Goal: Task Accomplishment & Management: Complete application form

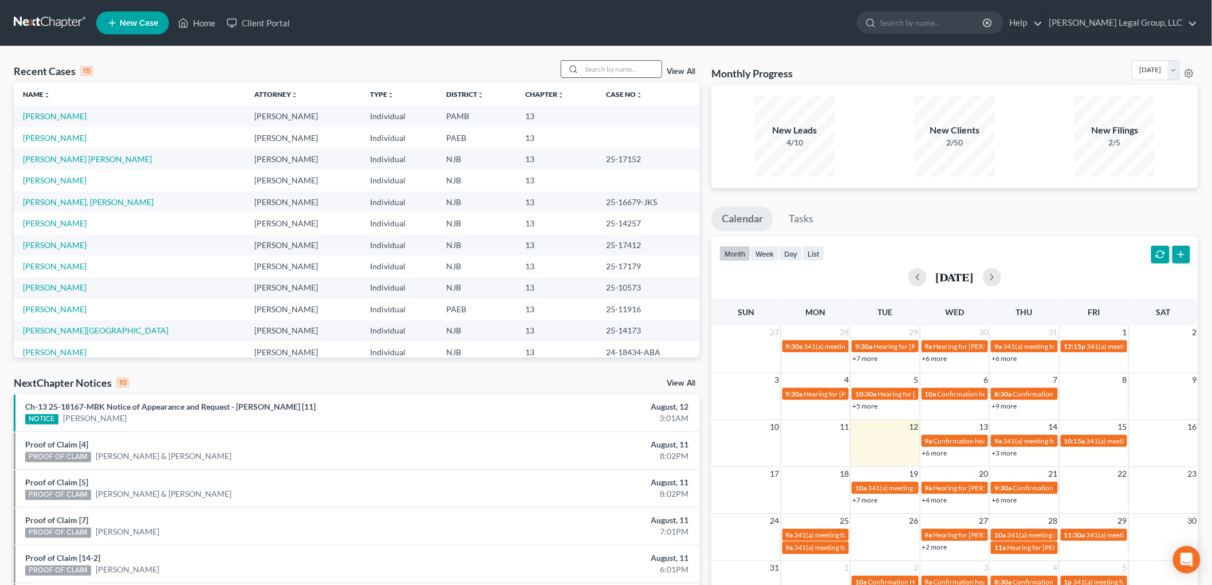
click at [622, 66] on input "search" at bounding box center [621, 69] width 80 height 17
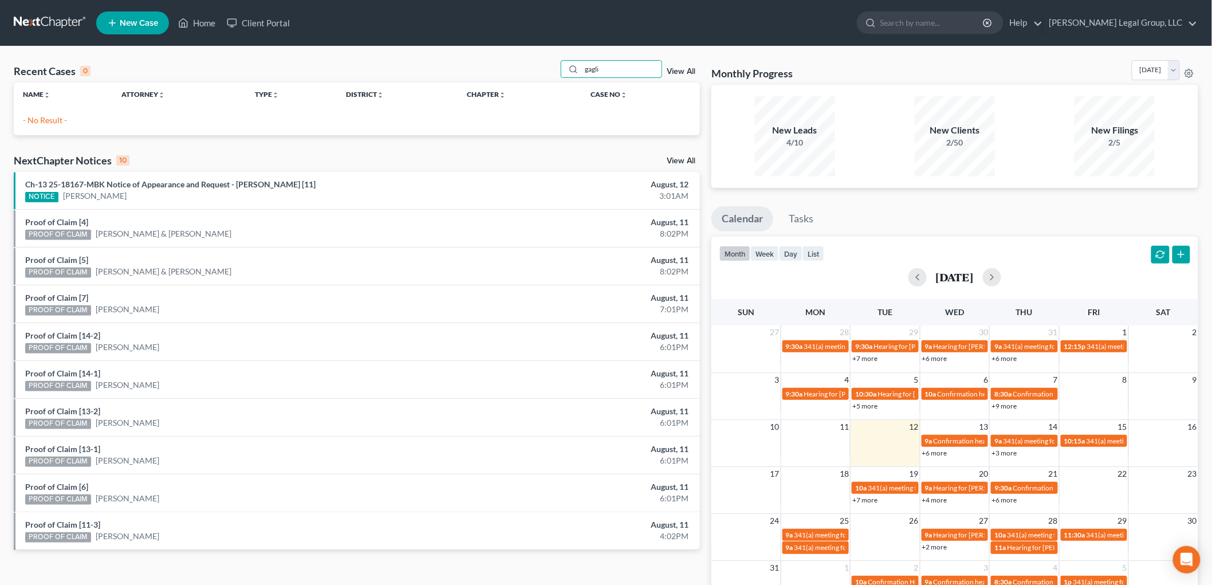
type input "gagli"
click at [149, 23] on span "New Case" at bounding box center [139, 23] width 38 height 9
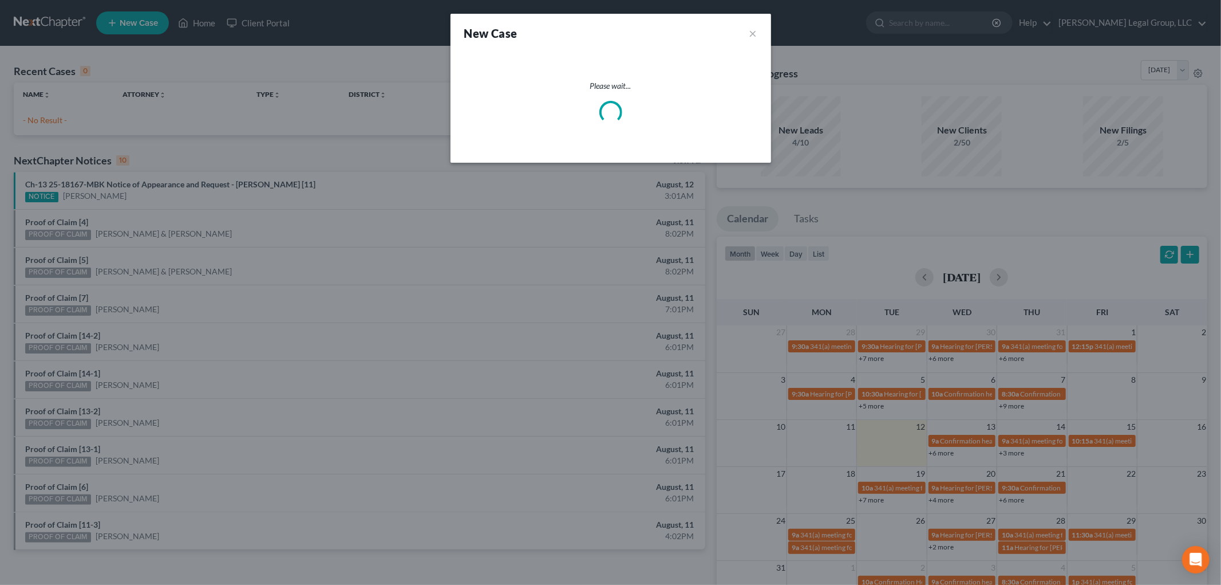
select select "51"
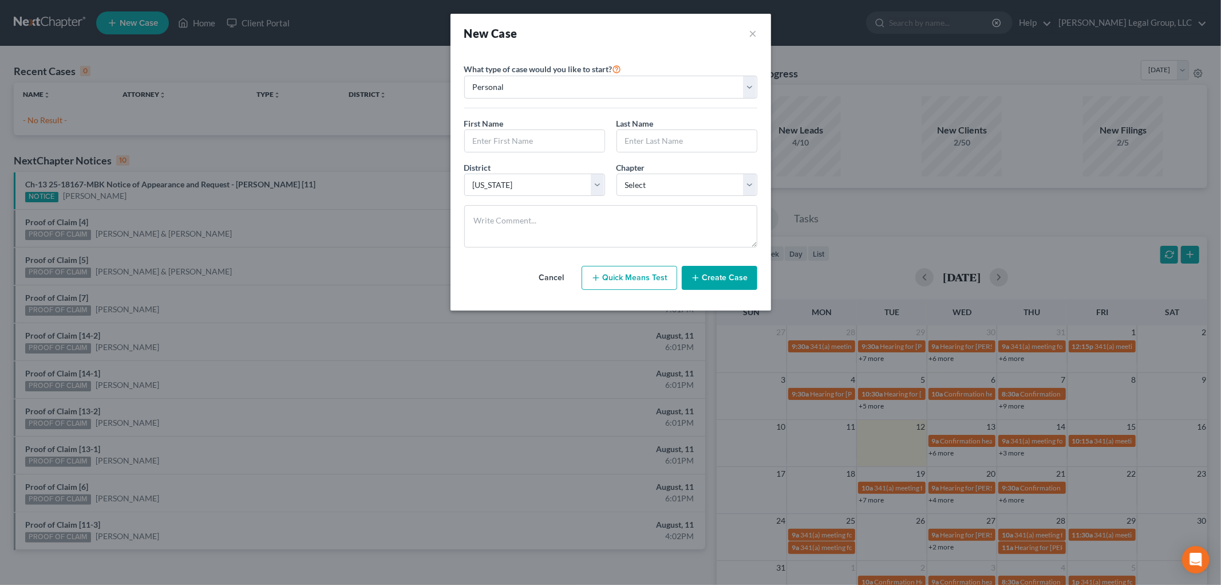
click at [526, 127] on div "First Name *" at bounding box center [535, 134] width 152 height 35
click at [524, 143] on input "text" at bounding box center [535, 141] width 140 height 22
type input "[PERSON_NAME]"
click at [674, 186] on select "Select 7 11 12 13" at bounding box center [687, 184] width 141 height 23
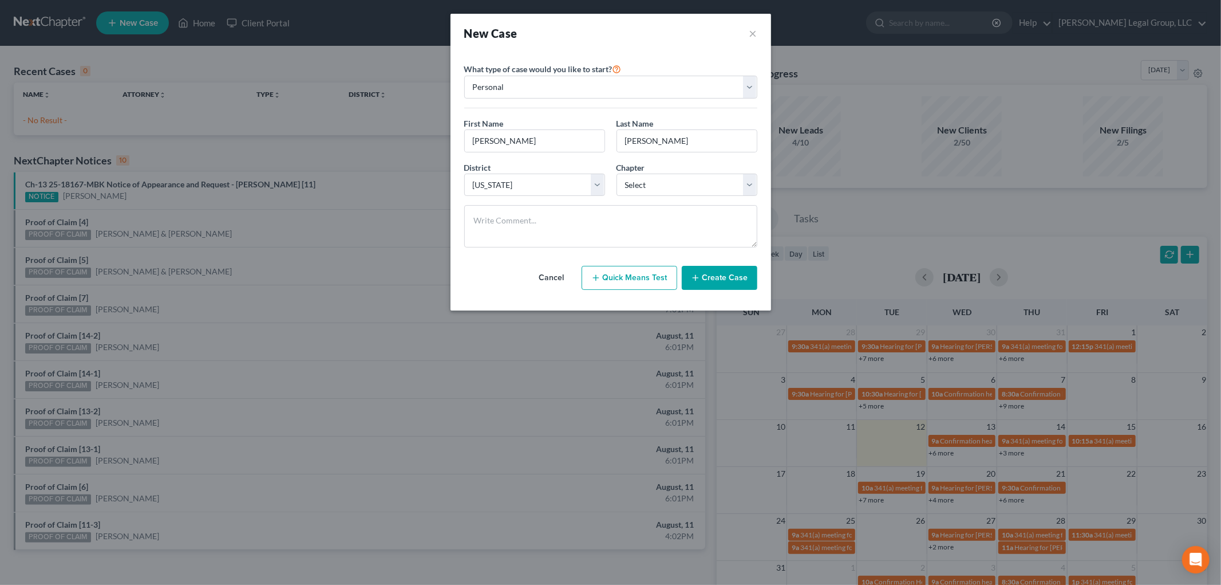
click at [650, 265] on div "Cancel Quick Means Test Create Case" at bounding box center [610, 278] width 293 height 42
click at [651, 188] on select "Select 7 11 12 13" at bounding box center [687, 184] width 141 height 23
select select "3"
click at [617, 173] on select "Select 7 11 12 13" at bounding box center [687, 184] width 141 height 23
click at [505, 200] on div "District * Select [US_STATE] - [GEOGRAPHIC_DATA] [US_STATE] - [GEOGRAPHIC_DATA]…" at bounding box center [611, 183] width 305 height 44
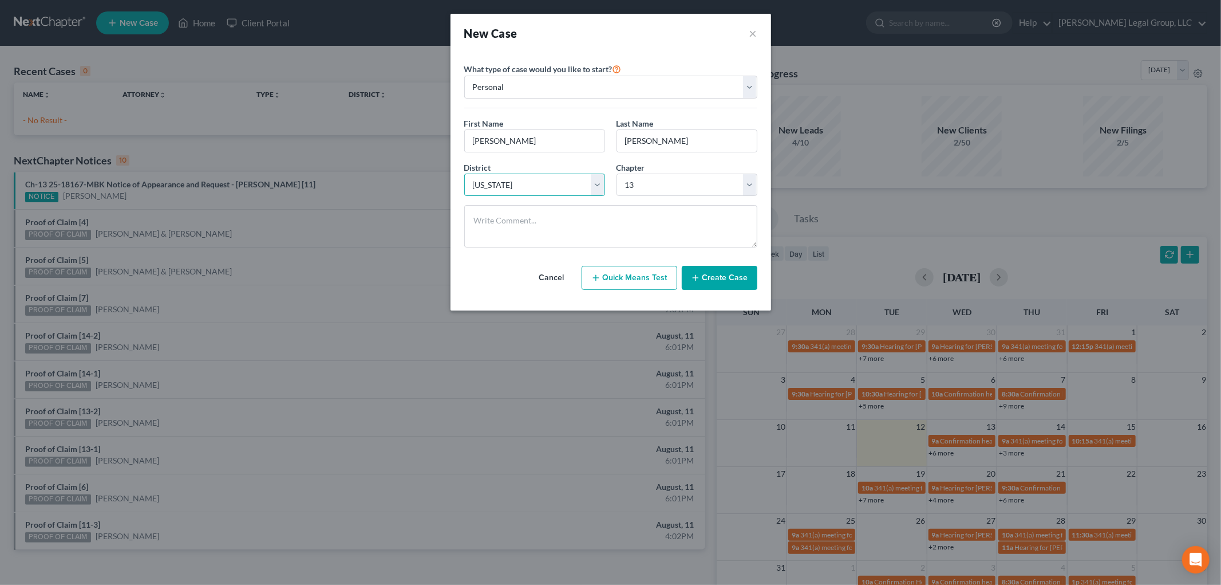
click at [510, 186] on select "Select [US_STATE] - [GEOGRAPHIC_DATA] [US_STATE] - [GEOGRAPHIC_DATA][US_STATE] …" at bounding box center [534, 184] width 141 height 23
select select "67"
click at [464, 173] on select "Select [US_STATE] - [GEOGRAPHIC_DATA] [US_STATE] - [GEOGRAPHIC_DATA][US_STATE] …" at bounding box center [534, 184] width 141 height 23
click at [742, 278] on button "Create Case" at bounding box center [720, 278] width 76 height 24
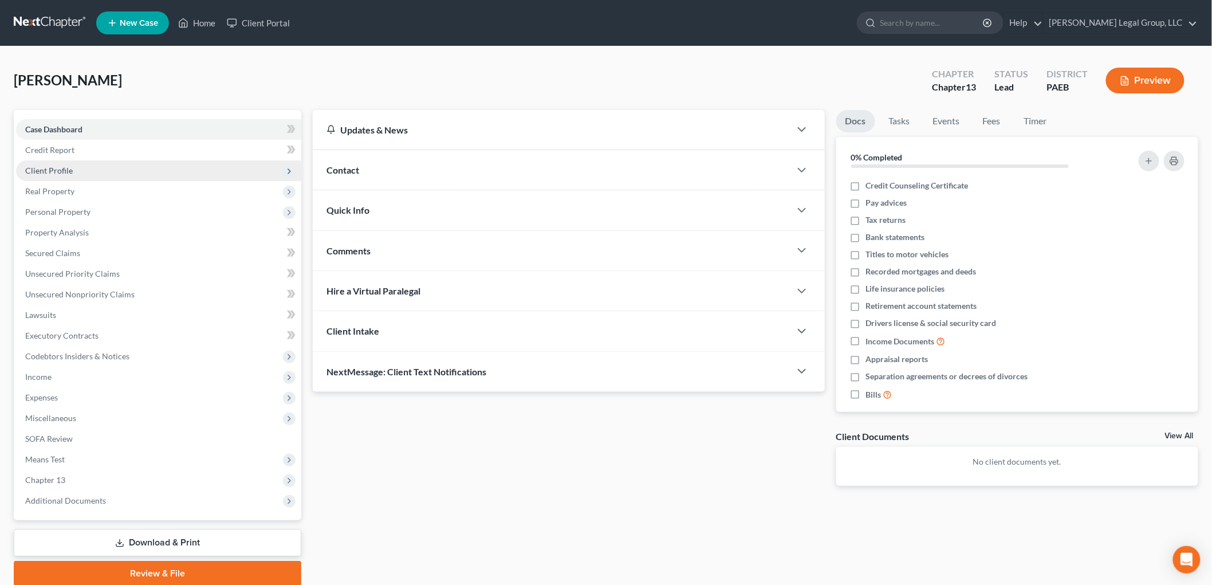
click at [58, 177] on span "Client Profile" at bounding box center [158, 170] width 285 height 21
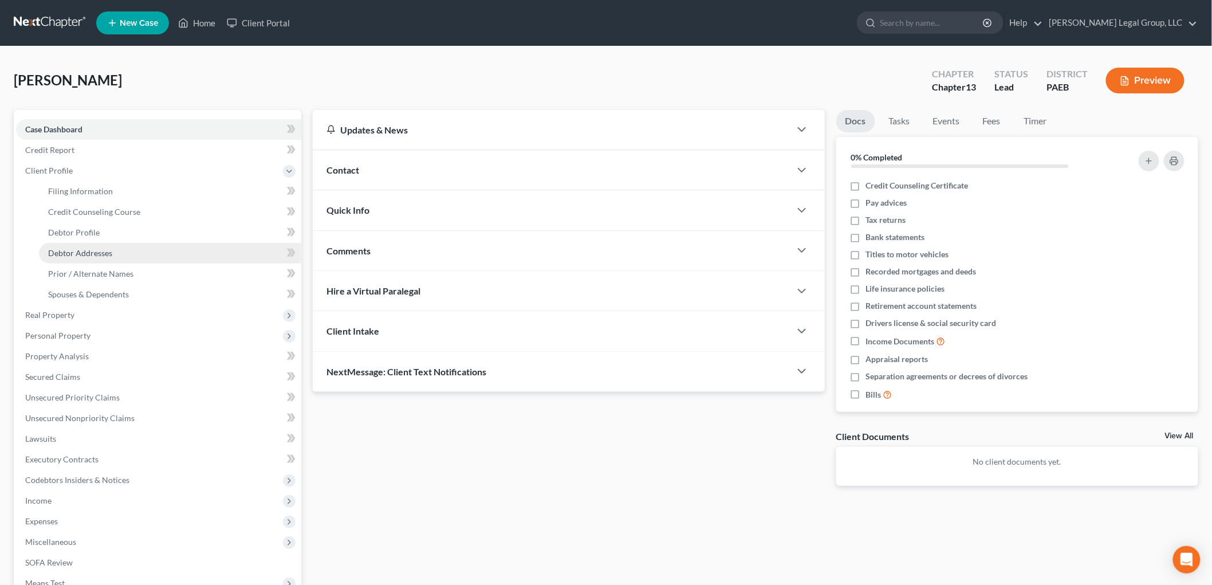
click at [105, 250] on span "Debtor Addresses" at bounding box center [80, 253] width 64 height 10
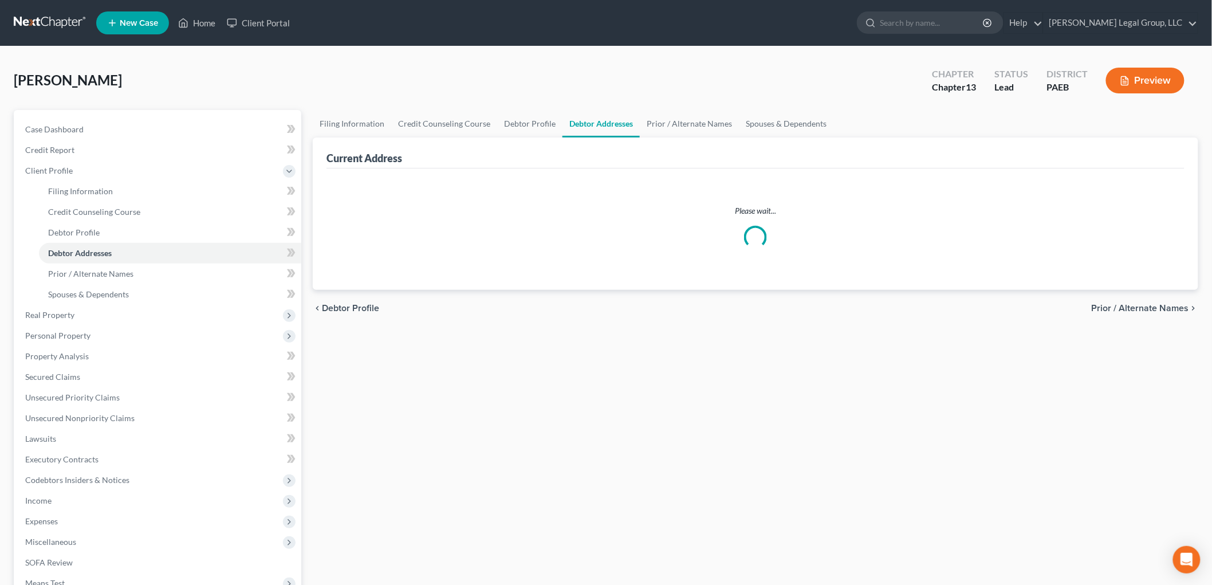
select select "0"
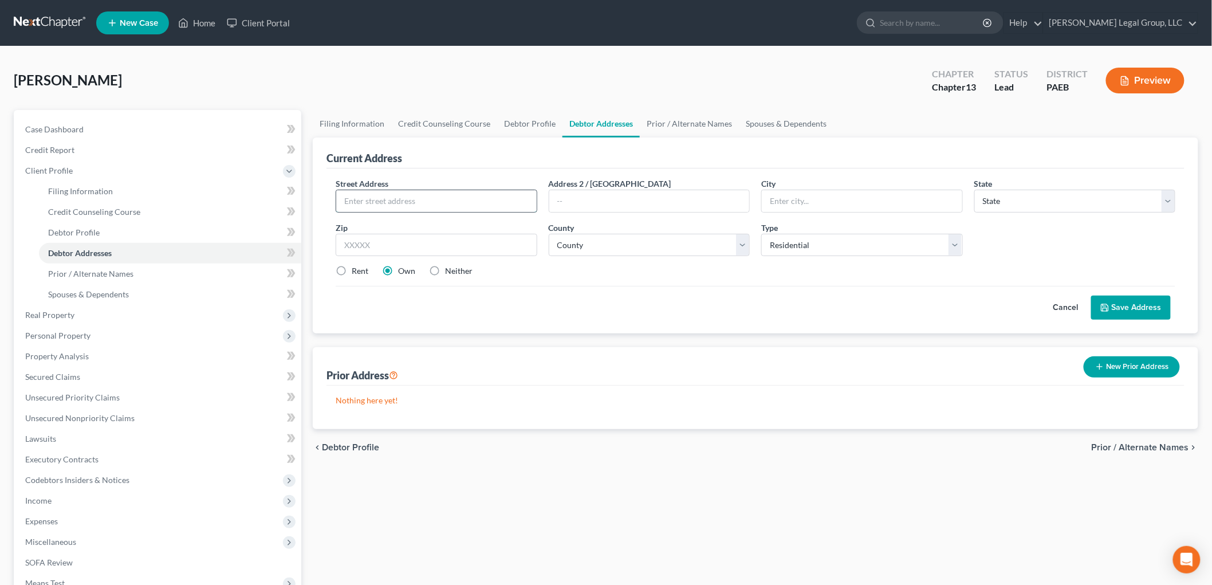
drag, startPoint x: 440, startPoint y: 200, endPoint x: 432, endPoint y: 210, distance: 12.3
click at [440, 200] on input "text" at bounding box center [436, 201] width 200 height 22
paste input "[STREET_ADDRESS]"
type input "[STREET_ADDRESS]"
click at [366, 242] on input "text" at bounding box center [437, 245] width 202 height 23
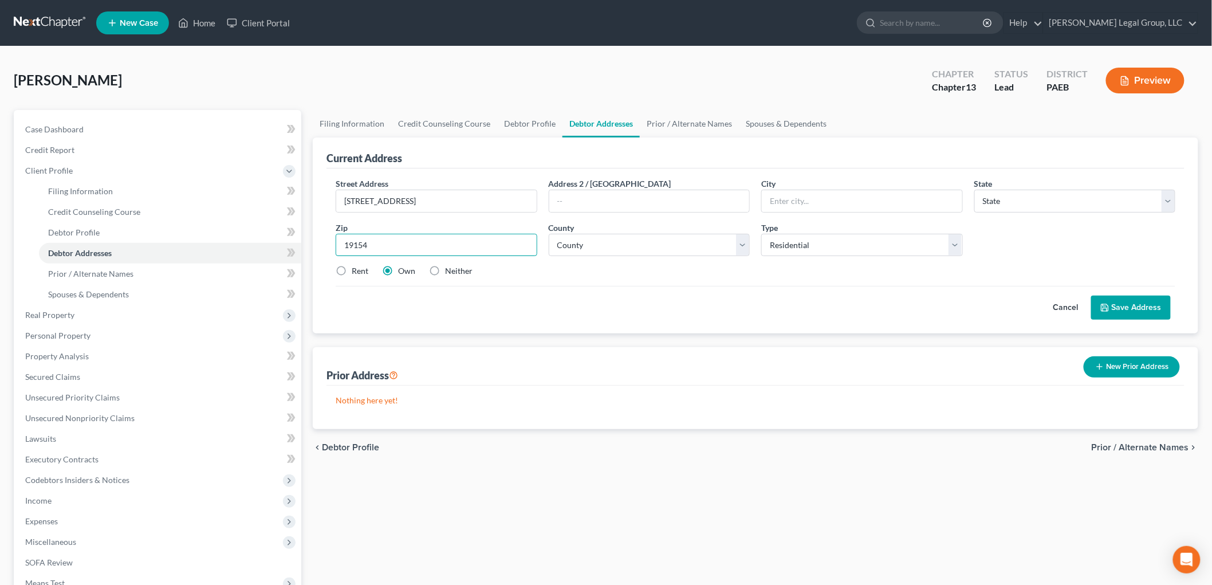
type input "19154"
type input "[GEOGRAPHIC_DATA]"
select select "39"
click at [710, 240] on select "County [GEOGRAPHIC_DATA] [GEOGRAPHIC_DATA] [GEOGRAPHIC_DATA] [GEOGRAPHIC_DATA] …" at bounding box center [650, 245] width 202 height 23
select select "50"
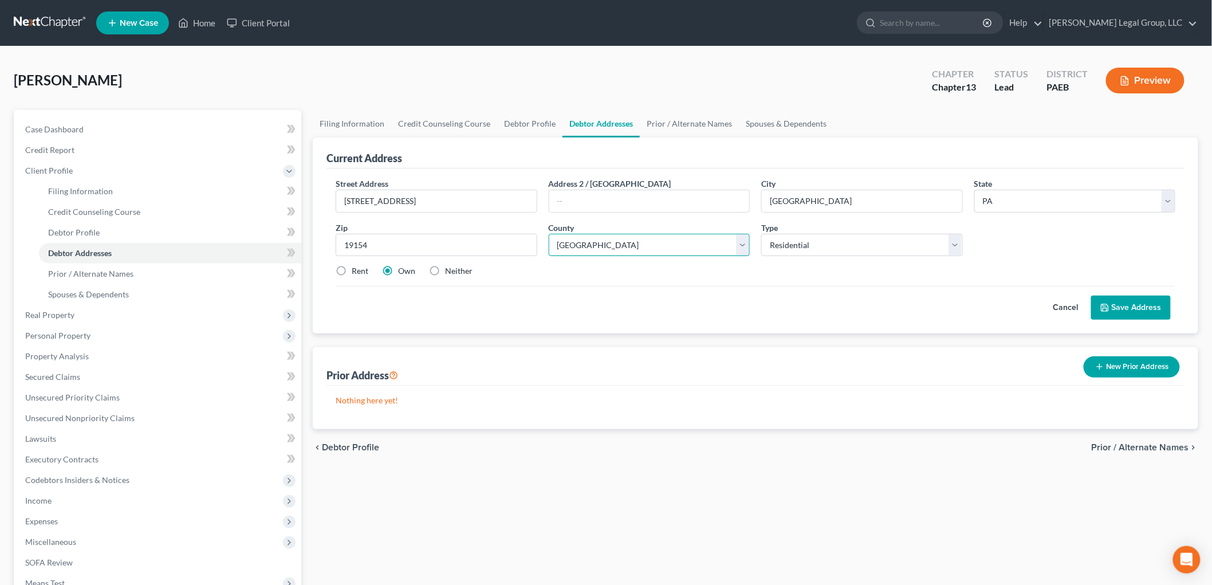
click at [549, 234] on select "County [GEOGRAPHIC_DATA] [GEOGRAPHIC_DATA] [GEOGRAPHIC_DATA] [GEOGRAPHIC_DATA] …" at bounding box center [650, 245] width 202 height 23
click at [1109, 304] on icon at bounding box center [1104, 307] width 9 height 9
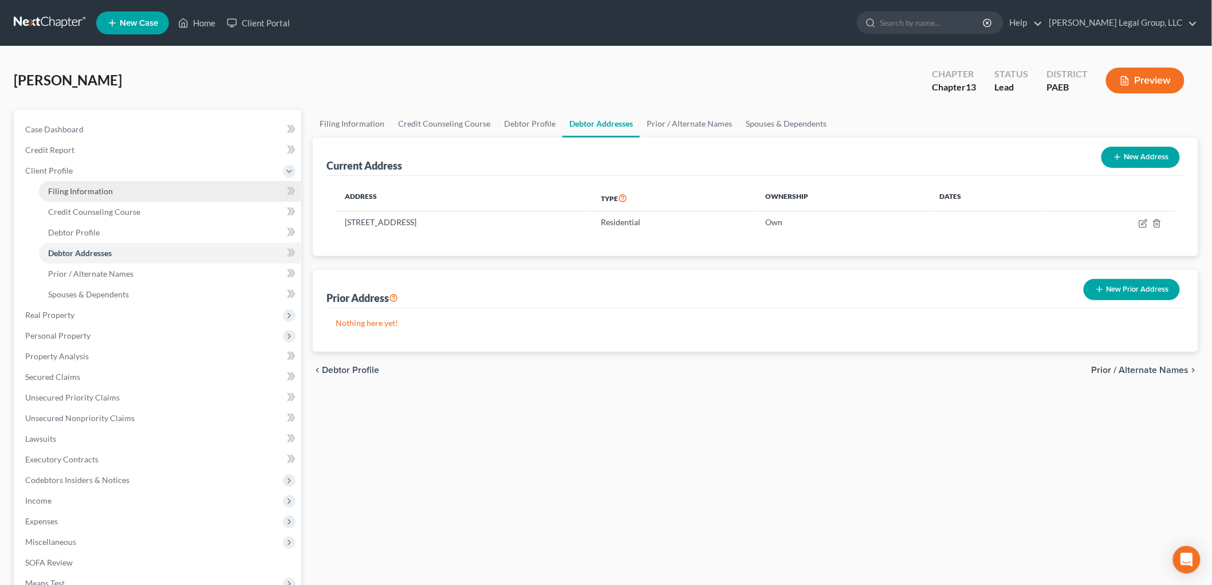
click at [76, 194] on span "Filing Information" at bounding box center [80, 191] width 65 height 10
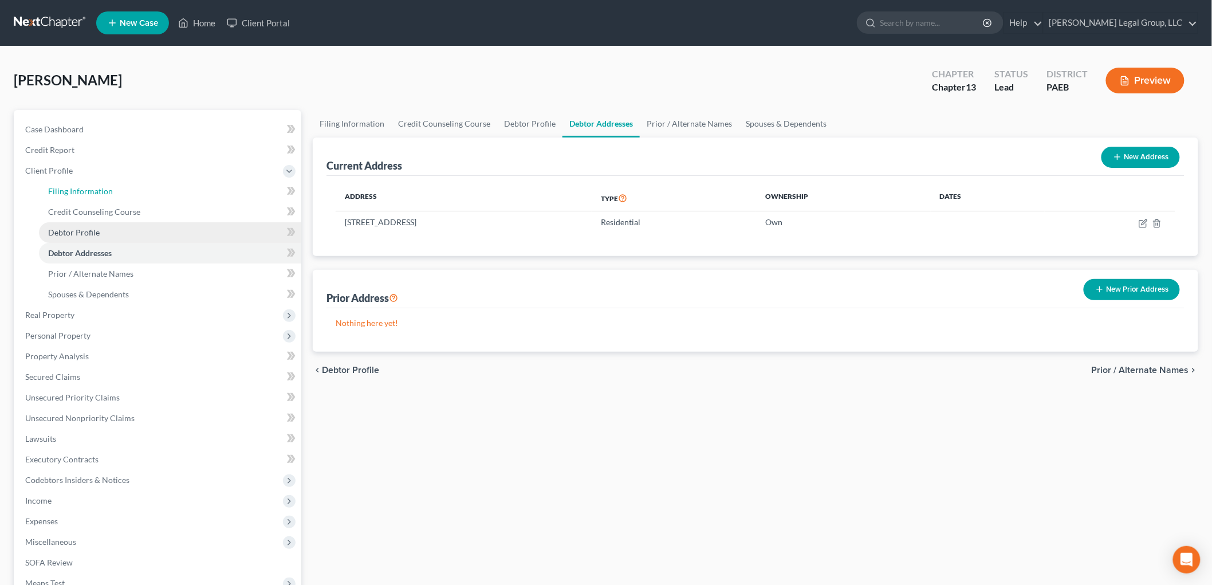
select select "1"
select select "0"
select select "3"
select select "67"
select select "39"
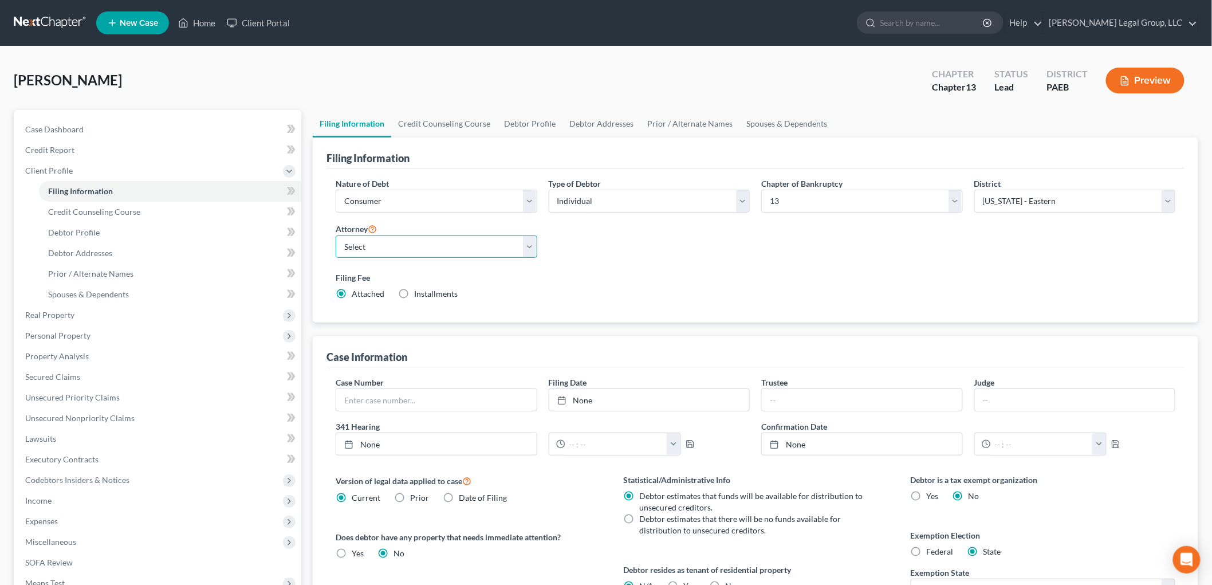
click at [421, 245] on select "Select [PERSON_NAME][US_STATE] - PAWB [PERSON_NAME] - NJB [PERSON_NAME] - PAEB …" at bounding box center [437, 246] width 202 height 23
select select "2"
click at [336, 235] on select "Select [PERSON_NAME][US_STATE] - PAWB [PERSON_NAME] - NJB [PERSON_NAME] - PAEB …" at bounding box center [437, 246] width 202 height 23
click at [926, 551] on label "Federal" at bounding box center [939, 551] width 27 height 11
click at [931, 551] on input "Federal" at bounding box center [934, 549] width 7 height 7
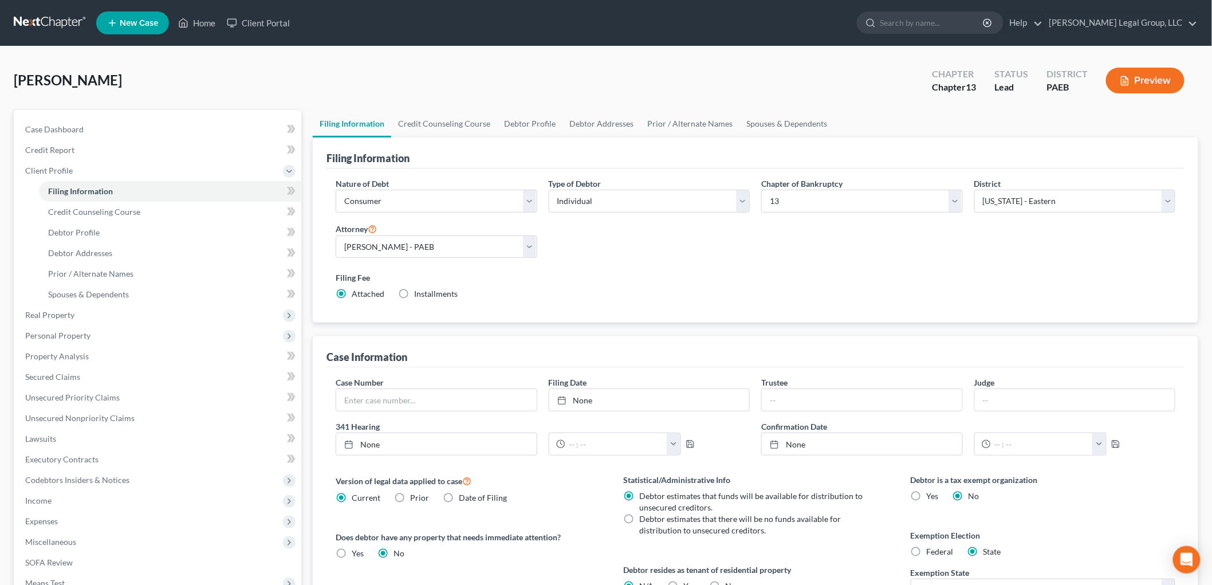
radio input "true"
radio input "false"
click at [88, 235] on span "Debtor Profile" at bounding box center [74, 232] width 52 height 10
select select "0"
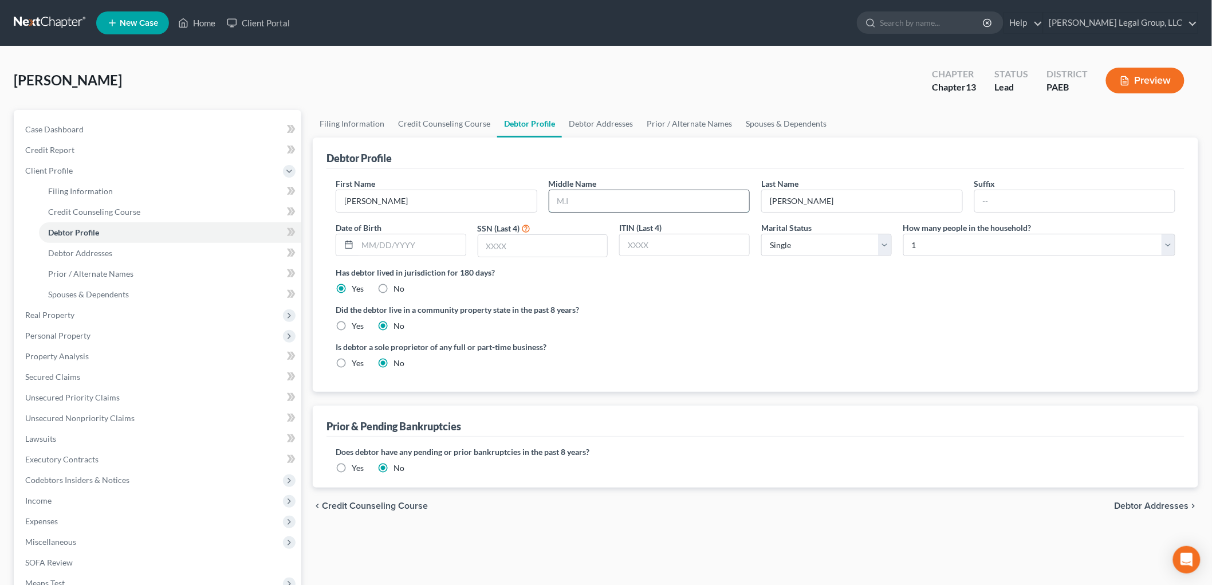
click at [693, 196] on input "text" at bounding box center [649, 201] width 200 height 22
type input "[PERSON_NAME]"
click at [523, 247] on input "text" at bounding box center [542, 246] width 129 height 22
type input "5126"
click at [69, 252] on span "Debtor Addresses" at bounding box center [80, 253] width 64 height 10
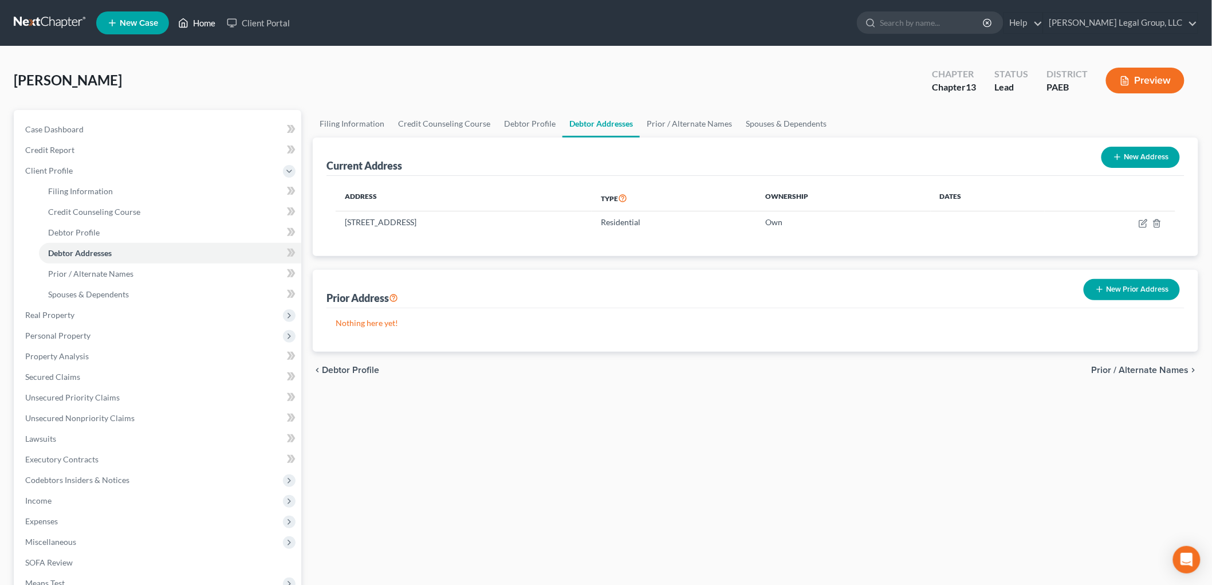
click at [186, 22] on icon at bounding box center [183, 23] width 10 height 14
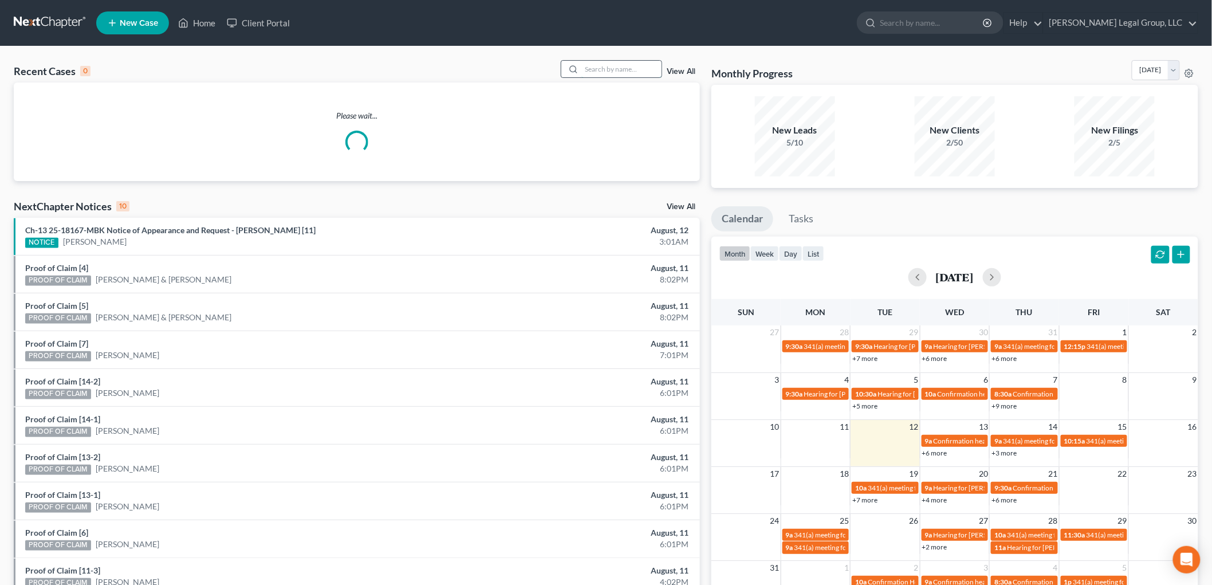
click at [636, 76] on input "search" at bounding box center [621, 69] width 80 height 17
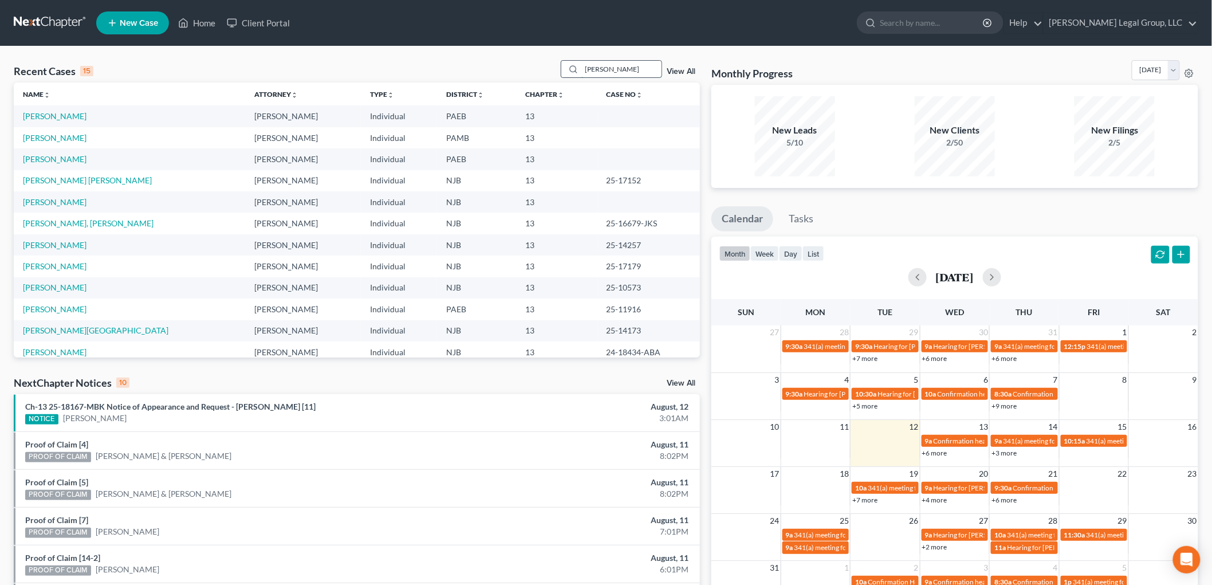
type input "[PERSON_NAME]"
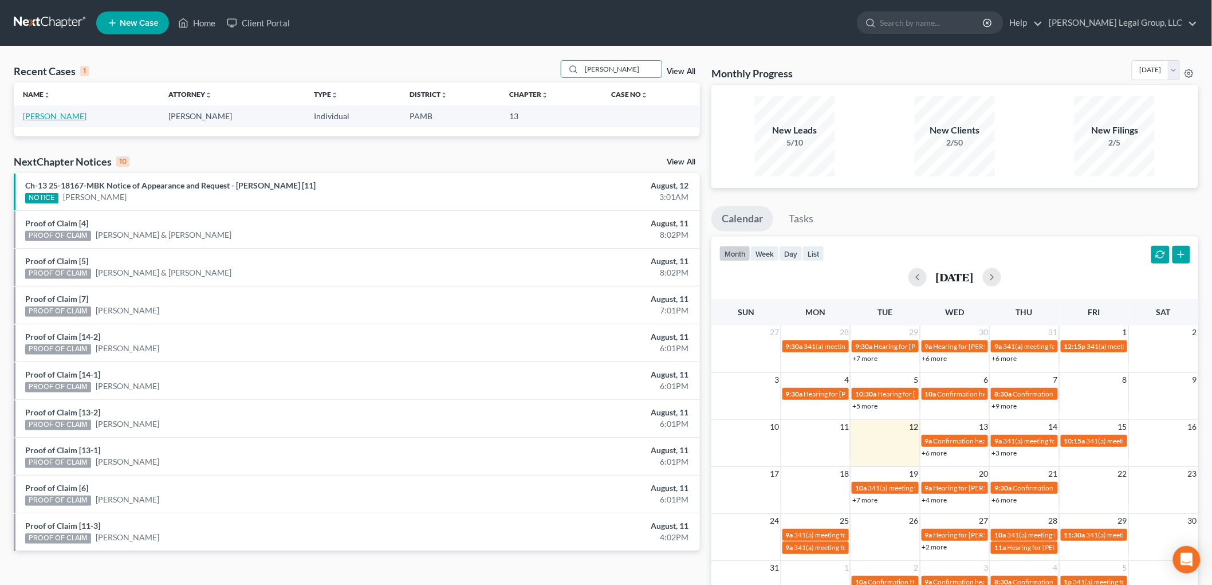
click at [50, 119] on link "[PERSON_NAME]" at bounding box center [55, 116] width 64 height 10
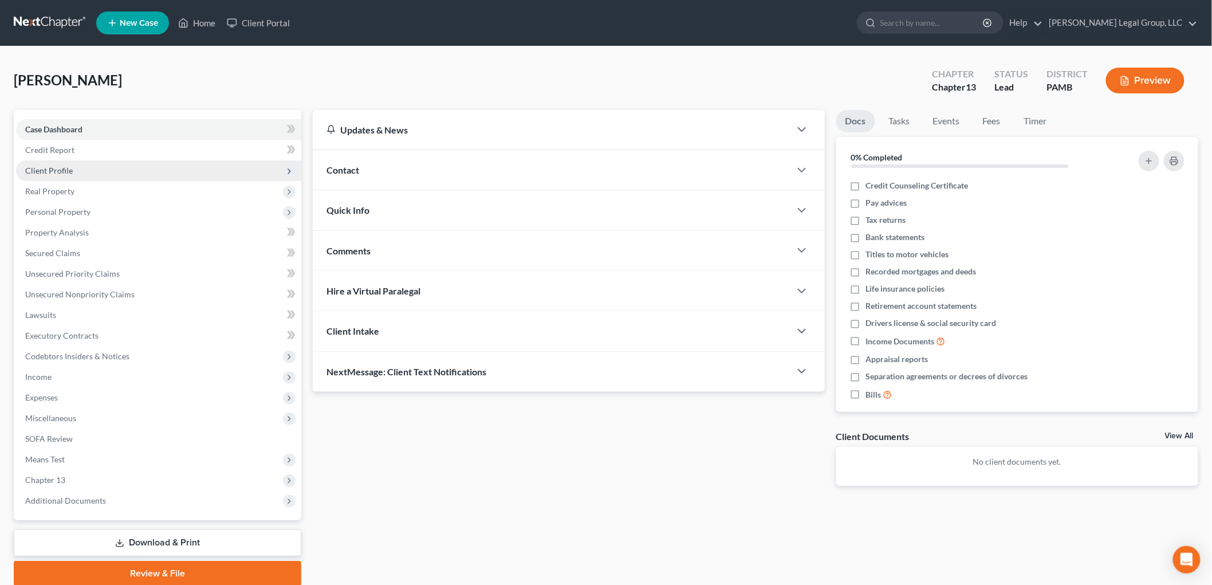
click at [144, 164] on span "Client Profile" at bounding box center [158, 170] width 285 height 21
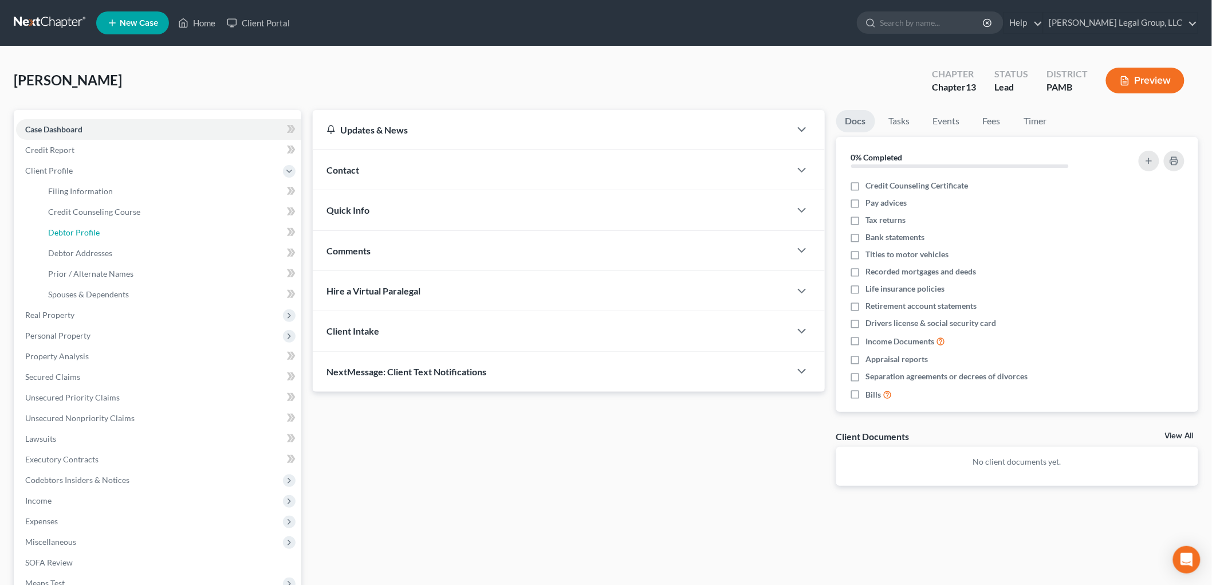
drag, startPoint x: 128, startPoint y: 227, endPoint x: 21, endPoint y: 218, distance: 107.5
click at [128, 227] on link "Debtor Profile" at bounding box center [170, 232] width 262 height 21
select select "3"
select select "0"
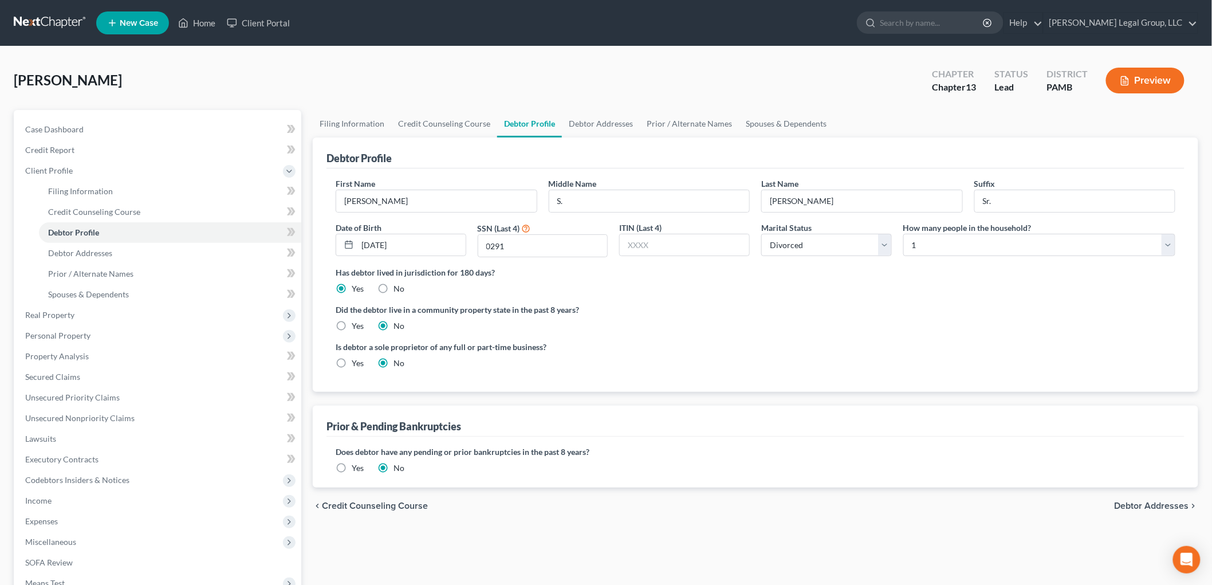
radio input "true"
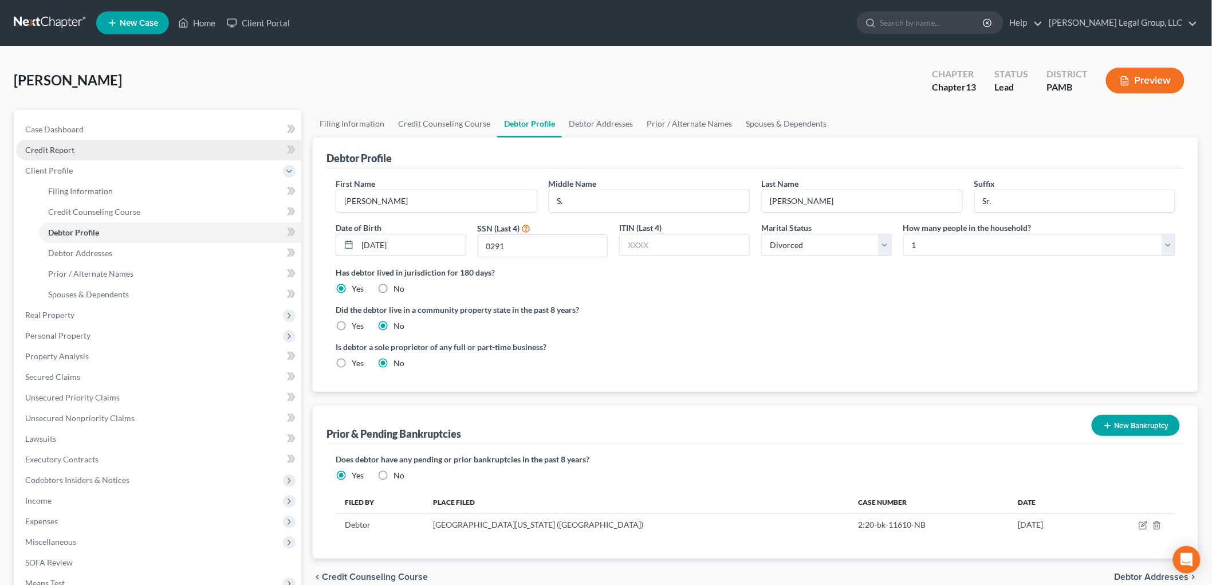
drag, startPoint x: 98, startPoint y: 155, endPoint x: 112, endPoint y: 155, distance: 14.3
click at [98, 155] on link "Credit Report" at bounding box center [158, 150] width 285 height 21
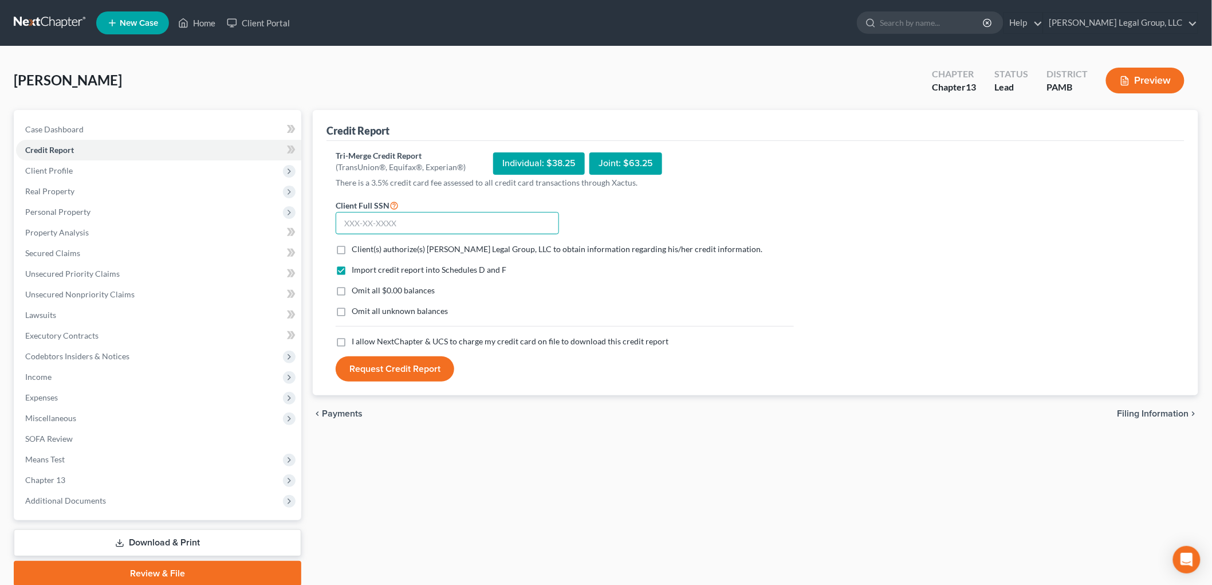
click at [464, 224] on input "text" at bounding box center [447, 223] width 223 height 23
type input "171-46-0291"
click at [455, 241] on form "Client Full SSN * 171-46-0291 Client(s) authorize(s) [PERSON_NAME] Legal Group,…" at bounding box center [564, 290] width 469 height 184
click at [455, 242] on form "Client Full SSN * 171-46-0291 Client(s) authorize(s) [PERSON_NAME] Legal Group,…" at bounding box center [564, 290] width 469 height 184
click at [461, 248] on span "Client(s) authorize(s) [PERSON_NAME] Legal Group, LLC to obtain information reg…" at bounding box center [557, 249] width 411 height 10
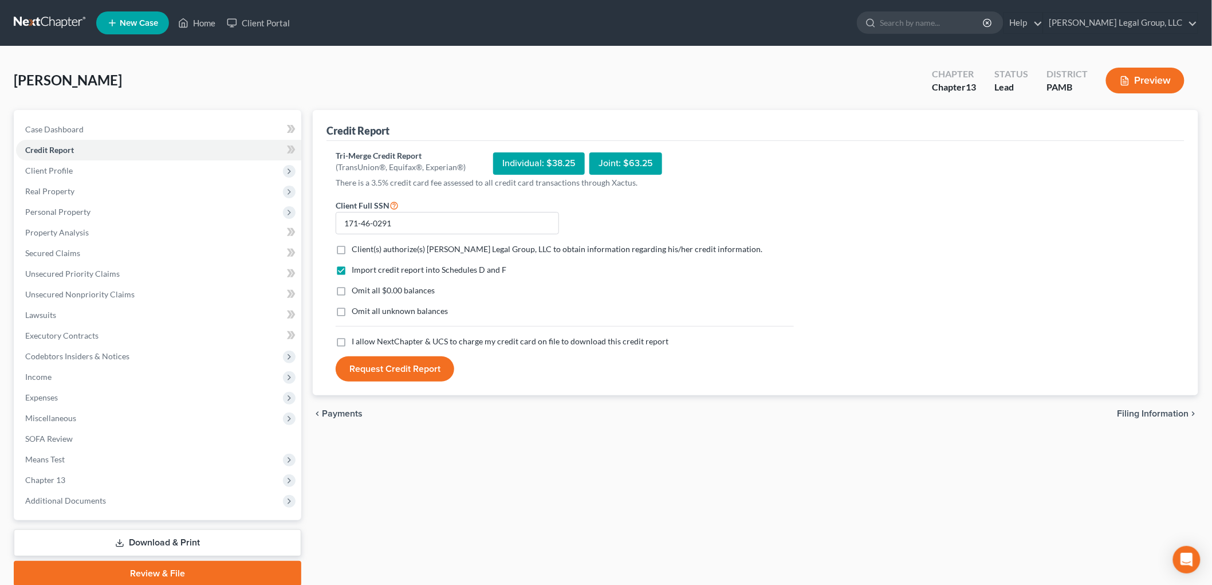
click at [364, 248] on input "Client(s) authorize(s) [PERSON_NAME] Legal Group, LLC to obtain information reg…" at bounding box center [359, 246] width 7 height 7
checkbox input "true"
click at [431, 344] on span "I allow NextChapter & UCS to charge my credit card on file to download this cre…" at bounding box center [510, 341] width 317 height 10
click at [364, 343] on input "I allow NextChapter & UCS to charge my credit card on file to download this cre…" at bounding box center [359, 339] width 7 height 7
checkbox input "true"
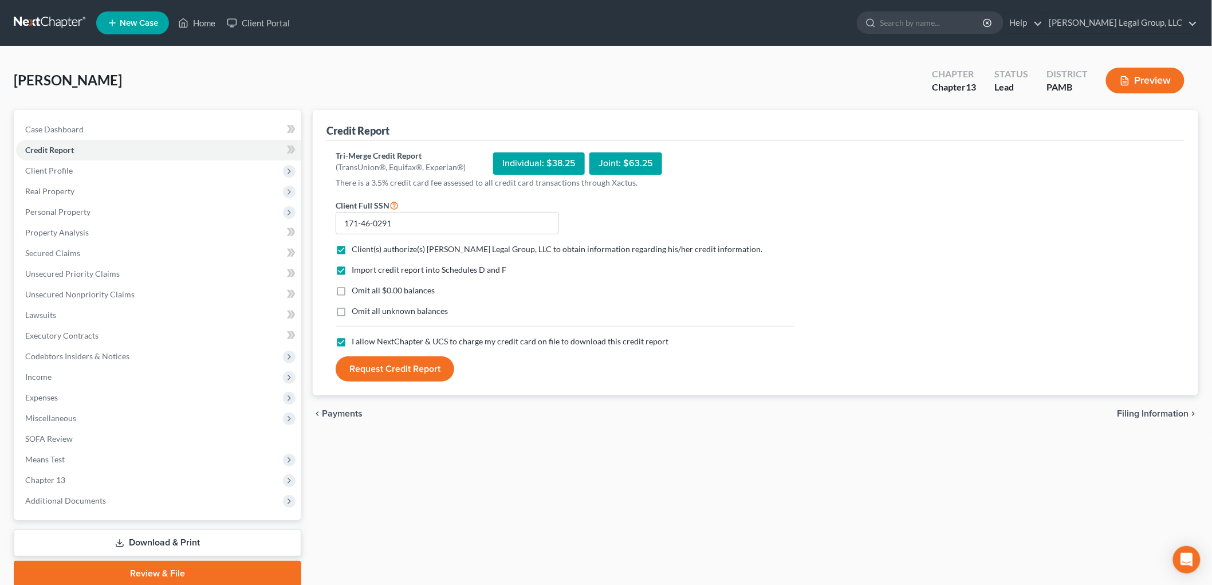
click at [407, 378] on button "Request Credit Report" at bounding box center [395, 368] width 119 height 25
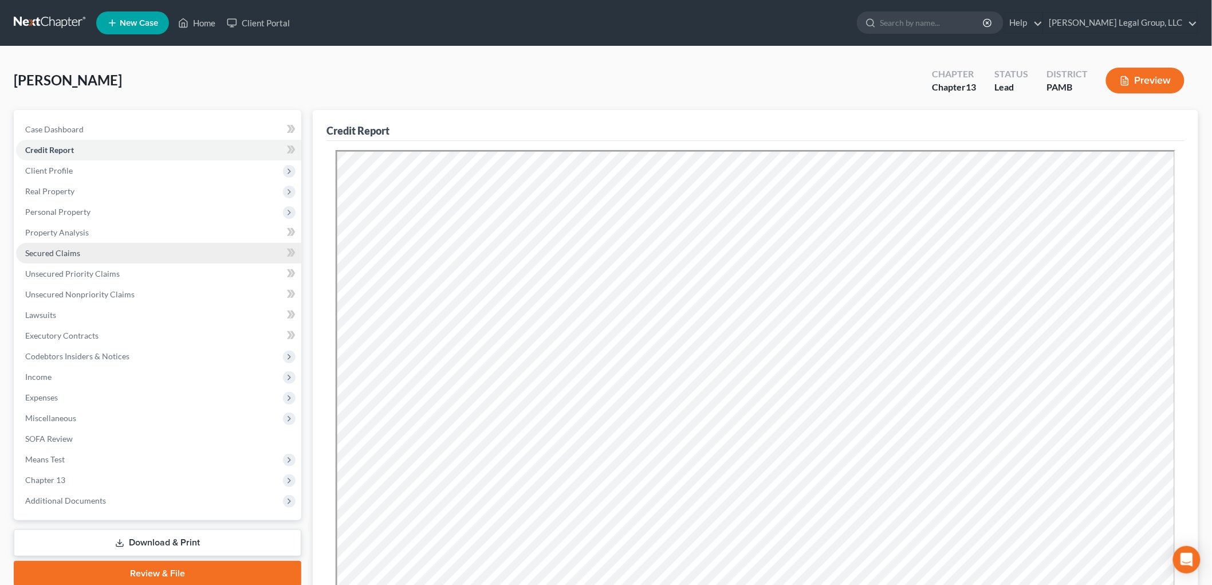
click at [85, 257] on link "Secured Claims" at bounding box center [158, 253] width 285 height 21
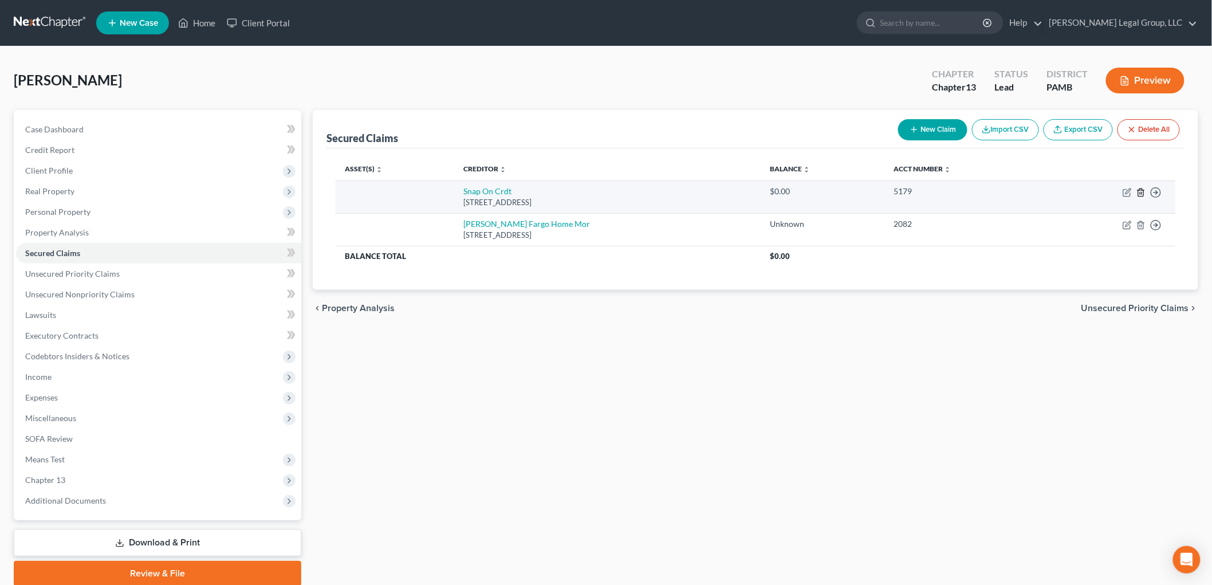
click at [1138, 191] on icon "button" at bounding box center [1140, 192] width 9 height 9
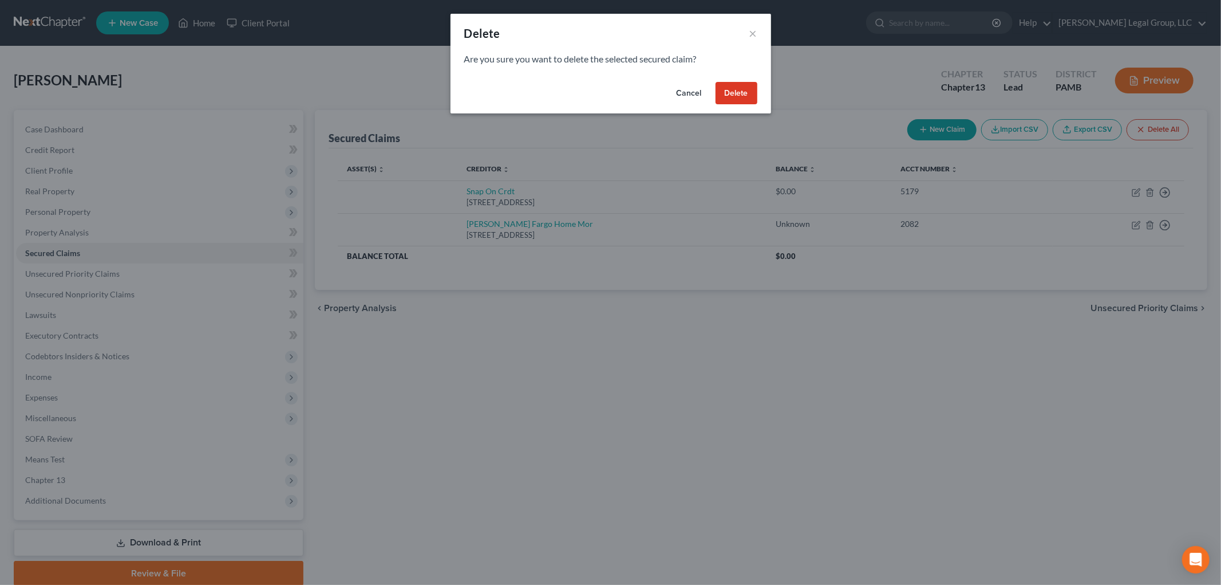
click at [737, 89] on button "Delete" at bounding box center [737, 93] width 42 height 23
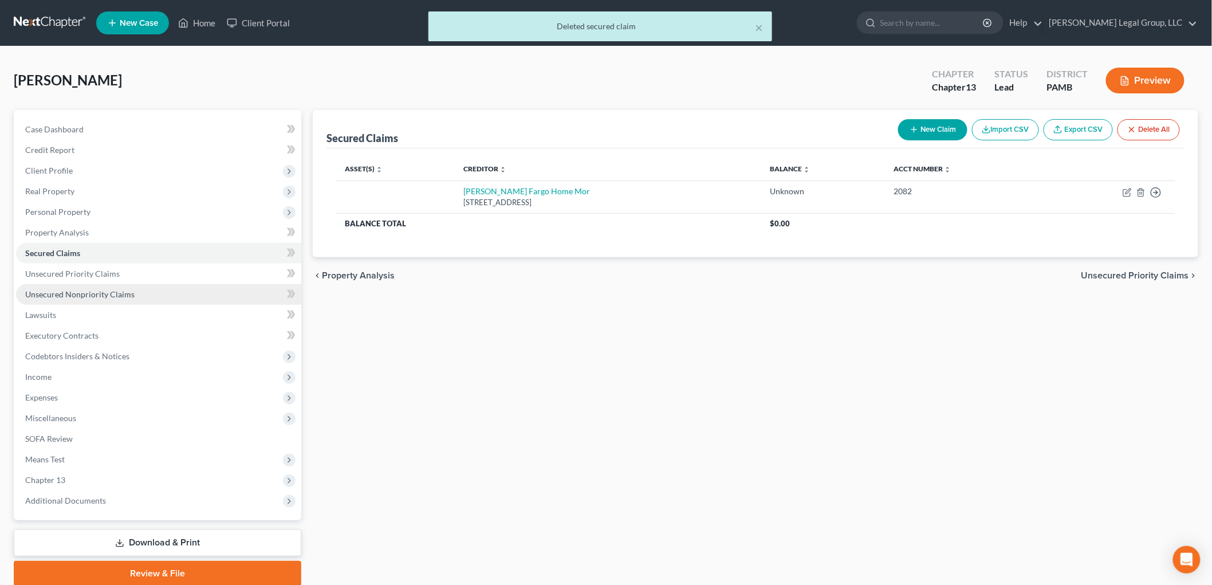
click at [122, 297] on span "Unsecured Nonpriority Claims" at bounding box center [79, 294] width 109 height 10
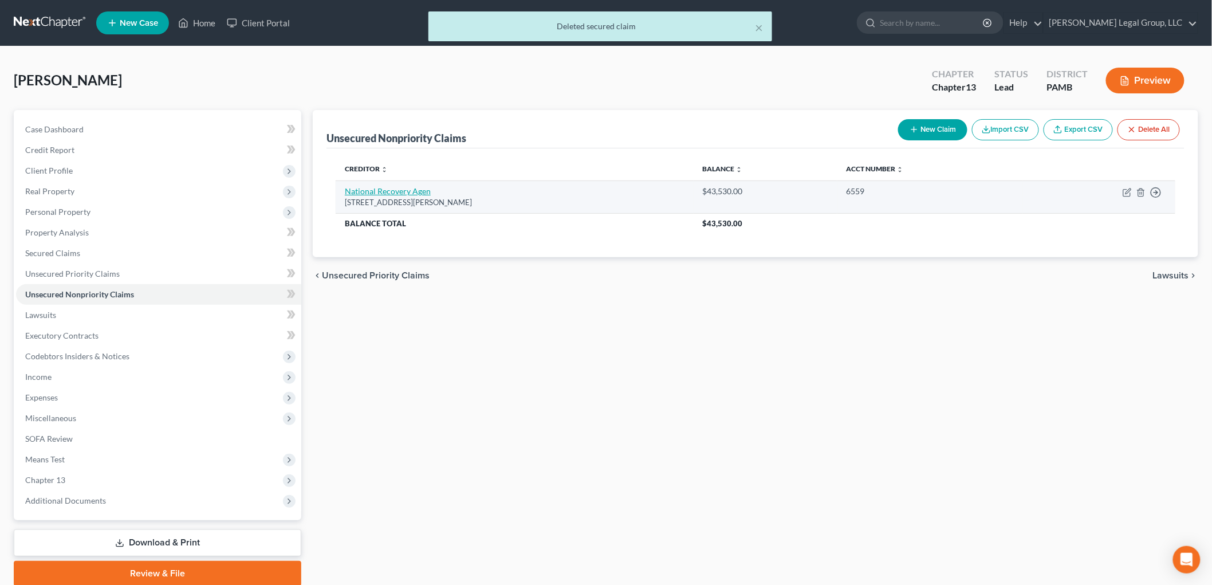
click at [420, 194] on link "National Recovery Agen" at bounding box center [388, 191] width 86 height 10
select select "39"
select select "1"
select select "0"
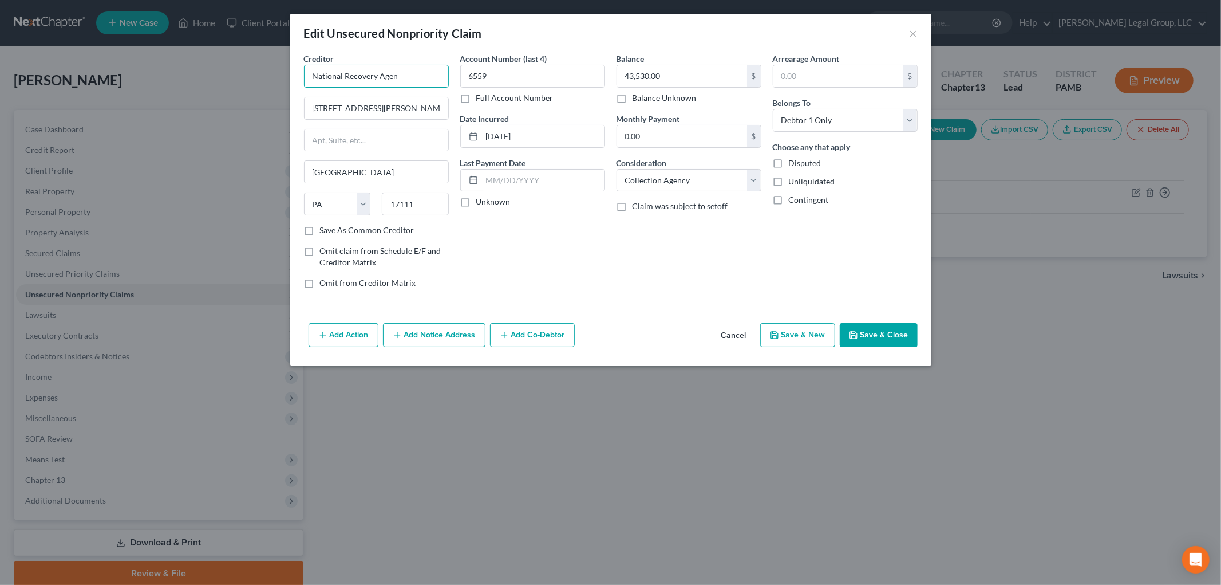
click at [424, 79] on input "National Recovery Agen" at bounding box center [376, 76] width 145 height 23
type input "National Recovery Agency"
click at [917, 347] on div "Add Action Add Notice Address Add Co-Debtor Cancel Save & New Save & Close" at bounding box center [610, 337] width 641 height 38
click at [871, 329] on button "Save & Close" at bounding box center [879, 335] width 78 height 24
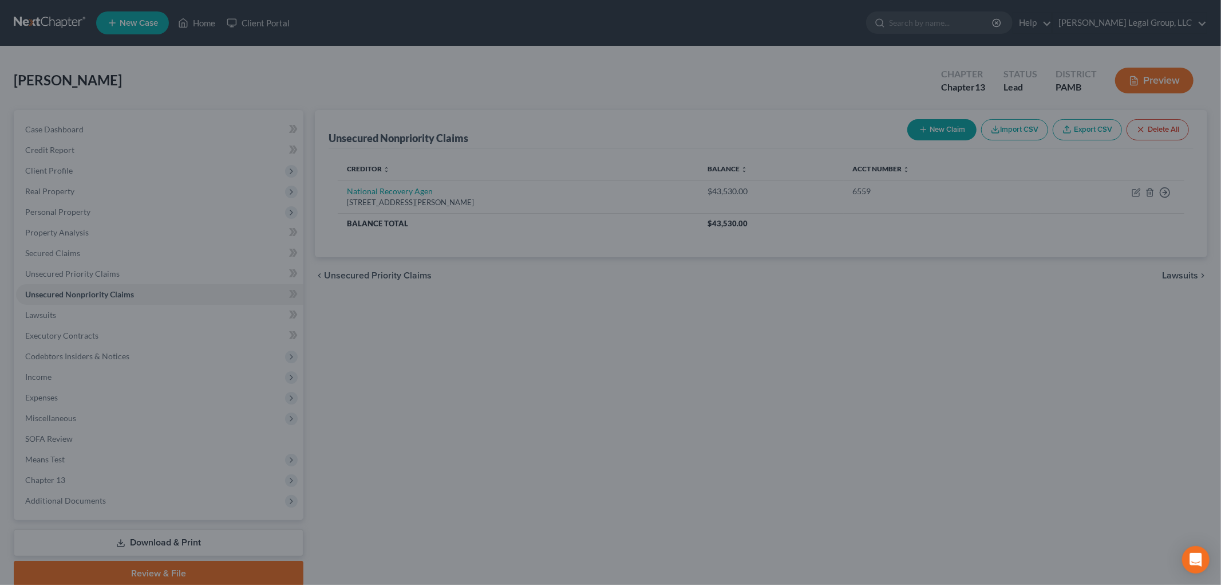
type input "0"
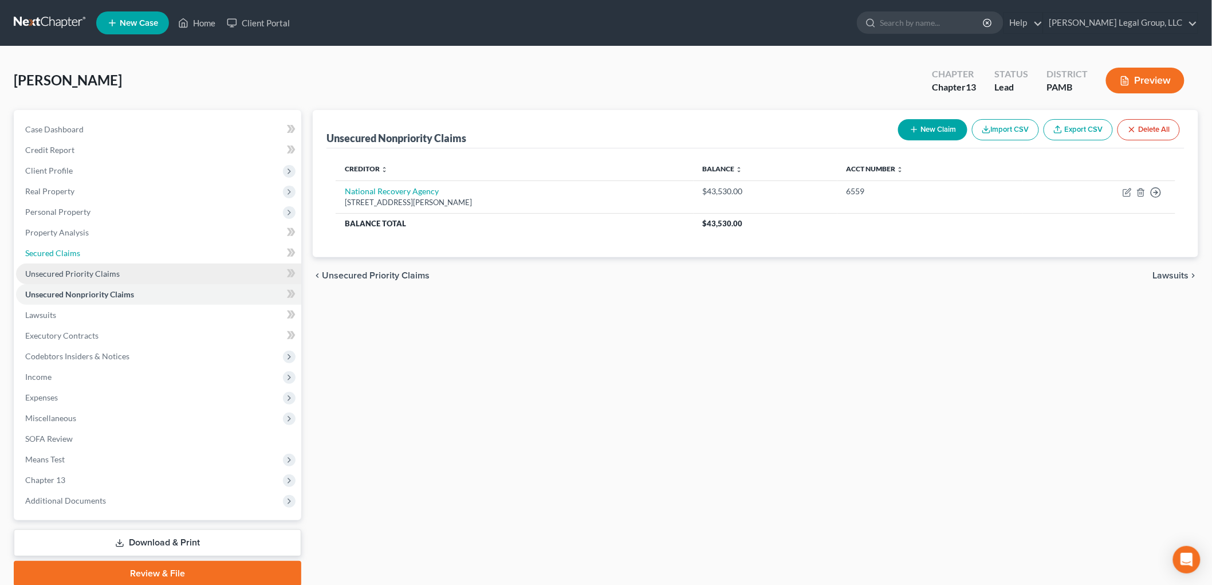
click at [81, 257] on link "Secured Claims" at bounding box center [158, 253] width 285 height 21
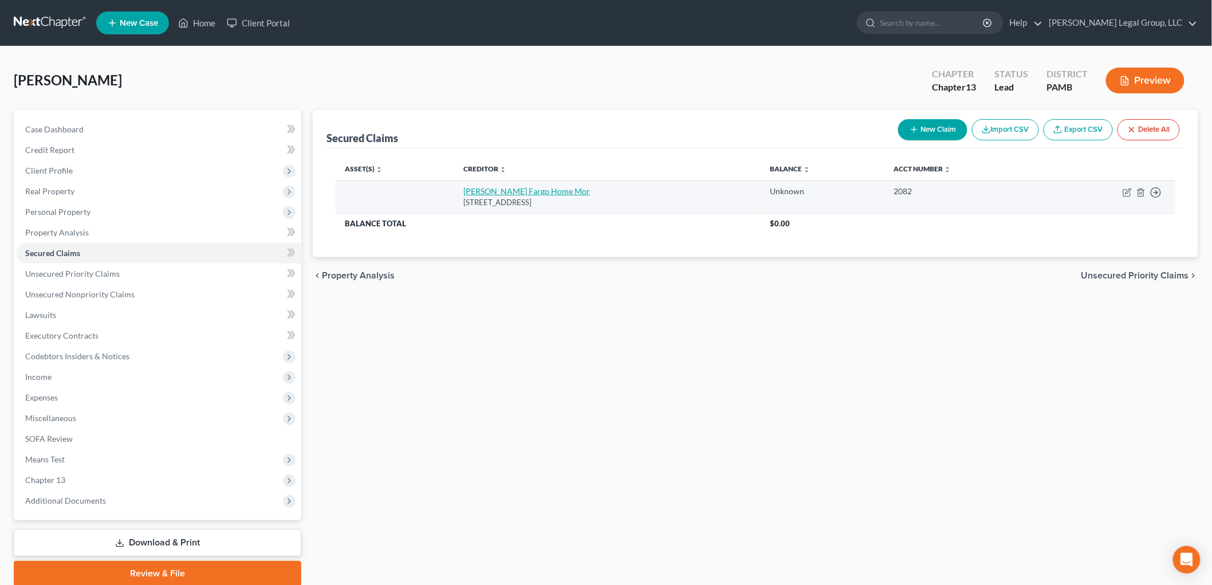
click at [523, 188] on link "[PERSON_NAME] Fargo Home Mor" at bounding box center [526, 191] width 127 height 10
select select "16"
select select "0"
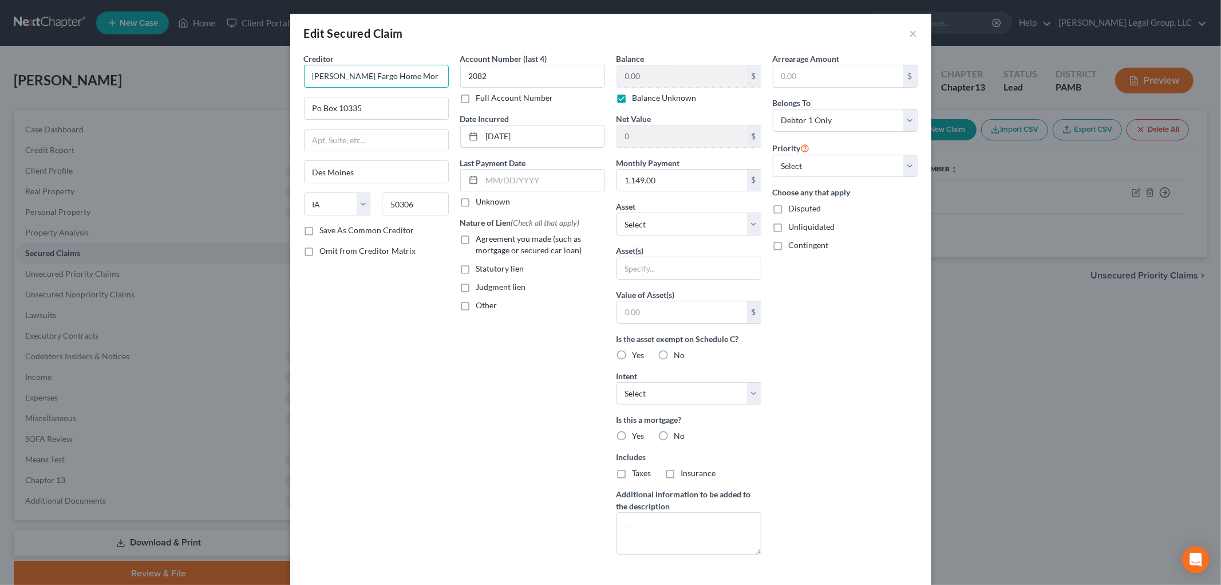
click at [420, 83] on input "[PERSON_NAME] Fargo Home Mor" at bounding box center [376, 76] width 145 height 23
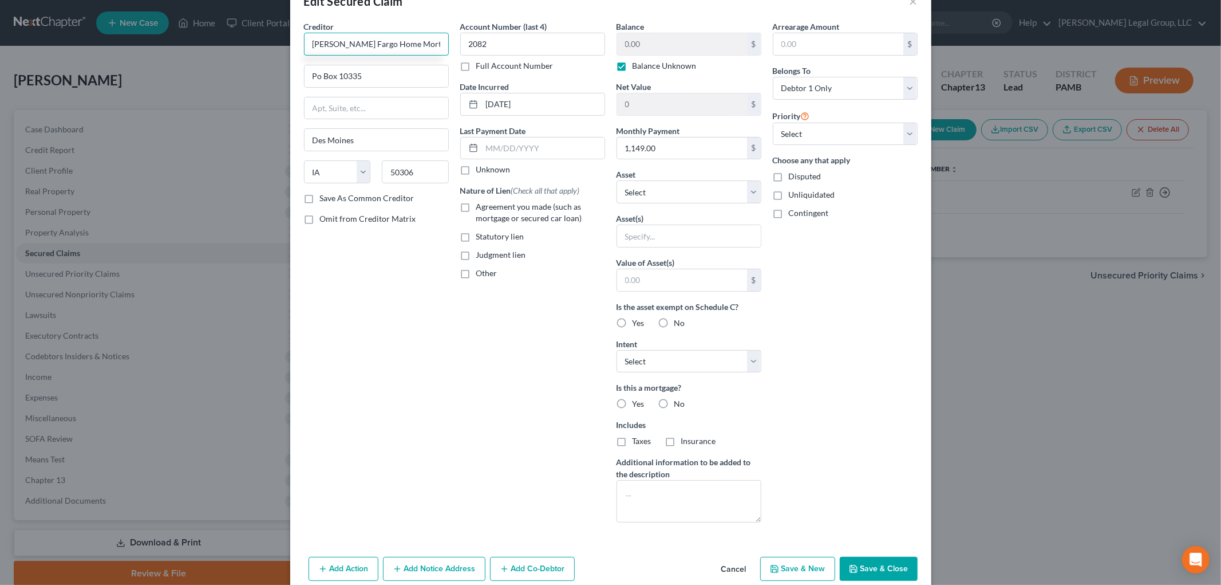
scroll to position [61, 0]
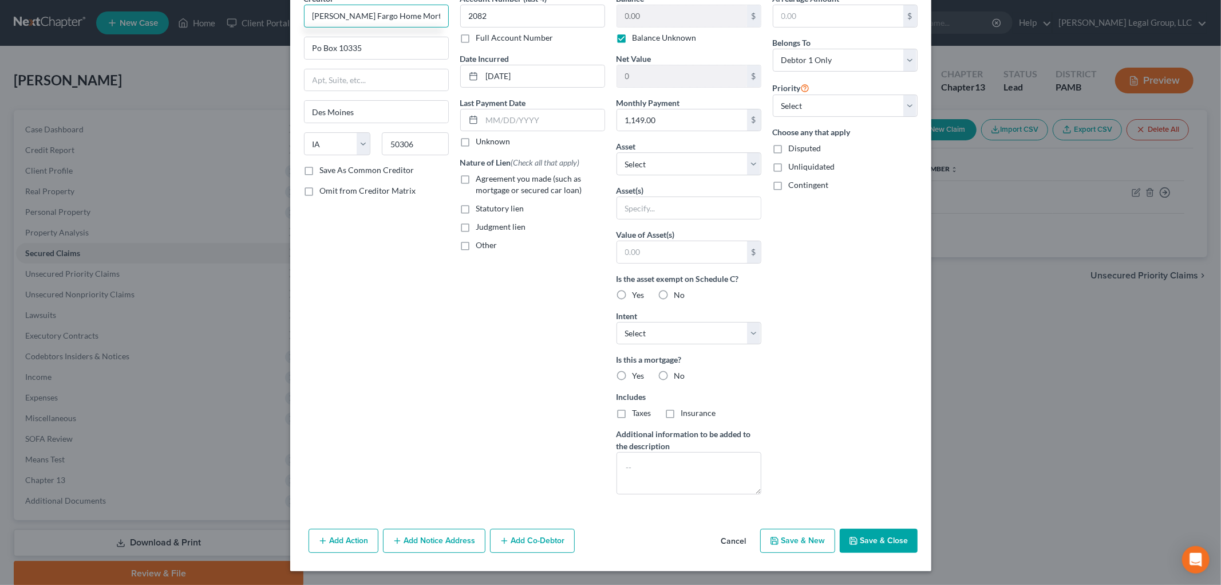
type input "[PERSON_NAME] Fargo Home Mortgage"
click at [478, 179] on span "Agreement you made (such as mortgage or secured car loan)" at bounding box center [529, 183] width 106 height 21
click at [481, 179] on input "Agreement you made (such as mortgage or secured car loan)" at bounding box center [484, 176] width 7 height 7
checkbox input "true"
click at [633, 295] on label "Yes" at bounding box center [639, 294] width 12 height 11
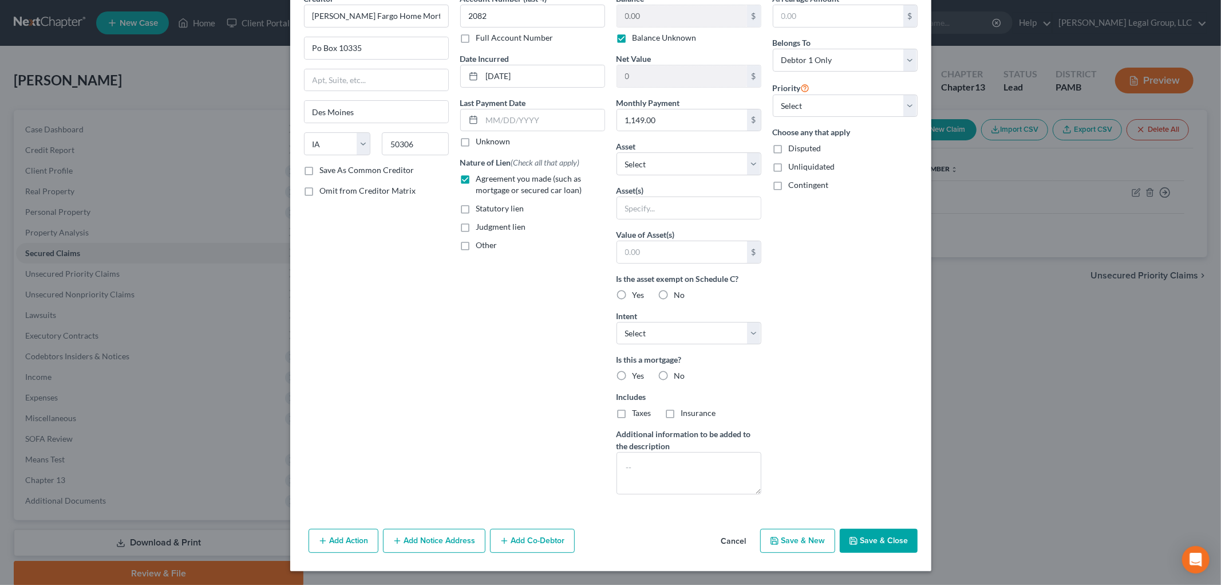
click at [637, 295] on input "Yes" at bounding box center [640, 292] width 7 height 7
radio input "true"
click at [633, 372] on span "Yes" at bounding box center [639, 375] width 12 height 10
click at [637, 372] on input "Yes" at bounding box center [640, 373] width 7 height 7
radio input "true"
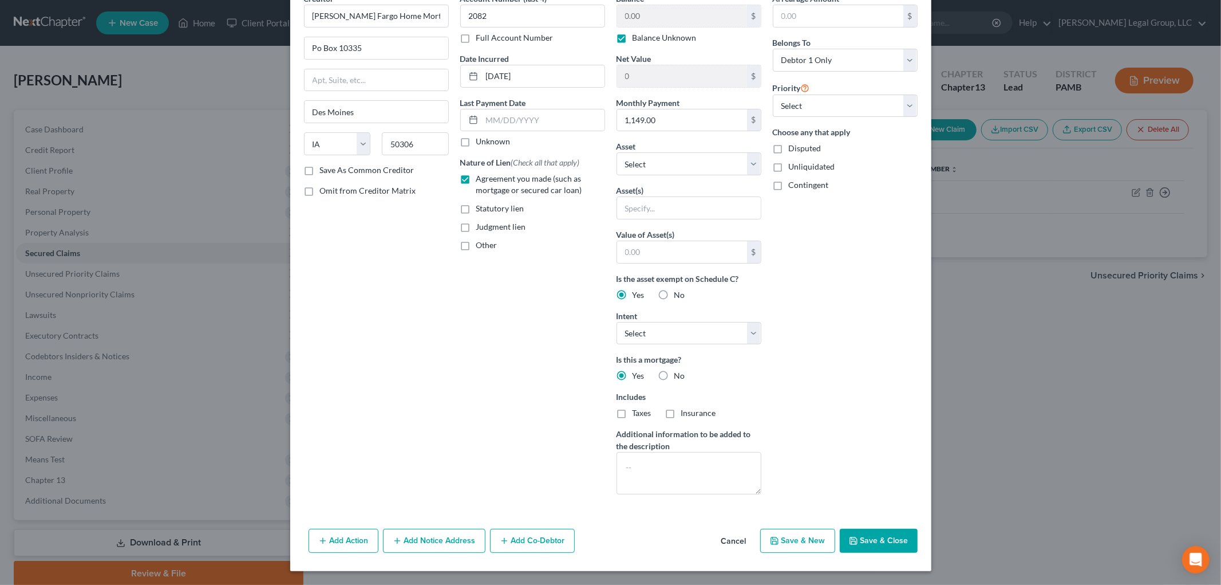
click at [634, 417] on label "Taxes" at bounding box center [642, 412] width 19 height 11
click at [637, 415] on input "Taxes" at bounding box center [640, 410] width 7 height 7
checkbox input "true"
click at [676, 410] on div "Insurance" at bounding box center [690, 412] width 51 height 11
click at [681, 412] on label "Insurance" at bounding box center [698, 412] width 35 height 11
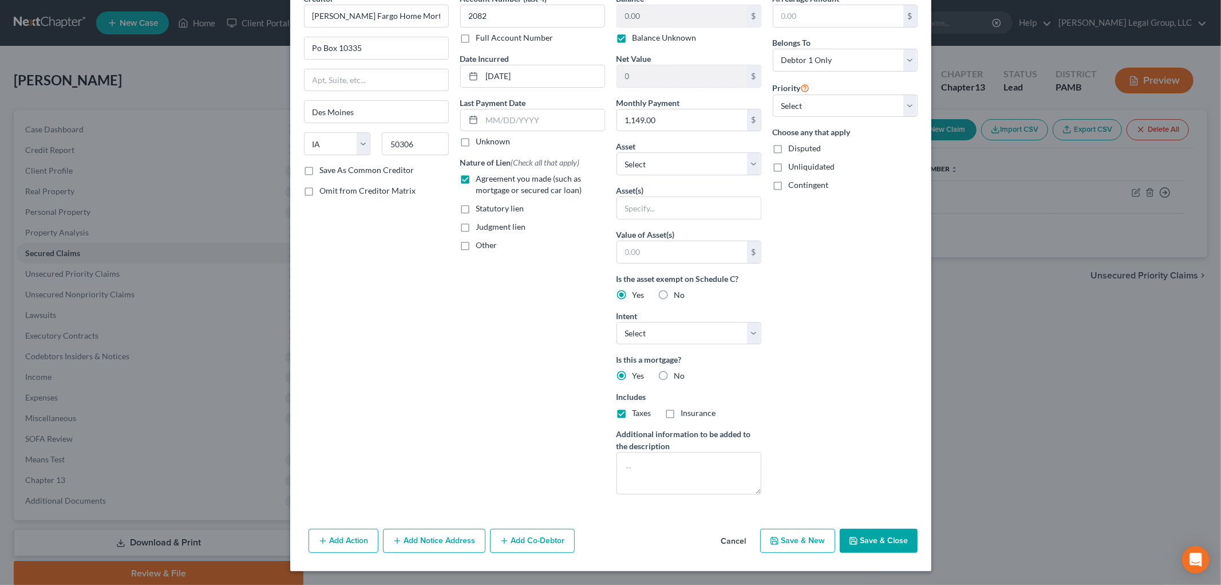
click at [686, 412] on input "Insurance" at bounding box center [689, 410] width 7 height 7
checkbox input "true"
click at [449, 545] on button "Add Notice Address" at bounding box center [434, 540] width 102 height 24
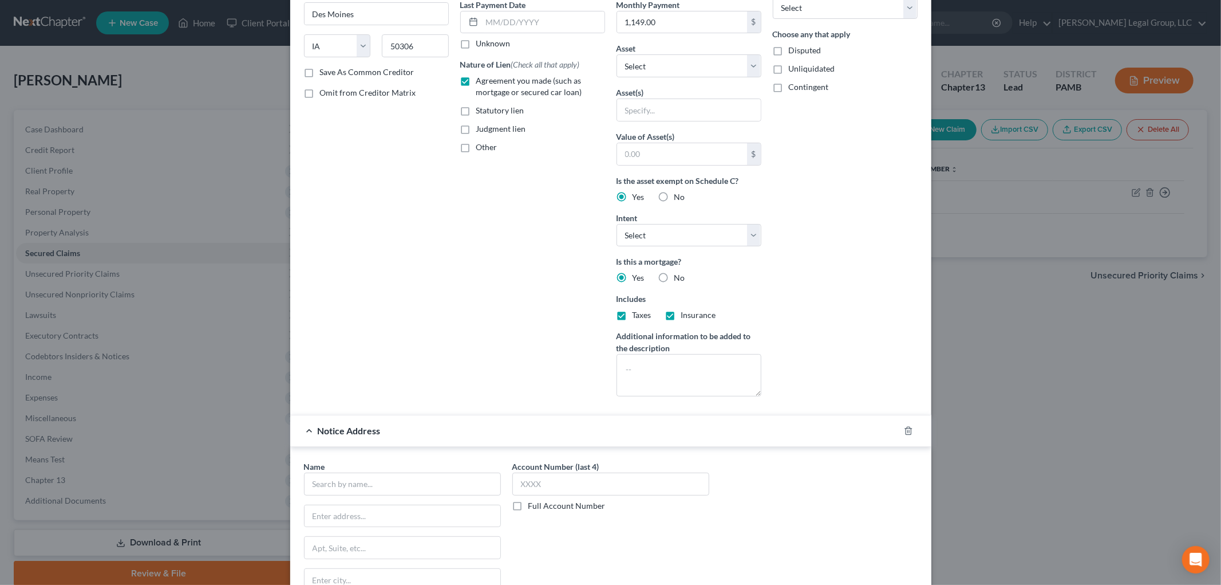
scroll to position [188, 0]
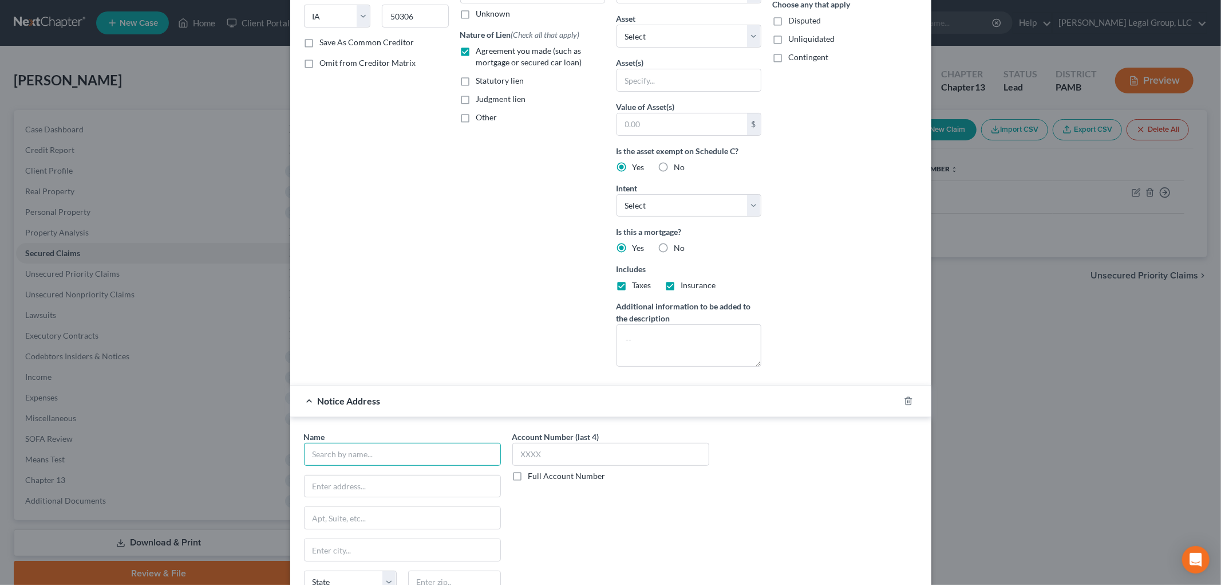
click at [373, 460] on input "text" at bounding box center [402, 454] width 197 height 23
click at [426, 451] on input "RAS Citron" at bounding box center [402, 454] width 197 height 23
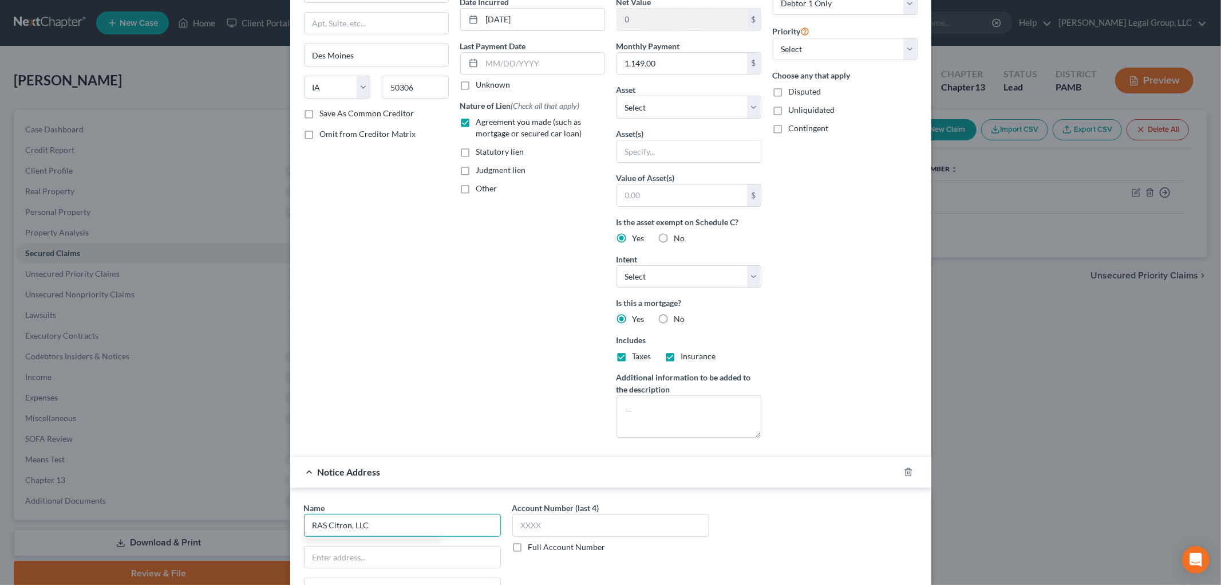
scroll to position [0, 0]
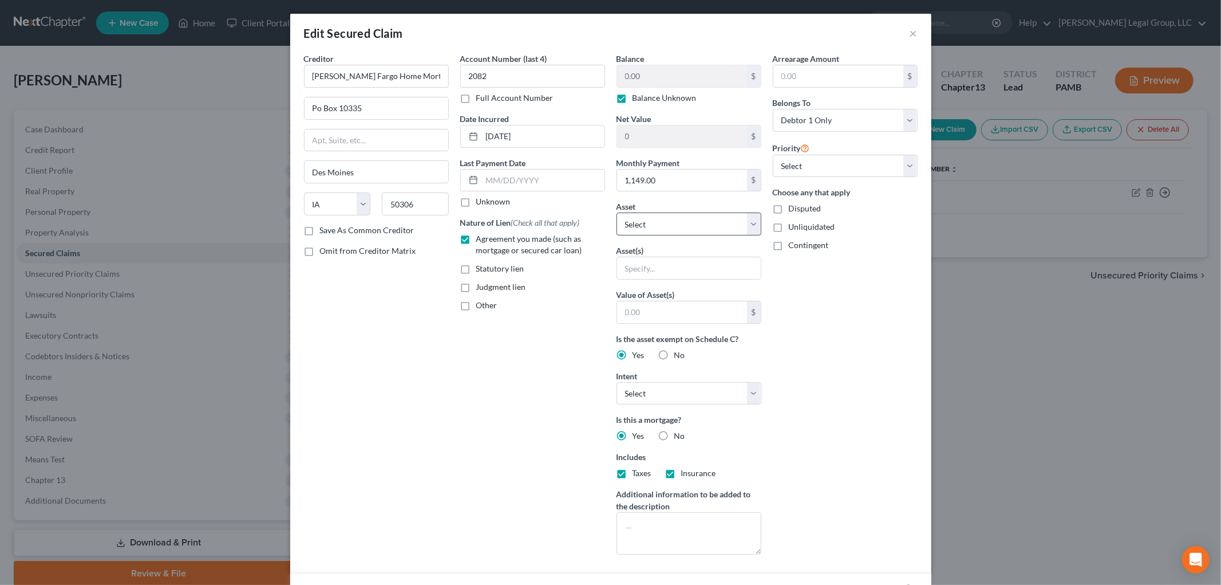
type input "RAS Citron, LLC"
click at [665, 222] on select "Select Other Multiple Assets [STREET_ADDRESS][PERSON_NAME] - $0.0" at bounding box center [689, 223] width 145 height 23
select select "2"
click at [617, 212] on select "Select Other Multiple Assets [STREET_ADDRESS][PERSON_NAME] - $0.0" at bounding box center [689, 223] width 145 height 23
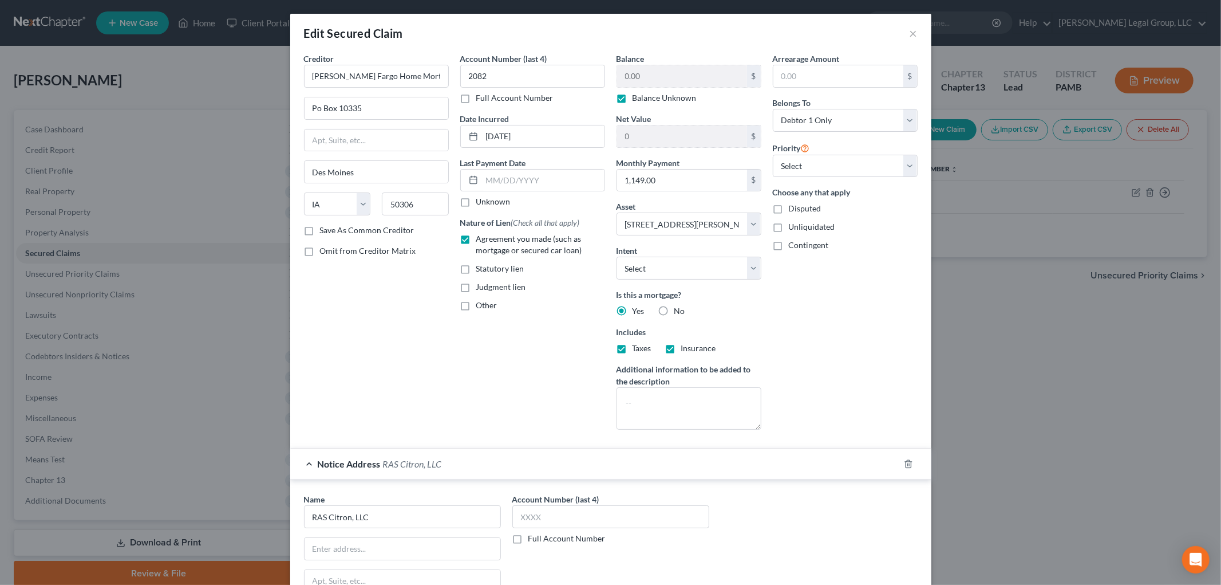
click at [633, 95] on label "Balance Unknown" at bounding box center [665, 97] width 64 height 11
click at [637, 95] on input "Balance Unknown" at bounding box center [640, 95] width 7 height 7
checkbox input "false"
type input "2082"
drag, startPoint x: 524, startPoint y: 81, endPoint x: 455, endPoint y: 59, distance: 73.3
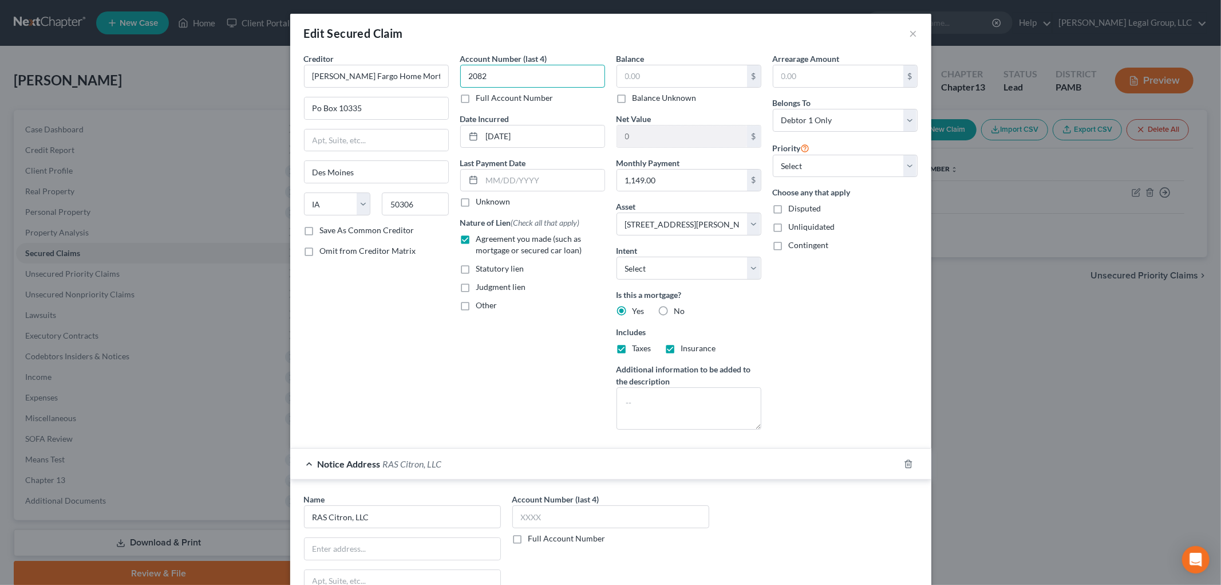
click at [455, 75] on div "Account Number (last 4) 2082 Full Account Number Date Incurred [DATE] Last Paym…" at bounding box center [533, 246] width 156 height 386
click at [654, 77] on input "text" at bounding box center [682, 76] width 130 height 22
type input "66,177.32"
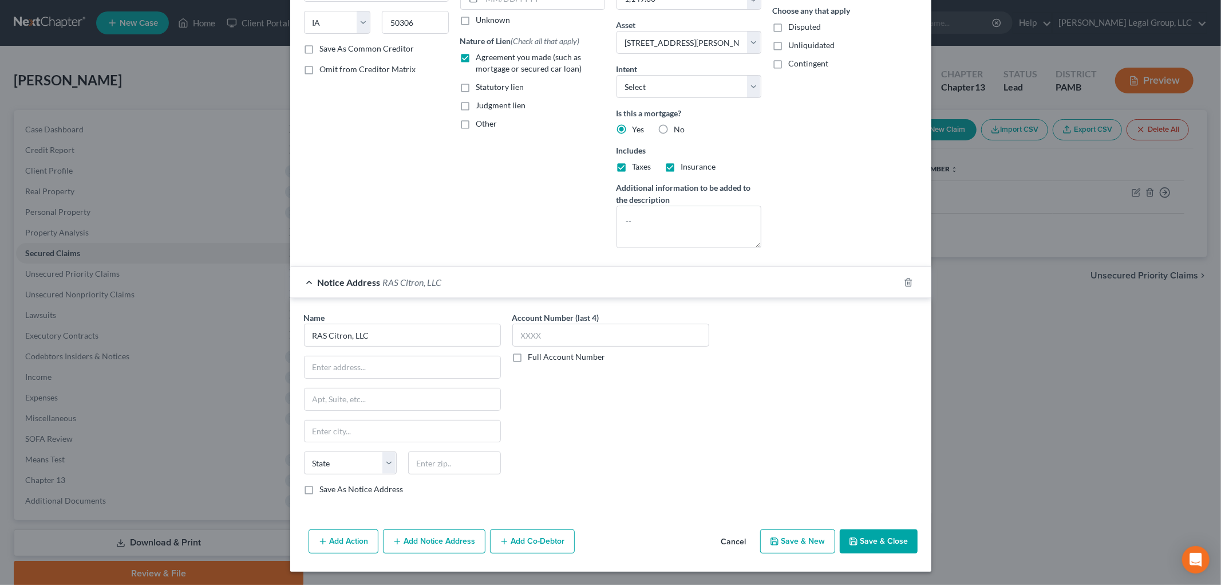
scroll to position [183, 0]
click at [851, 537] on icon "button" at bounding box center [853, 540] width 7 height 7
select select
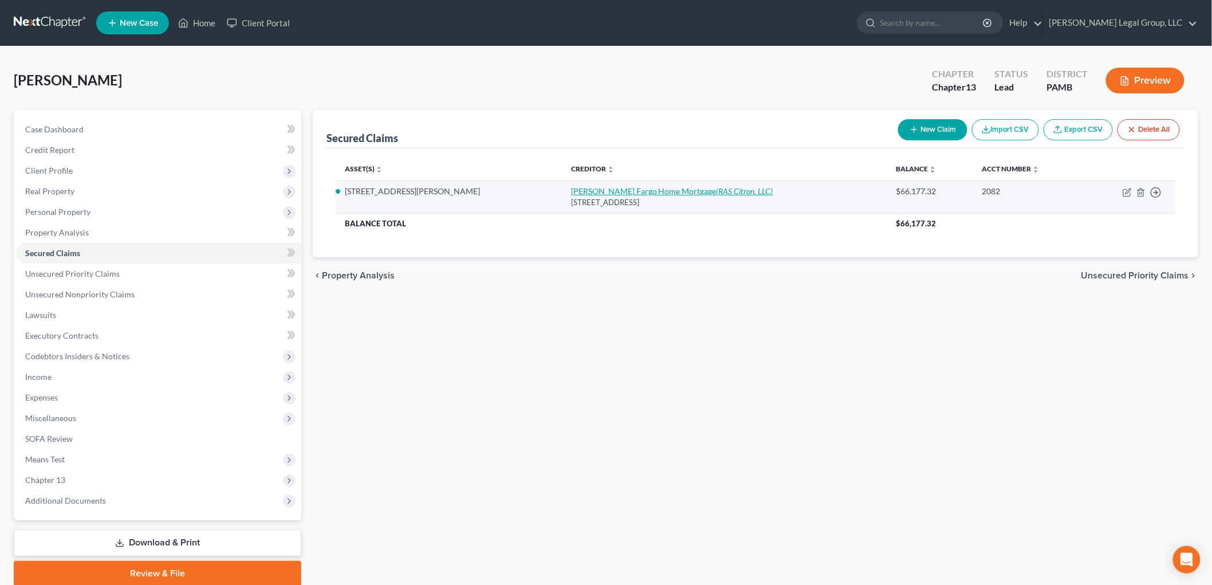
click at [716, 190] on icon "(RAS Citron, LLC)" at bounding box center [744, 191] width 57 height 10
select select "16"
select select "0"
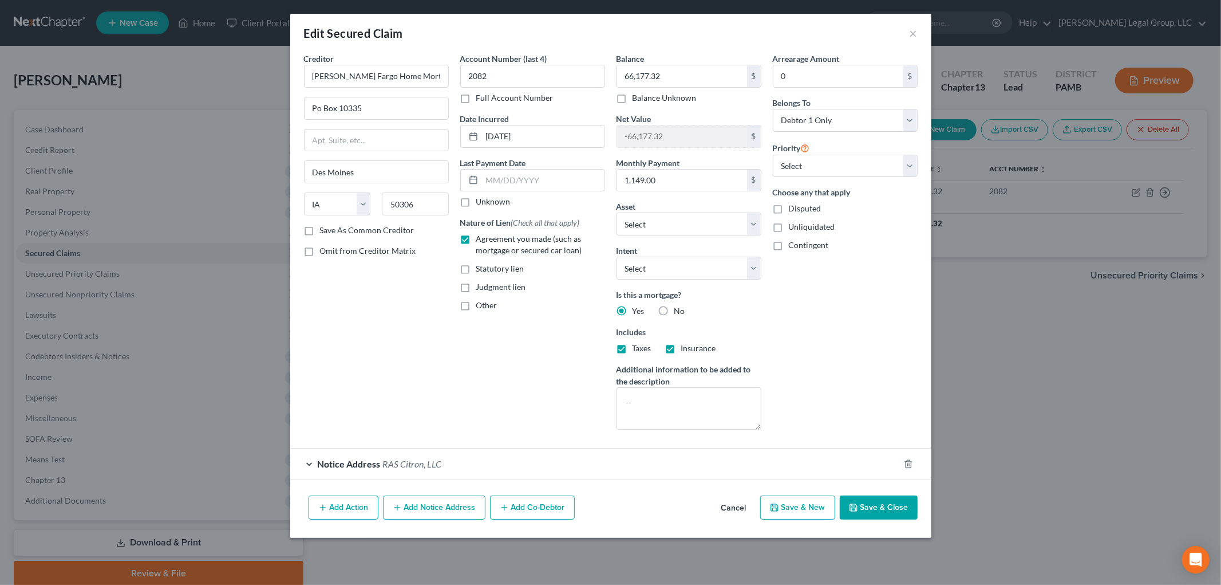
click at [350, 507] on button "Add Action" at bounding box center [344, 507] width 70 height 24
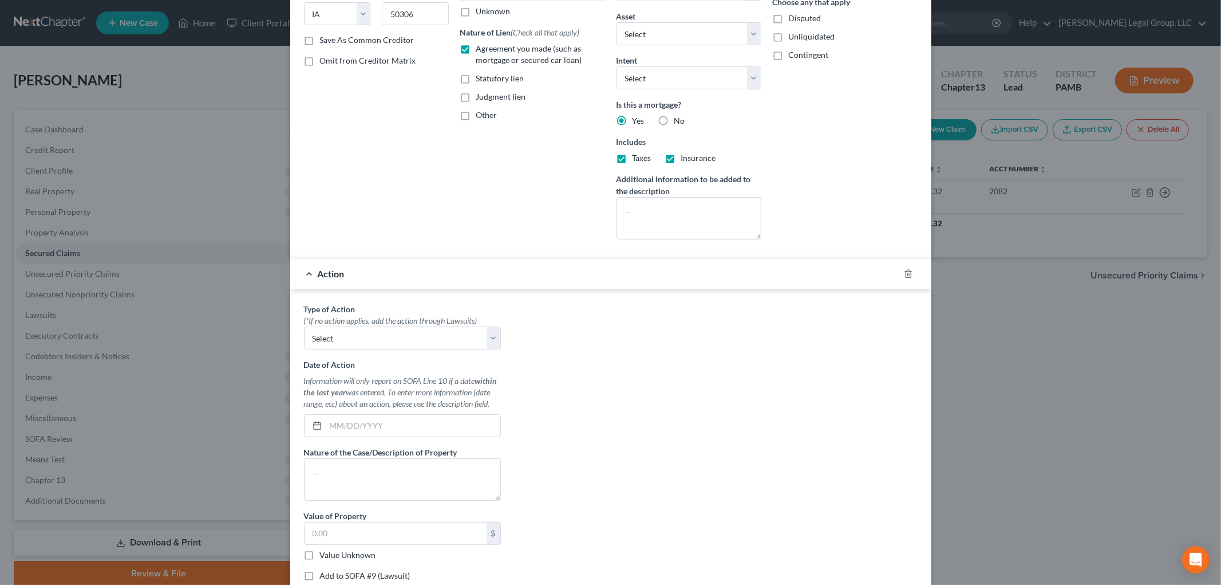
scroll to position [191, 0]
click at [388, 336] on select "Select Repossession Garnishment Foreclosure Personal Injury Attached, Seized, O…" at bounding box center [402, 337] width 197 height 23
select select "2"
click at [304, 326] on select "Select Repossession Garnishment Foreclosure Personal Injury Attached, Seized, O…" at bounding box center [402, 337] width 197 height 23
click at [372, 429] on input "text" at bounding box center [413, 425] width 175 height 22
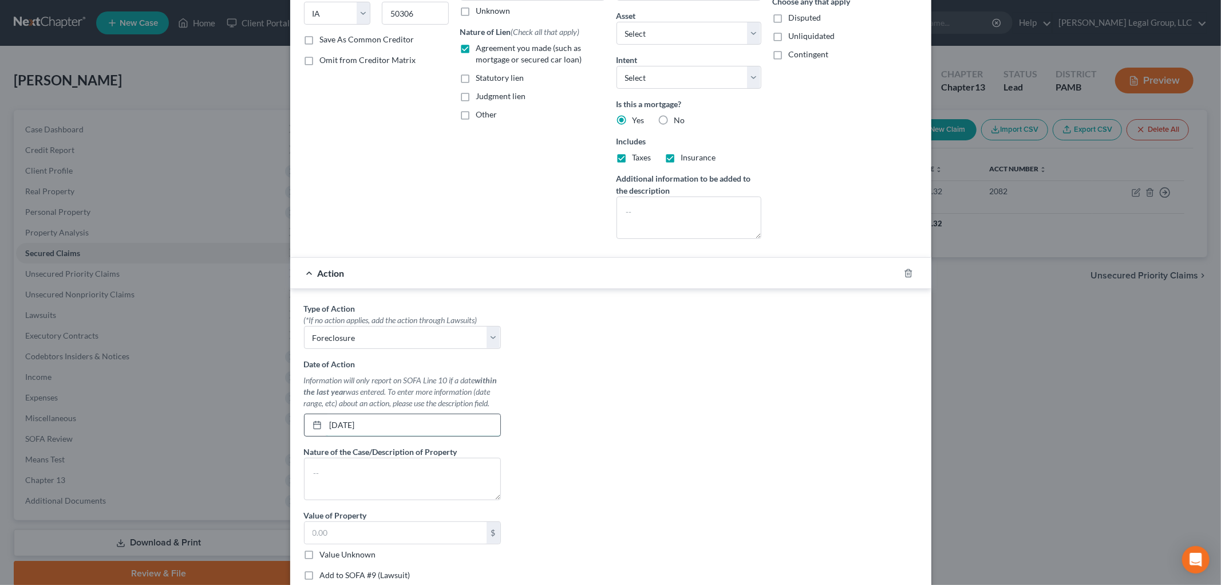
type input "[DATE]"
type textarea "f"
type textarea "Foreclosure"
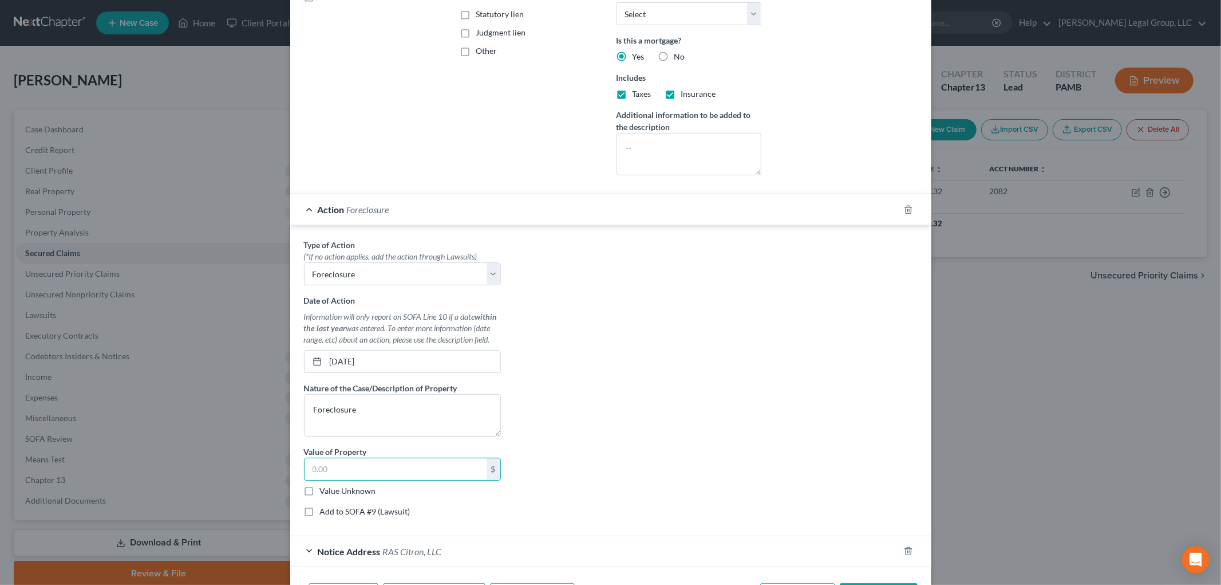
click at [368, 517] on label "Add to SOFA #9 (Lawsuit)" at bounding box center [365, 511] width 90 height 11
click at [332, 513] on input "Add to SOFA #9 (Lawsuit)" at bounding box center [328, 509] width 7 height 7
checkbox input "true"
select select "0"
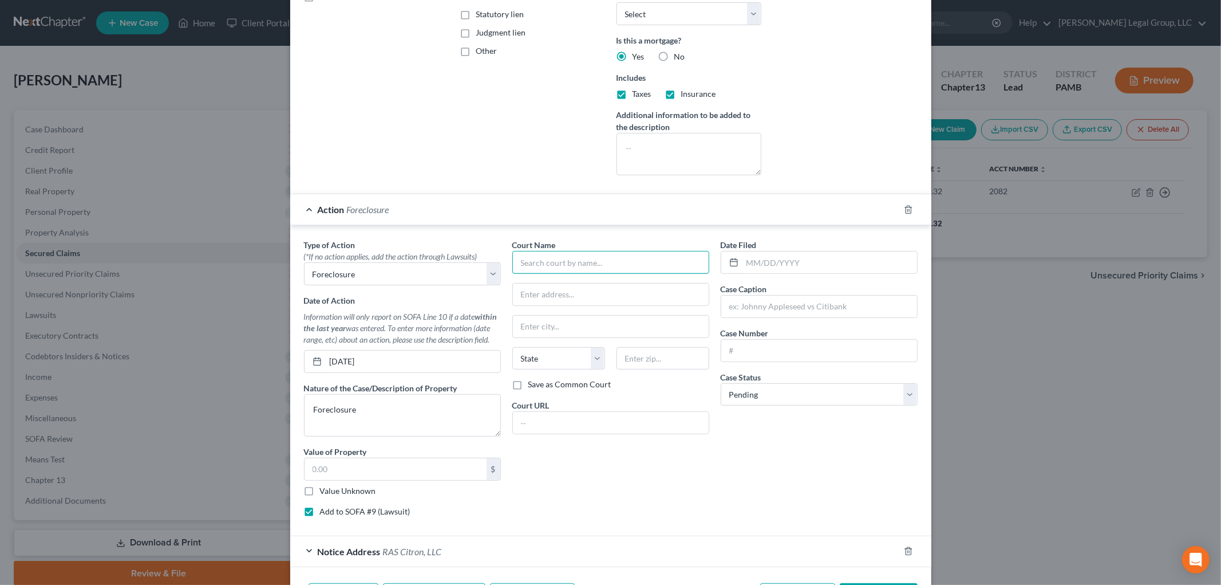
click at [563, 270] on input "text" at bounding box center [610, 262] width 197 height 23
type input "[GEOGRAPHIC_DATA]"
click at [787, 311] on input "text" at bounding box center [819, 306] width 196 height 22
type input "Citibank, N.A. vs. [PERSON_NAME]"
click at [790, 346] on input "text" at bounding box center [819, 351] width 196 height 22
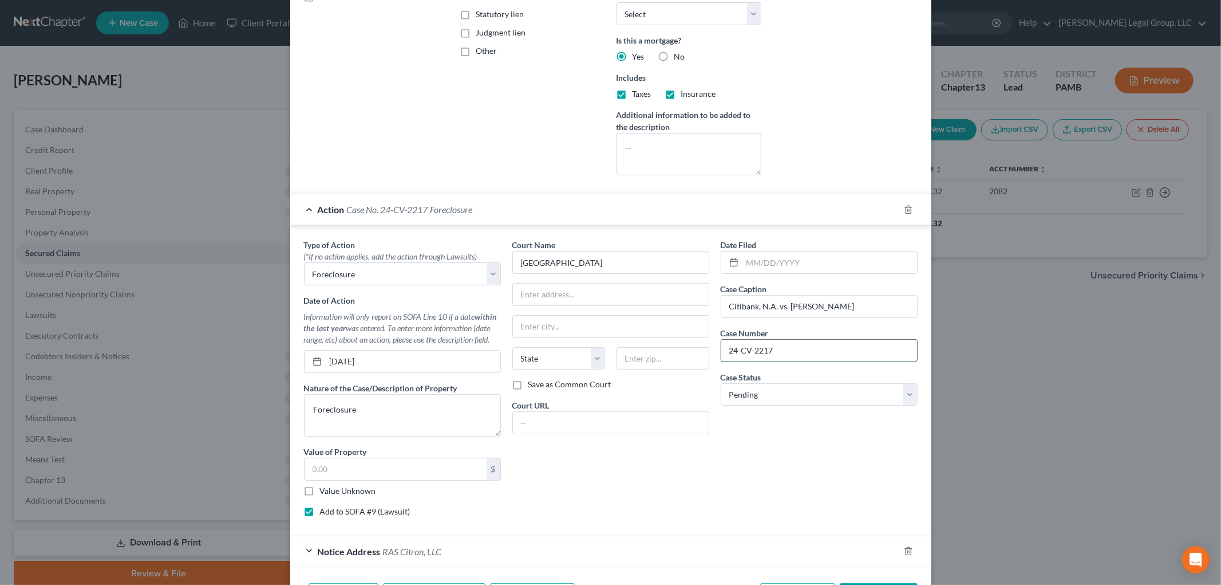
type input "24-CV-2217"
click at [794, 402] on select "Select Pending On Appeal Concluded" at bounding box center [819, 394] width 197 height 23
select select "2"
click at [721, 383] on select "Select Pending On Appeal Concluded" at bounding box center [819, 394] width 197 height 23
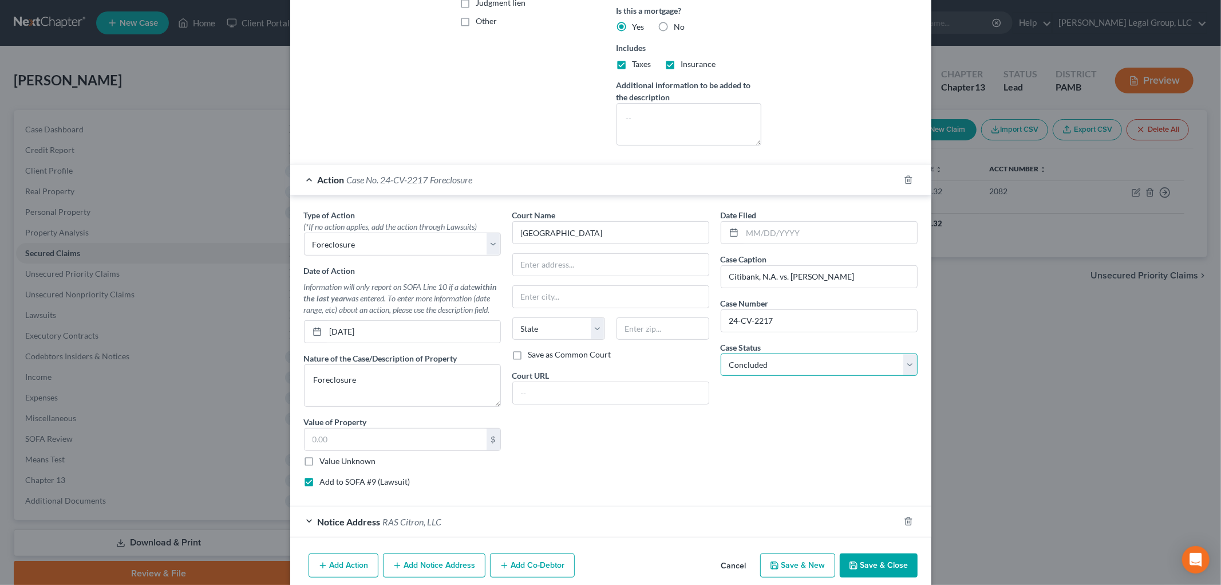
scroll to position [309, 0]
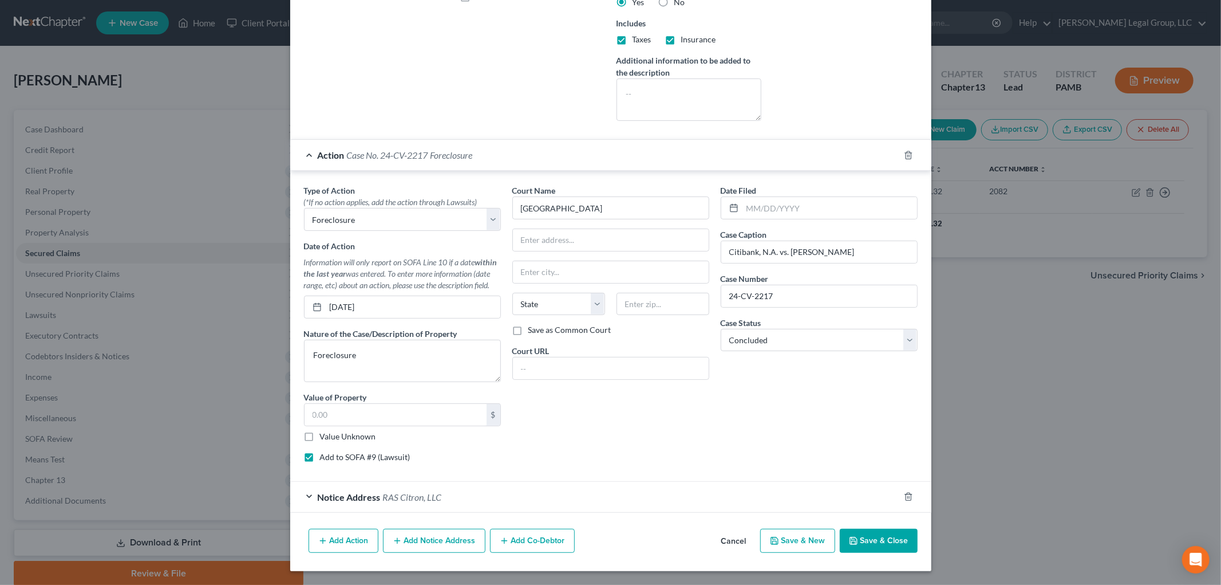
click at [886, 547] on button "Save & Close" at bounding box center [879, 540] width 78 height 24
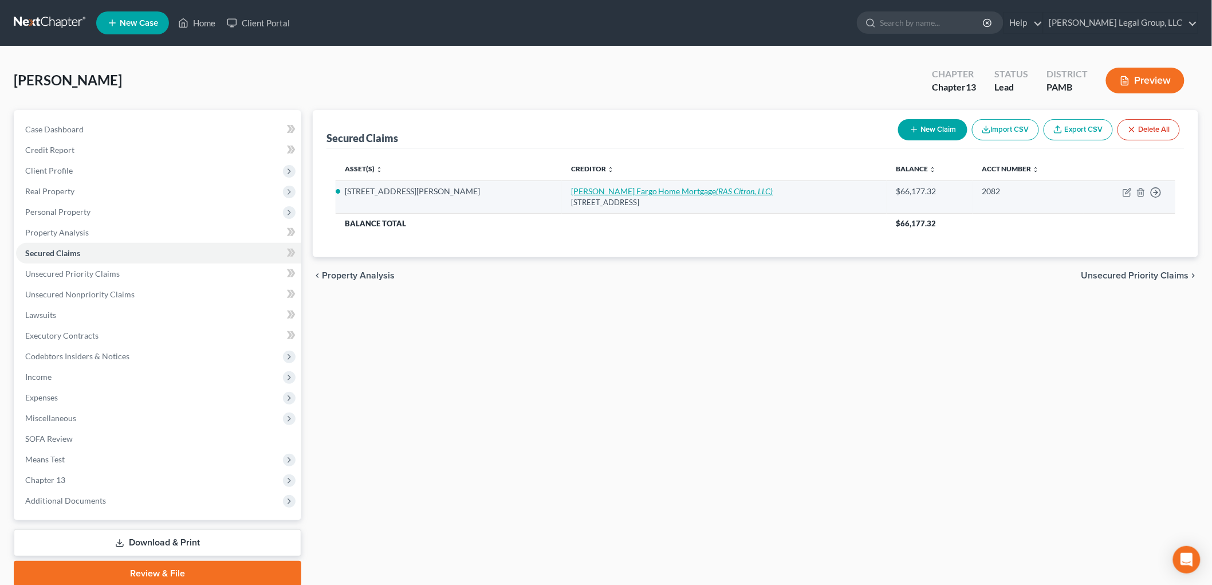
click at [716, 186] on icon "(RAS Citron, LLC)" at bounding box center [744, 191] width 57 height 10
select select "16"
select select "0"
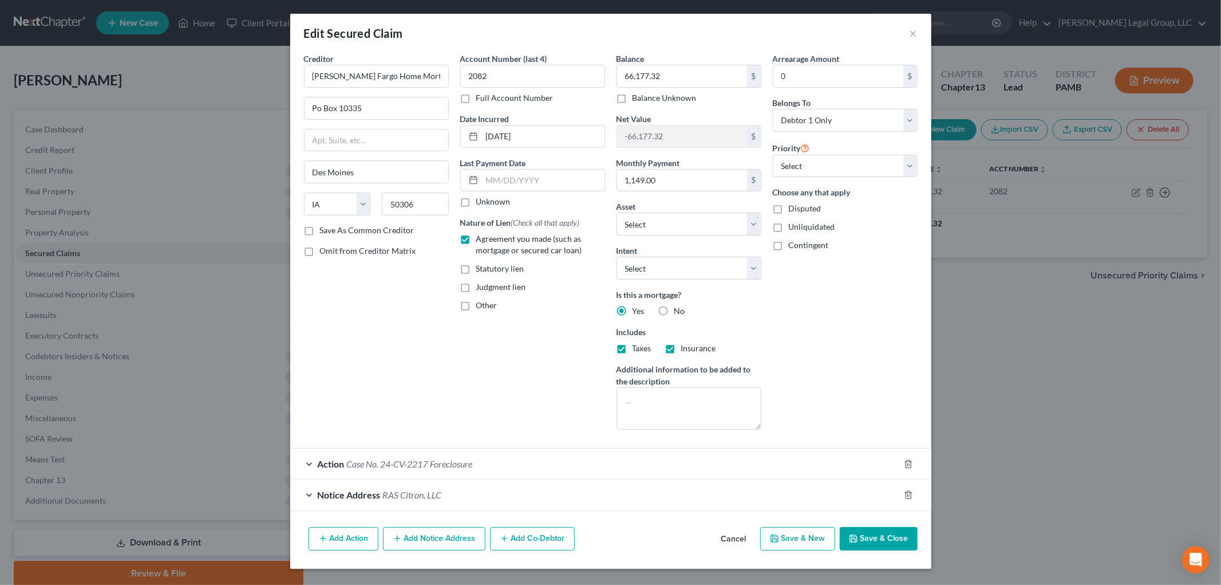
click at [469, 496] on div "Notice Address RAS Citron, LLC" at bounding box center [594, 494] width 609 height 30
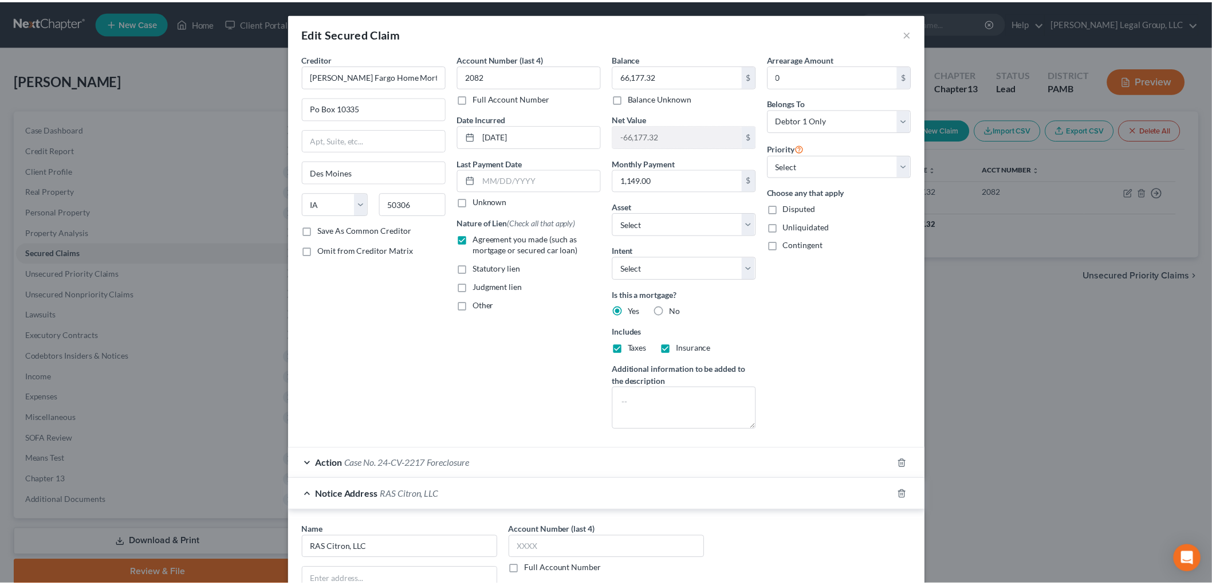
scroll to position [214, 0]
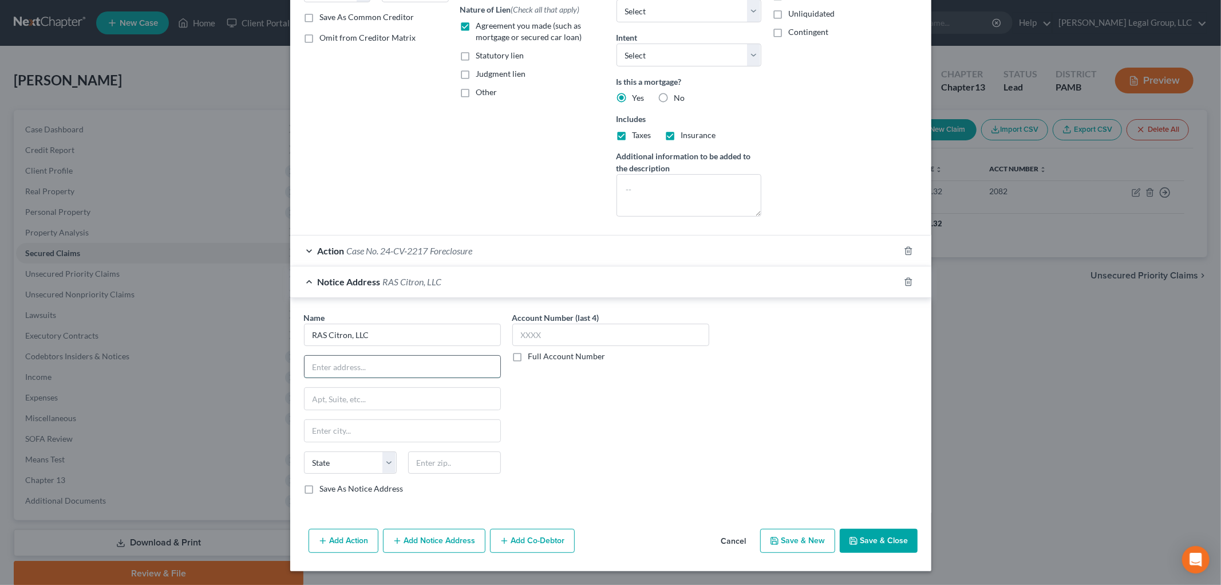
click at [379, 373] on input "text" at bounding box center [403, 367] width 196 height 22
paste input "[STREET_ADDRESS]"
type input "[STREET_ADDRESS]"
click at [467, 468] on input "text" at bounding box center [454, 462] width 93 height 23
type input "07004"
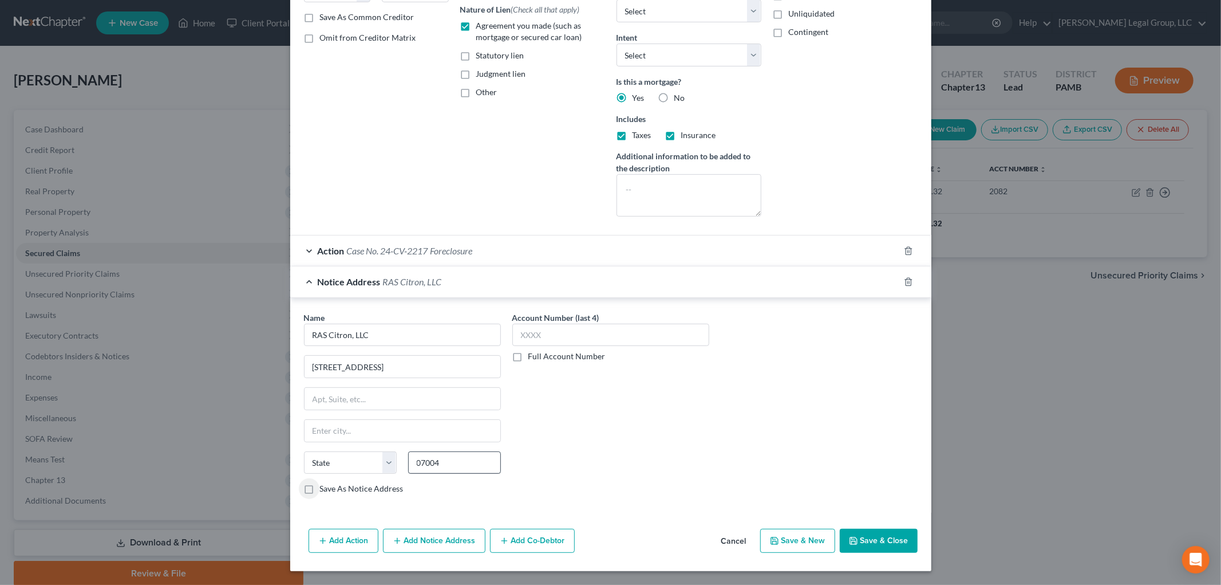
type input "[GEOGRAPHIC_DATA]"
select select "33"
click at [894, 536] on button "Save & Close" at bounding box center [879, 540] width 78 height 24
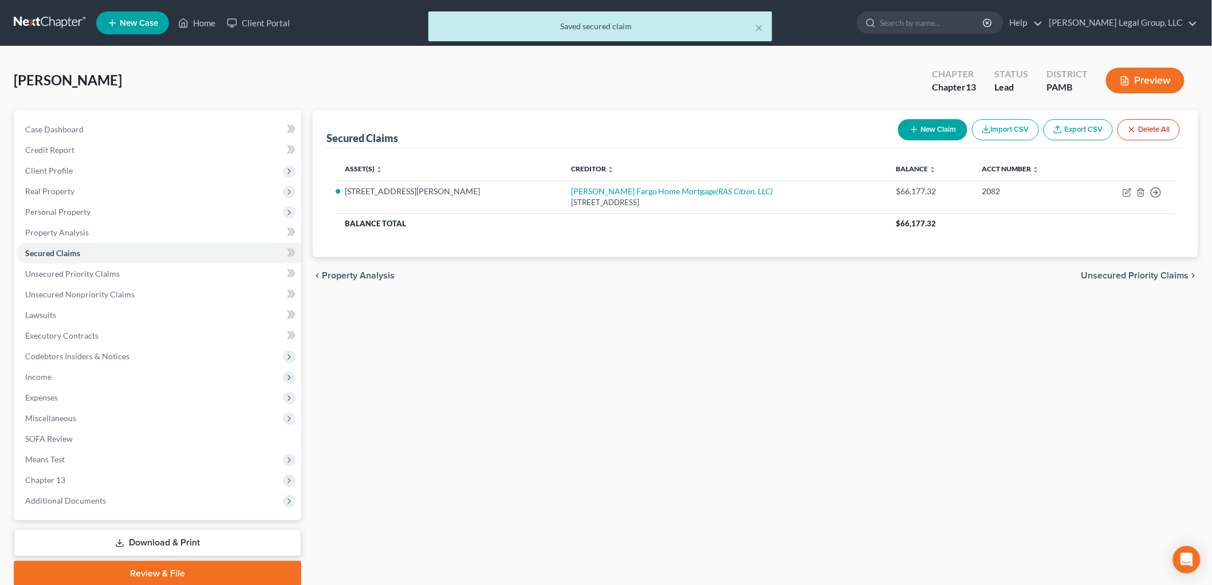
click at [172, 539] on link "Download & Print" at bounding box center [157, 542] width 287 height 27
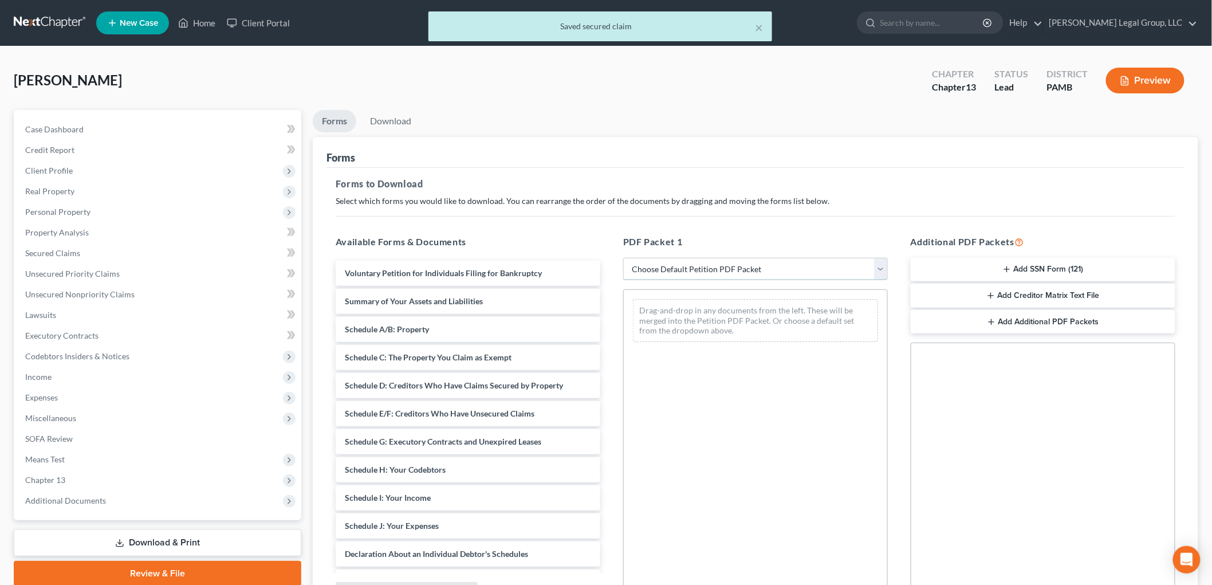
drag, startPoint x: 718, startPoint y: 265, endPoint x: 718, endPoint y: 278, distance: 13.2
click at [718, 265] on select "Choose Default Petition PDF Packet Complete Bankruptcy Petition (all forms and …" at bounding box center [755, 269] width 265 height 23
select select "1"
click at [628, 258] on select "Choose Default Petition PDF Packet Complete Bankruptcy Petition (all forms and …" at bounding box center [755, 269] width 265 height 23
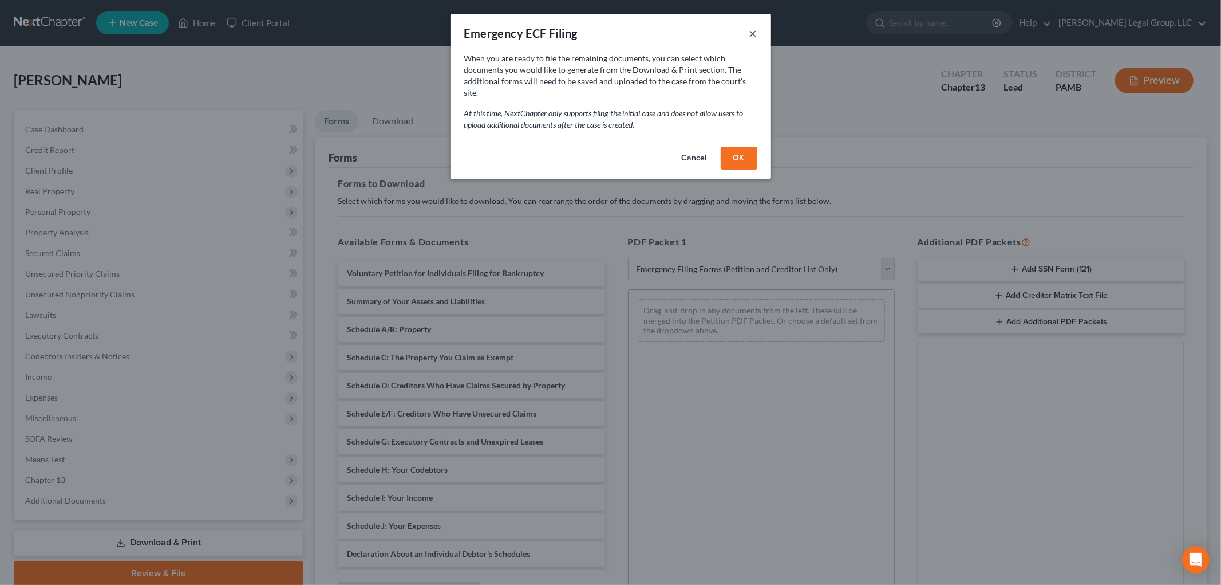
click at [755, 30] on button "×" at bounding box center [753, 33] width 8 height 14
select select
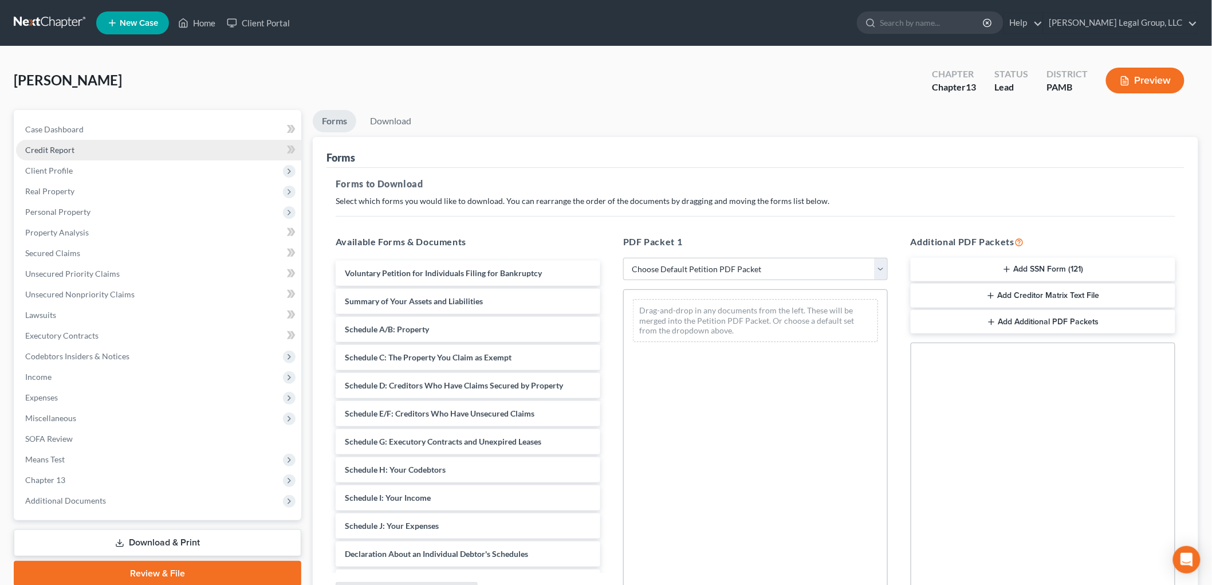
click at [68, 157] on link "Credit Report" at bounding box center [158, 150] width 285 height 21
click at [107, 170] on span "Client Profile" at bounding box center [158, 170] width 285 height 21
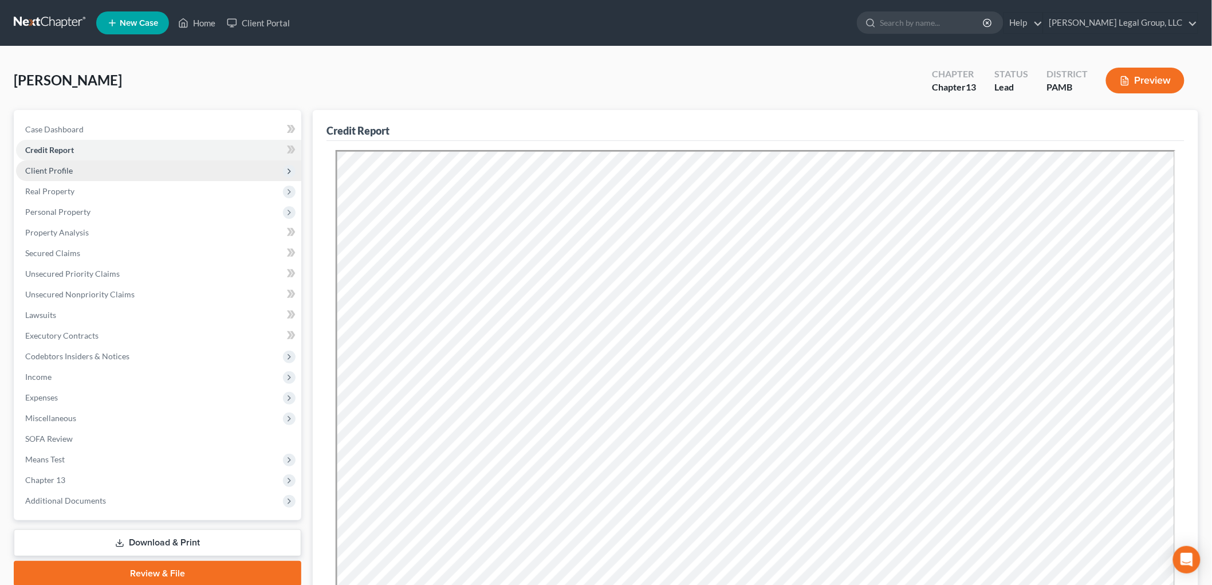
click at [65, 174] on span "Client Profile" at bounding box center [158, 170] width 285 height 21
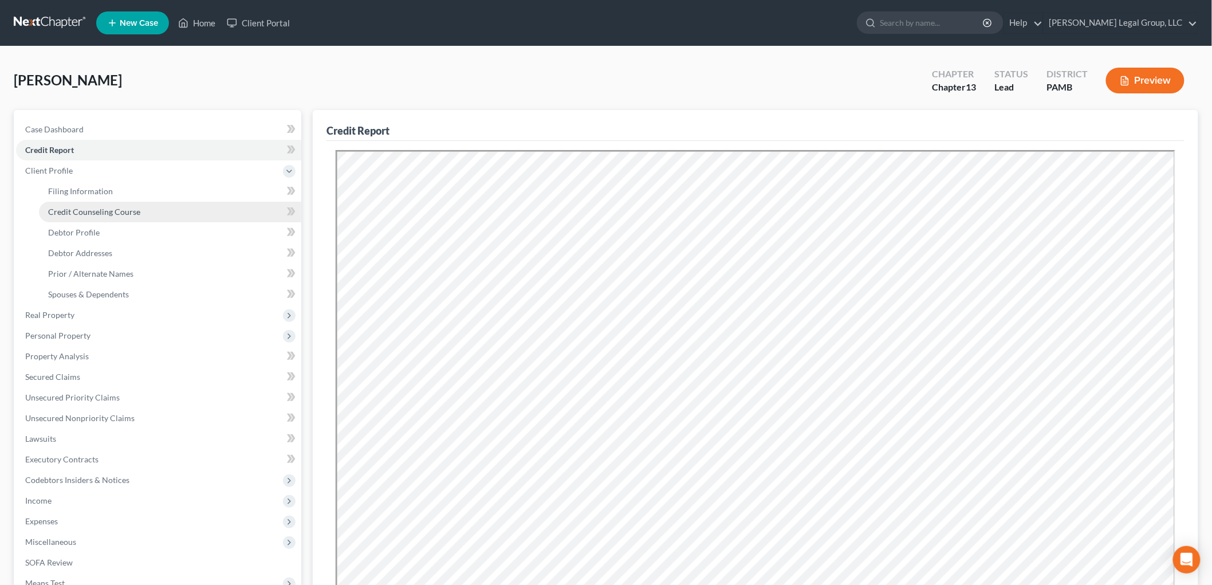
click at [113, 203] on link "Credit Counseling Course" at bounding box center [170, 212] width 262 height 21
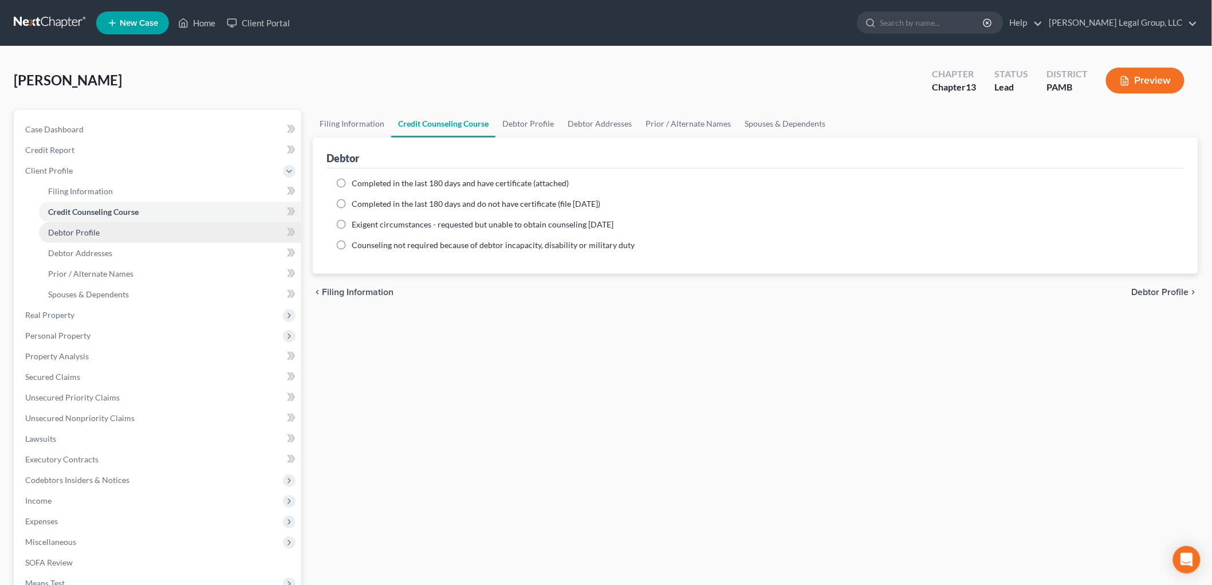
click at [89, 229] on span "Debtor Profile" at bounding box center [74, 232] width 52 height 10
select select "3"
select select "0"
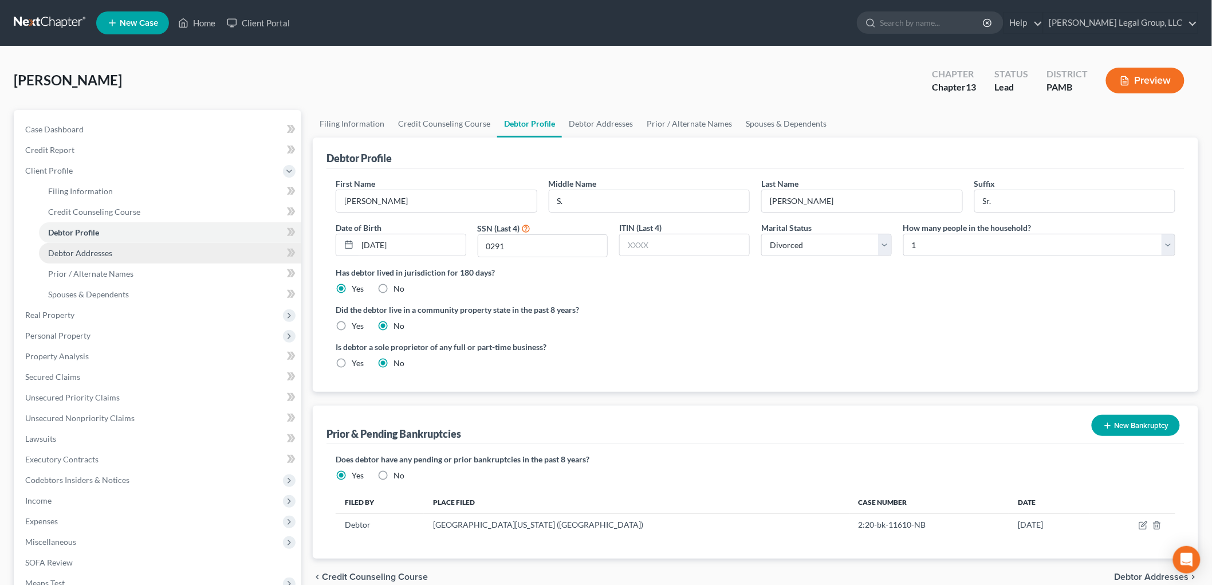
click at [98, 262] on link "Debtor Addresses" at bounding box center [170, 253] width 262 height 21
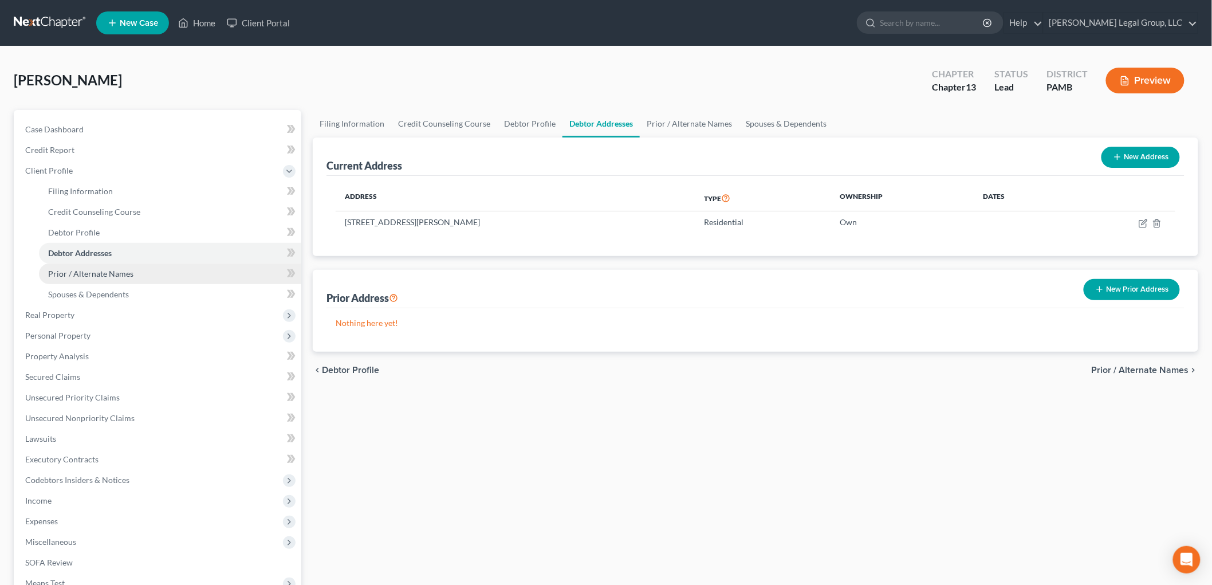
click at [102, 273] on span "Prior / Alternate Names" at bounding box center [90, 274] width 85 height 10
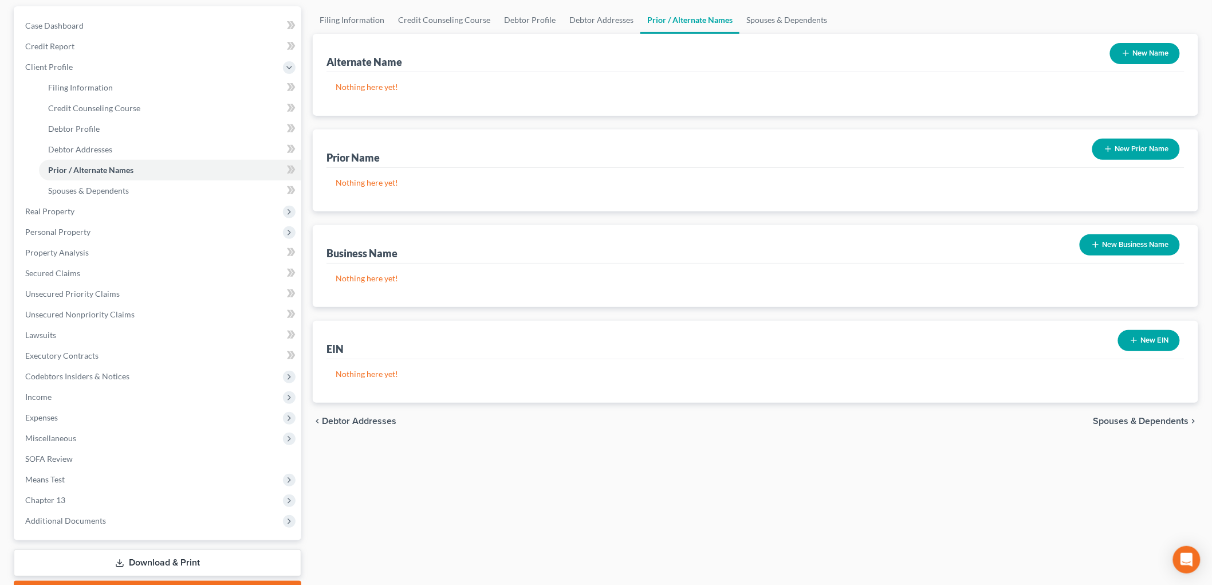
scroll to position [167, 0]
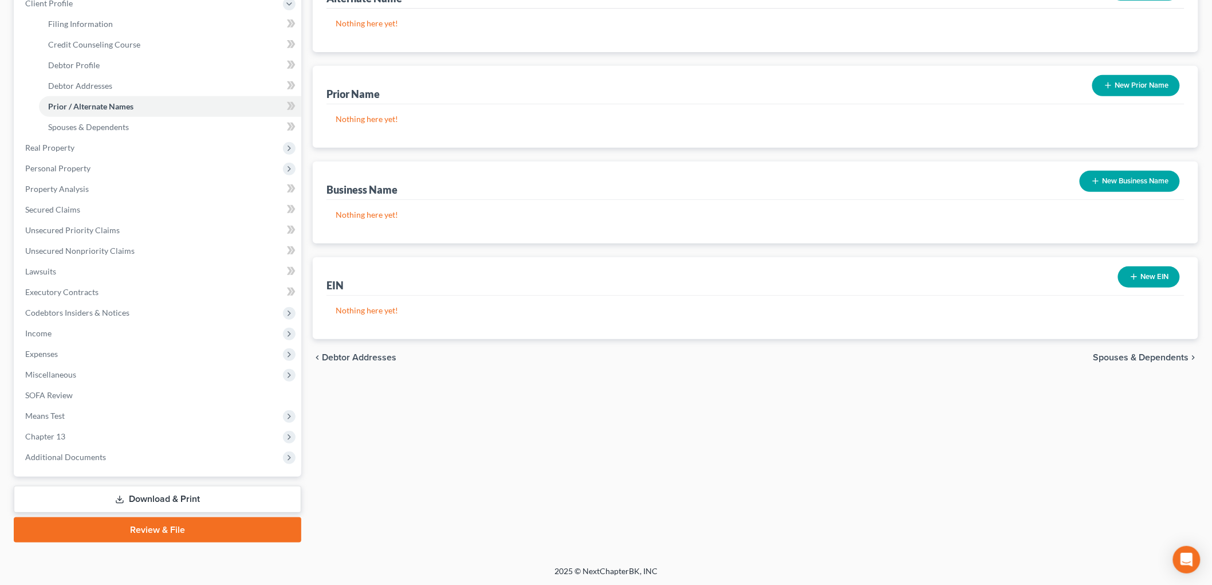
click at [161, 495] on link "Download & Print" at bounding box center [157, 499] width 287 height 27
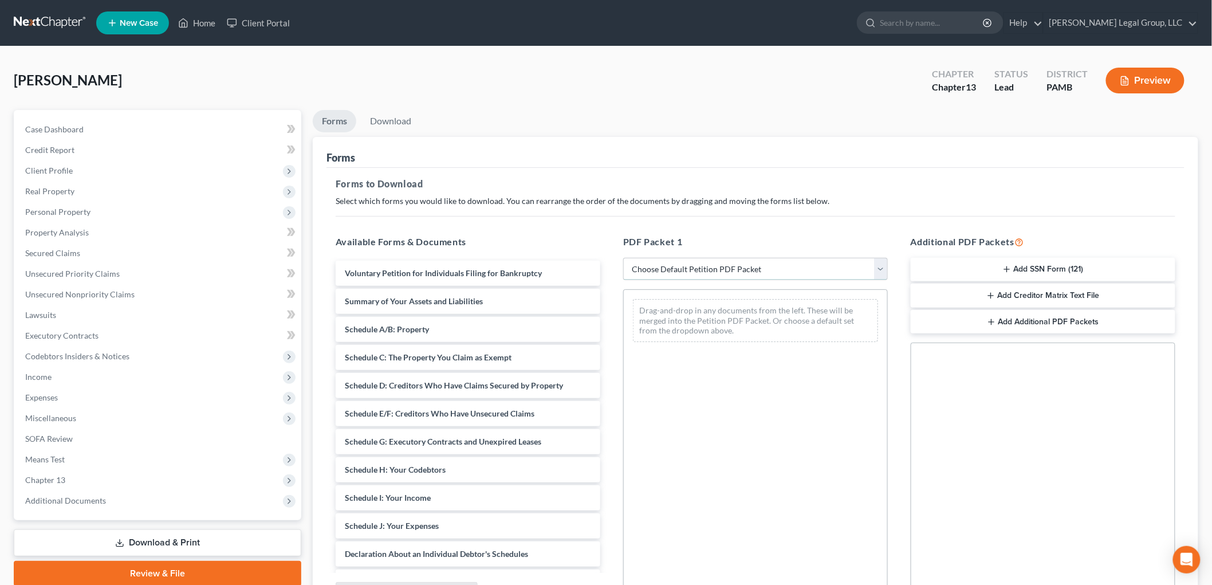
click at [682, 271] on select "Choose Default Petition PDF Packet Complete Bankruptcy Petition (all forms and …" at bounding box center [755, 269] width 265 height 23
select select "1"
click at [628, 258] on select "Choose Default Petition PDF Packet Complete Bankruptcy Petition (all forms and …" at bounding box center [755, 269] width 265 height 23
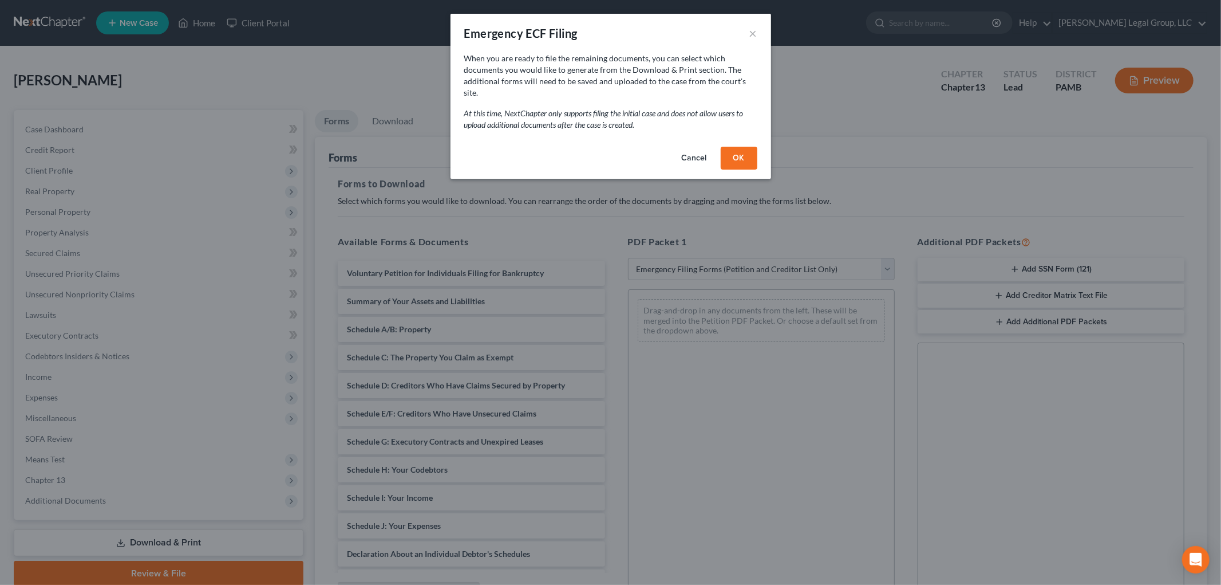
click at [745, 153] on button "OK" at bounding box center [739, 158] width 37 height 23
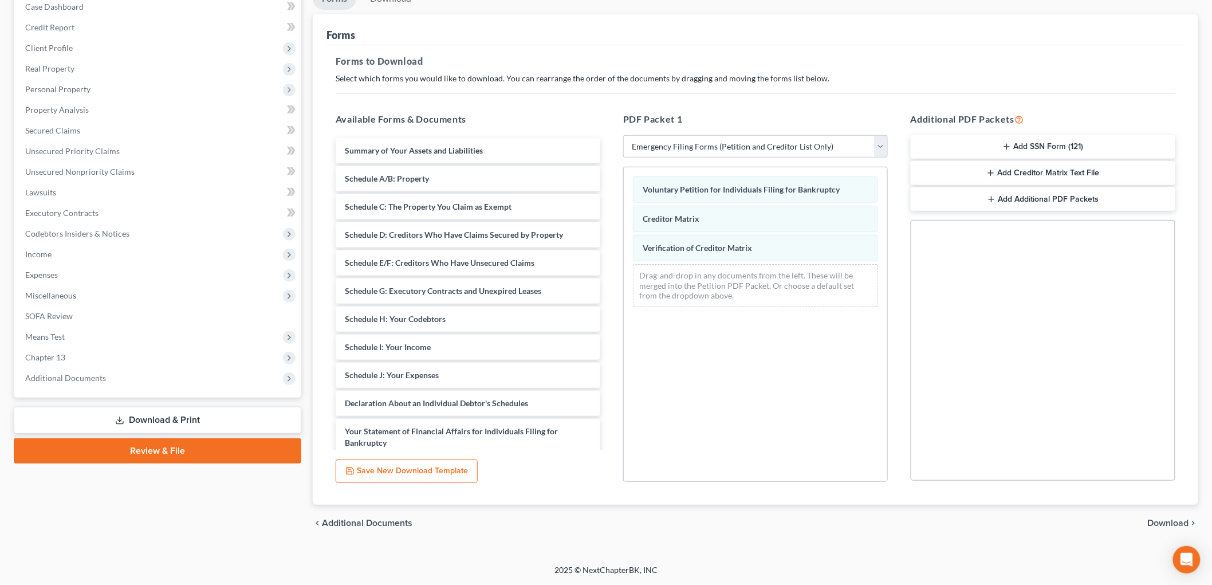
scroll to position [104, 0]
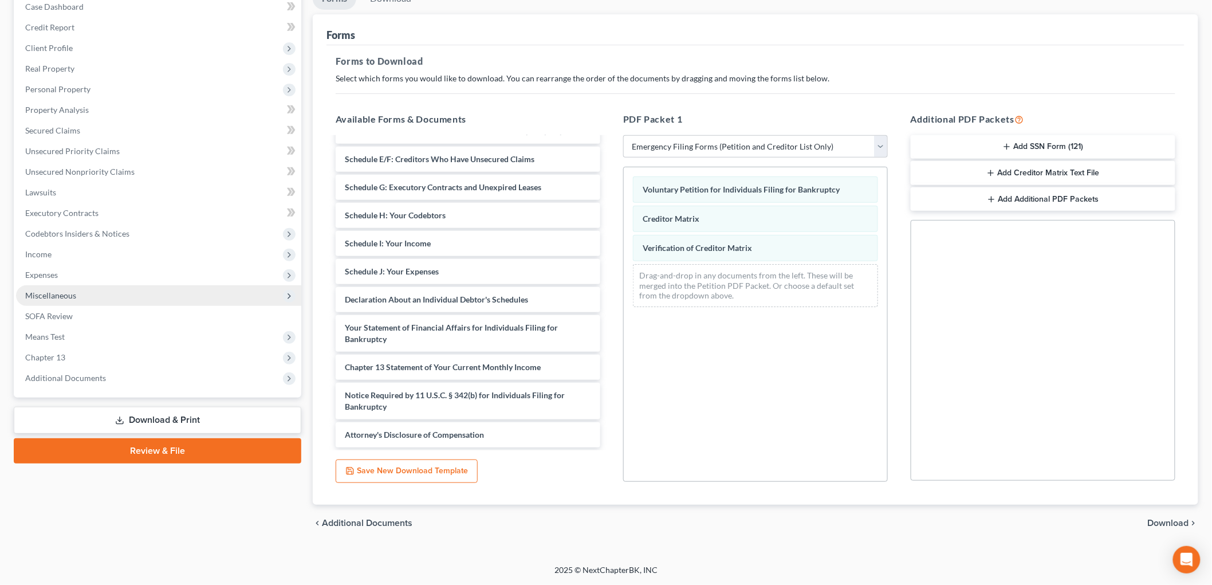
click at [61, 295] on span "Miscellaneous" at bounding box center [50, 295] width 51 height 10
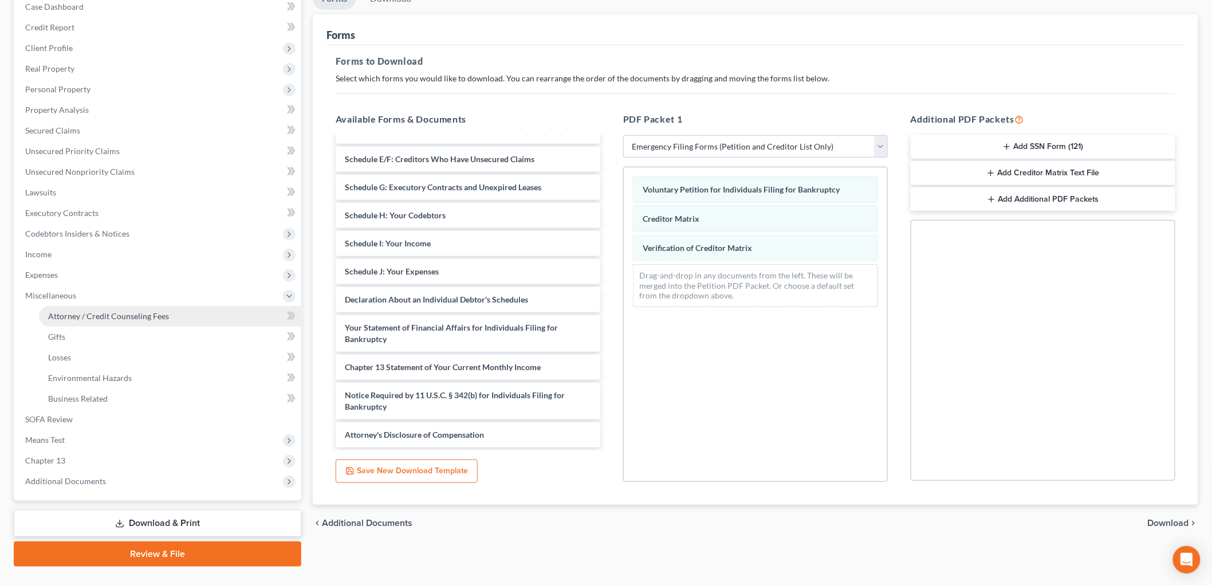
click at [113, 311] on span "Attorney / Credit Counseling Fees" at bounding box center [108, 316] width 121 height 10
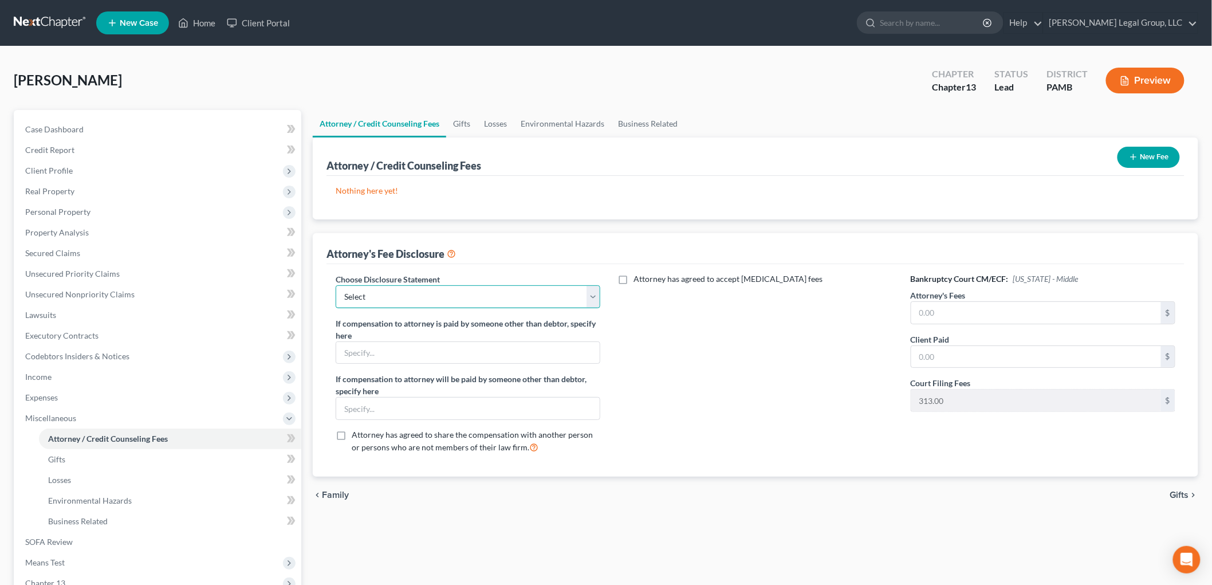
drag, startPoint x: 426, startPoint y: 296, endPoint x: 427, endPoint y: 305, distance: 9.2
click at [426, 296] on select "Select Chapter 7 Attorney Comp Chapter 13 Attorrney Comp" at bounding box center [468, 296] width 265 height 23
select select "1"
click at [336, 285] on select "Select Chapter 7 Attorney Comp Chapter 13 Attorrney Comp" at bounding box center [468, 296] width 265 height 23
click at [972, 317] on input "text" at bounding box center [1036, 313] width 250 height 22
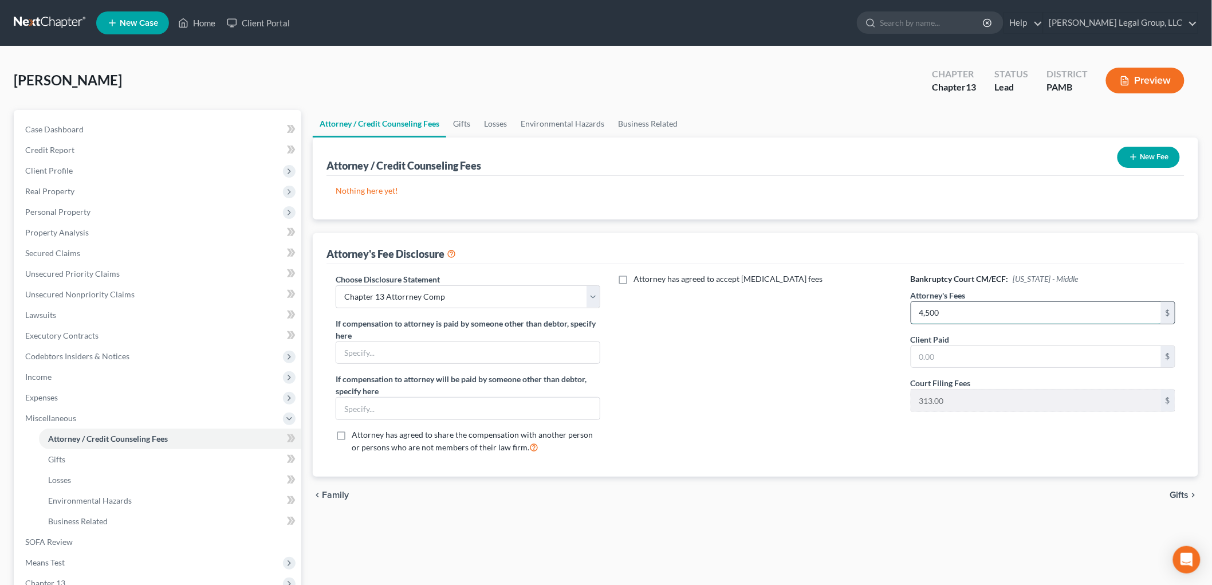
type input "4,500"
click at [970, 346] on input "text" at bounding box center [1036, 357] width 250 height 22
type input "1,548.75"
click at [1152, 156] on button "New Fee" at bounding box center [1148, 157] width 62 height 21
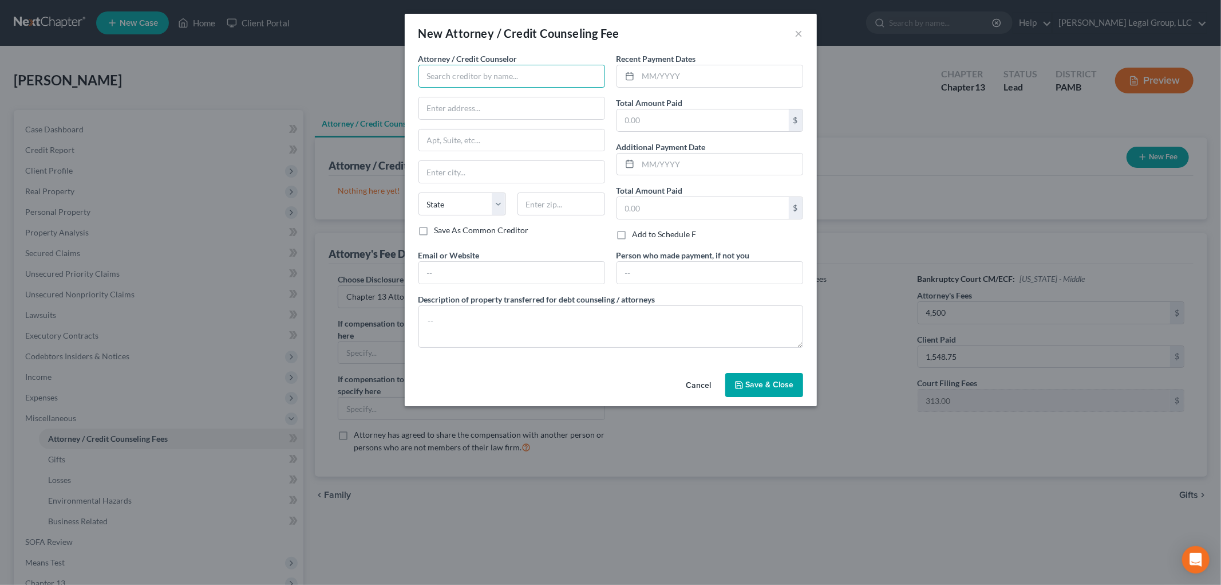
click at [551, 72] on input "text" at bounding box center [512, 76] width 187 height 23
click at [502, 97] on div "[PERSON_NAME] Legal Group, LLC" at bounding box center [490, 95] width 125 height 11
type input "[PERSON_NAME] Legal Group, LLC"
type input "[STREET_ADDRESS]"
type input "Maple Shade"
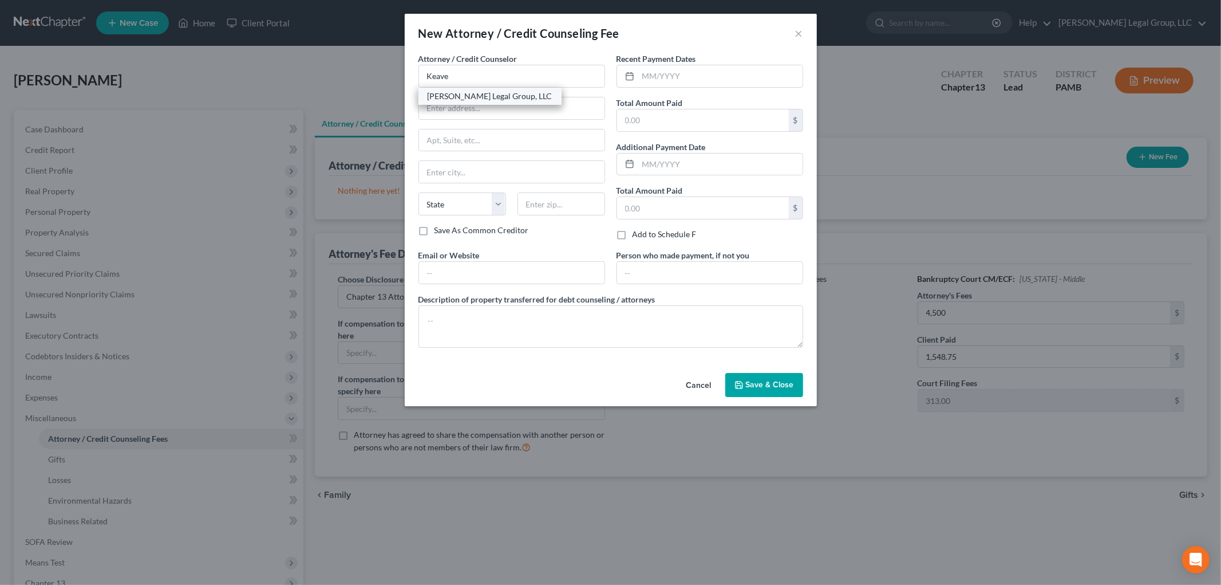
select select "33"
type input "08052-1931"
drag, startPoint x: 571, startPoint y: 116, endPoint x: 352, endPoint y: 105, distance: 219.0
click at [353, 108] on div "New Attorney / Credit Counseling Fee × Attorney / Credit Counselor * [PERSON_NA…" at bounding box center [610, 292] width 1221 height 585
type input "[STREET_ADDRESS]"
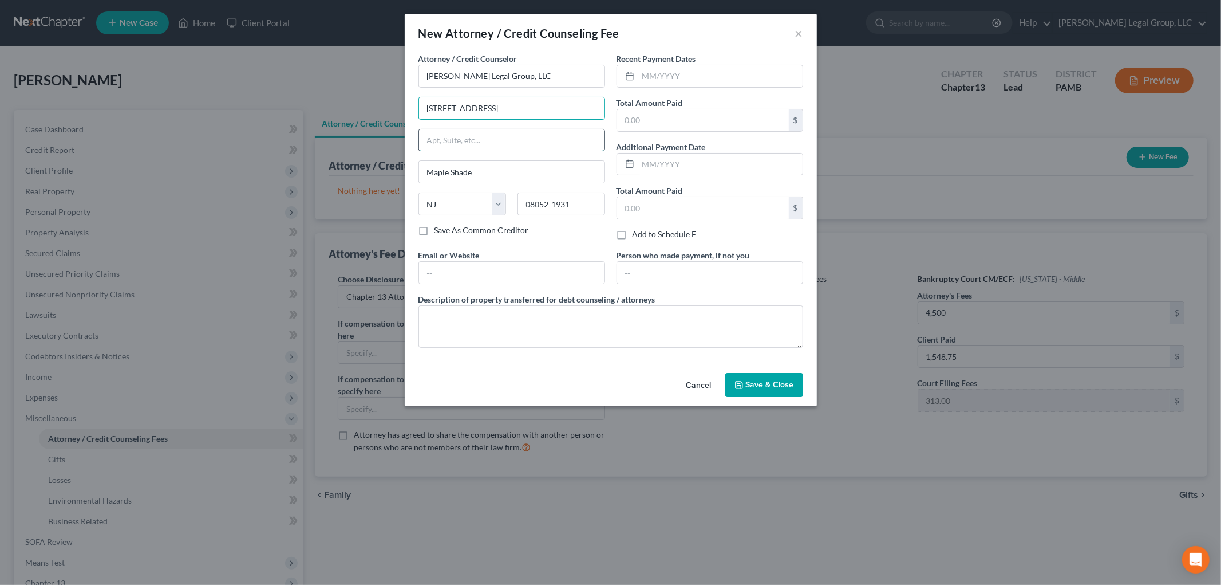
type input "Suite 103"
type input "[GEOGRAPHIC_DATA]"
type input "08054"
click at [530, 323] on textarea at bounding box center [611, 326] width 385 height 42
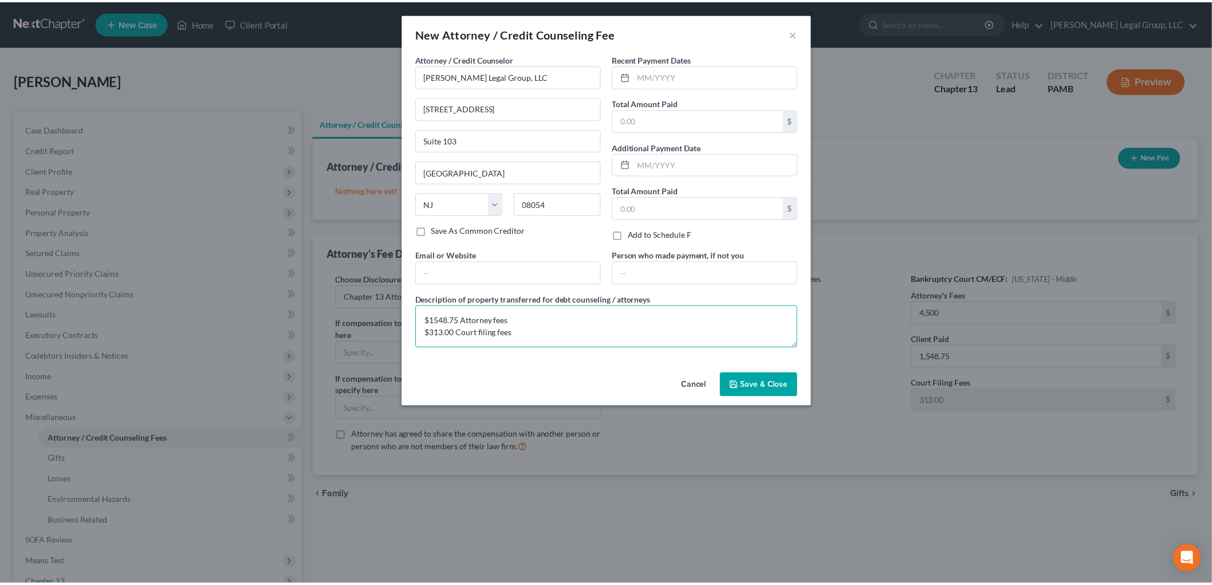
scroll to position [2, 0]
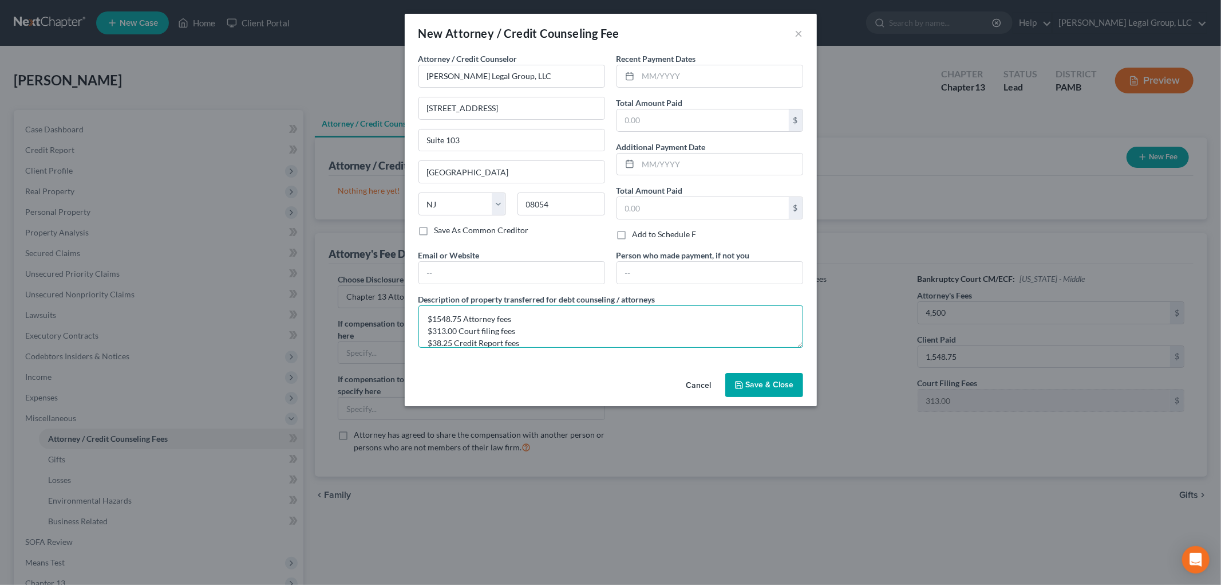
click at [438, 318] on textarea "$1548.75 Attorney fees $313.00 Court filing fees $38.25 Credit Report fees" at bounding box center [611, 326] width 385 height 42
type textarea "$1,548.75 Attorney fees $313.00 Court filing fees $38.25 Credit Report fees"
click at [661, 121] on input "text" at bounding box center [703, 120] width 172 height 22
type input "1,900"
click at [663, 65] on input "text" at bounding box center [720, 76] width 164 height 22
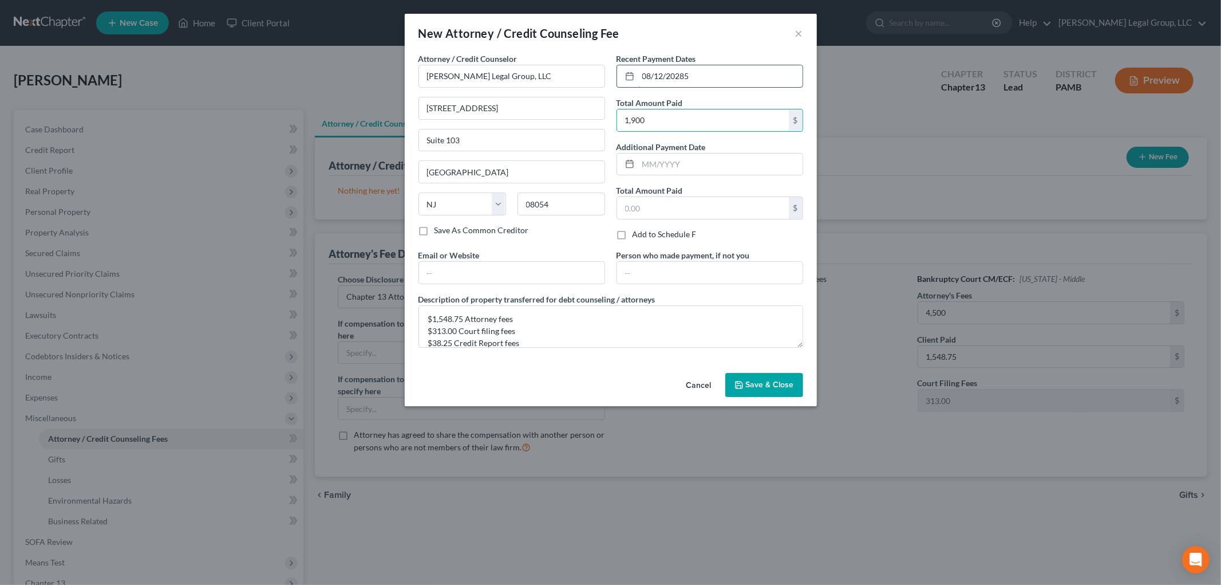
click at [684, 76] on input "08/12/20285" at bounding box center [720, 76] width 164 height 22
type input "[DATE]"
click at [779, 387] on span "Save & Close" at bounding box center [770, 385] width 48 height 10
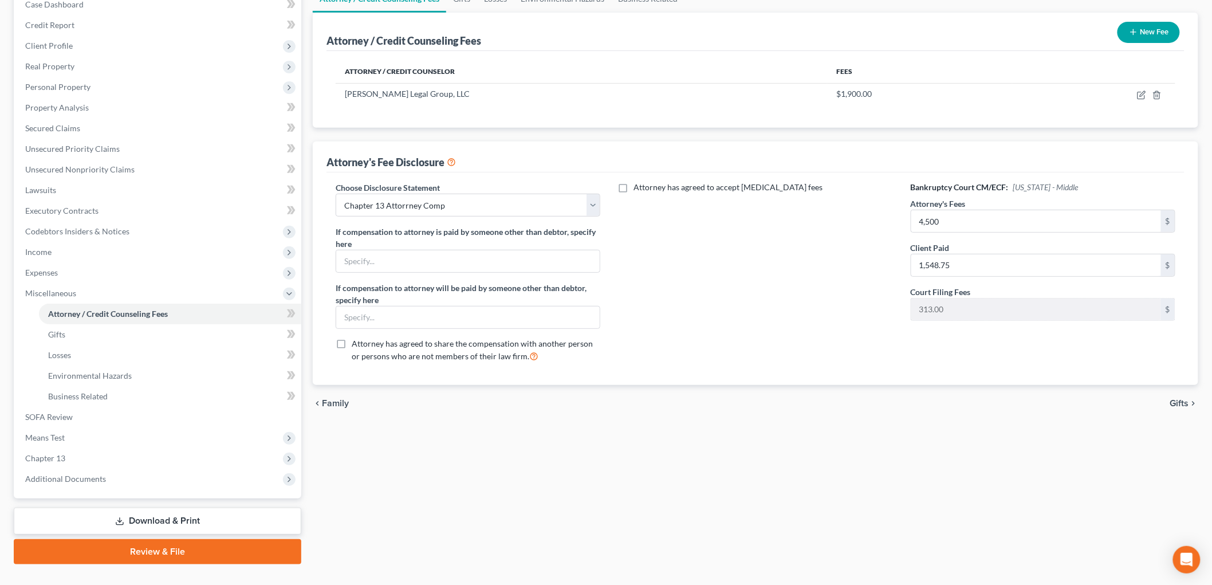
scroll to position [127, 0]
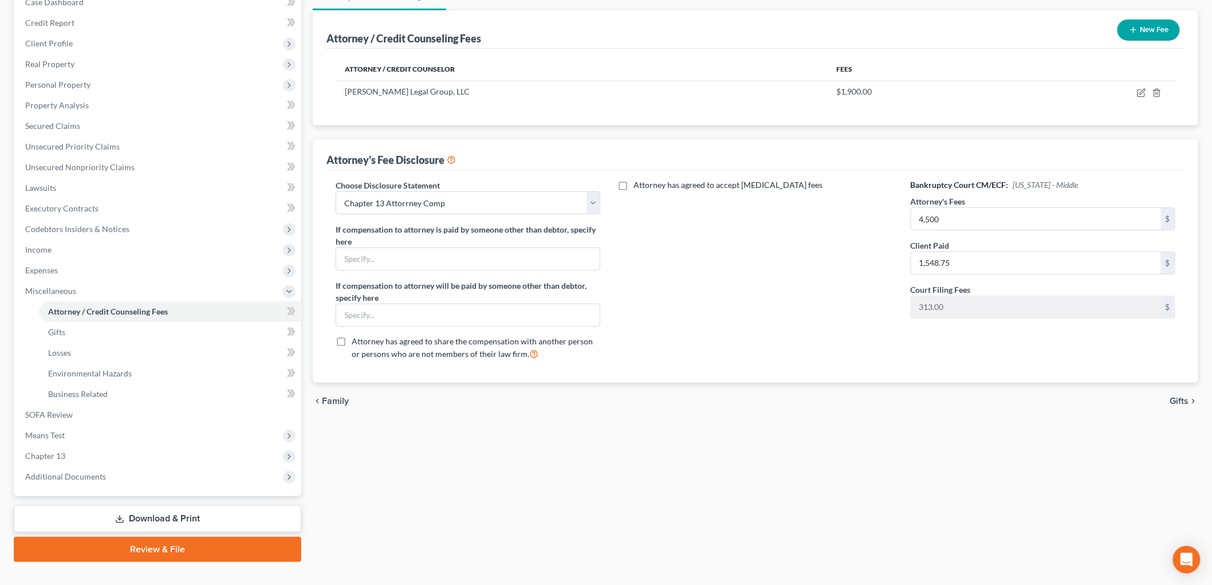
click at [133, 516] on link "Download & Print" at bounding box center [157, 518] width 287 height 27
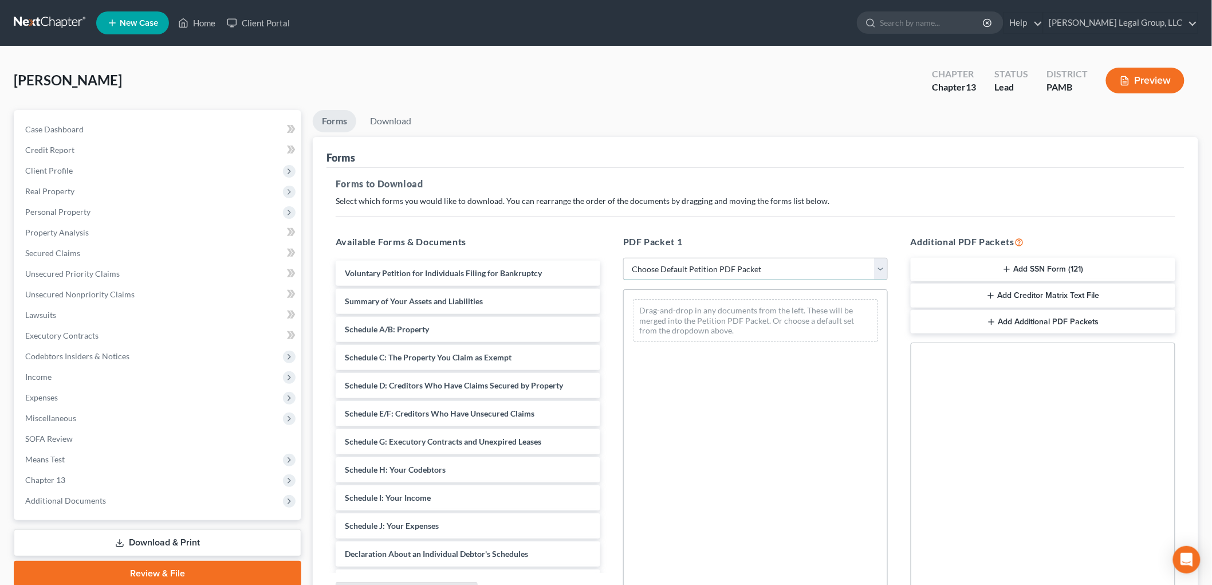
click at [725, 261] on select "Choose Default Petition PDF Packet Complete Bankruptcy Petition (all forms and …" at bounding box center [755, 269] width 265 height 23
select select "1"
click at [628, 258] on select "Choose Default Petition PDF Packet Complete Bankruptcy Petition (all forms and …" at bounding box center [755, 269] width 265 height 23
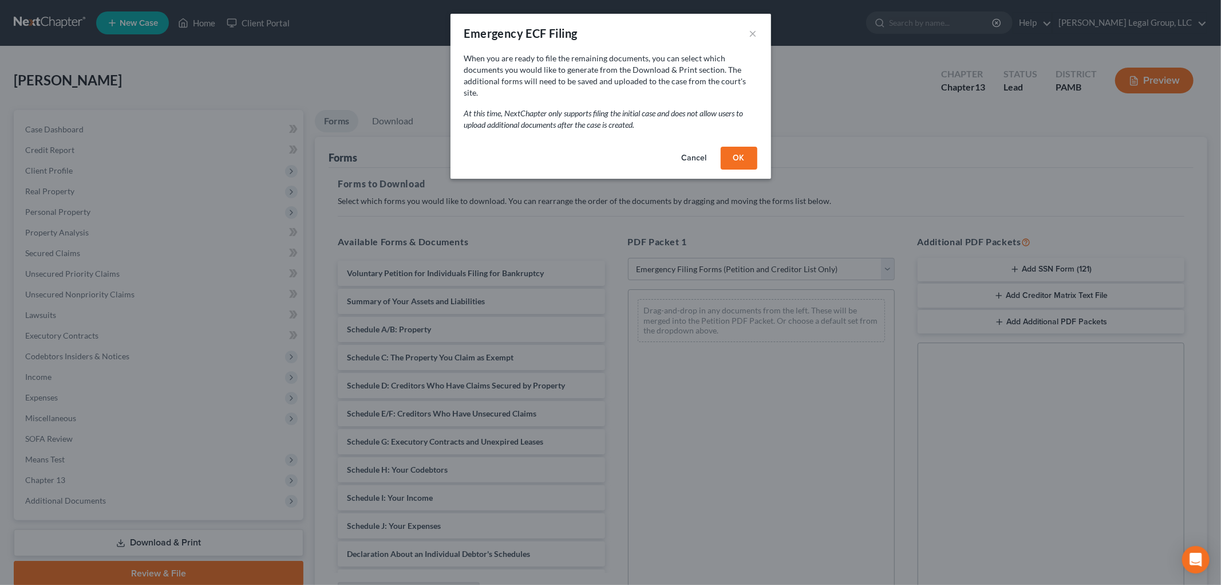
click at [754, 147] on button "OK" at bounding box center [739, 158] width 37 height 23
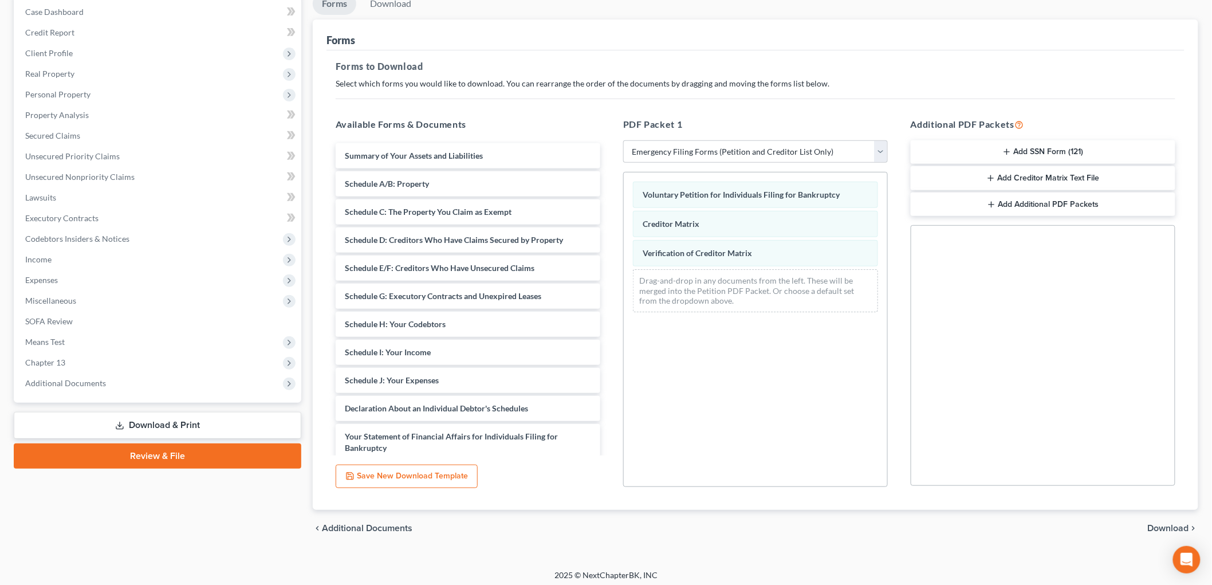
scroll to position [123, 0]
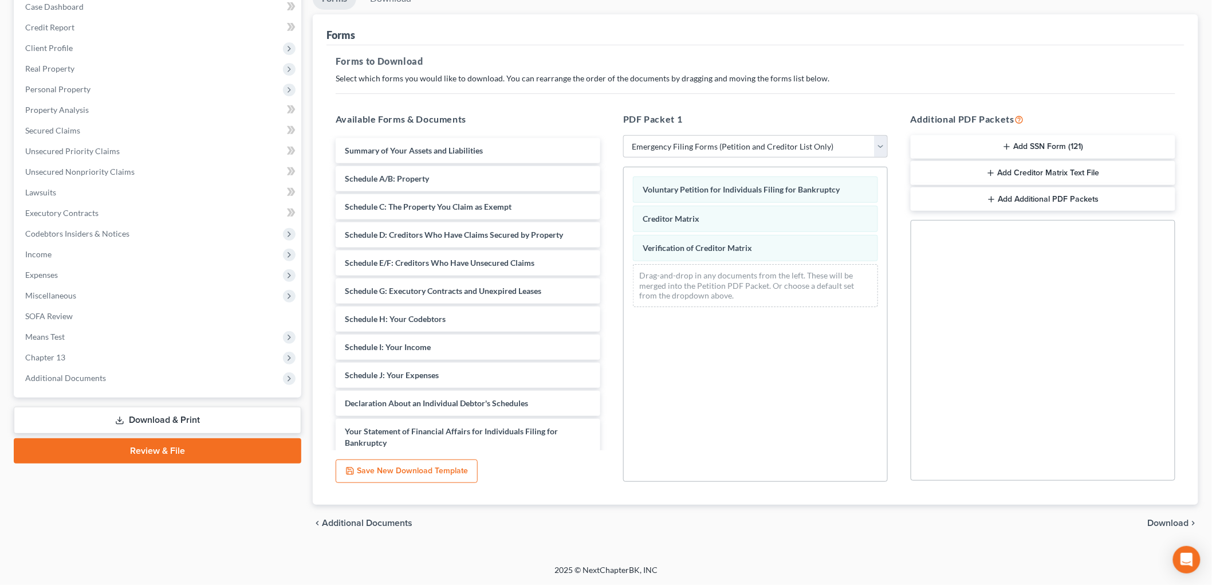
click at [749, 159] on div "PDF Packet 1 Choose Default Petition PDF Packet Complete Bankruptcy Petition (a…" at bounding box center [754, 297] width 287 height 388
click at [753, 151] on select "Choose Default Petition PDF Packet Complete Bankruptcy Petition (all forms and …" at bounding box center [755, 146] width 265 height 23
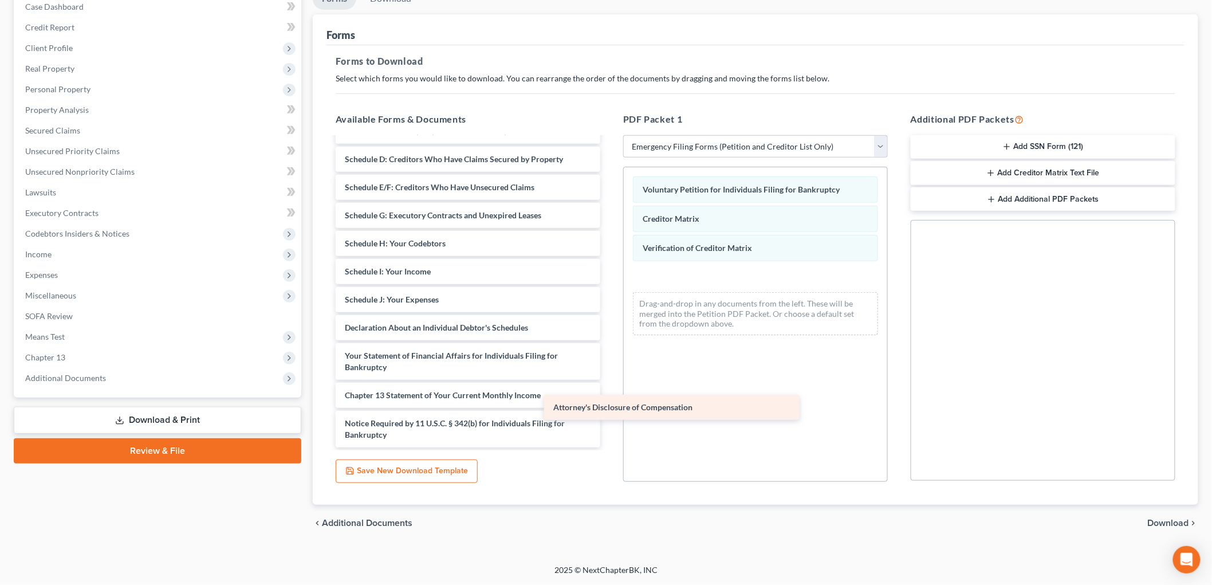
scroll to position [75, 0]
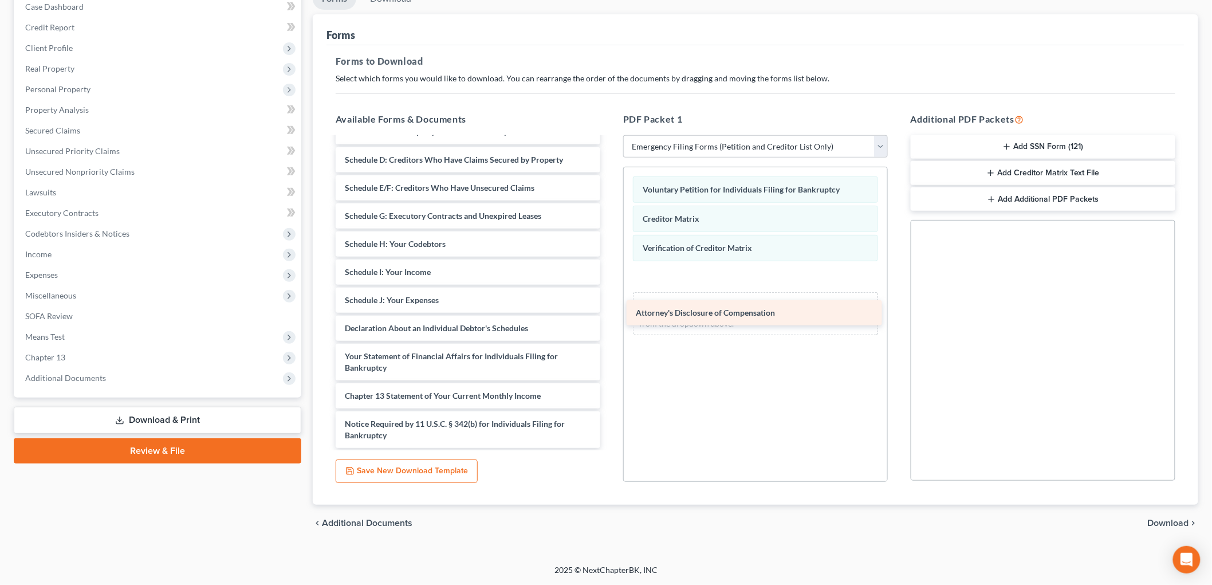
drag, startPoint x: 462, startPoint y: 437, endPoint x: 753, endPoint y: 316, distance: 315.0
click at [609, 316] on div "Attorney's Disclosure of Compensation Summary of Your Assets and Liabilities Sc…" at bounding box center [467, 255] width 283 height 385
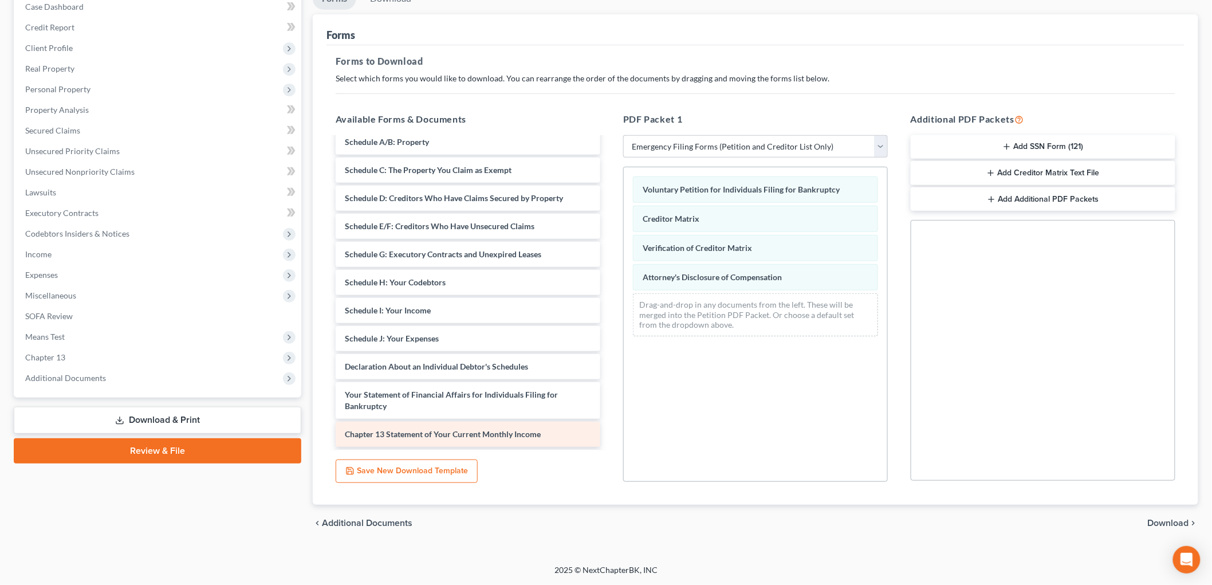
scroll to position [0, 0]
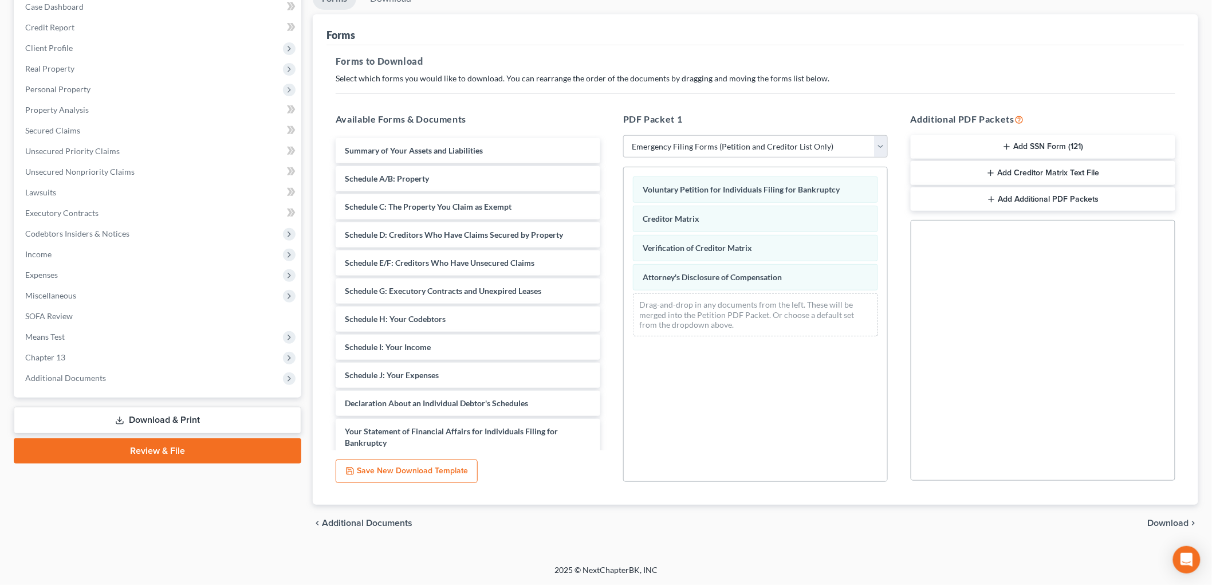
click at [1049, 141] on button "Add SSN Form (121)" at bounding box center [1042, 147] width 265 height 24
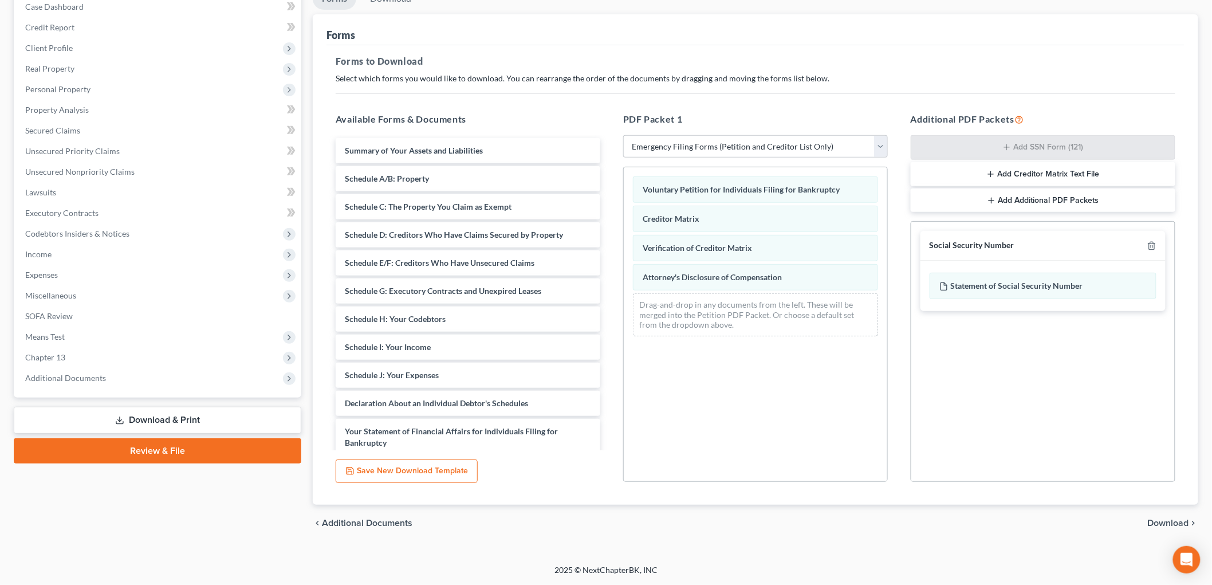
click at [1166, 523] on span "Download" at bounding box center [1167, 522] width 41 height 9
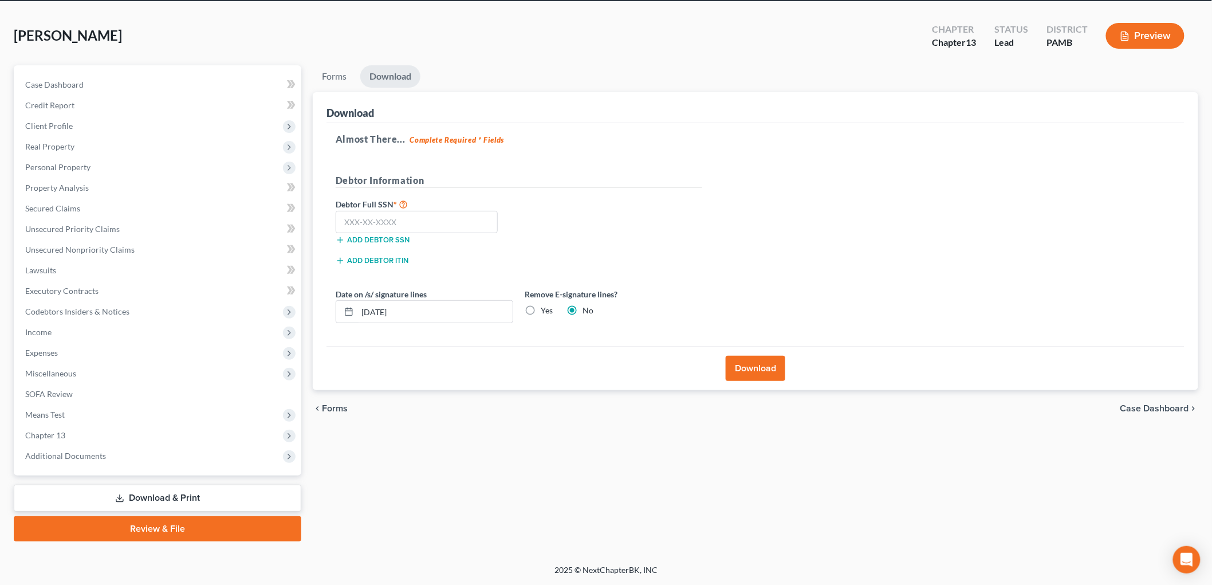
scroll to position [43, 0]
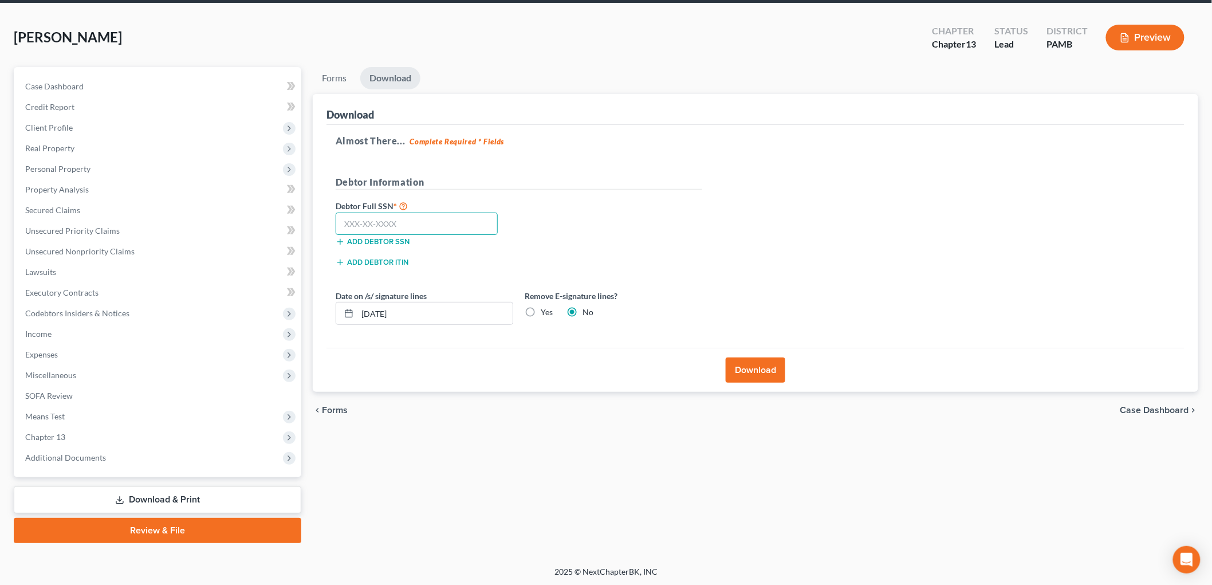
click at [423, 219] on input "text" at bounding box center [417, 223] width 162 height 23
type input "2"
type input "171-46-0291"
click at [540, 311] on label "Yes" at bounding box center [546, 311] width 12 height 11
click at [545, 311] on input "Yes" at bounding box center [548, 309] width 7 height 7
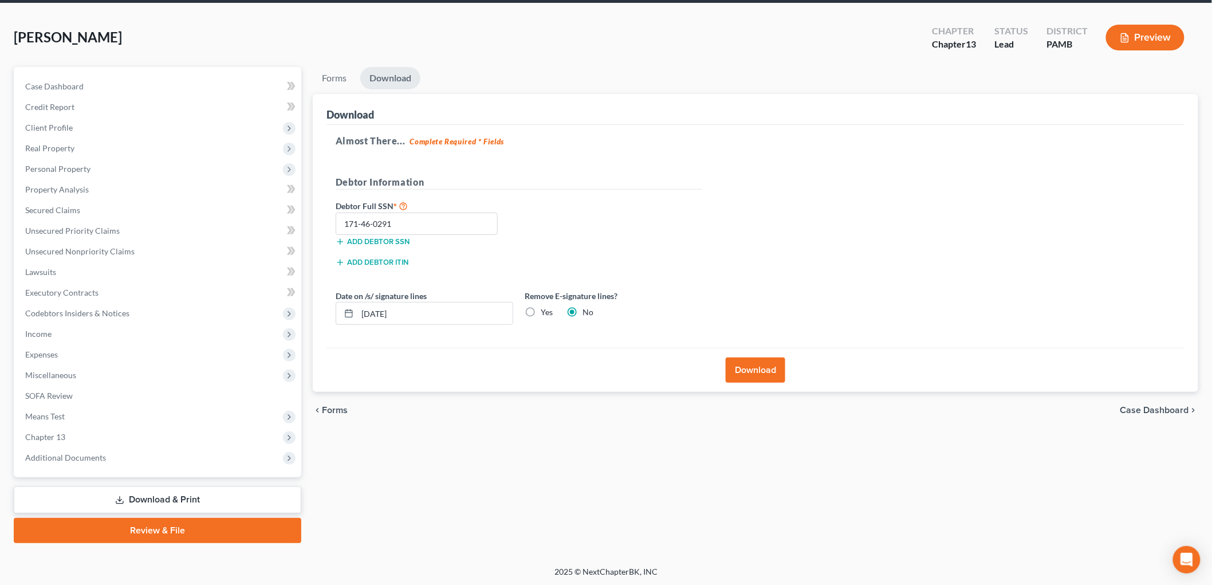
radio input "true"
radio input "false"
click at [736, 365] on button "Download" at bounding box center [755, 369] width 60 height 25
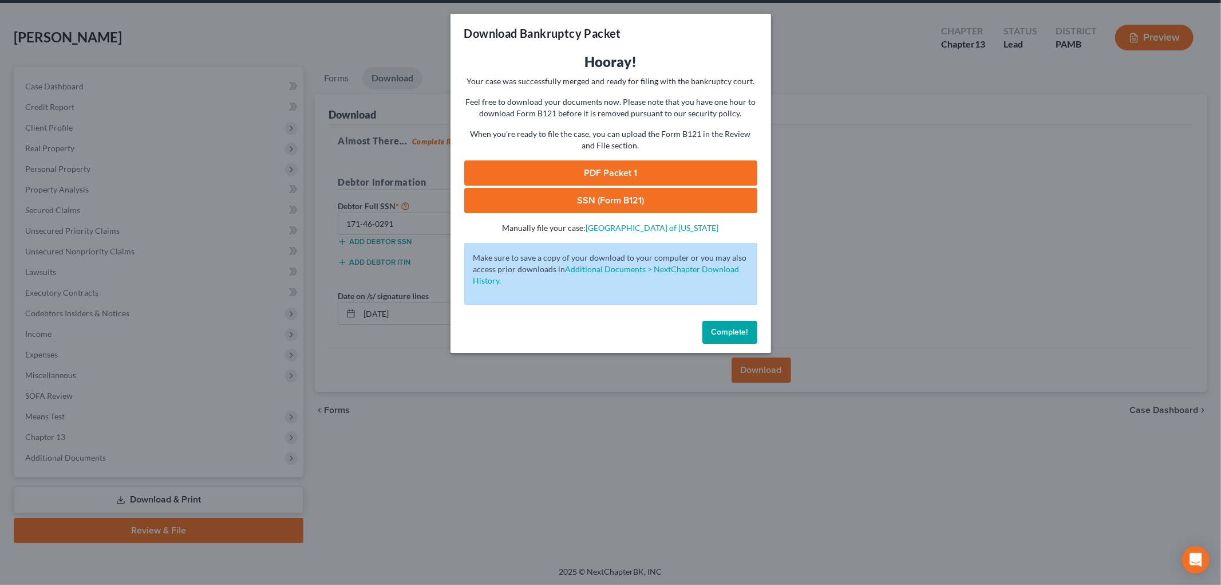
click at [628, 167] on link "PDF Packet 1" at bounding box center [610, 172] width 293 height 25
click at [593, 202] on link "SSN (Form B121)" at bounding box center [610, 200] width 293 height 25
click at [728, 337] on button "Complete!" at bounding box center [730, 332] width 55 height 23
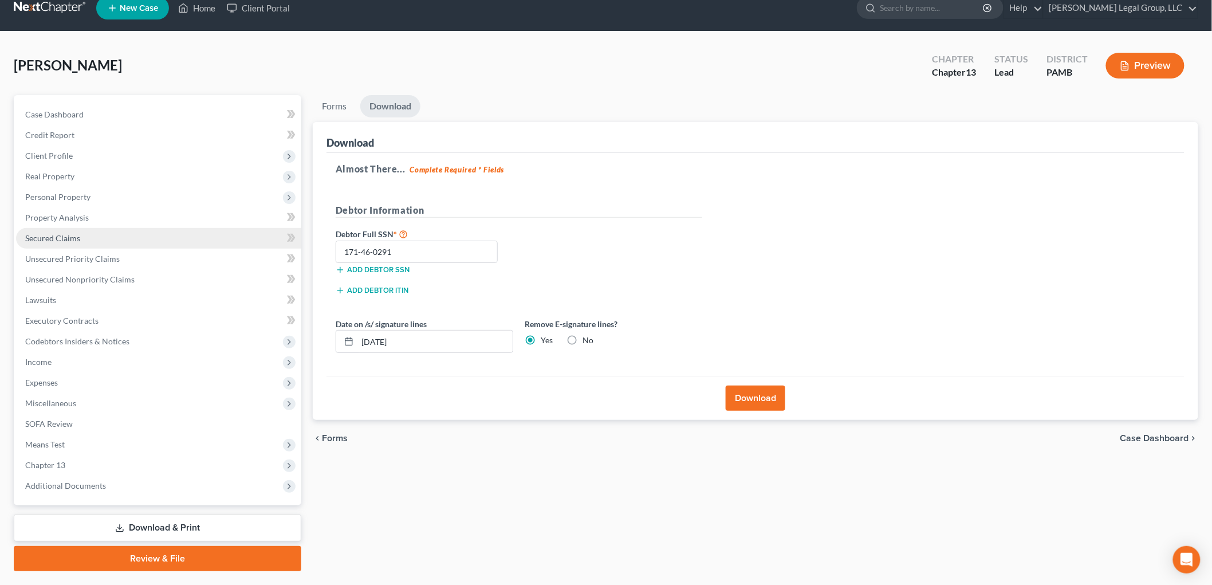
scroll to position [0, 0]
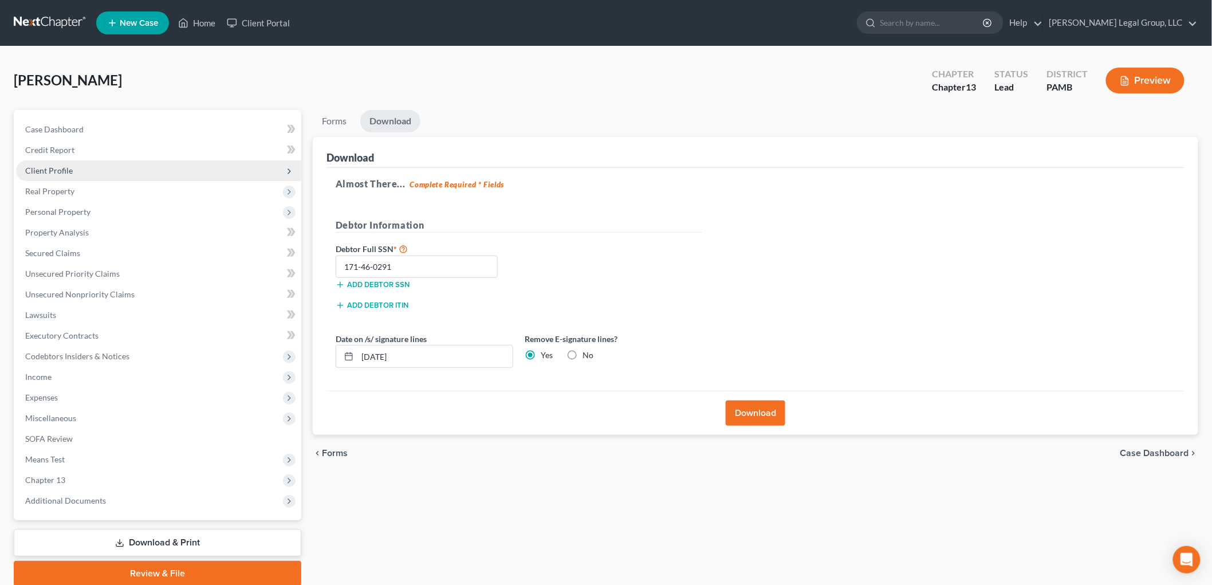
click at [57, 167] on span "Client Profile" at bounding box center [49, 170] width 48 height 10
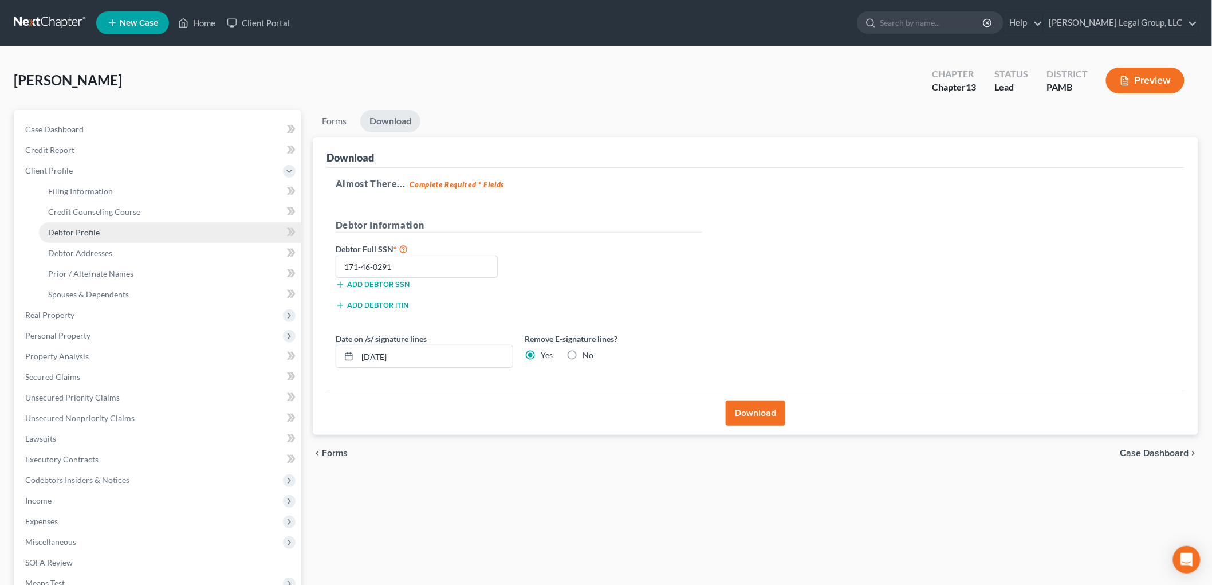
click at [120, 228] on link "Debtor Profile" at bounding box center [170, 232] width 262 height 21
select select "3"
select select "0"
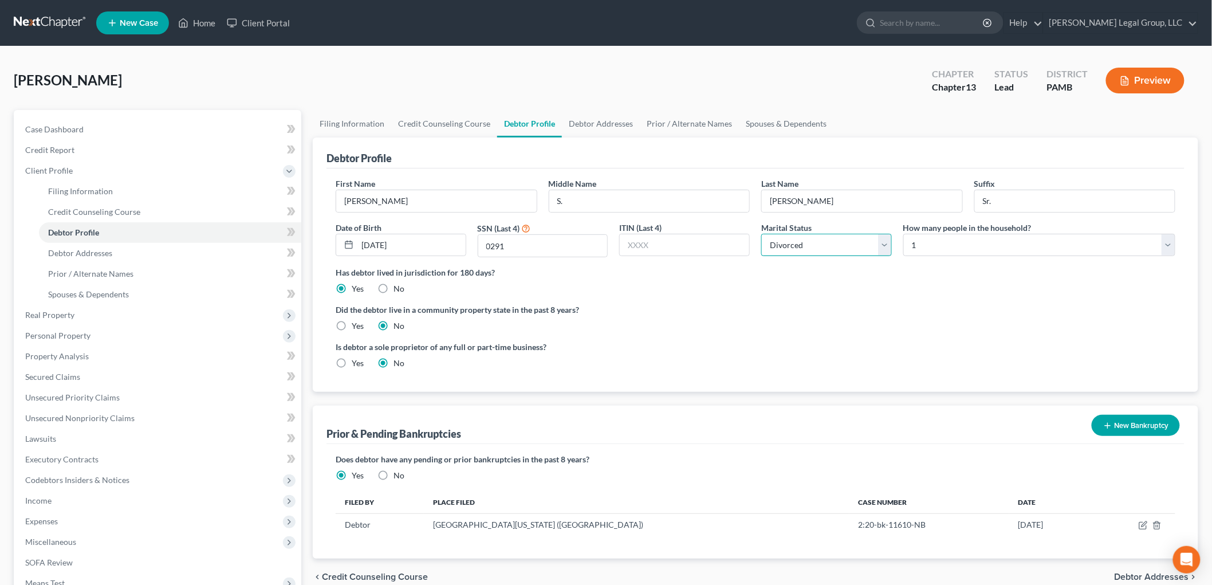
click at [810, 248] on select "Select Single Married Separated Divorced Widowed" at bounding box center [826, 245] width 131 height 23
click at [82, 330] on span "Personal Property" at bounding box center [57, 335] width 65 height 10
click at [82, 235] on span "Vehicles Owned" at bounding box center [76, 232] width 57 height 10
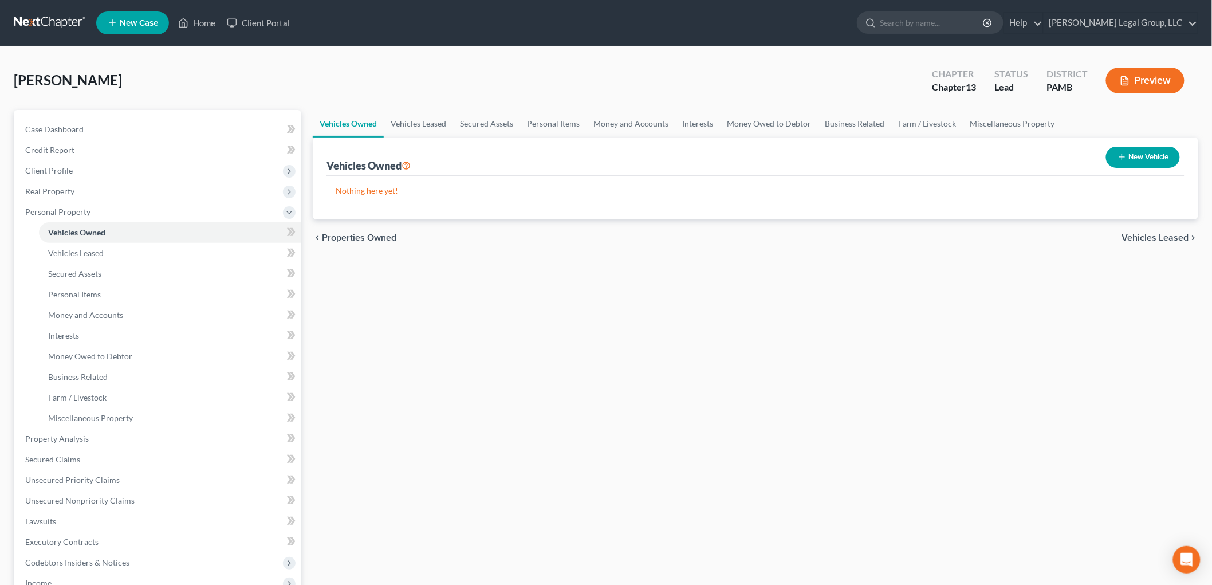
click at [1135, 164] on button "New Vehicle" at bounding box center [1143, 157] width 74 height 21
select select "0"
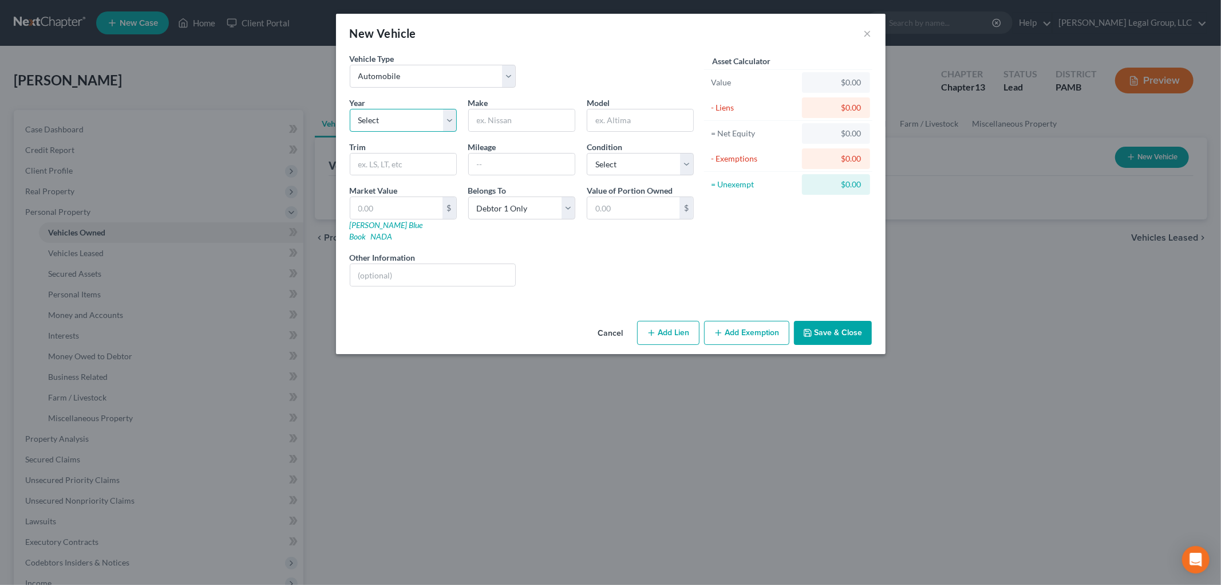
click at [391, 124] on select "Select 2026 2025 2024 2023 2022 2021 2020 2019 2018 2017 2016 2015 2014 2013 20…" at bounding box center [403, 120] width 107 height 23
select select "40"
click at [350, 109] on select "Select 2026 2025 2024 2023 2022 2021 2020 2019 2018 2017 2016 2015 2014 2013 20…" at bounding box center [403, 120] width 107 height 23
click at [504, 123] on input "text" at bounding box center [522, 120] width 106 height 22
type input "Ford"
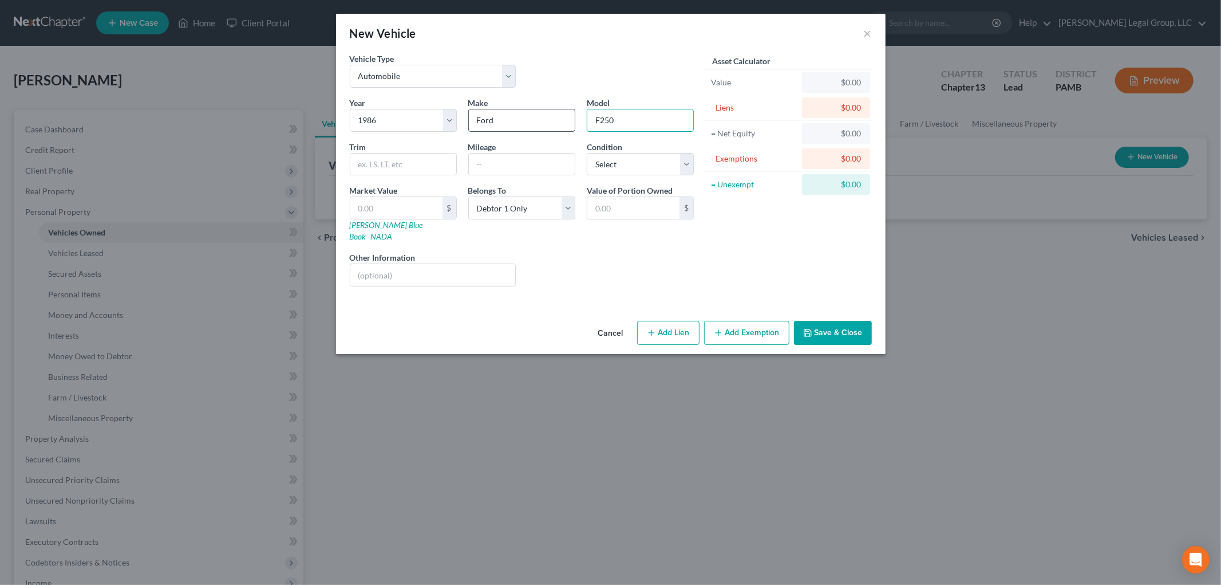
type input "F250"
type input "1"
type input "187,000"
click at [814, 321] on button "Save & Close" at bounding box center [833, 333] width 78 height 24
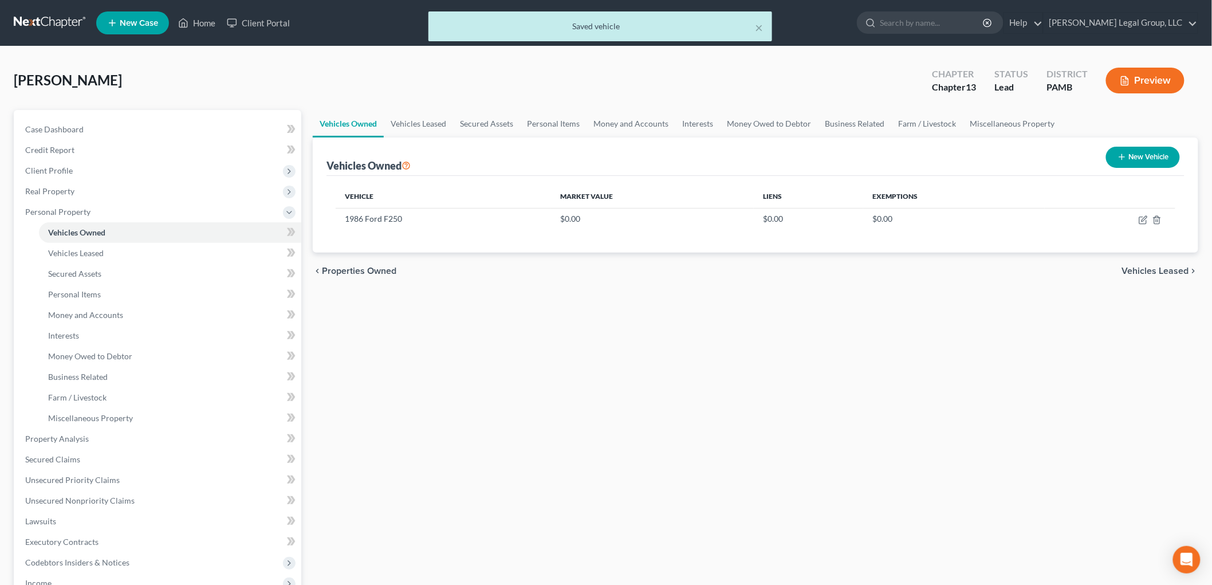
click at [1138, 156] on button "New Vehicle" at bounding box center [1143, 157] width 74 height 21
select select "0"
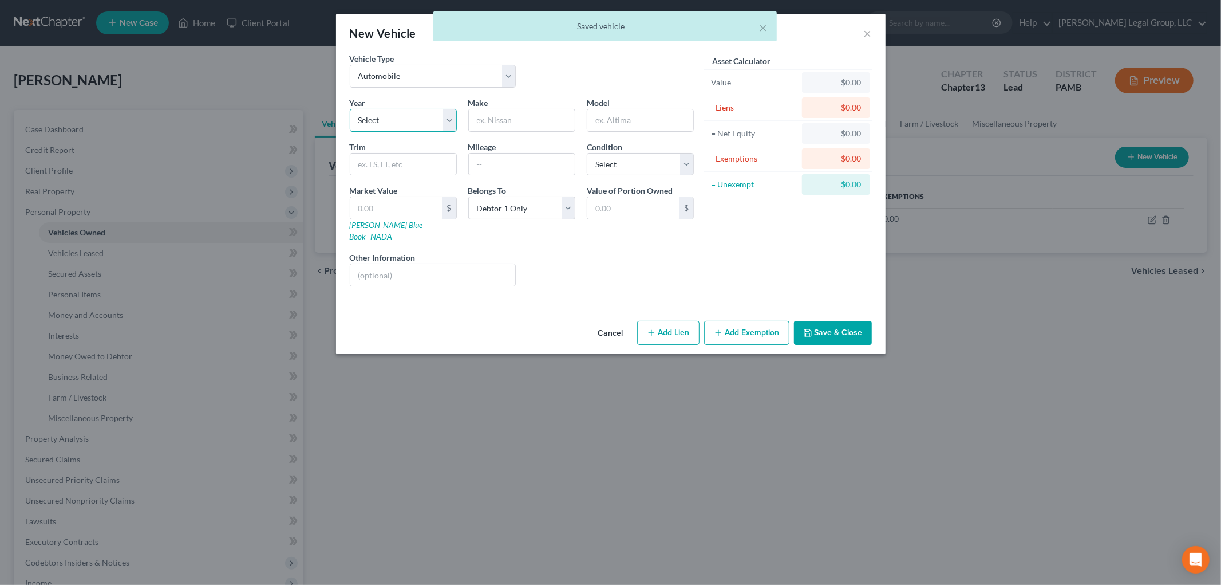
click at [397, 118] on select "Select 2026 2025 2024 2023 2022 2021 2020 2019 2018 2017 2016 2015 2014 2013 20…" at bounding box center [403, 120] width 107 height 23
select select "32"
click at [350, 109] on select "Select 2026 2025 2024 2023 2022 2021 2020 2019 2018 2017 2016 2015 2014 2013 20…" at bounding box center [403, 120] width 107 height 23
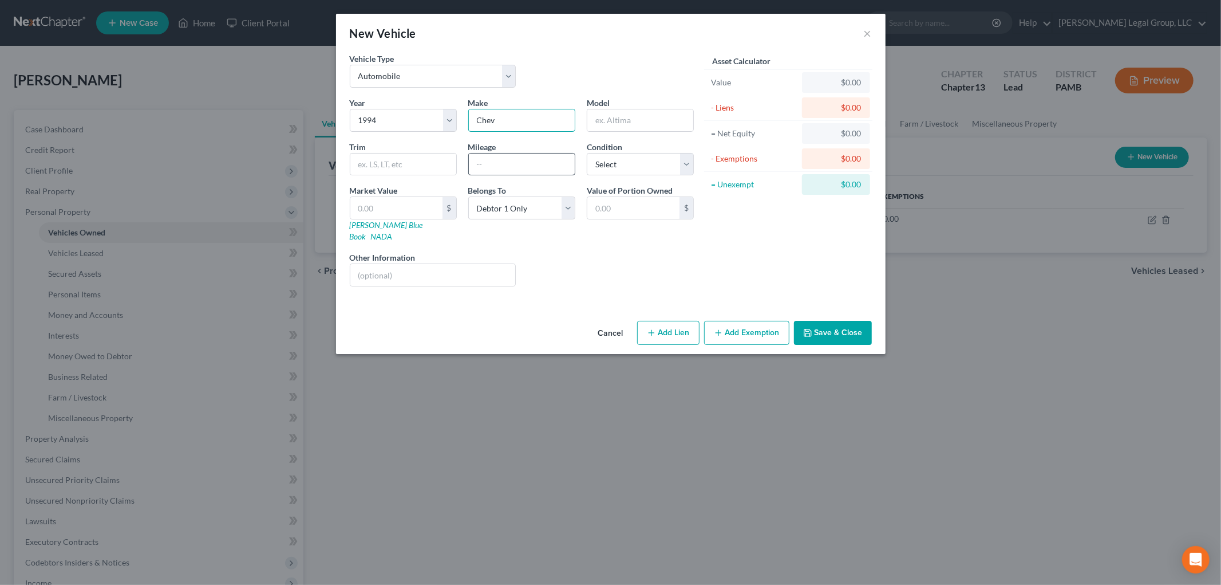
type input "Chevrolet"
click at [607, 128] on input "text" at bounding box center [640, 120] width 106 height 22
type input "2500"
type input "265,000"
click at [465, 272] on input "text" at bounding box center [432, 275] width 165 height 22
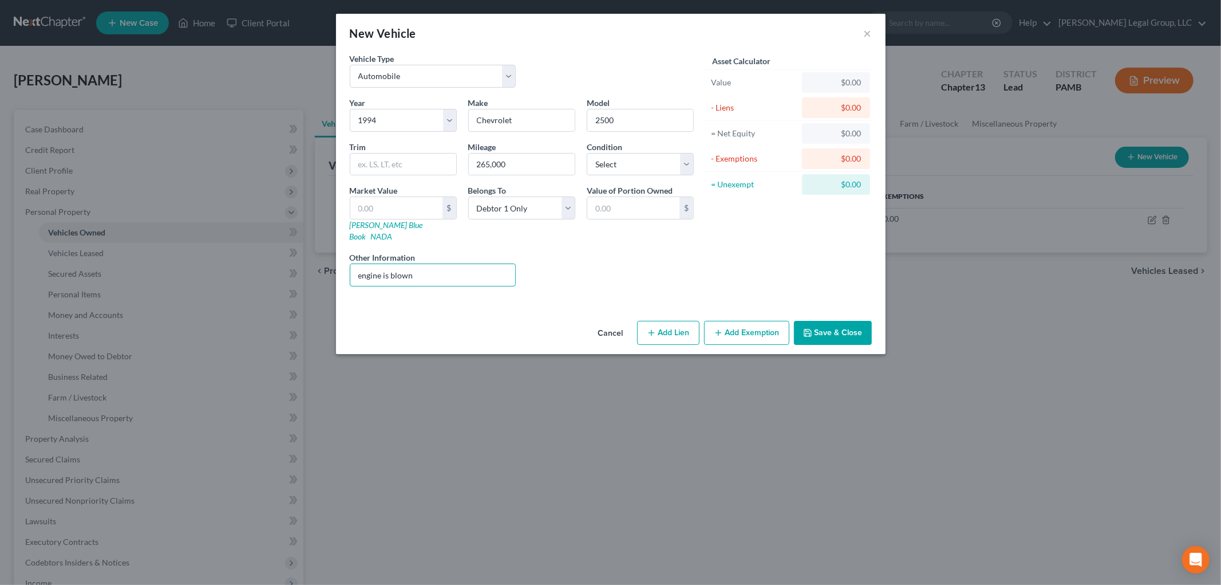
type input "engine is blown"
click at [819, 323] on button "Save & Close" at bounding box center [833, 333] width 78 height 24
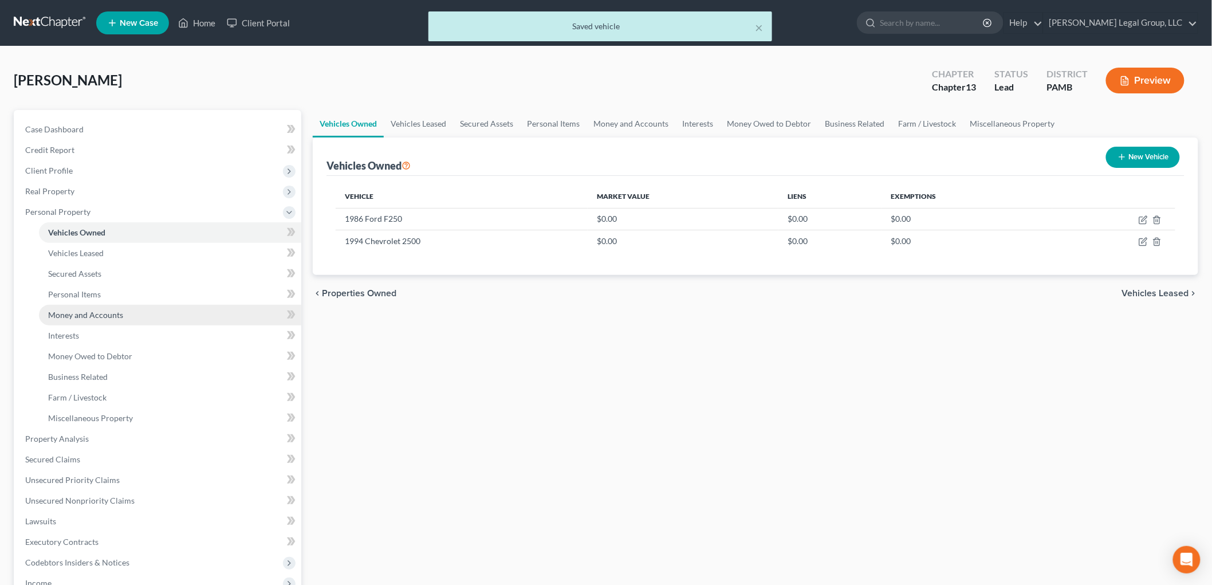
click at [93, 316] on span "Money and Accounts" at bounding box center [85, 315] width 75 height 10
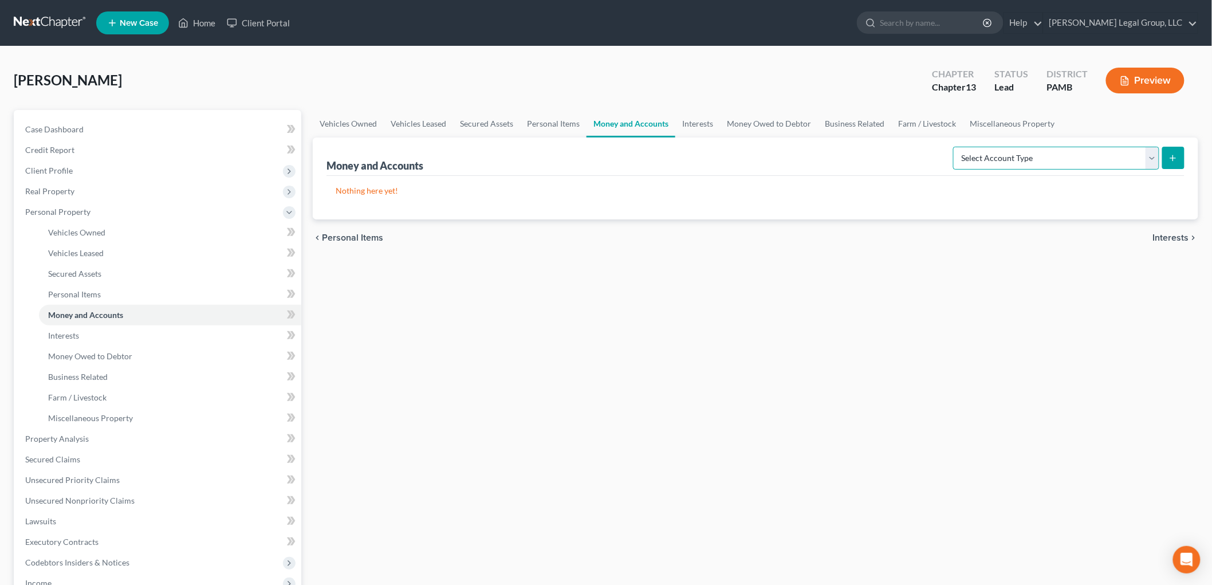
click at [1065, 147] on select "Select Account Type Brokerage Cash on Hand Certificates of Deposit Checking Acc…" at bounding box center [1056, 158] width 206 height 23
select select "cash_on_hand"
click at [955, 147] on select "Select Account Type Brokerage Cash on Hand Certificates of Deposit Checking Acc…" at bounding box center [1056, 158] width 206 height 23
click at [1171, 157] on icon "submit" at bounding box center [1172, 157] width 9 height 9
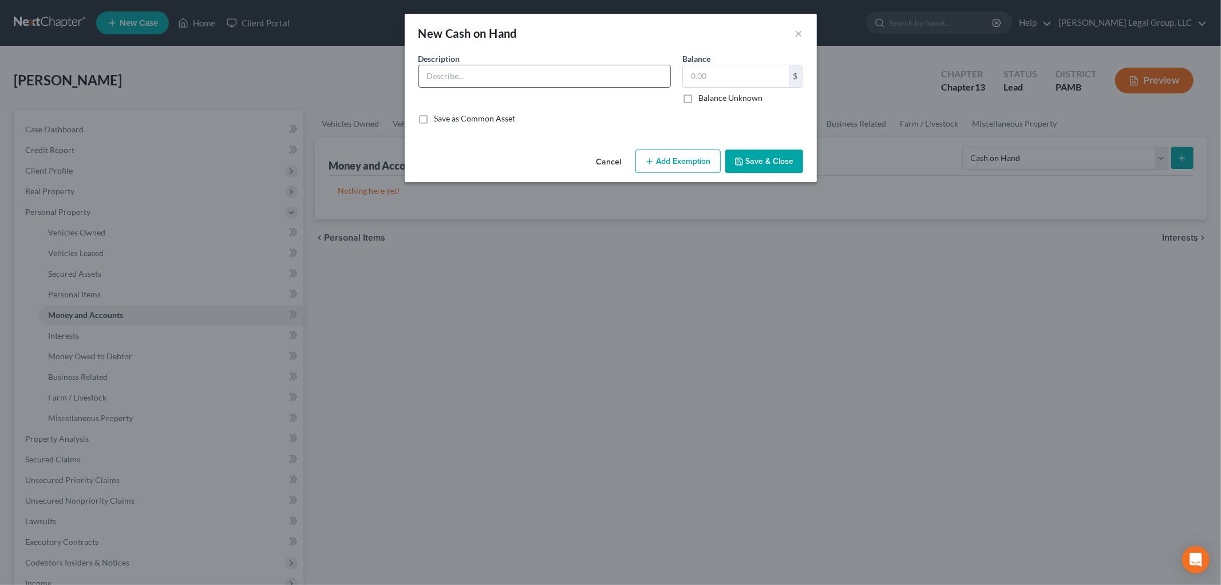
click at [492, 69] on input "text" at bounding box center [544, 76] width 251 height 22
type input "Cash"
click at [710, 83] on input "text" at bounding box center [736, 76] width 106 height 22
type input "100"
drag, startPoint x: 676, startPoint y: 164, endPoint x: 602, endPoint y: 202, distance: 82.5
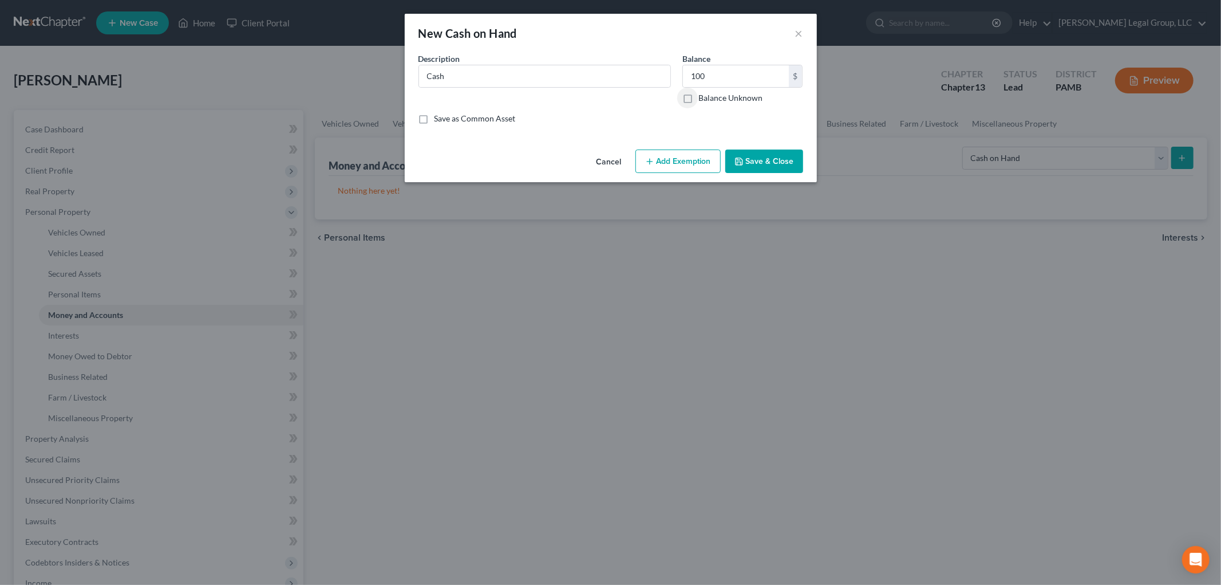
click at [676, 164] on button "Add Exemption" at bounding box center [678, 161] width 85 height 24
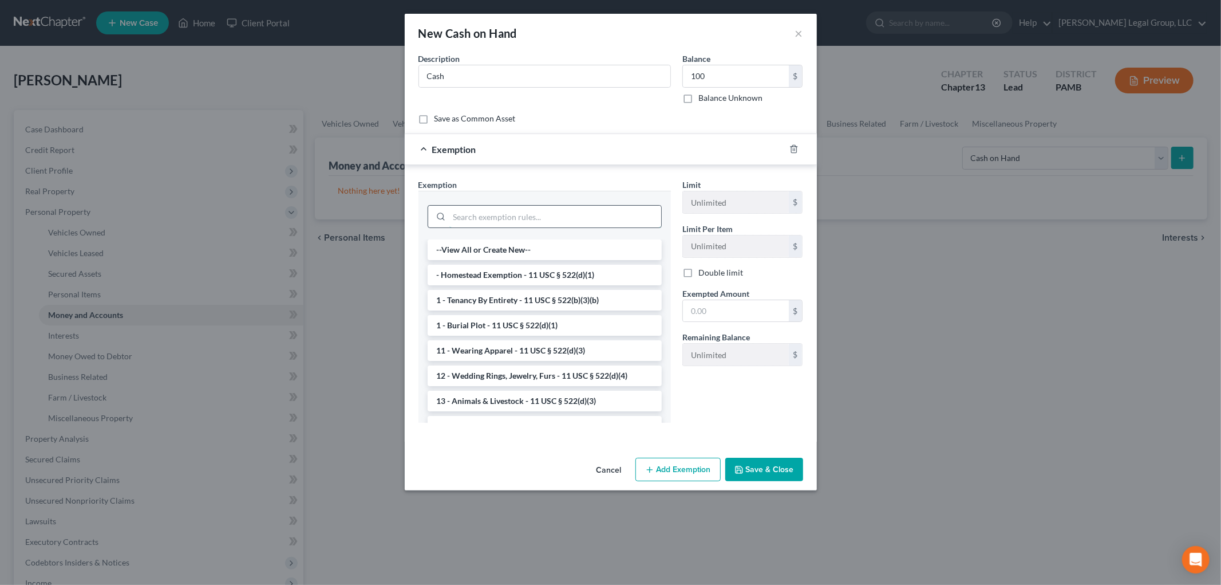
click at [496, 221] on input "search" at bounding box center [555, 217] width 212 height 22
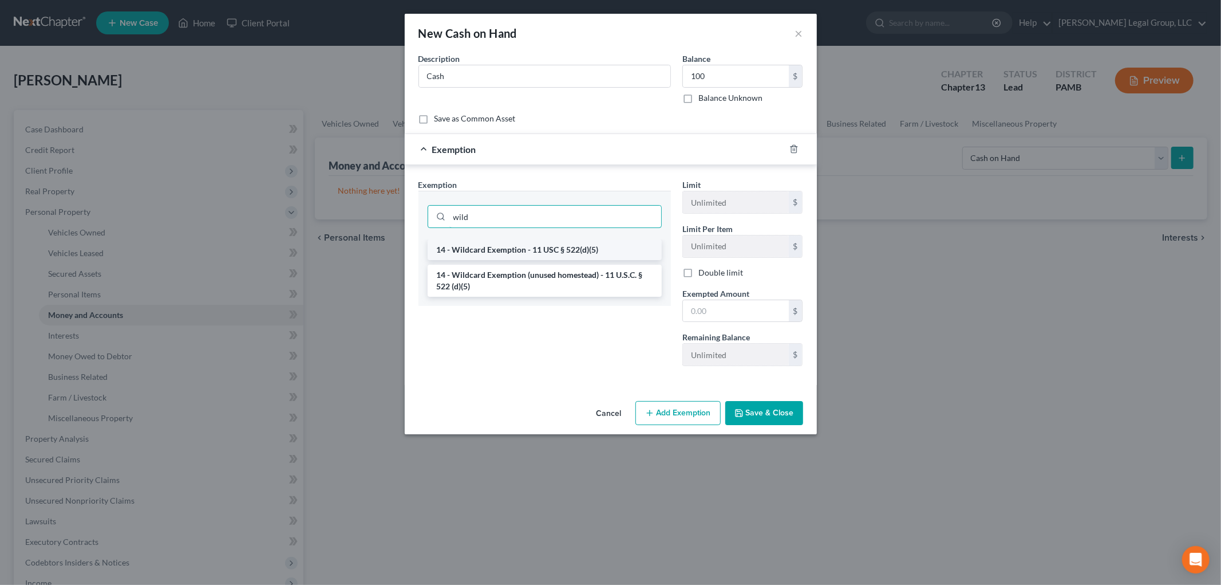
type input "wild"
click at [556, 255] on li "14 - Wildcard Exemption - 11 USC § 522(d)(5)" at bounding box center [545, 249] width 234 height 21
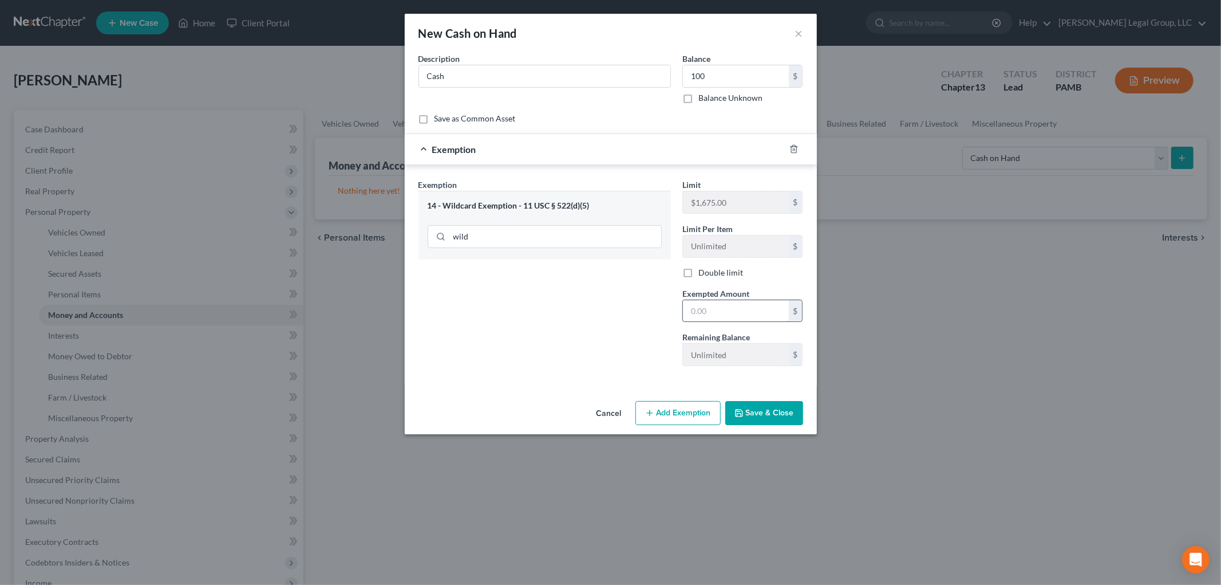
click at [729, 313] on input "text" at bounding box center [736, 311] width 106 height 22
type input "100"
click at [743, 405] on button "Save & Close" at bounding box center [764, 413] width 78 height 24
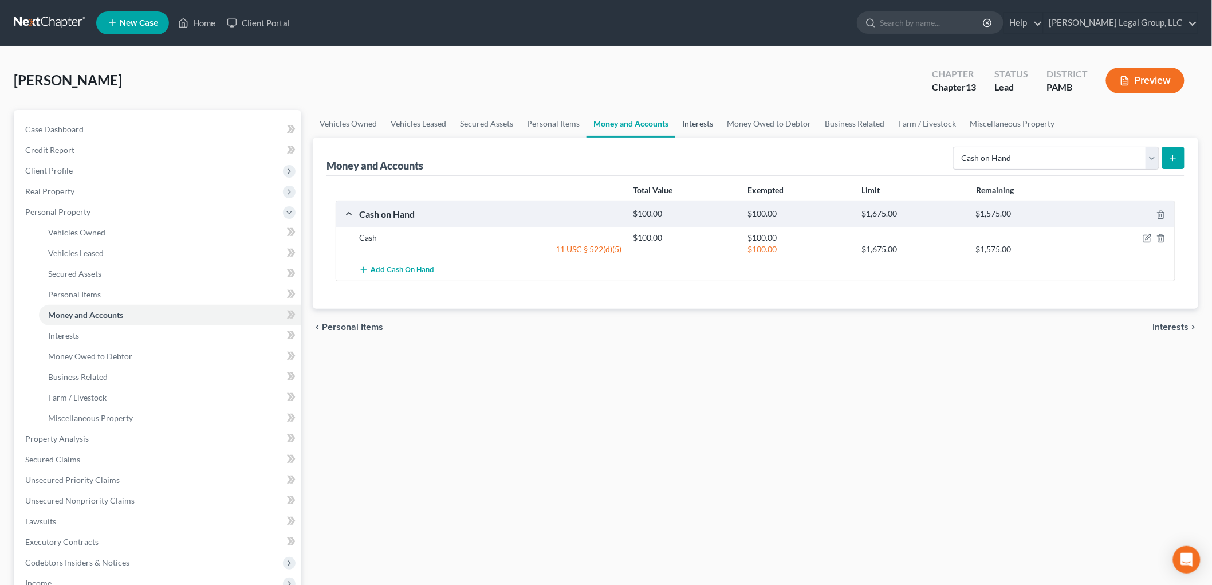
click at [677, 120] on link "Interests" at bounding box center [697, 123] width 45 height 27
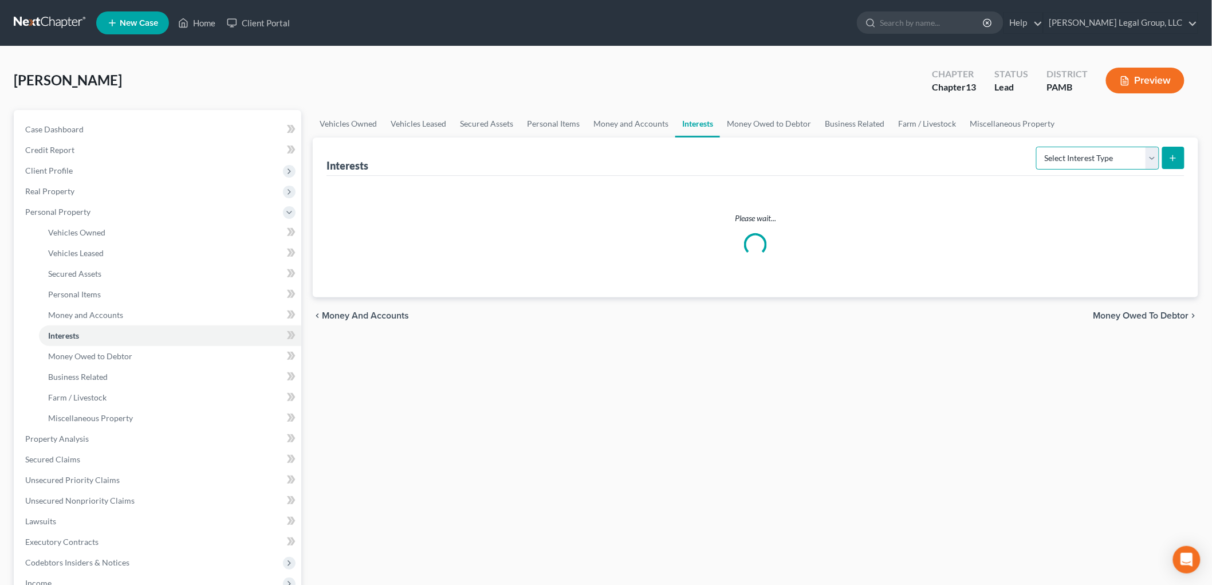
click at [1066, 157] on select "Select Interest Type 401K Annuity Bond Education IRA Government Bond Government…" at bounding box center [1097, 158] width 123 height 23
drag, startPoint x: 542, startPoint y: 117, endPoint x: 562, endPoint y: 131, distance: 24.0
click at [542, 117] on link "Personal Items" at bounding box center [553, 123] width 66 height 27
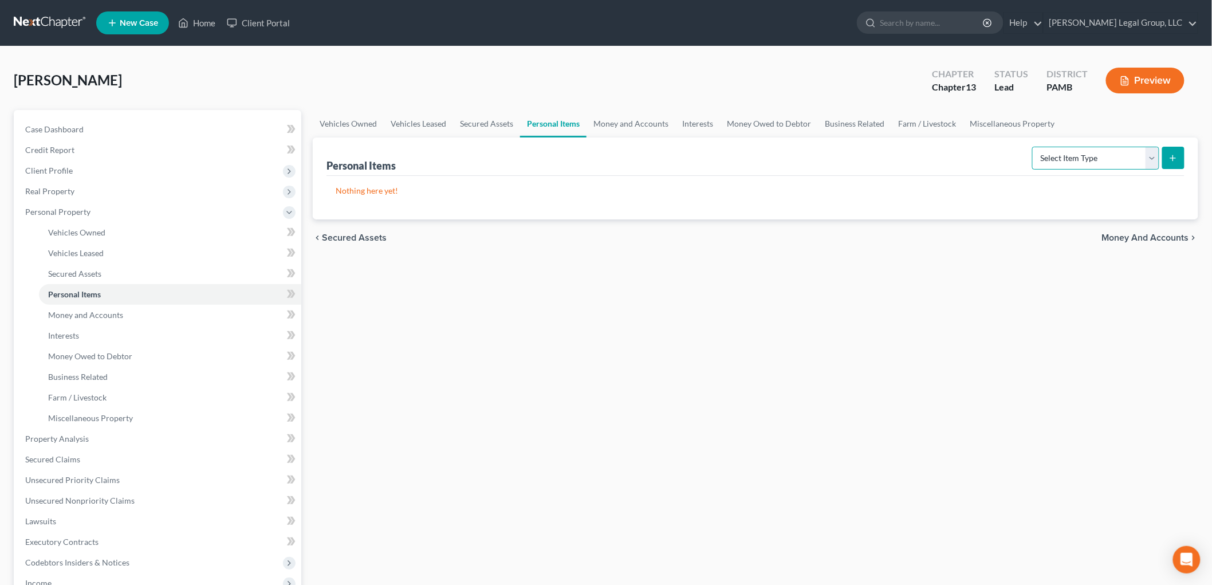
click at [1052, 162] on select "Select Item Type Clothing Collectibles Of Value Electronics Firearms Household …" at bounding box center [1095, 158] width 127 height 23
select select "clothing"
click at [1033, 147] on select "Select Item Type Clothing Collectibles Of Value Electronics Firearms Household …" at bounding box center [1095, 158] width 127 height 23
click at [1171, 159] on icon "submit" at bounding box center [1172, 157] width 9 height 9
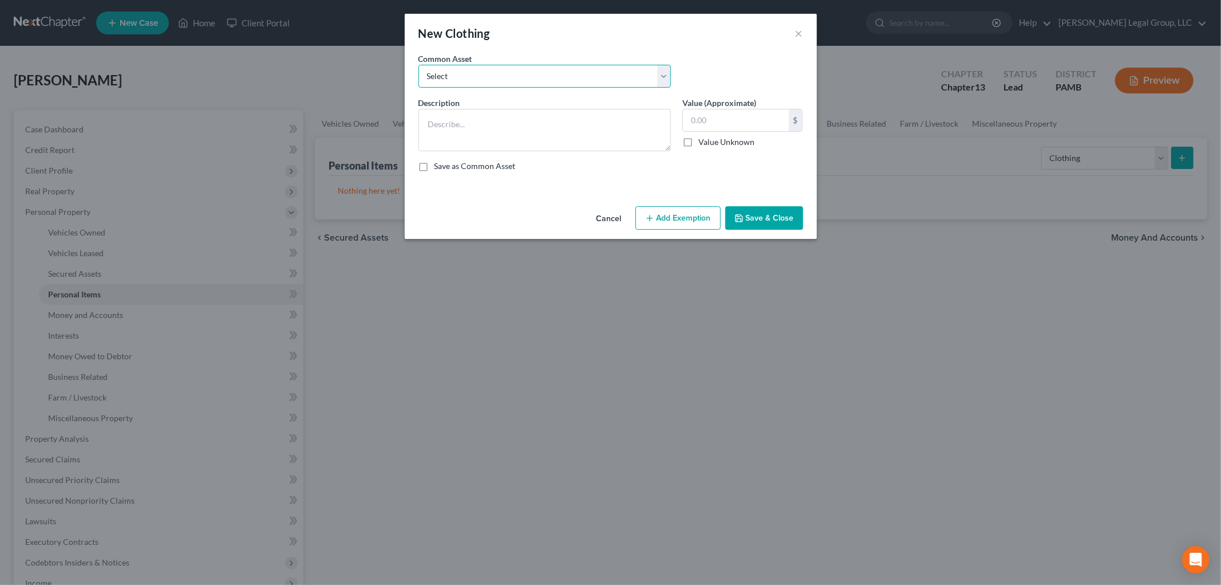
drag, startPoint x: 491, startPoint y: 73, endPoint x: 491, endPoint y: 86, distance: 13.2
click at [491, 72] on select "Select Clothing" at bounding box center [545, 76] width 252 height 23
select select "0"
click at [419, 65] on select "Select Clothing" at bounding box center [545, 76] width 252 height 23
type textarea "Clothing"
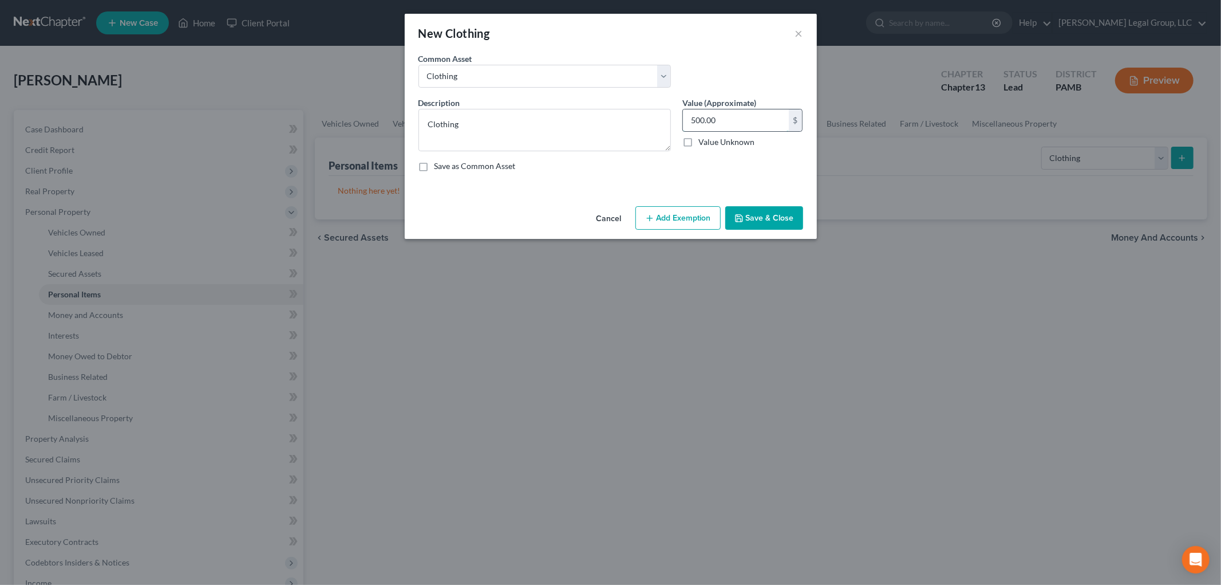
click at [749, 115] on input "500.00" at bounding box center [736, 120] width 106 height 22
type input "300"
click at [680, 218] on button "Add Exemption" at bounding box center [678, 218] width 85 height 24
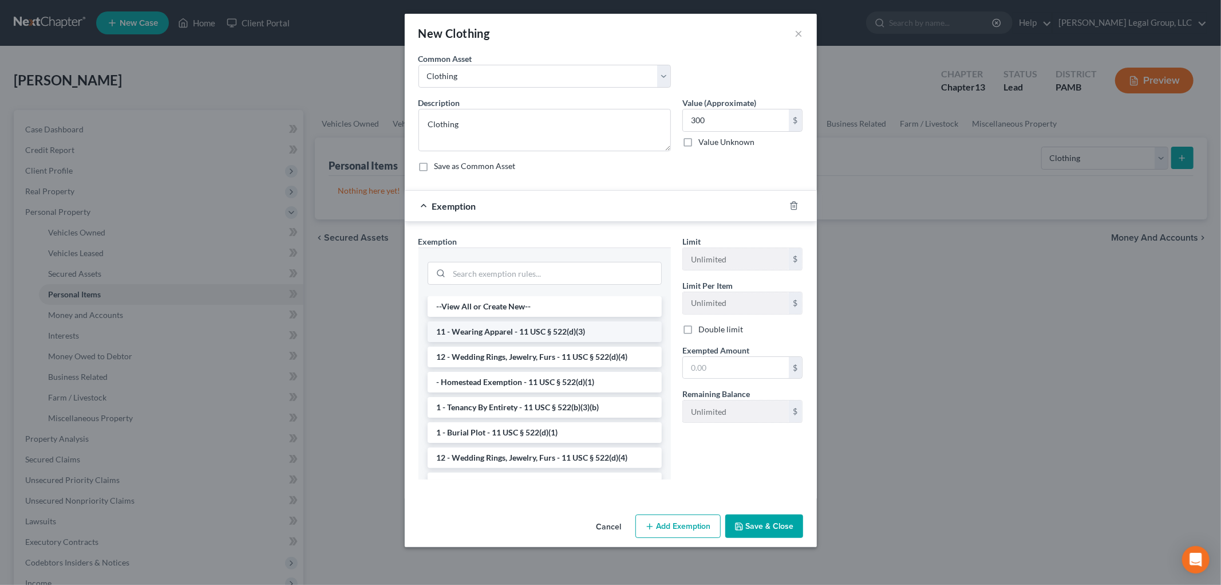
click at [531, 325] on li "11 - Wearing Apparel - 11 USC § 522(d)(3)" at bounding box center [545, 331] width 234 height 21
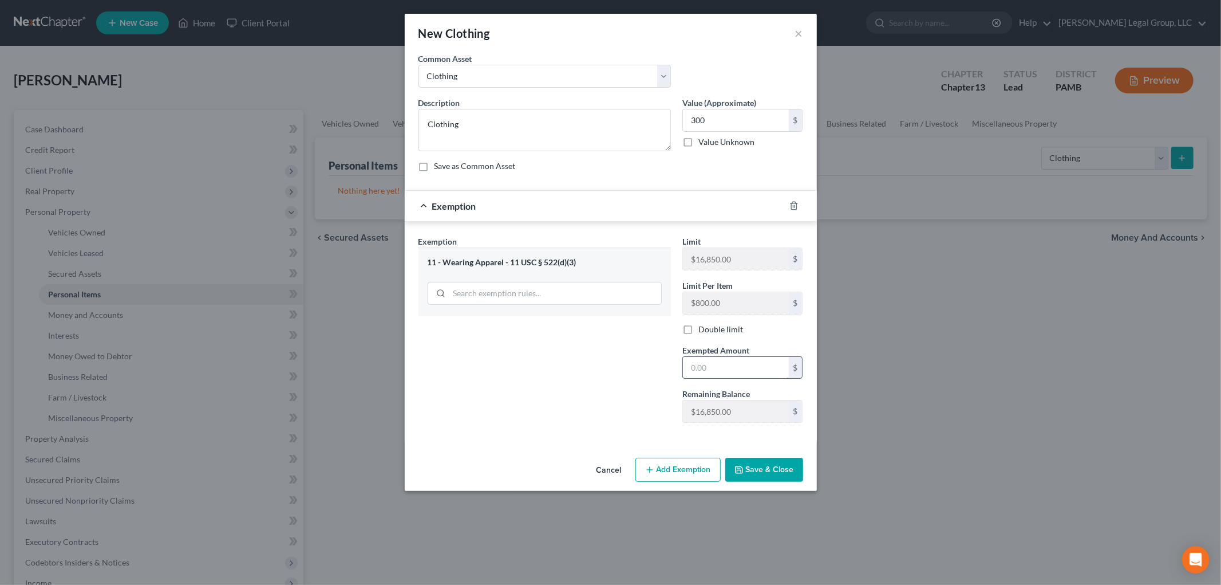
click at [711, 373] on input "text" at bounding box center [736, 368] width 106 height 22
type input "300"
click at [769, 474] on button "Save & Close" at bounding box center [764, 469] width 78 height 24
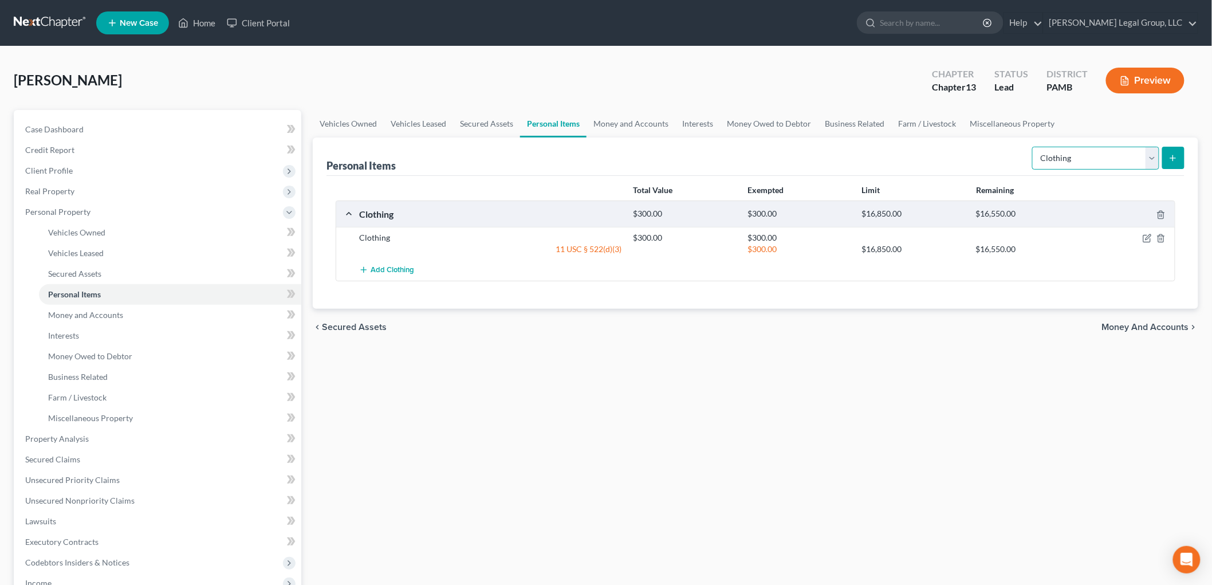
drag, startPoint x: 1079, startPoint y: 160, endPoint x: 1075, endPoint y: 166, distance: 7.3
click at [1079, 160] on select "Select Item Type Clothing Collectibles Of Value Electronics Firearms Household …" at bounding box center [1095, 158] width 127 height 23
select select "pets"
click at [1033, 147] on select "Select Item Type Clothing Collectibles Of Value Electronics Firearms Household …" at bounding box center [1095, 158] width 127 height 23
click at [1175, 158] on icon "submit" at bounding box center [1172, 157] width 9 height 9
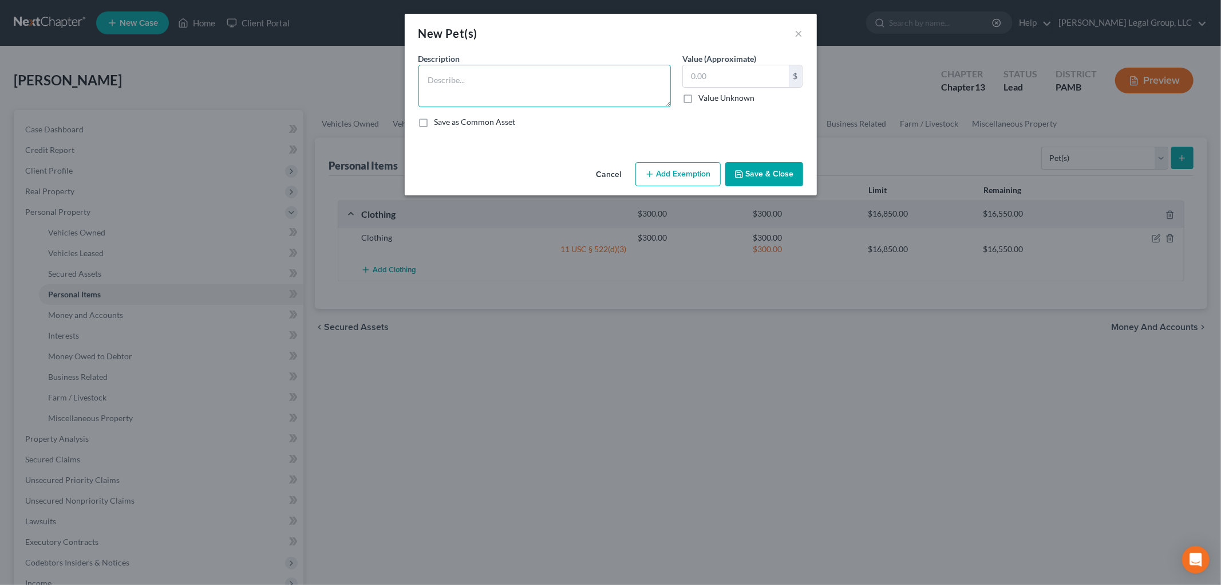
click at [522, 84] on textarea at bounding box center [545, 86] width 252 height 42
type textarea "dog and cat"
type input "2"
click at [693, 175] on button "Add Exemption" at bounding box center [678, 174] width 85 height 24
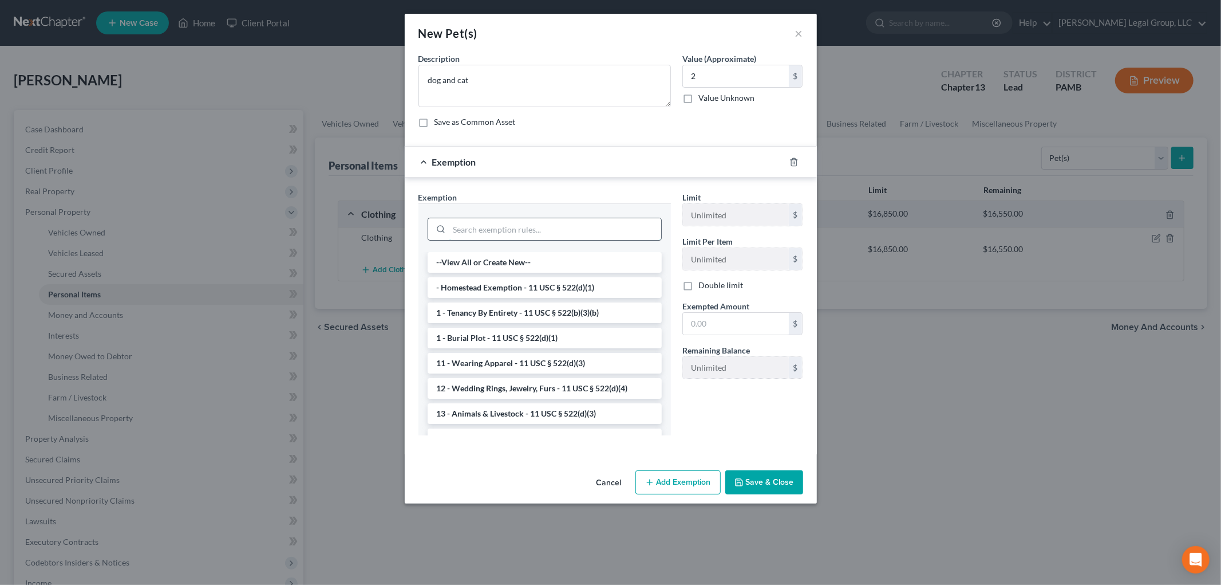
click at [512, 226] on input "search" at bounding box center [555, 229] width 212 height 22
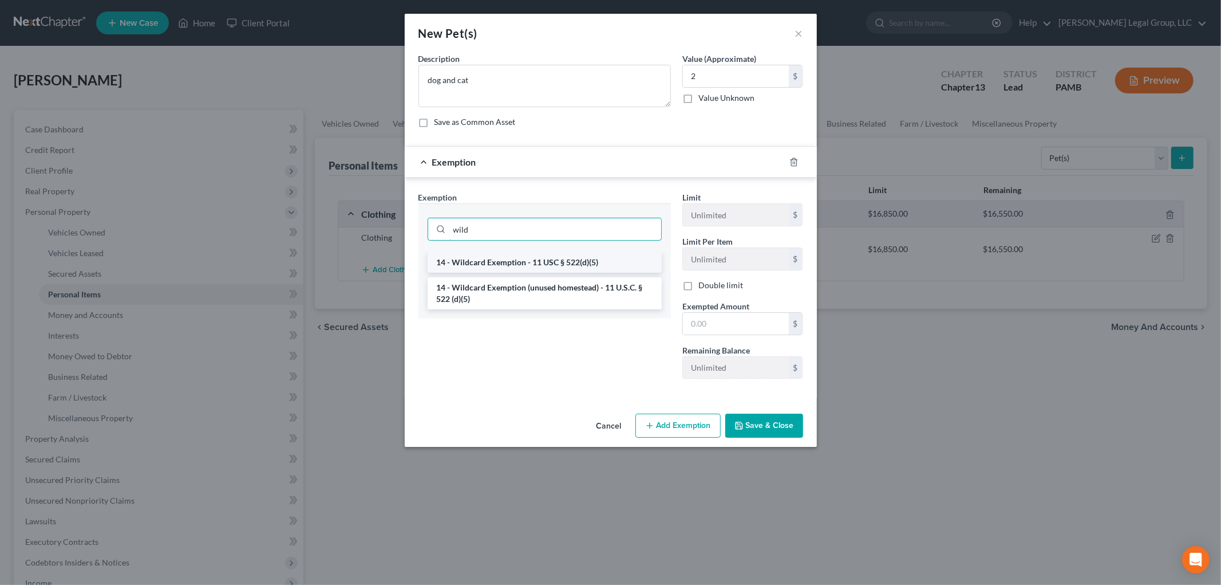
type input "wild"
click at [569, 266] on li "14 - Wildcard Exemption - 11 USC § 522(d)(5)" at bounding box center [545, 262] width 234 height 21
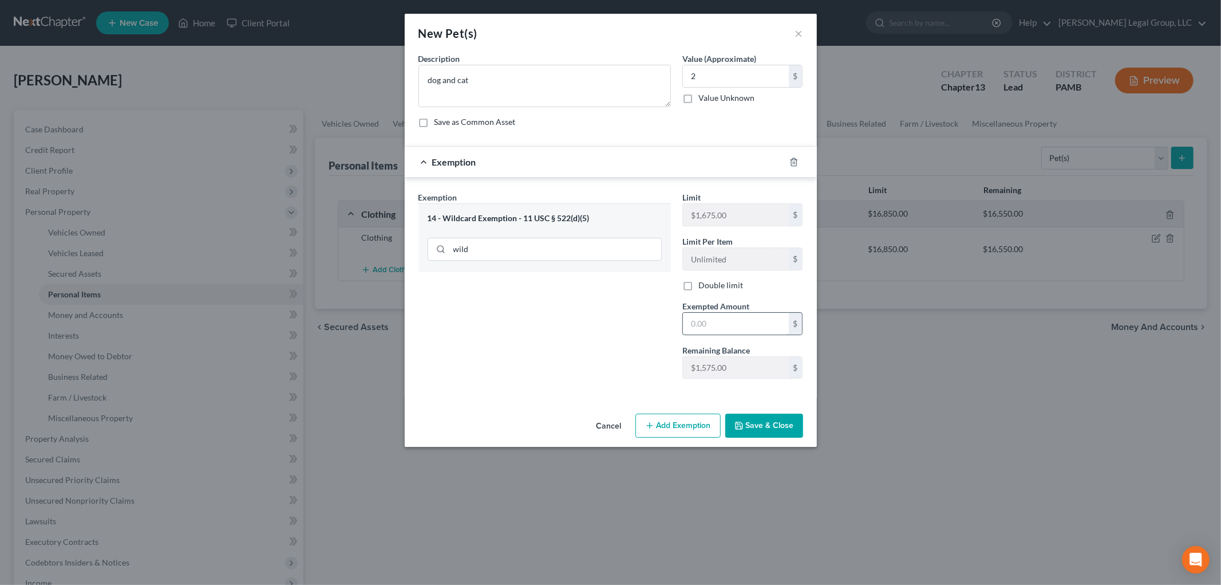
click at [701, 321] on input "text" at bounding box center [736, 324] width 106 height 22
type input "2"
click at [771, 421] on button "Save & Close" at bounding box center [764, 425] width 78 height 24
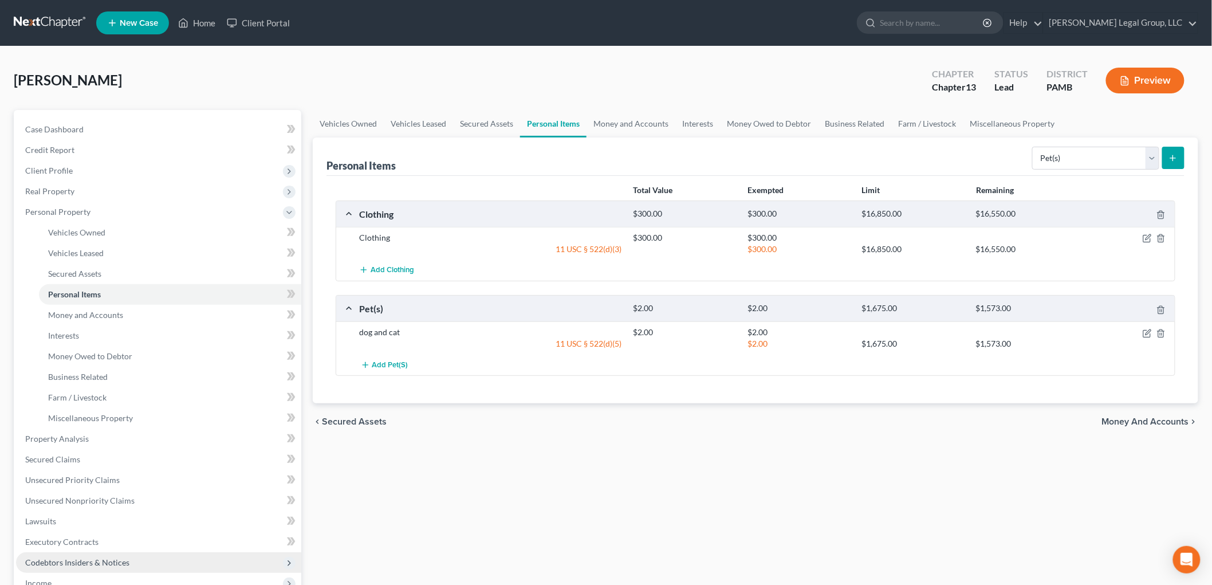
scroll to position [191, 0]
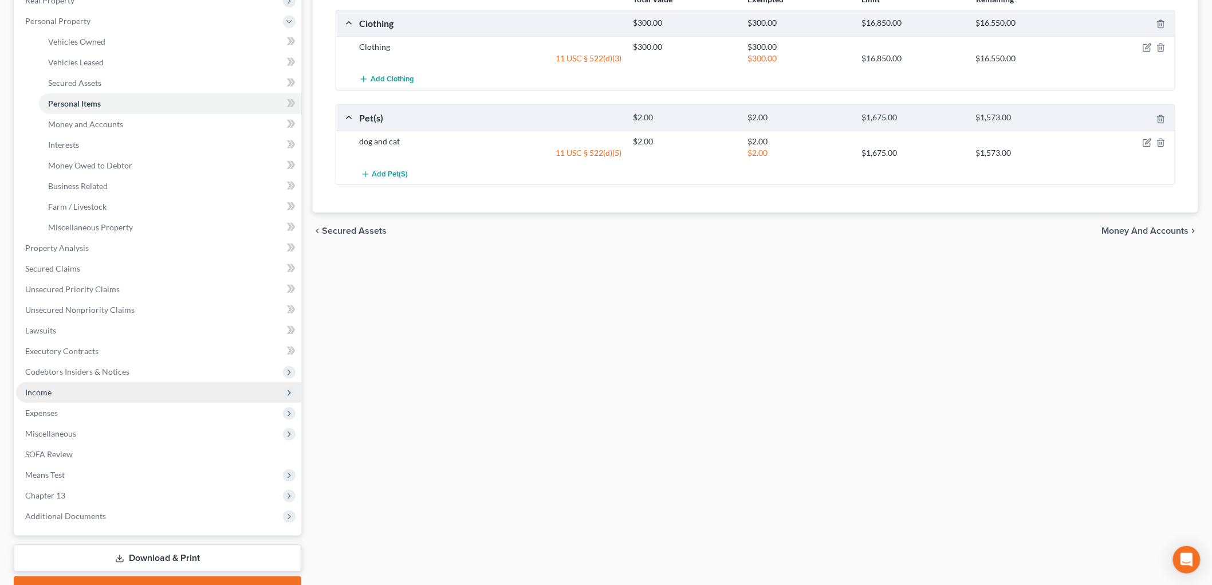
click at [61, 392] on span "Income" at bounding box center [158, 392] width 285 height 21
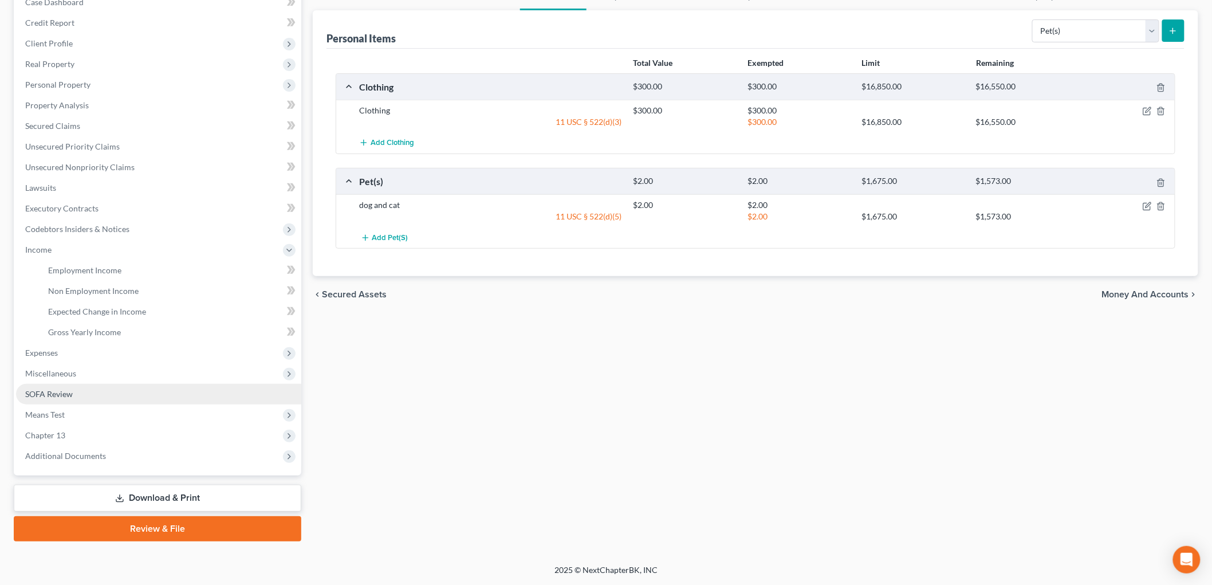
scroll to position [126, 0]
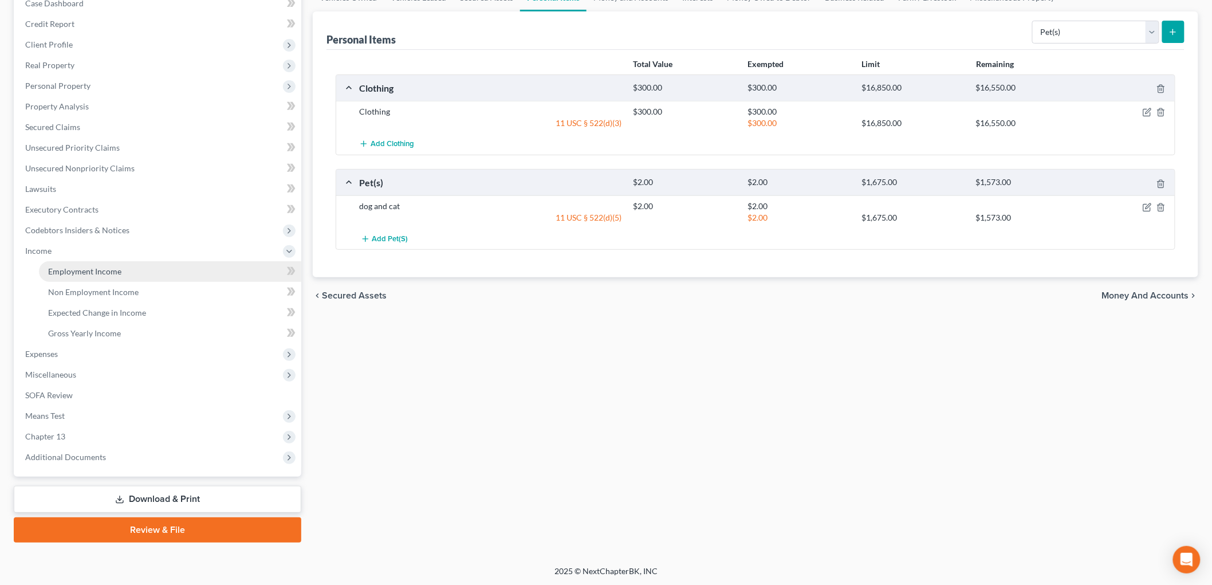
click at [107, 272] on span "Employment Income" at bounding box center [84, 271] width 73 height 10
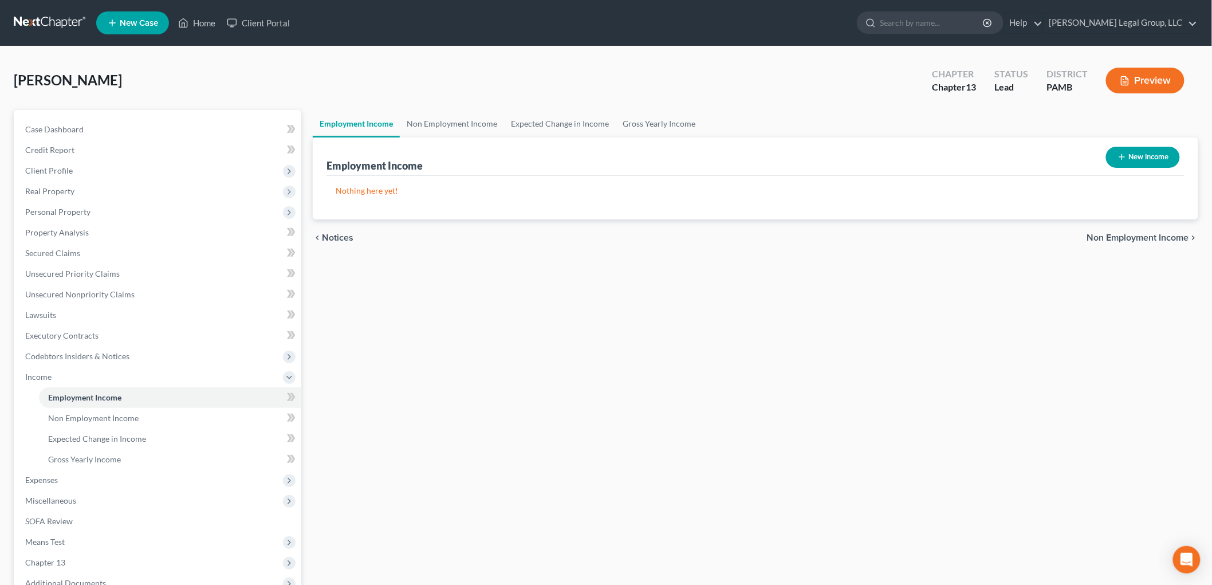
click at [1155, 161] on button "New Income" at bounding box center [1143, 157] width 74 height 21
select select "0"
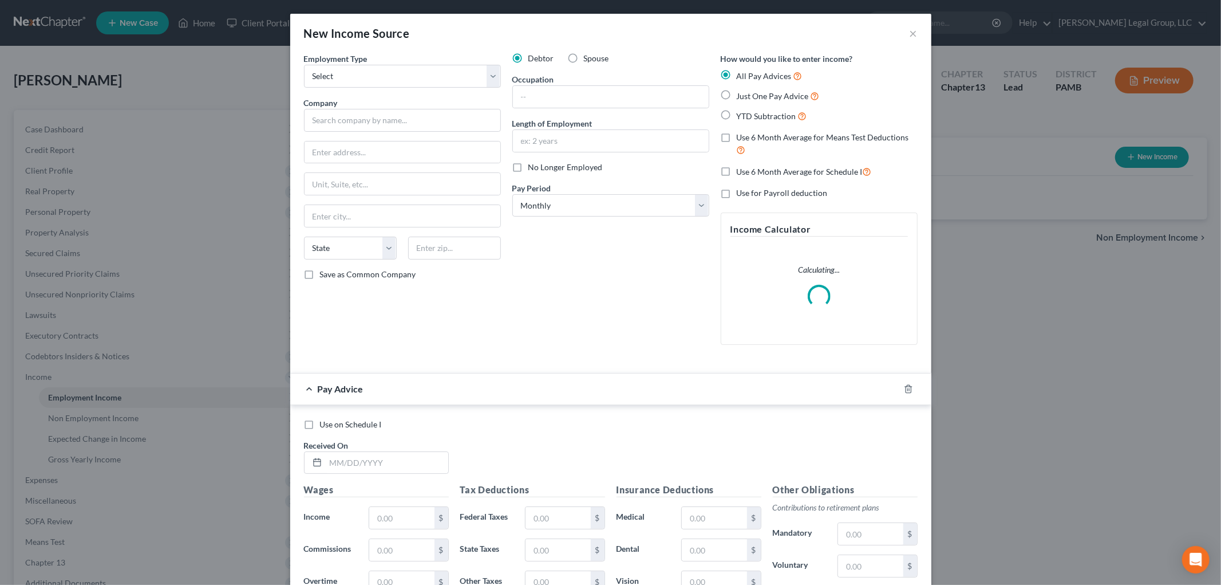
click at [402, 88] on div "Employment Type * Select Full or [DEMOGRAPHIC_DATA] Employment Self Employment …" at bounding box center [402, 203] width 208 height 301
drag, startPoint x: 407, startPoint y: 77, endPoint x: 407, endPoint y: 87, distance: 10.3
click at [407, 77] on select "Select Full or [DEMOGRAPHIC_DATA] Employment Self Employment" at bounding box center [402, 76] width 197 height 23
click at [304, 65] on select "Select Full or [DEMOGRAPHIC_DATA] Employment Self Employment" at bounding box center [402, 76] width 197 height 23
drag, startPoint x: 411, startPoint y: 72, endPoint x: 415, endPoint y: 84, distance: 12.7
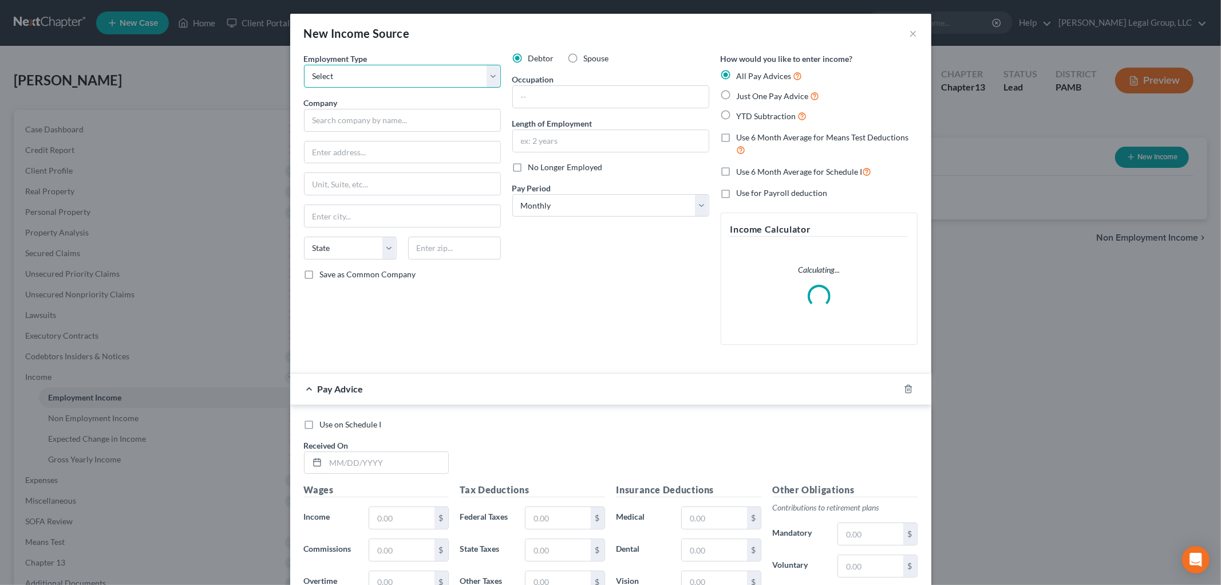
click at [411, 72] on select "Select Full or [DEMOGRAPHIC_DATA] Employment Self Employment" at bounding box center [402, 76] width 197 height 23
select select "0"
click at [304, 65] on select "Select Full or [DEMOGRAPHIC_DATA] Employment Self Employment" at bounding box center [402, 76] width 197 height 23
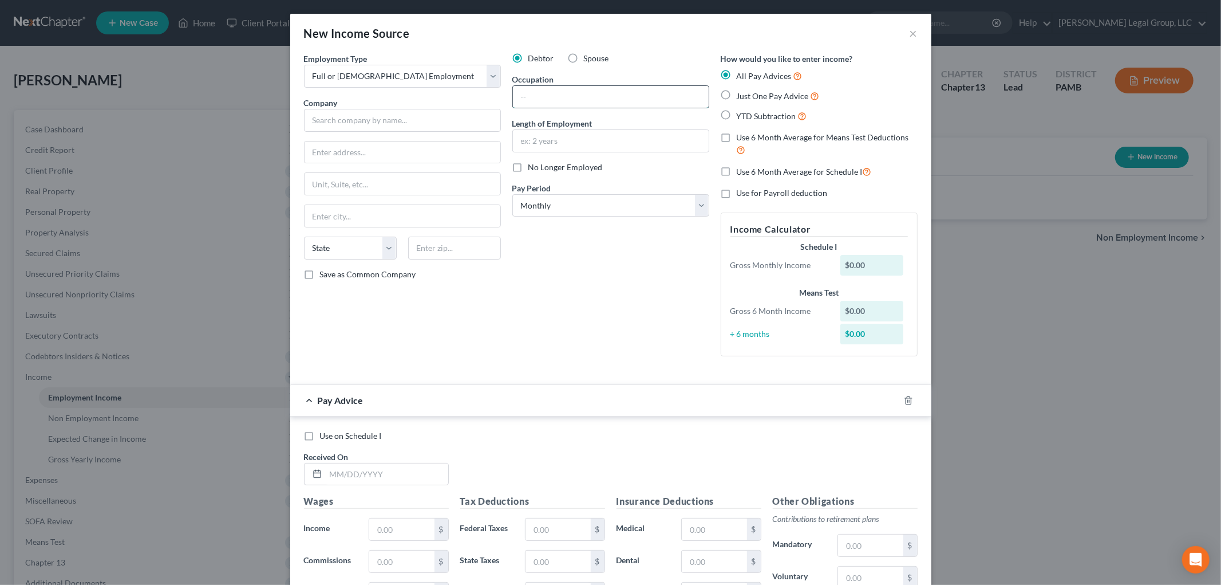
click at [610, 103] on input "text" at bounding box center [611, 97] width 196 height 22
type input "Painter"
click at [438, 116] on input "text" at bounding box center [402, 120] width 197 height 23
type input "employer"
click at [587, 137] on input "text" at bounding box center [611, 141] width 196 height 22
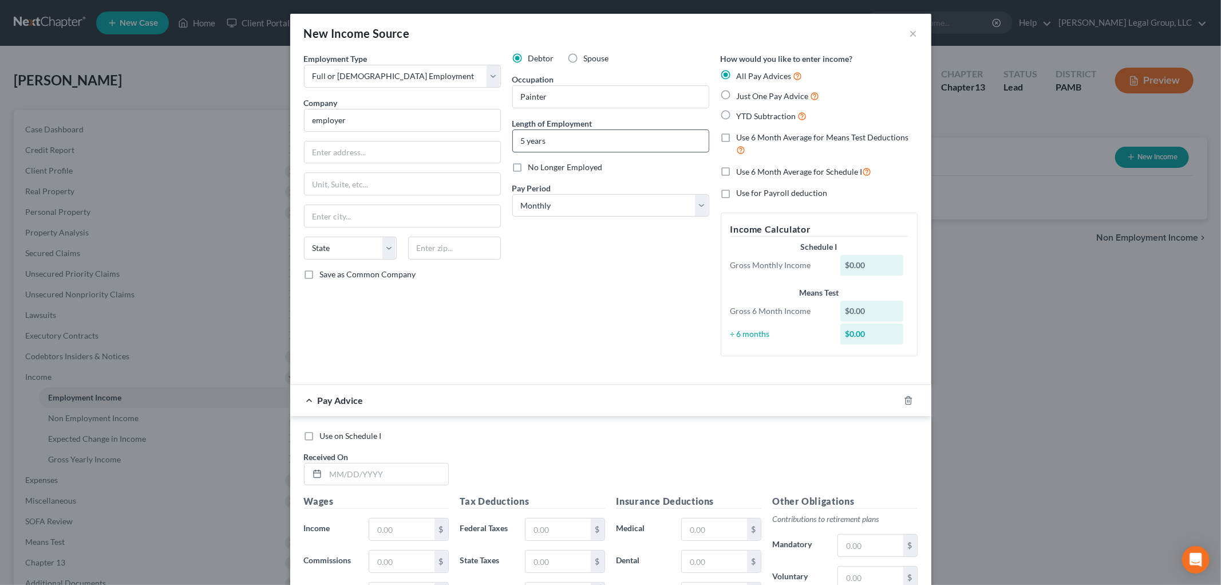
type input "5 years"
click at [904, 399] on icon "button" at bounding box center [908, 400] width 9 height 9
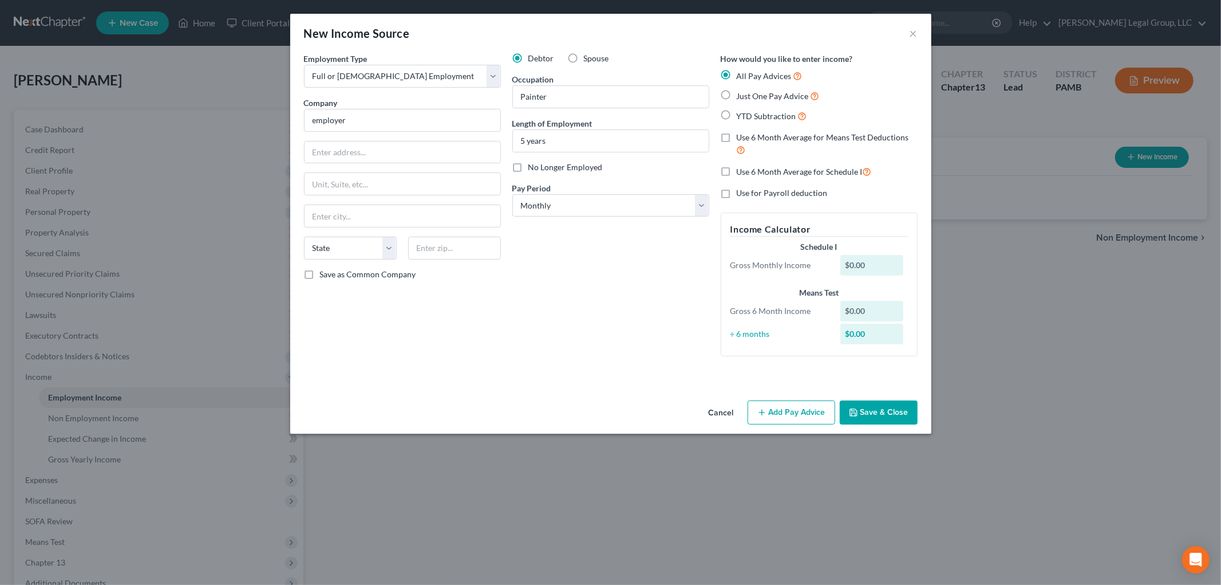
click at [880, 410] on button "Save & Close" at bounding box center [879, 412] width 78 height 24
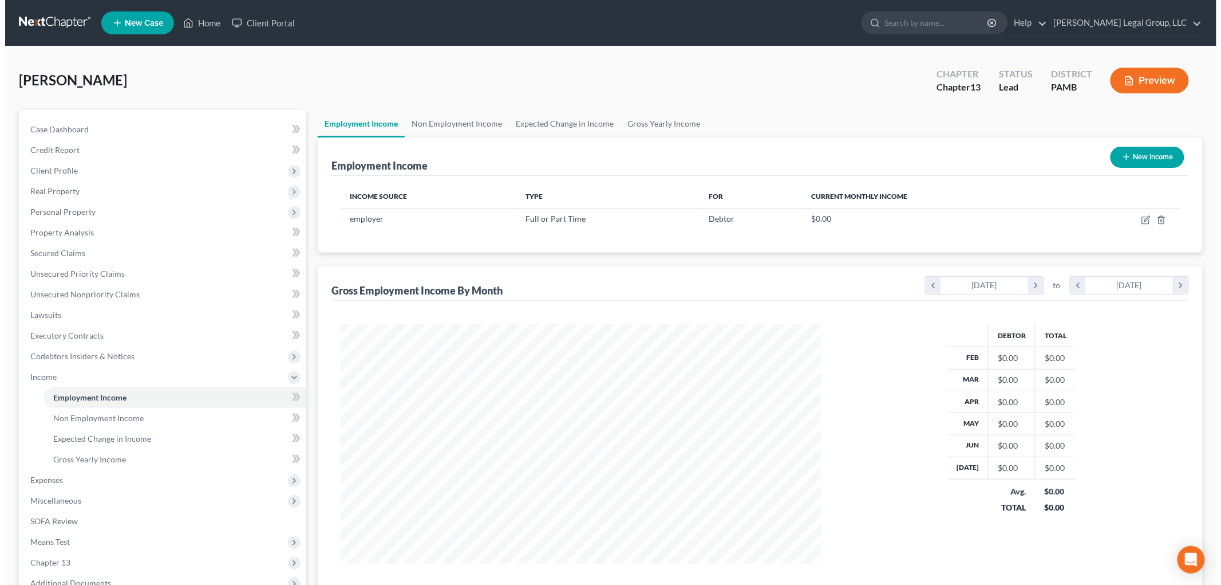
scroll to position [572320, 572056]
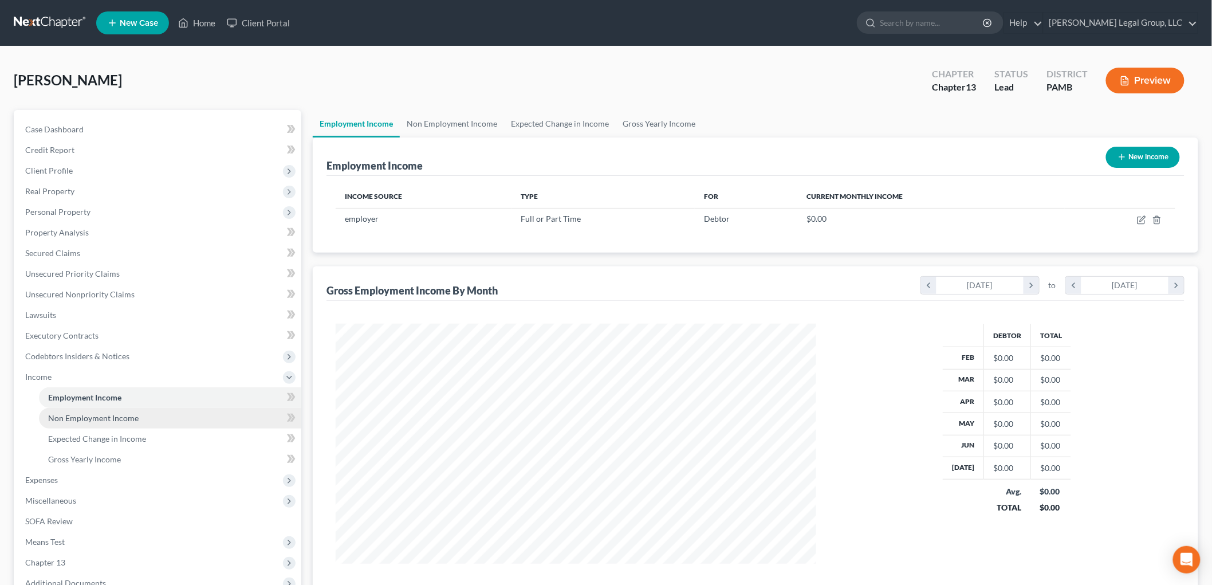
click at [130, 411] on link "Non Employment Income" at bounding box center [170, 418] width 262 height 21
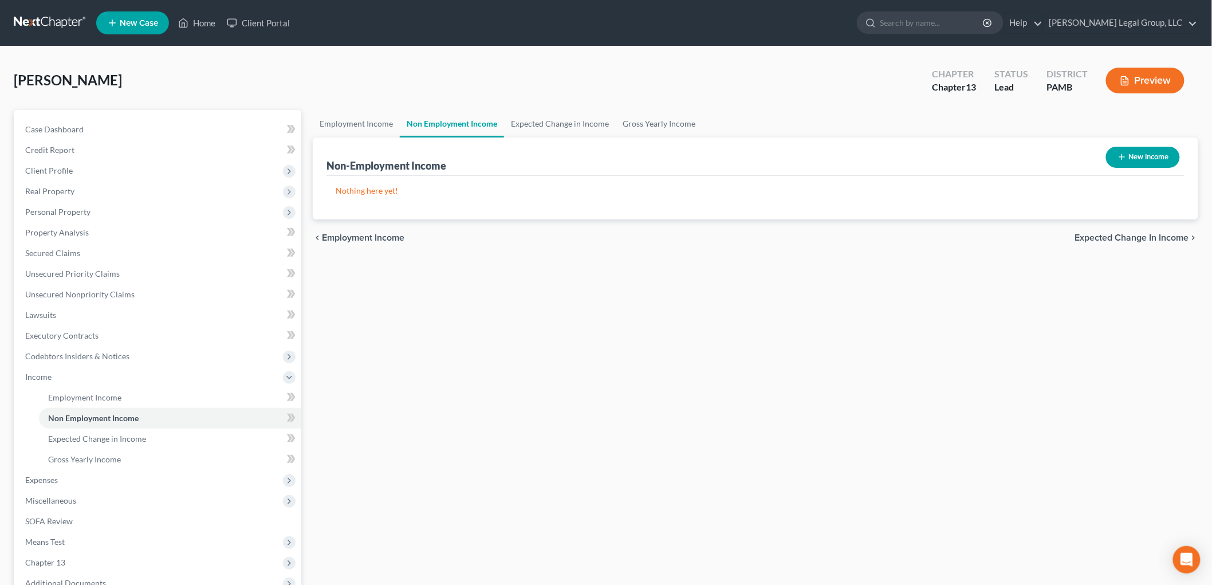
click at [1132, 155] on button "New Income" at bounding box center [1143, 157] width 74 height 21
select select "0"
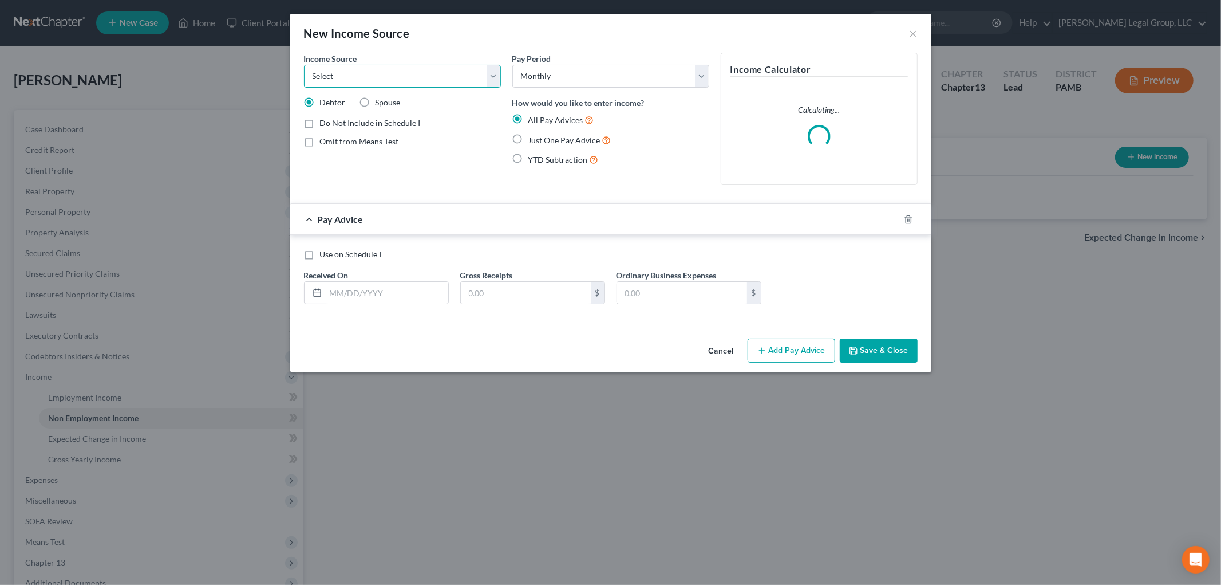
click at [421, 77] on select "Select Unemployment Disability (from employer) Pension Retirement Social Securi…" at bounding box center [402, 76] width 197 height 23
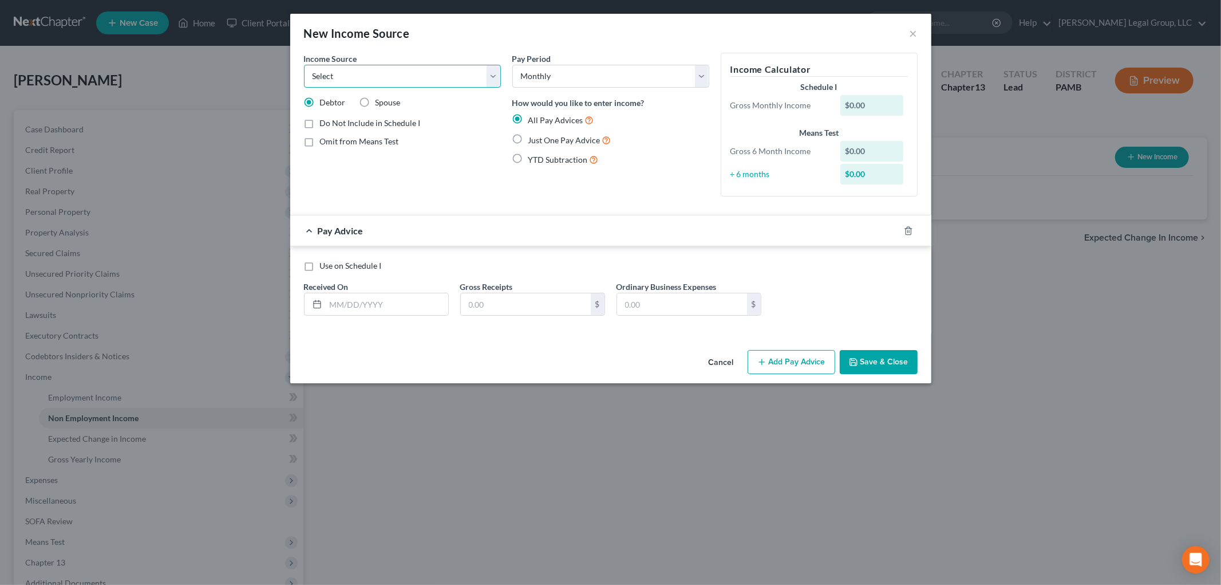
select select "4"
click at [304, 65] on select "Select Unemployment Disability (from employer) Pension Retirement Social Securi…" at bounding box center [402, 76] width 197 height 23
click at [560, 141] on span "Just One Pay Advice" at bounding box center [564, 140] width 72 height 10
click at [540, 141] on input "Just One Pay Advice" at bounding box center [536, 136] width 7 height 7
radio input "true"
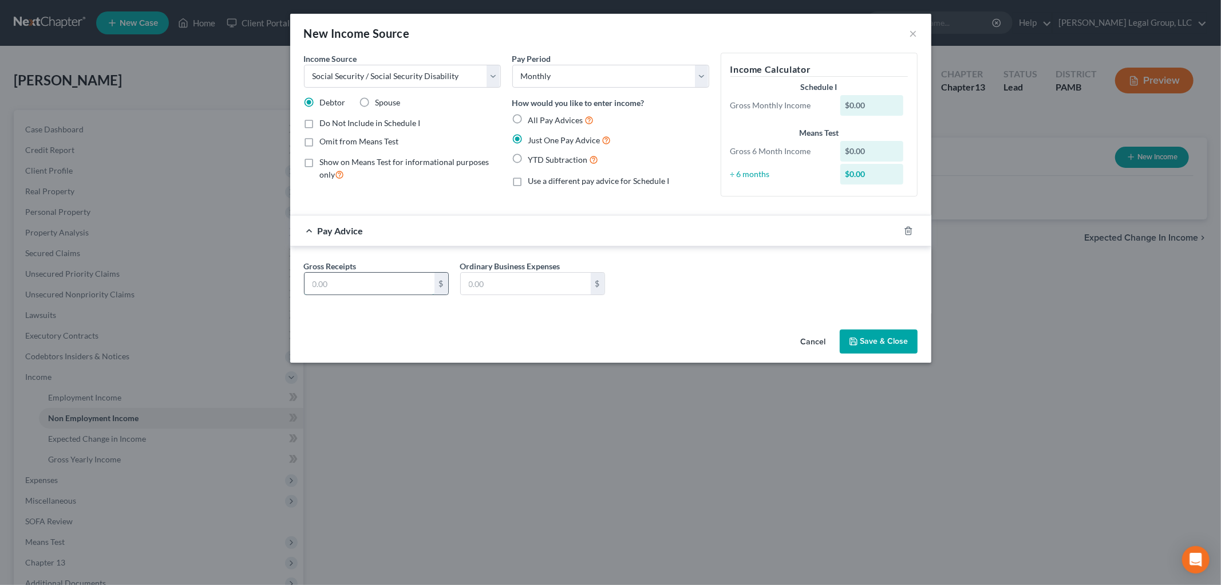
click at [395, 286] on input "text" at bounding box center [370, 284] width 130 height 22
type input "1,789"
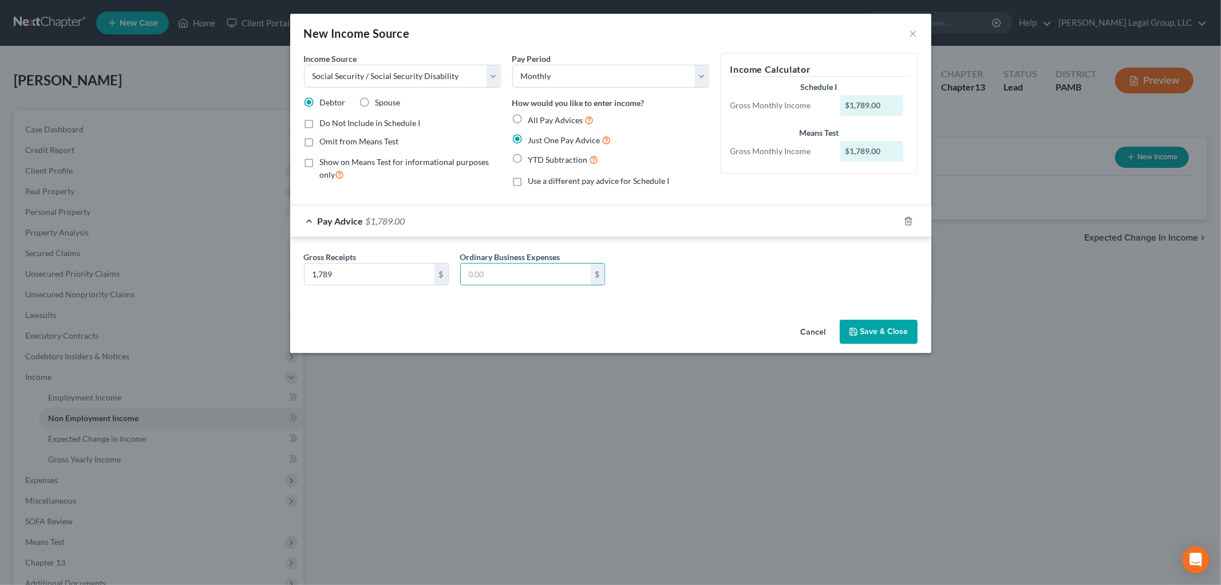
click at [869, 327] on button "Save & Close" at bounding box center [879, 331] width 78 height 24
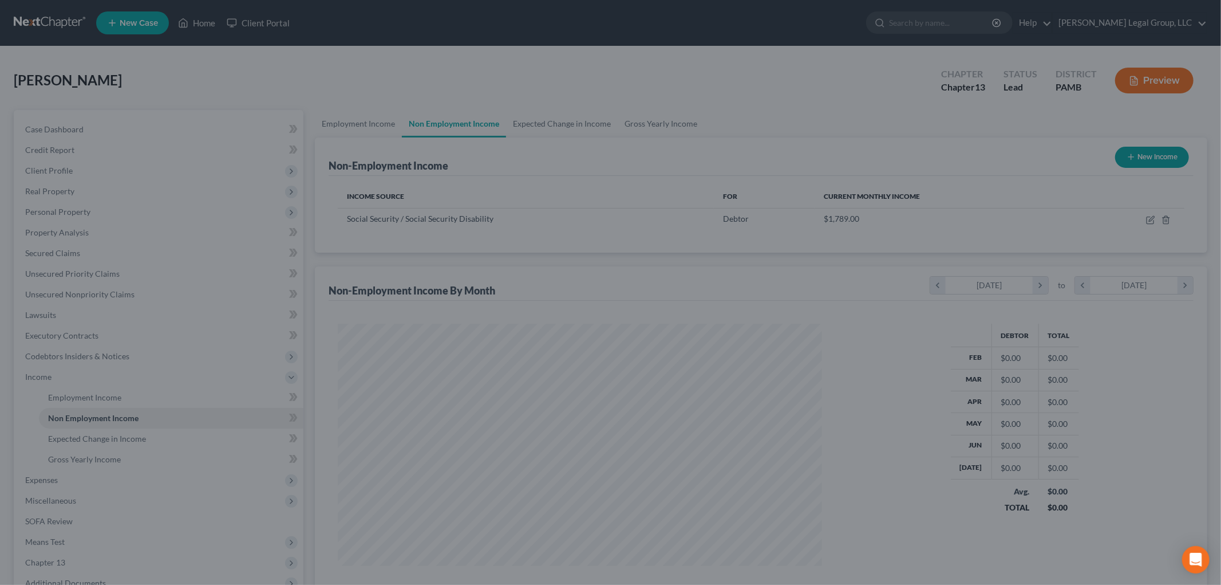
scroll to position [239, 503]
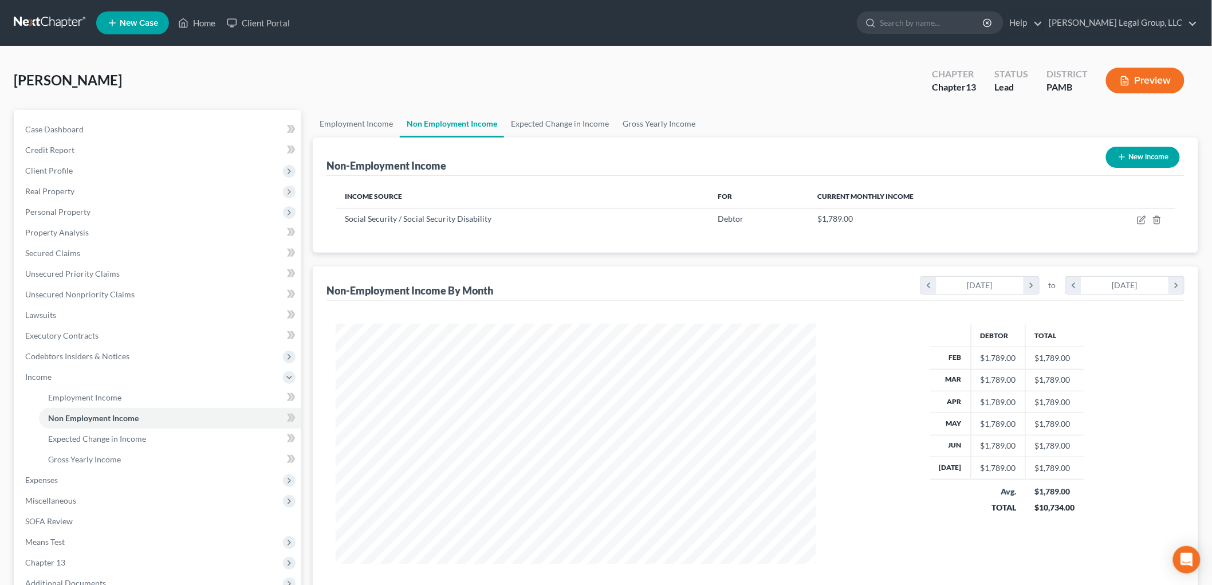
click at [1142, 161] on button "New Income" at bounding box center [1143, 157] width 74 height 21
select select "0"
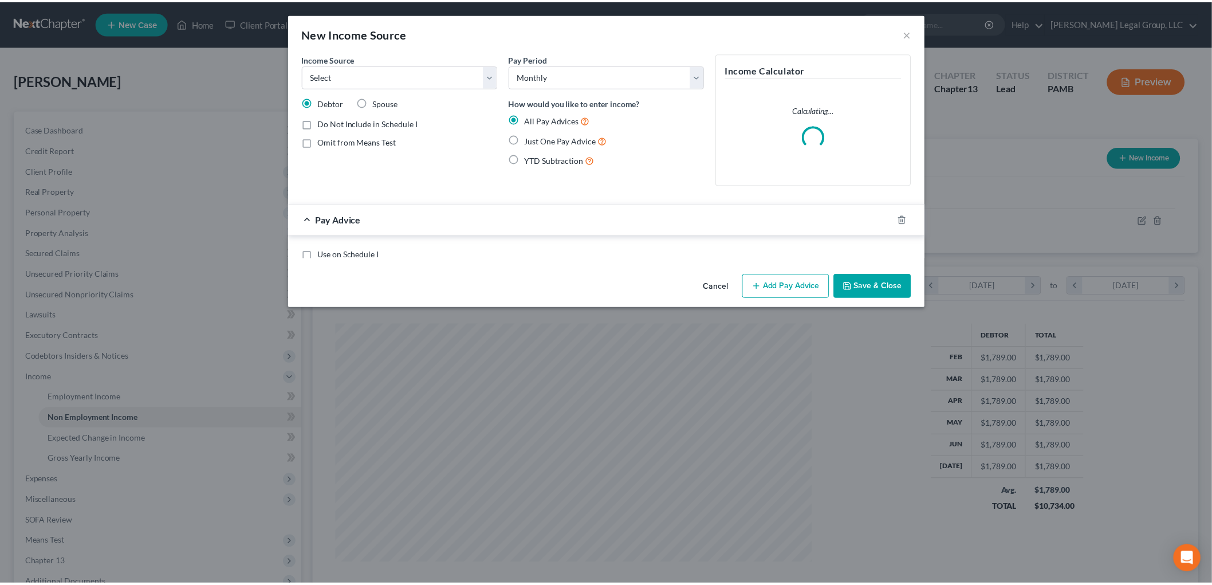
scroll to position [242, 507]
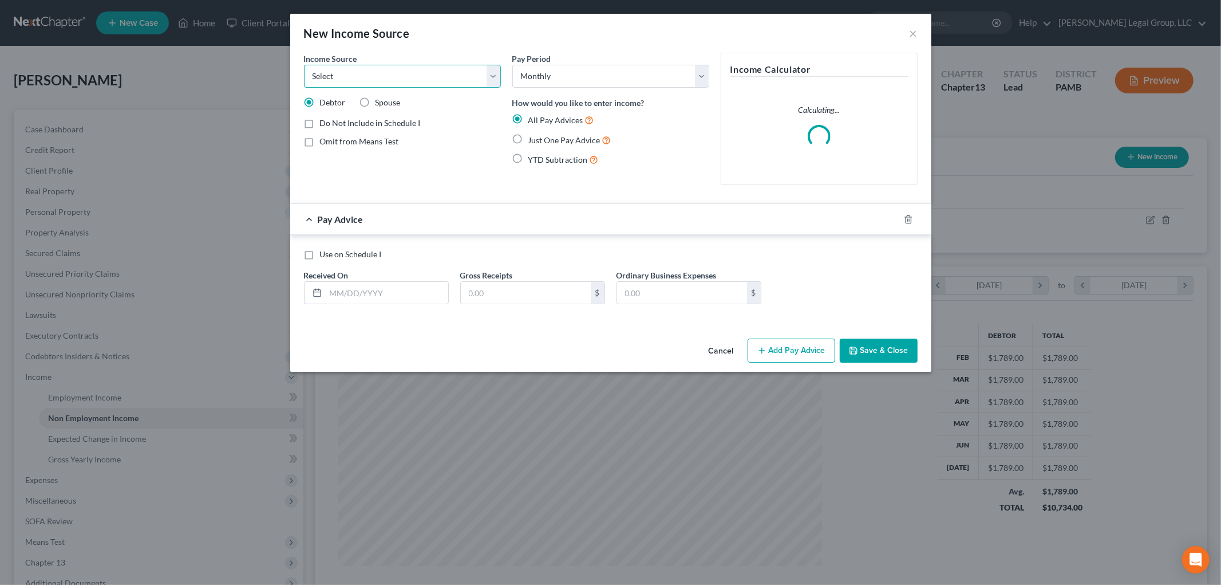
click at [417, 79] on select "Select Unemployment Disability (from employer) Pension Retirement Social Securi…" at bounding box center [402, 76] width 197 height 23
select select "13"
click at [304, 65] on select "Select Unemployment Disability (from employer) Pension Retirement Social Securi…" at bounding box center [402, 76] width 197 height 23
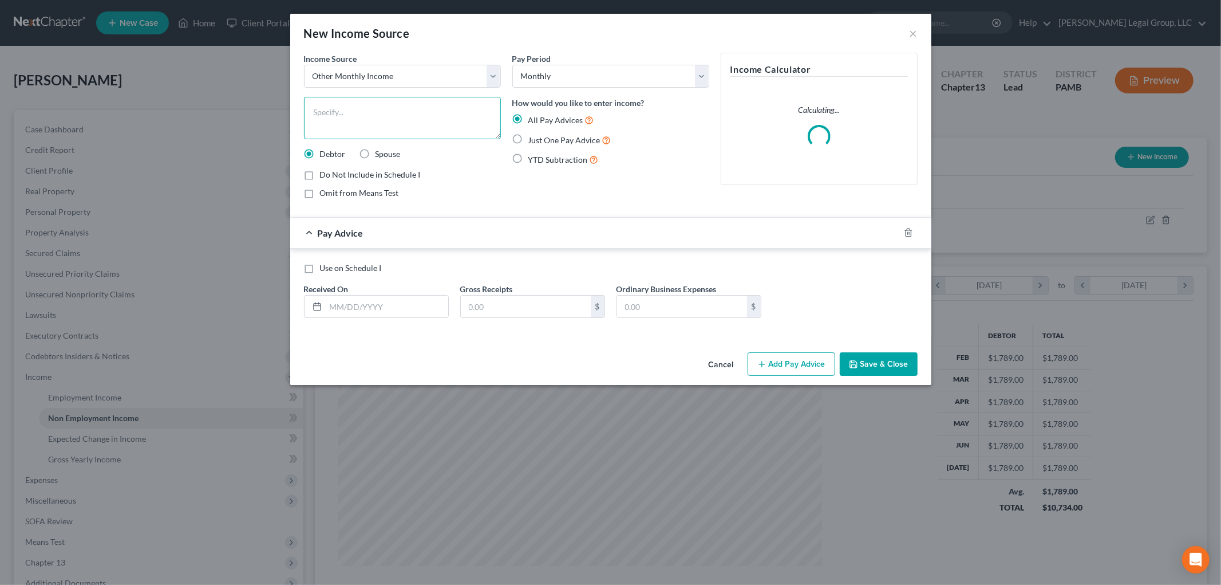
click at [382, 138] on textarea at bounding box center [402, 118] width 197 height 42
type textarea "tax refund"
click at [541, 140] on span "Just One Pay Advice" at bounding box center [564, 140] width 72 height 10
click at [540, 140] on input "Just One Pay Advice" at bounding box center [536, 136] width 7 height 7
radio input "true"
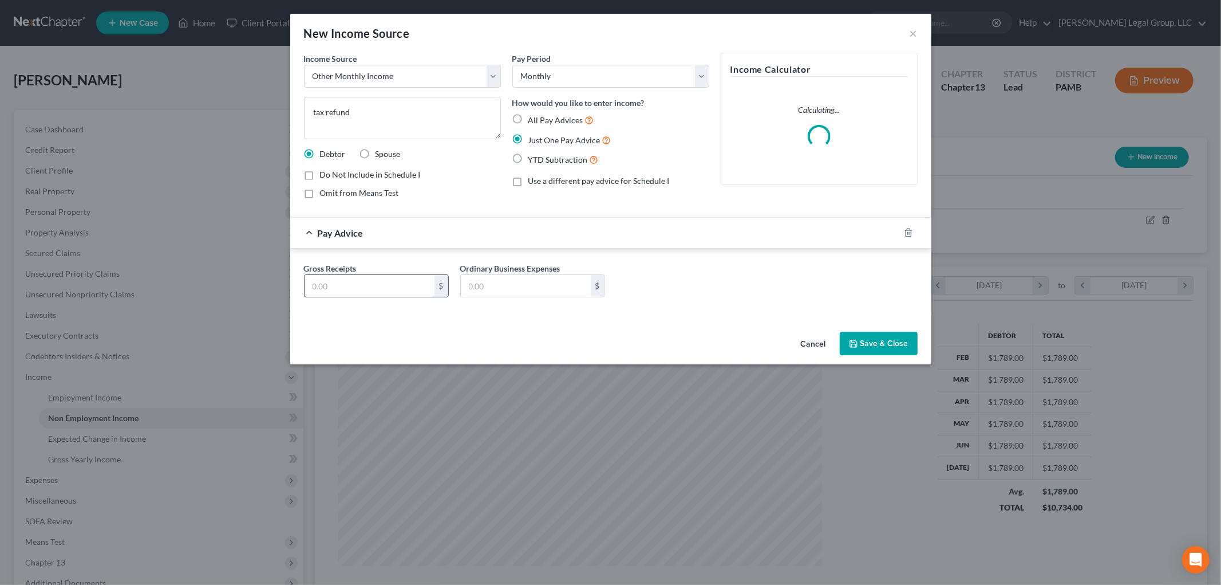
click at [408, 293] on input "text" at bounding box center [370, 286] width 130 height 22
type input "100"
click at [880, 342] on button "Save & Close" at bounding box center [879, 344] width 78 height 24
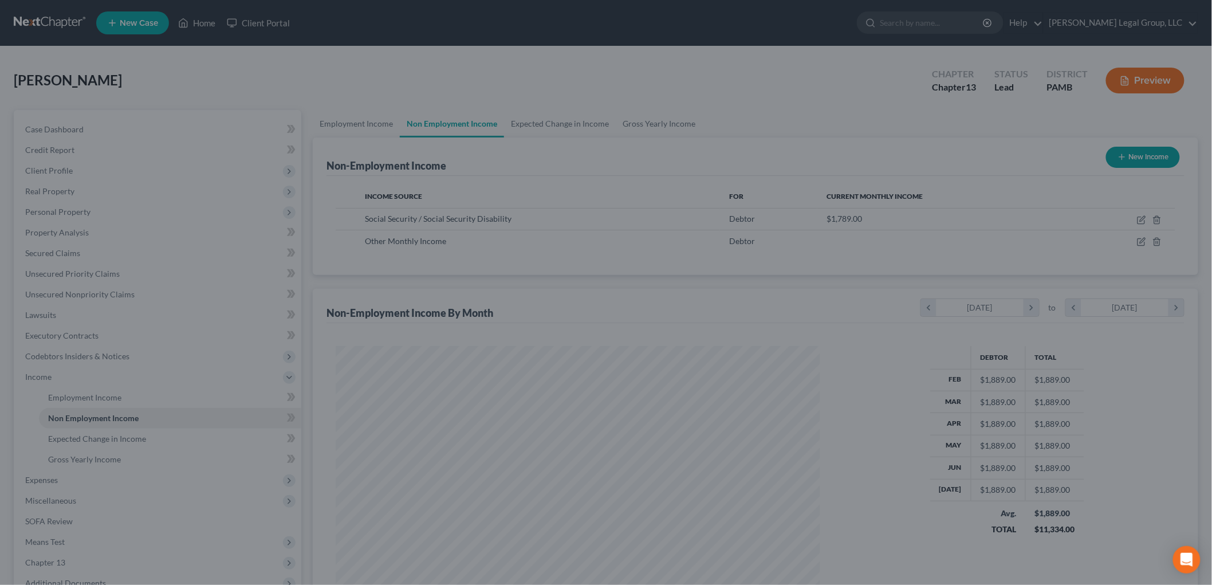
scroll to position [572320, 572056]
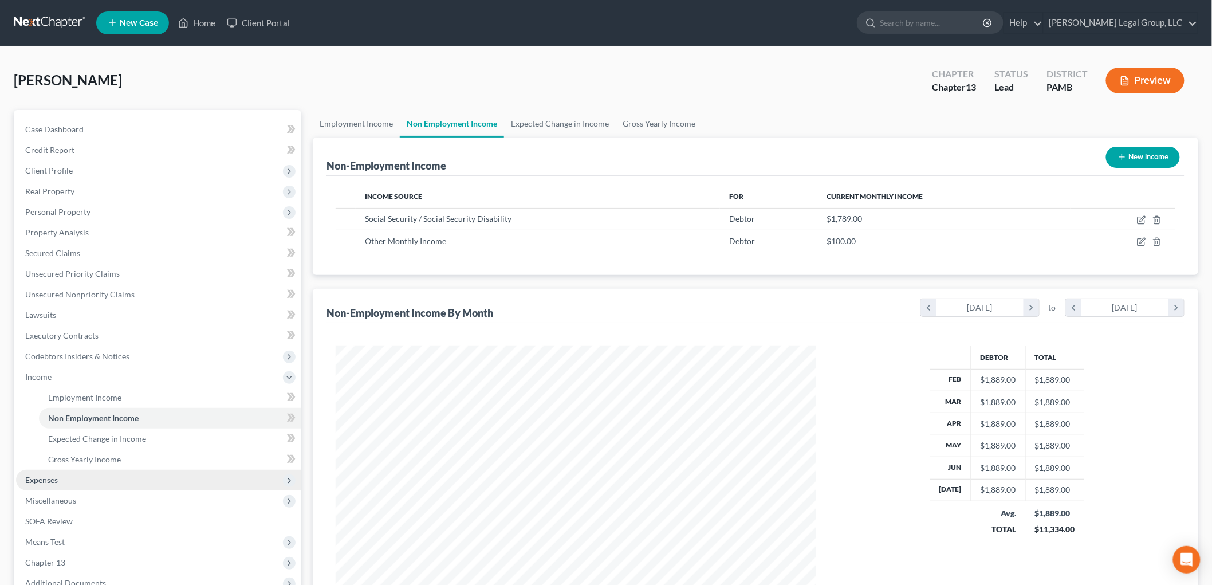
click at [69, 476] on span "Expenses" at bounding box center [158, 479] width 285 height 21
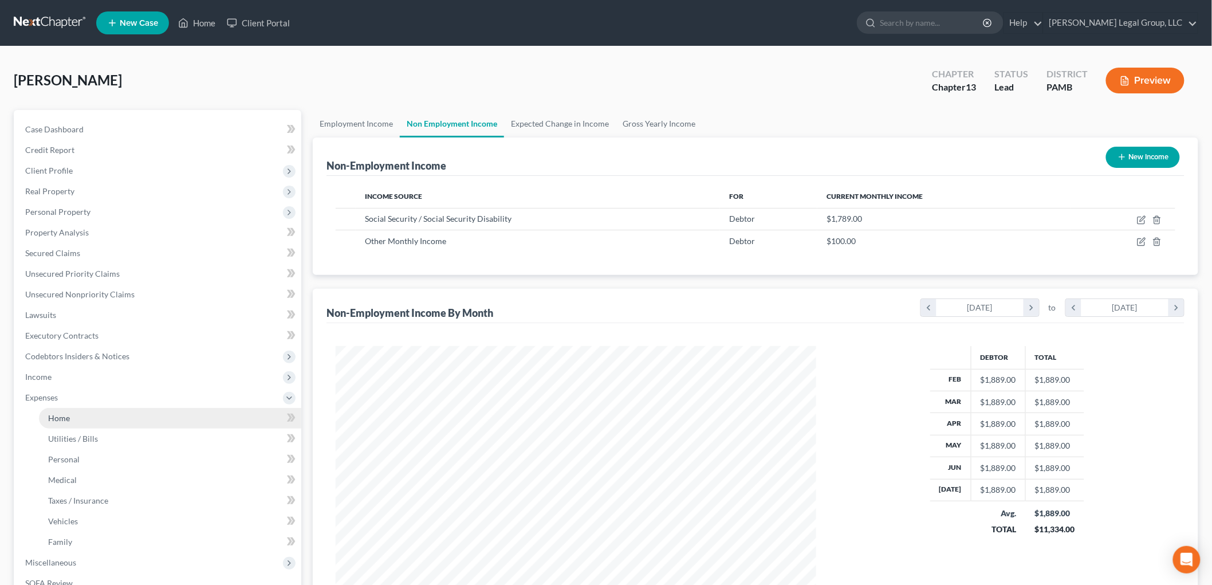
click at [66, 414] on span "Home" at bounding box center [59, 418] width 22 height 10
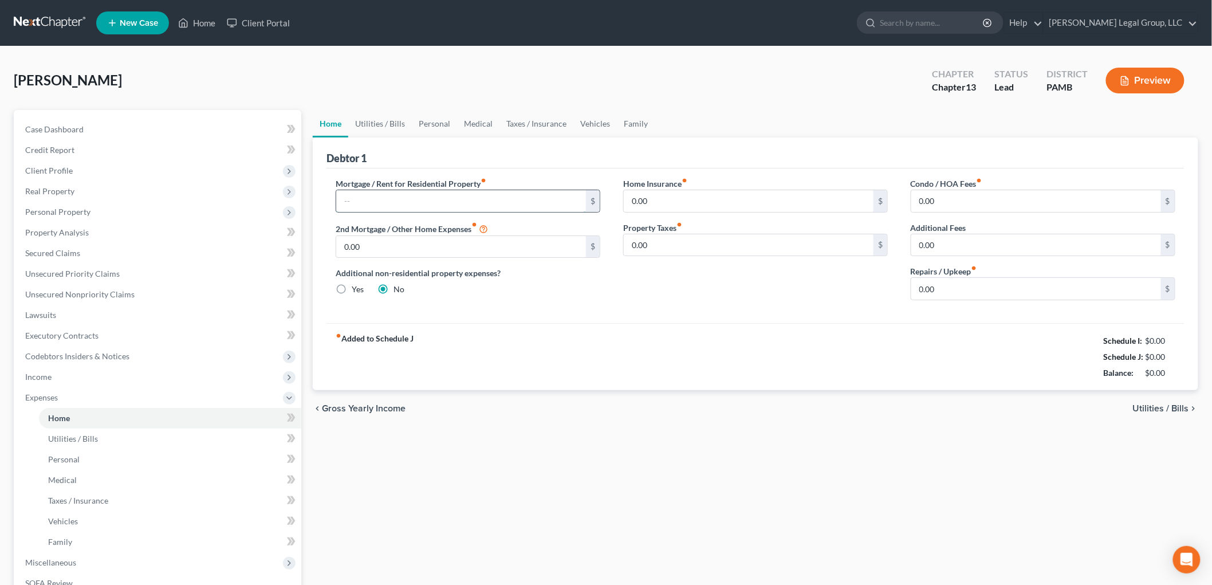
click at [414, 193] on input "text" at bounding box center [461, 201] width 250 height 22
type input "1,298"
click at [376, 112] on link "Utilities / Bills" at bounding box center [380, 123] width 64 height 27
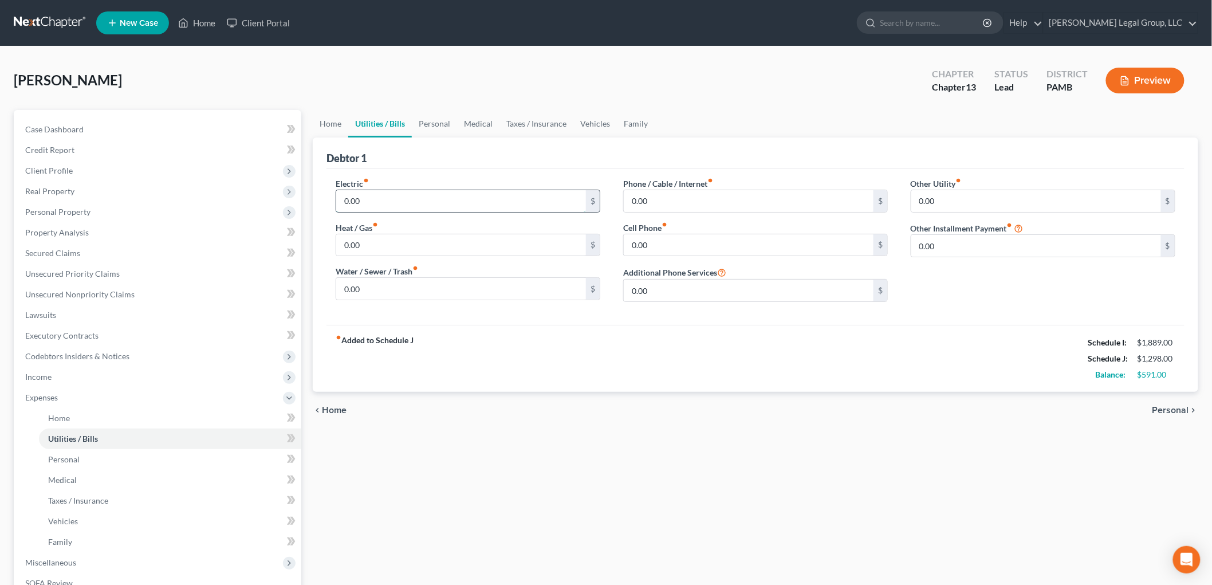
click at [434, 202] on input "0.00" at bounding box center [461, 201] width 250 height 22
type input "400"
type input "45"
type input "1,741"
type input "45"
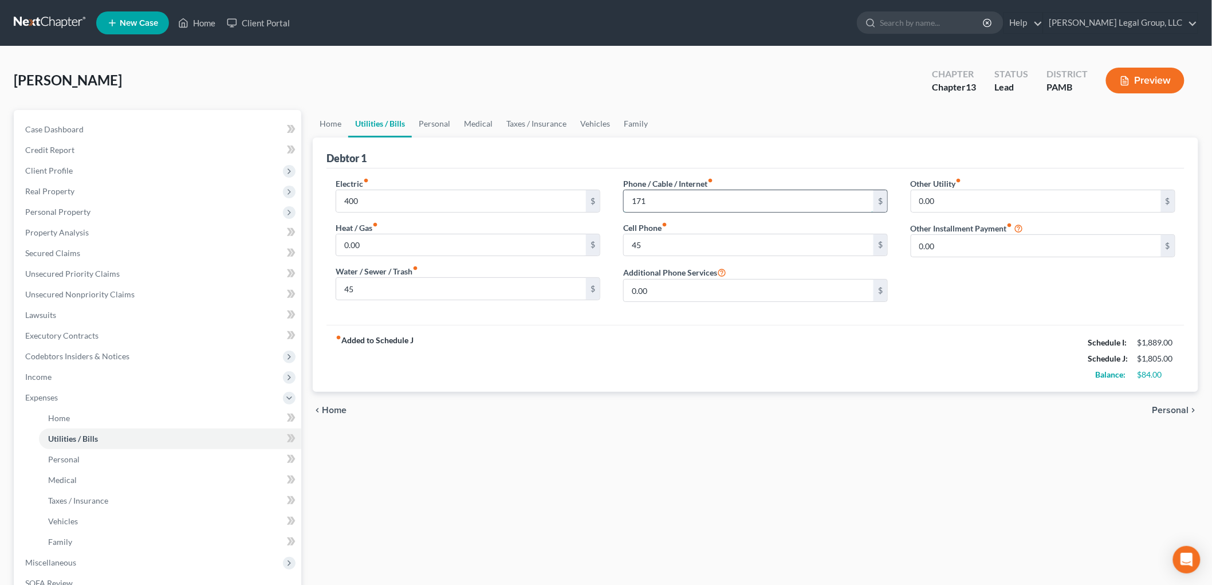
type input "171"
click at [443, 120] on link "Personal" at bounding box center [434, 123] width 45 height 27
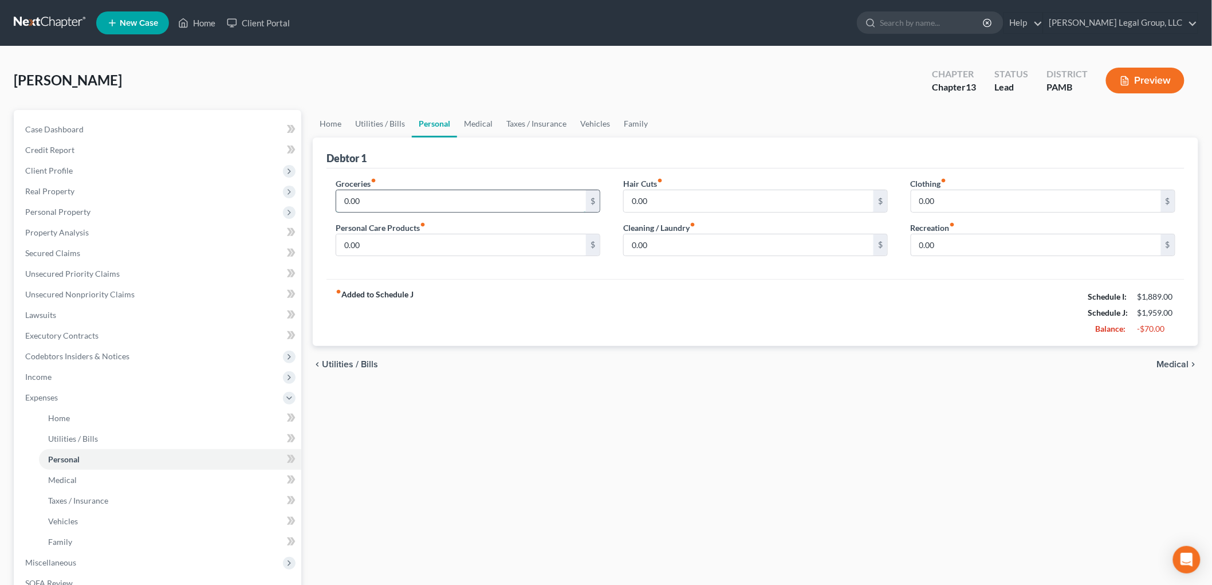
click at [386, 198] on input "0.00" at bounding box center [461, 201] width 250 height 22
type input "400"
click at [471, 118] on link "Medical" at bounding box center [478, 123] width 42 height 27
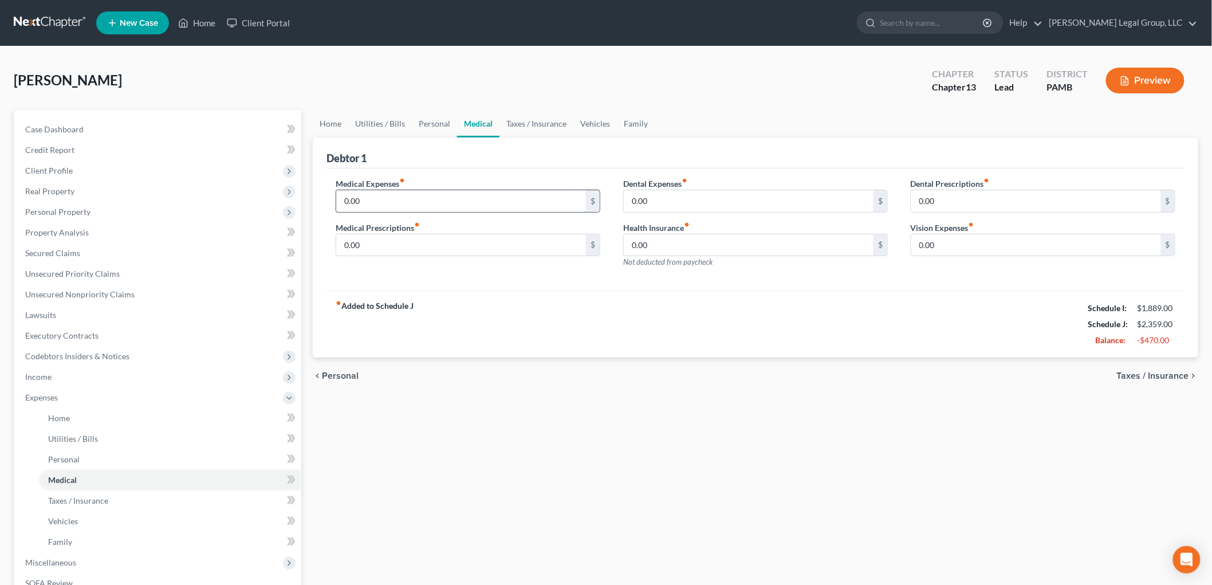
click at [441, 205] on input "0.00" at bounding box center [461, 201] width 250 height 22
type input "410"
click at [587, 115] on link "Vehicles" at bounding box center [595, 123] width 44 height 27
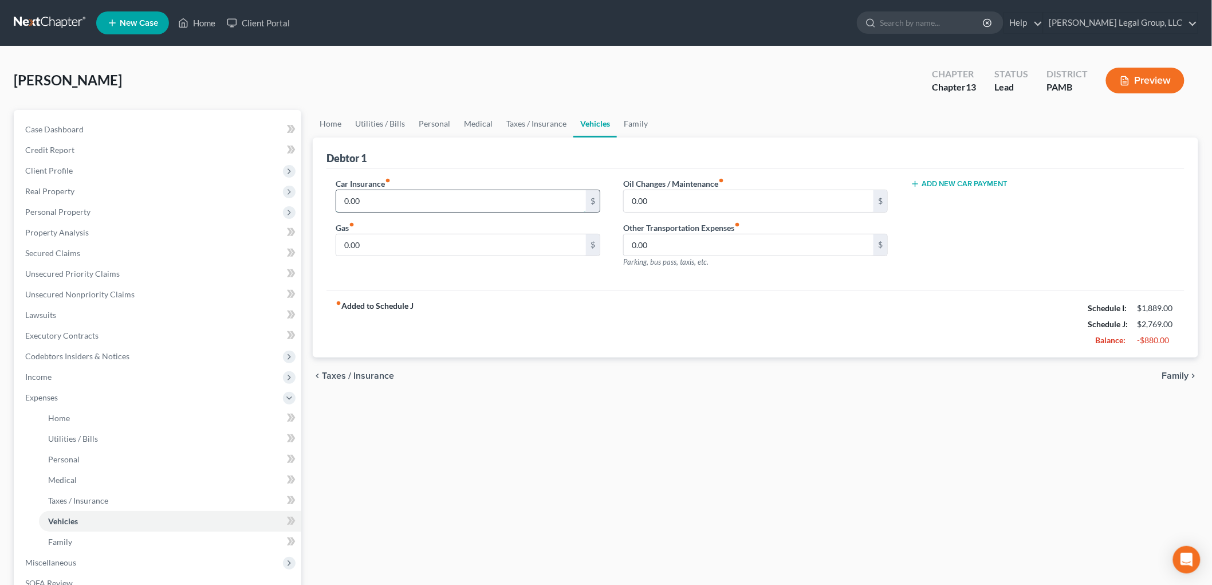
click at [432, 203] on input "0.00" at bounding box center [461, 201] width 250 height 22
click at [397, 212] on div "200 $" at bounding box center [468, 201] width 265 height 23
click at [405, 200] on input "200" at bounding box center [461, 201] width 250 height 22
type input "85"
type input "200"
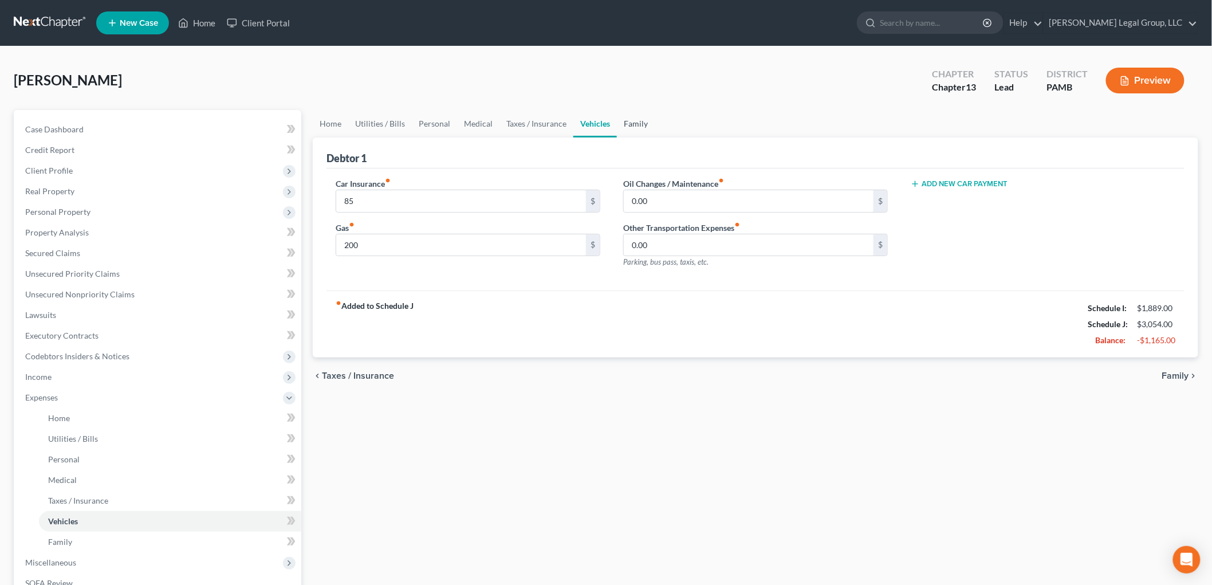
click at [634, 126] on link "Family" at bounding box center [636, 123] width 38 height 27
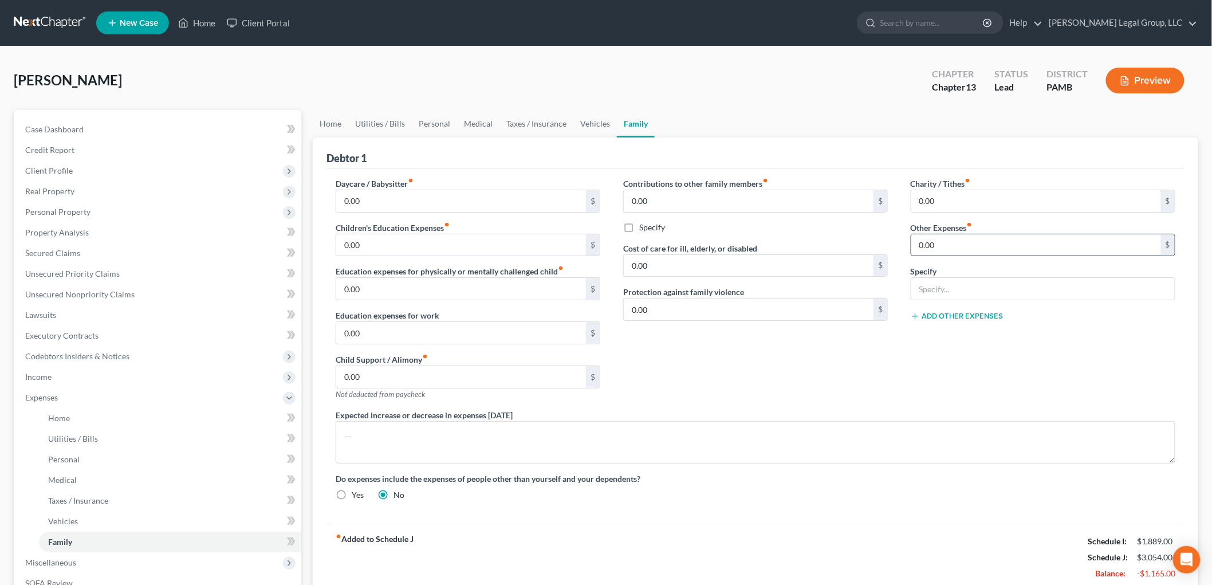
click at [1008, 252] on input "0.00" at bounding box center [1036, 245] width 250 height 22
type input "50"
type input "Pet care"
click at [92, 361] on span "Codebtors Insiders & Notices" at bounding box center [158, 356] width 285 height 21
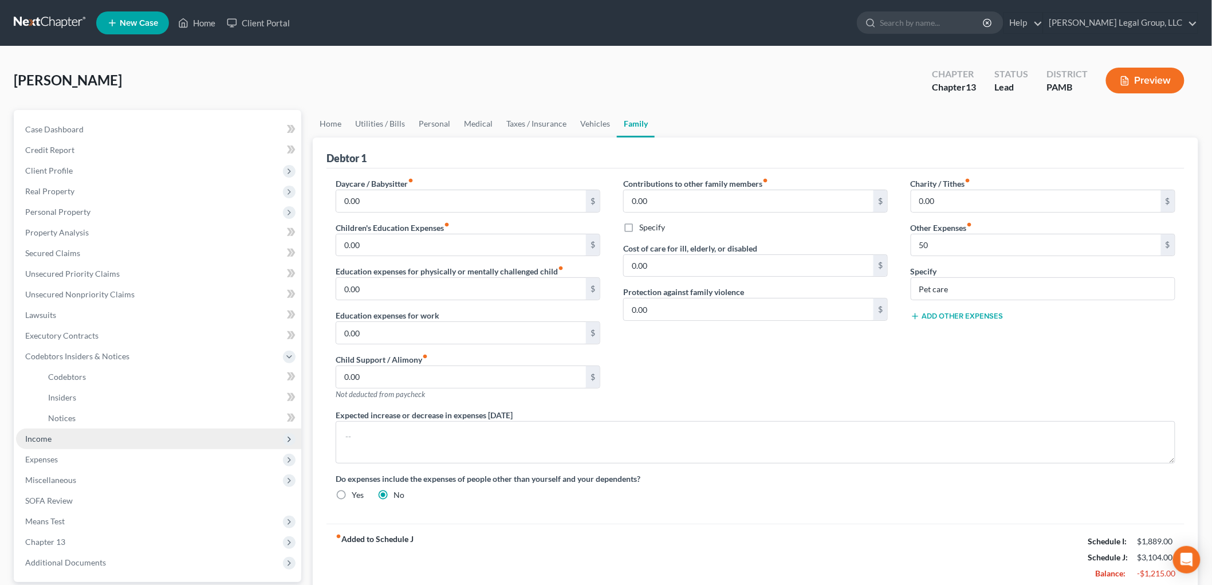
click at [37, 444] on span "Income" at bounding box center [158, 438] width 285 height 21
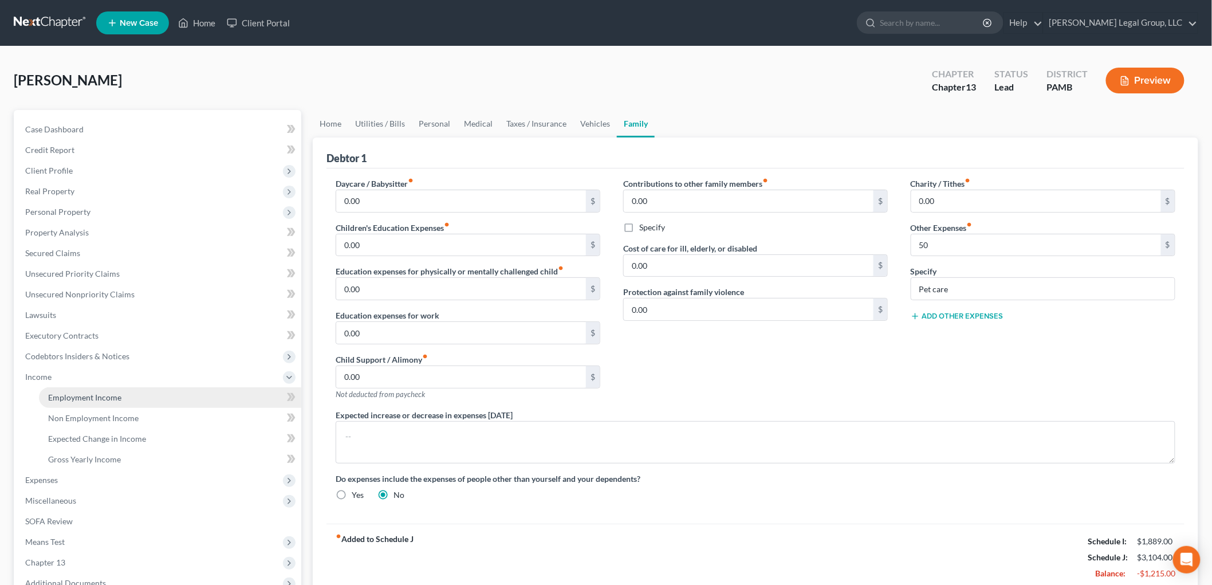
click at [88, 399] on span "Employment Income" at bounding box center [84, 397] width 73 height 10
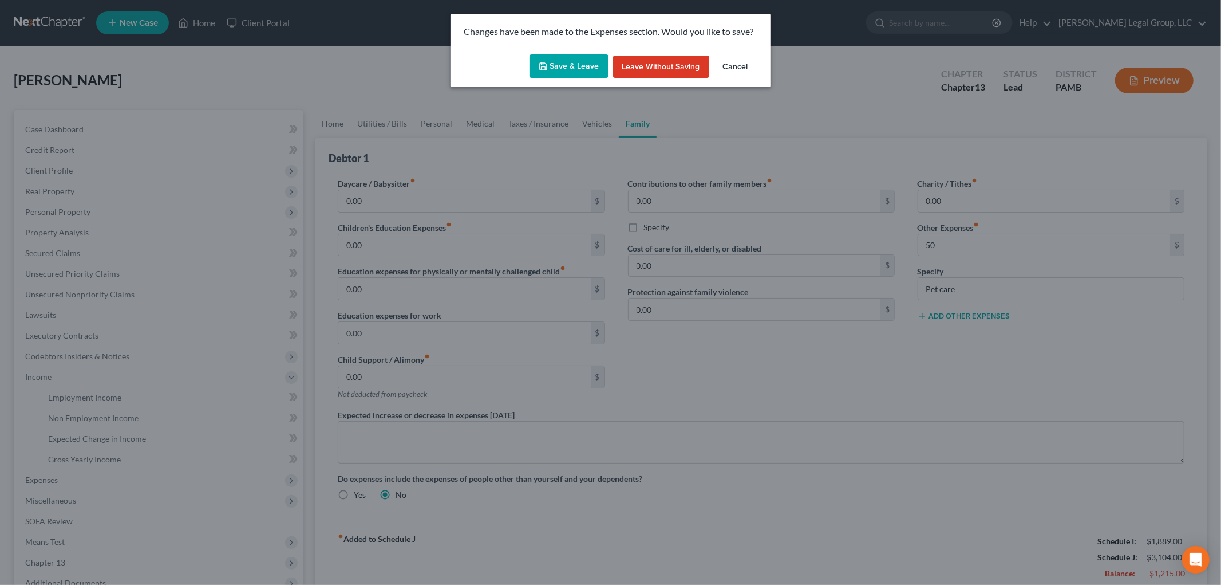
click at [577, 66] on button "Save & Leave" at bounding box center [569, 66] width 79 height 24
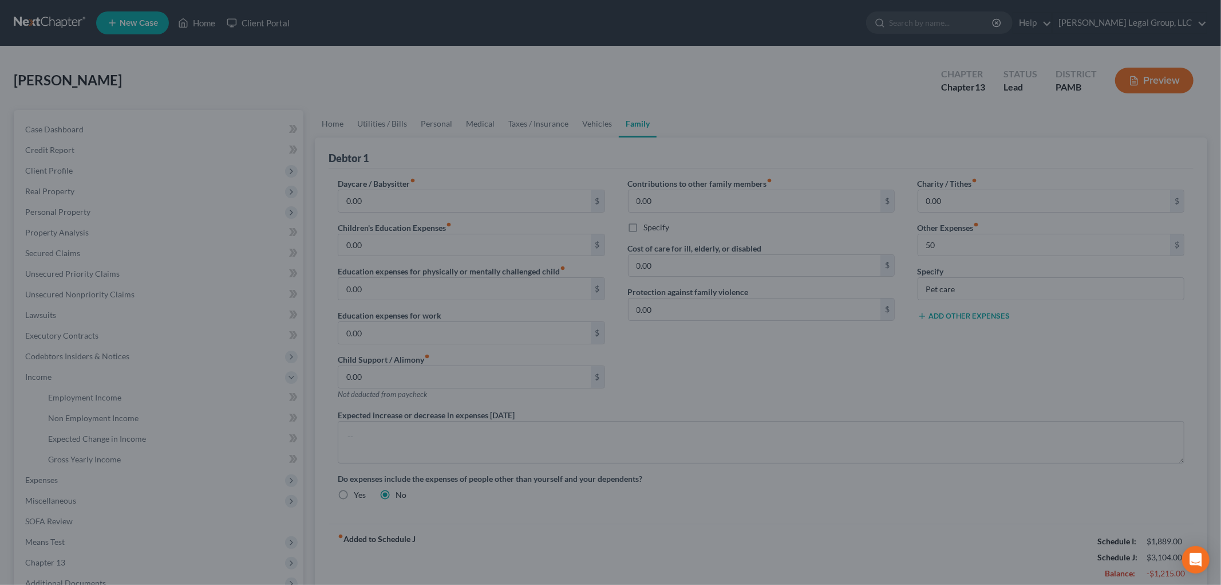
type input "50.00"
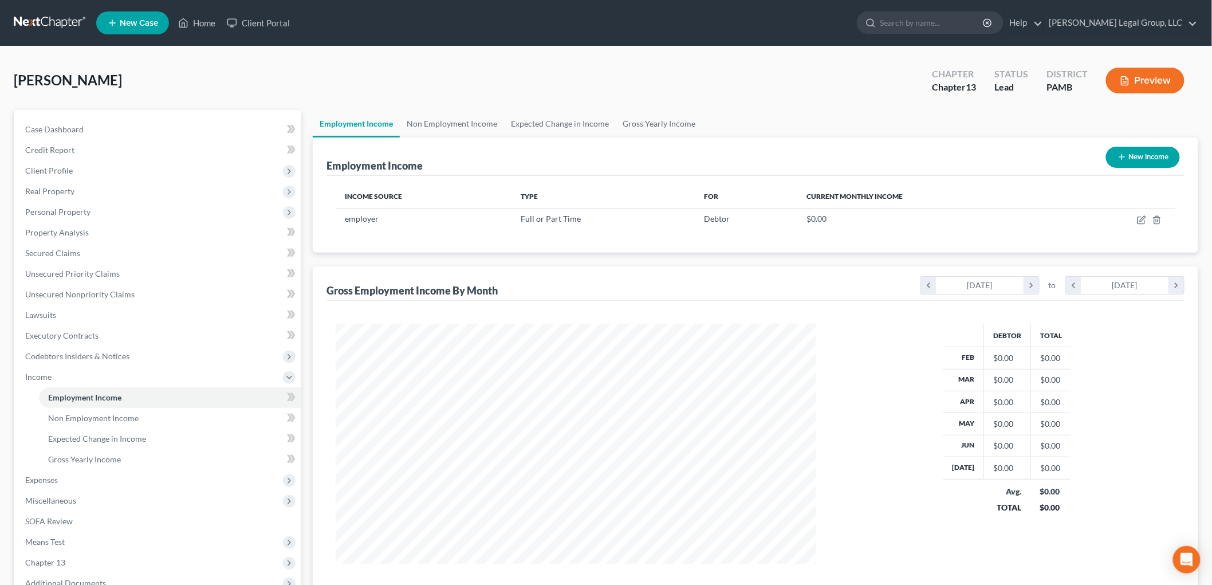
scroll to position [239, 503]
drag, startPoint x: 104, startPoint y: 290, endPoint x: 172, endPoint y: 288, distance: 68.2
click at [105, 290] on span "Unsecured Nonpriority Claims" at bounding box center [79, 294] width 109 height 10
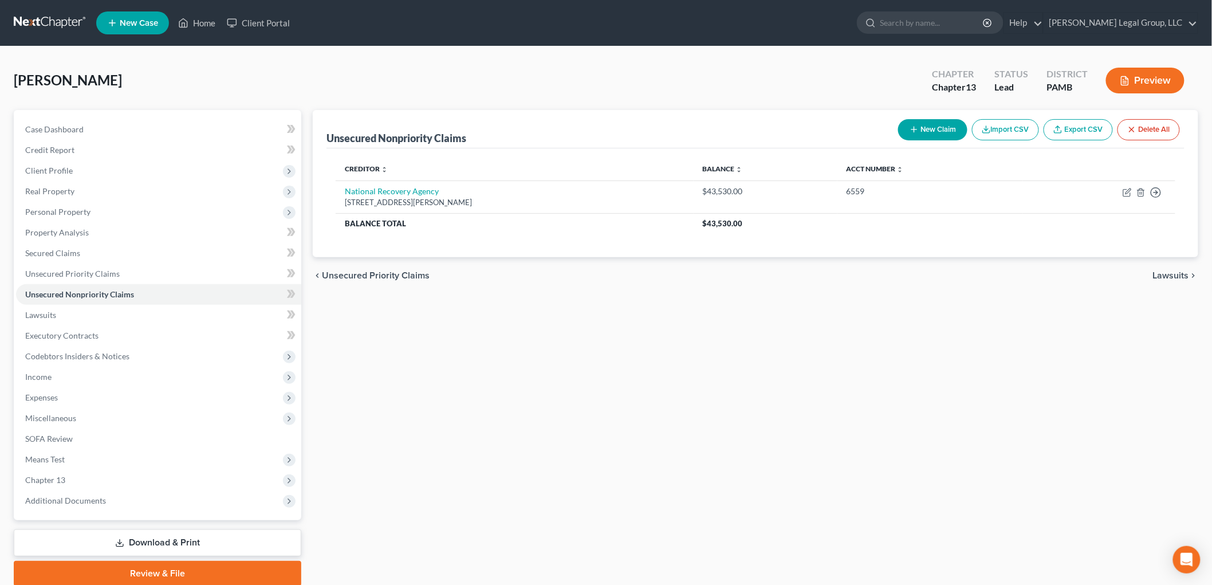
click at [913, 121] on button "New Claim" at bounding box center [932, 129] width 69 height 21
select select "0"
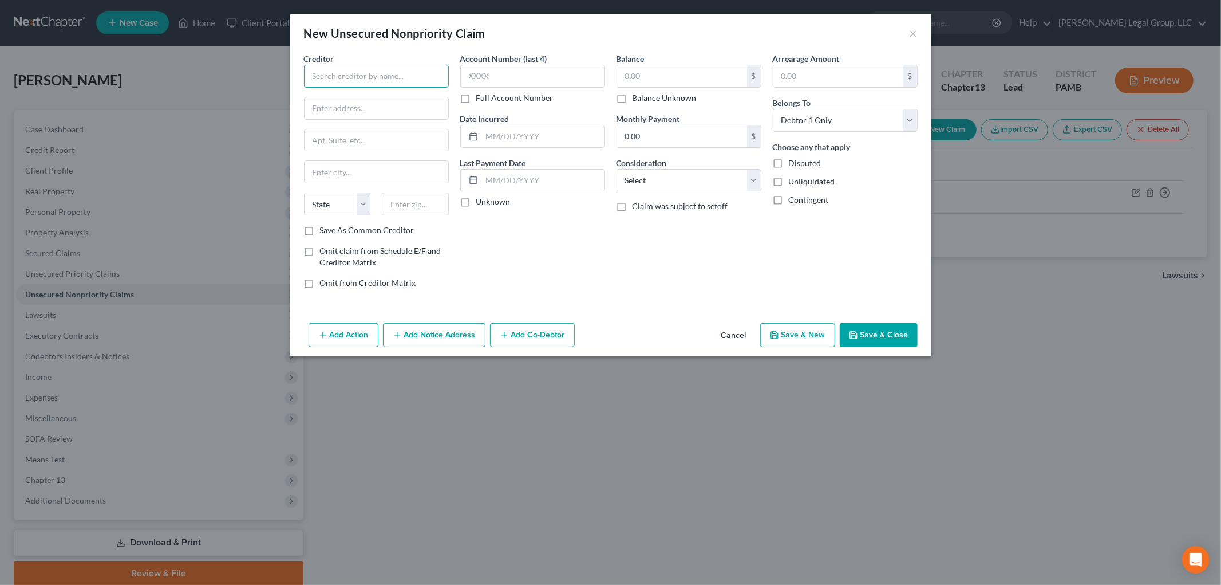
click at [415, 73] on input "text" at bounding box center [376, 76] width 145 height 23
type input "PPL"
click at [700, 77] on input "text" at bounding box center [682, 76] width 130 height 22
click at [663, 78] on input "400" at bounding box center [682, 76] width 130 height 22
type input "4,000"
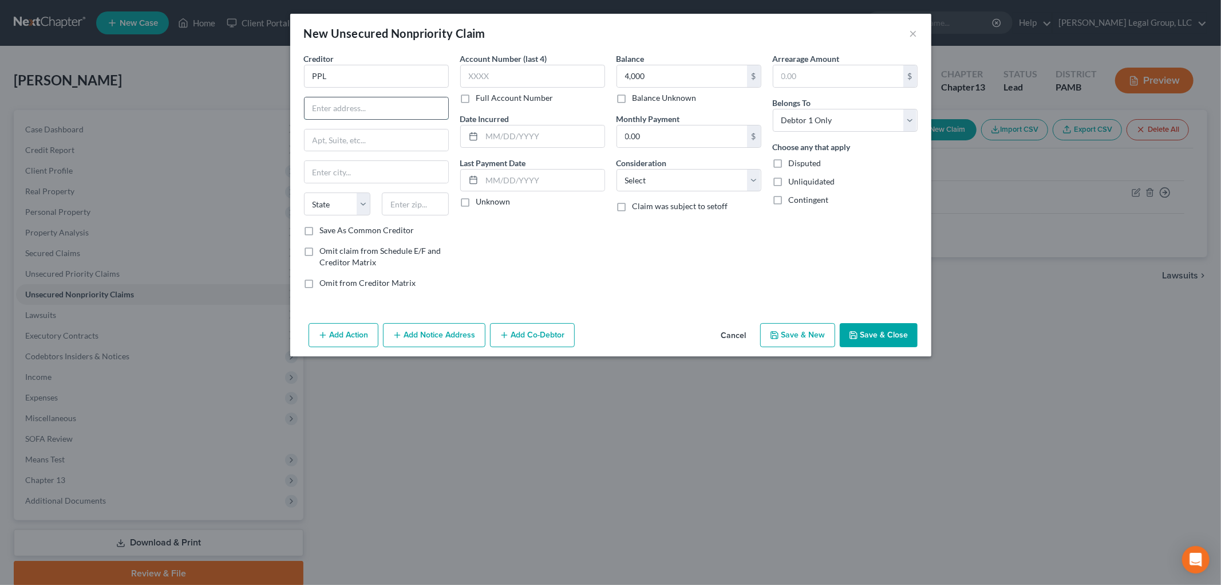
click at [376, 111] on input "text" at bounding box center [377, 108] width 144 height 22
paste input "[STREET_ADDRESS]"
type input "[STREET_ADDRESS]"
click at [431, 208] on input "text" at bounding box center [415, 203] width 67 height 23
type input "18101"
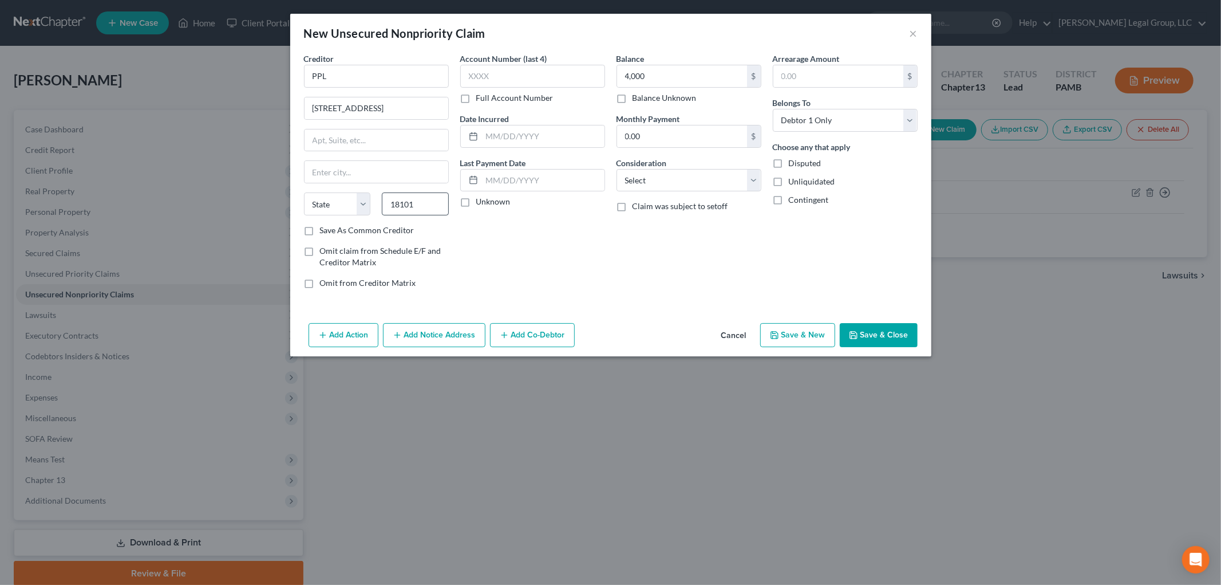
type input "[GEOGRAPHIC_DATA]"
select select "39"
click at [696, 180] on select "Select Cable / Satellite Services Collection Agency Credit Card Debt Debt Couns…" at bounding box center [689, 180] width 145 height 23
select select "20"
click at [617, 169] on select "Select Cable / Satellite Services Collection Agency Credit Card Debt Debt Couns…" at bounding box center [689, 180] width 145 height 23
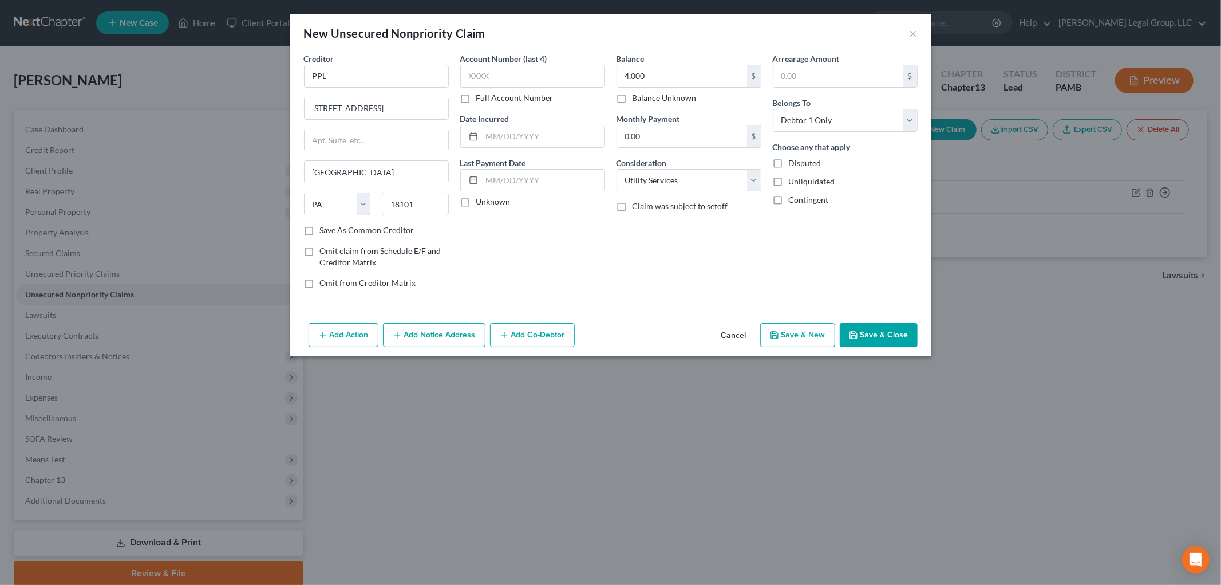
click at [862, 329] on button "Save & Close" at bounding box center [879, 335] width 78 height 24
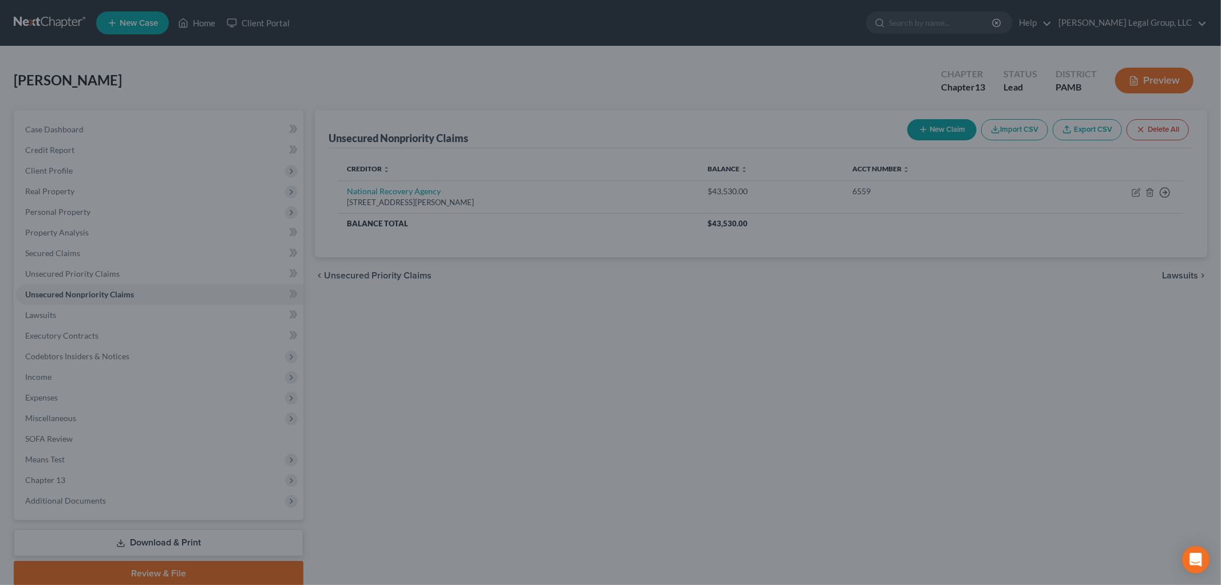
type input "4,000.00"
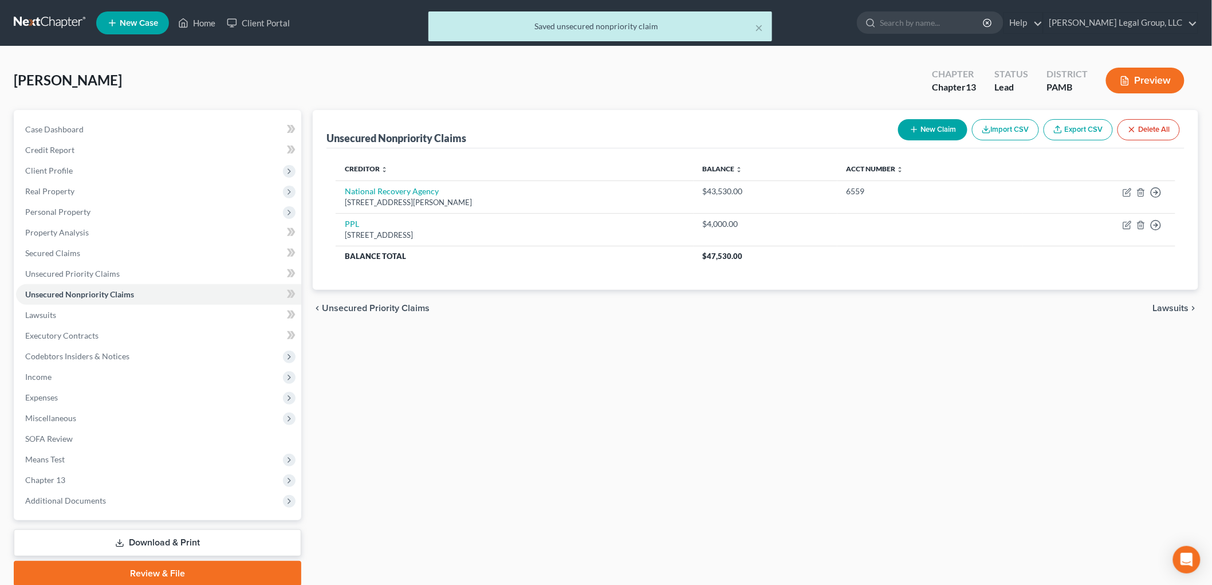
click at [964, 124] on button "New Claim" at bounding box center [932, 129] width 69 height 21
select select "0"
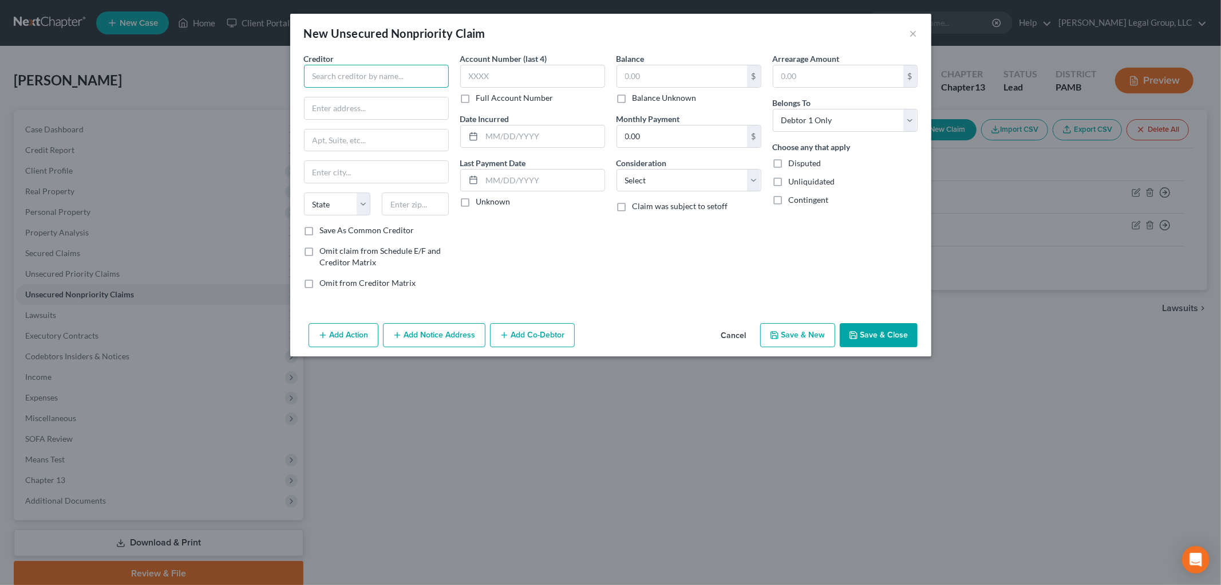
click at [426, 84] on input "text" at bounding box center [376, 76] width 145 height 23
type input "[GEOGRAPHIC_DATA]"
click at [659, 74] on input "text" at bounding box center [682, 76] width 130 height 22
type input "3,000"
click at [228, 85] on div "New Unsecured Nonpriority Claim × Creditor * [GEOGRAPHIC_DATA] [US_STATE] AK [G…" at bounding box center [610, 292] width 1221 height 585
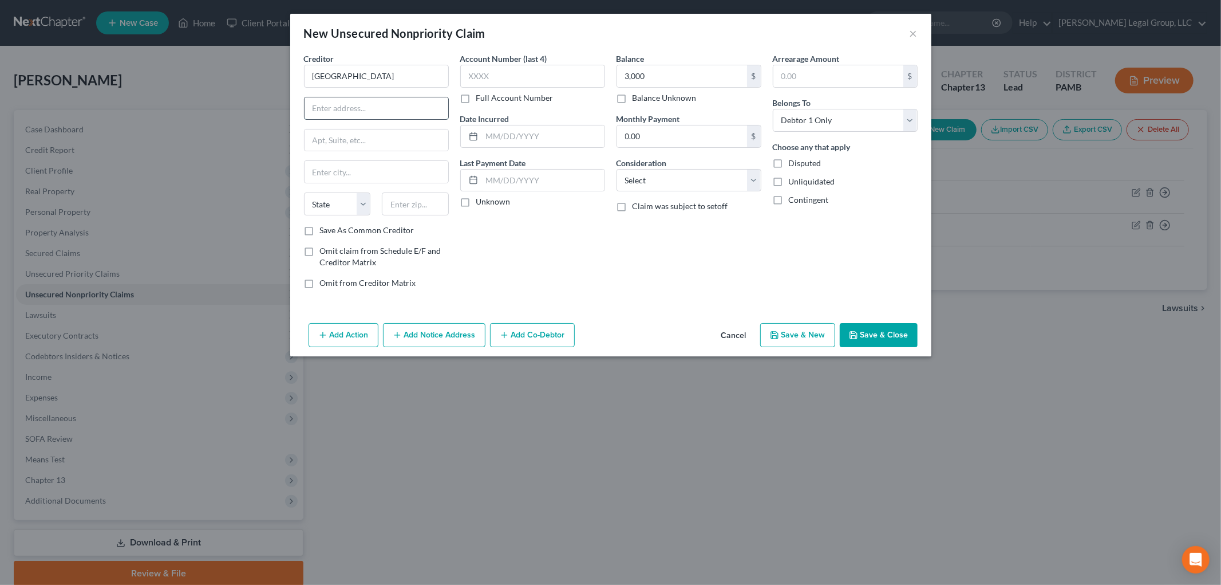
click at [405, 105] on input "text" at bounding box center [377, 108] width 144 height 22
paste input "[STREET_ADDRESS],"
type input "[STREET_ADDRESS]"
click at [408, 214] on input "text" at bounding box center [415, 203] width 67 height 23
type input "17821"
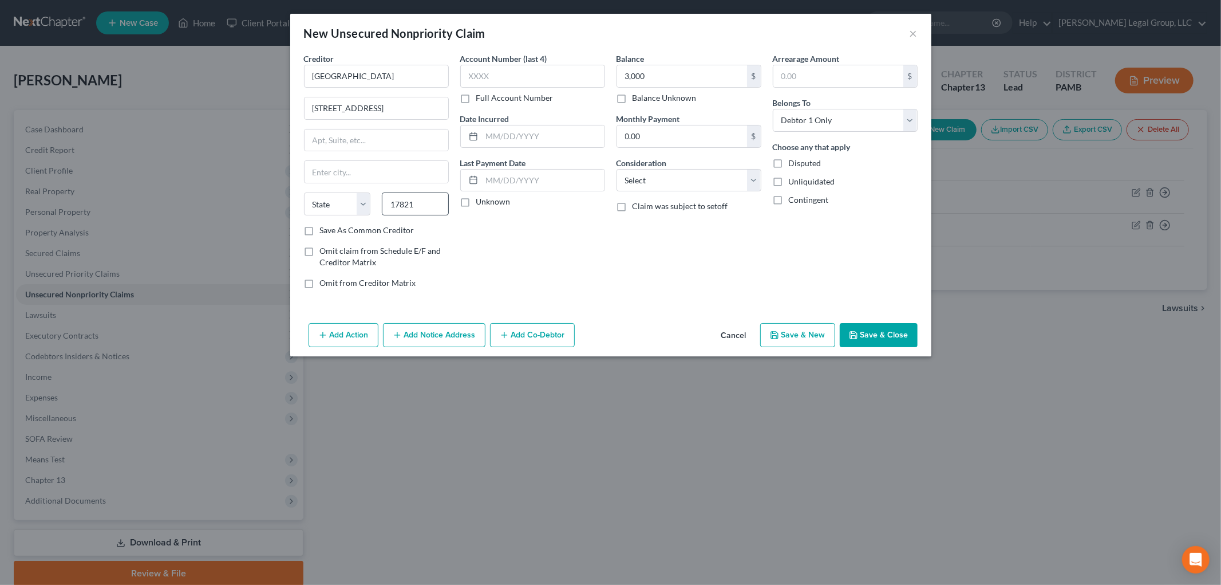
type input "[GEOGRAPHIC_DATA]"
select select "39"
click at [683, 183] on select "Select Cable / Satellite Services Collection Agency Credit Card Debt Debt Couns…" at bounding box center [689, 180] width 145 height 23
select select "20"
click at [617, 169] on select "Select Cable / Satellite Services Collection Agency Credit Card Debt Debt Couns…" at bounding box center [689, 180] width 145 height 23
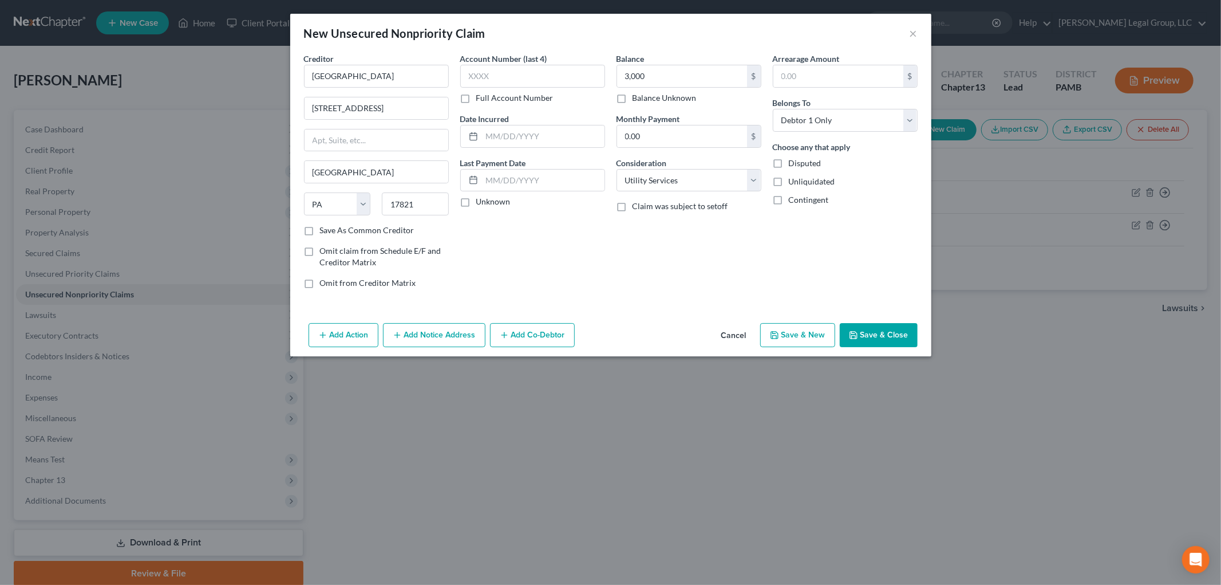
click at [861, 337] on button "Save & Close" at bounding box center [879, 335] width 78 height 24
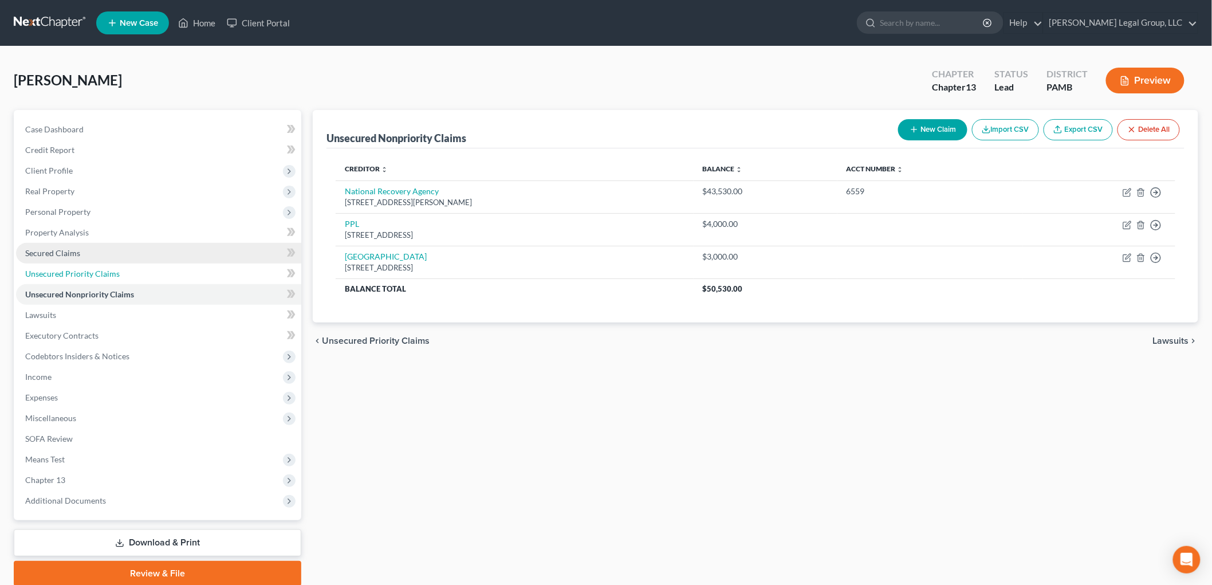
drag, startPoint x: 81, startPoint y: 273, endPoint x: 67, endPoint y: 256, distance: 22.0
click at [81, 273] on span "Unsecured Priority Claims" at bounding box center [72, 274] width 94 height 10
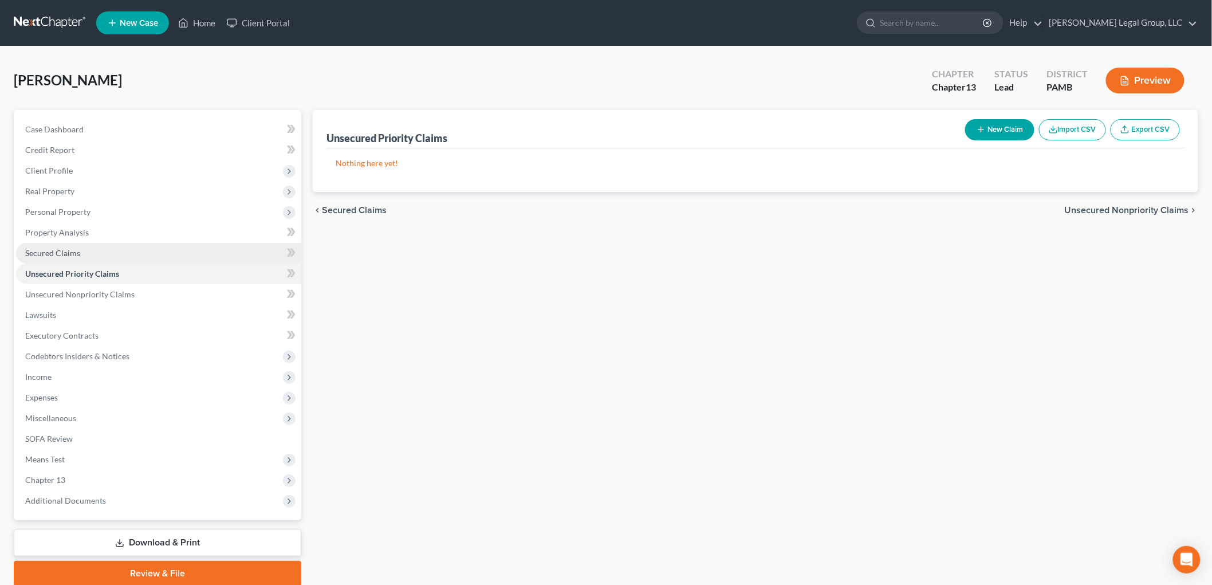
click at [66, 249] on span "Secured Claims" at bounding box center [52, 253] width 55 height 10
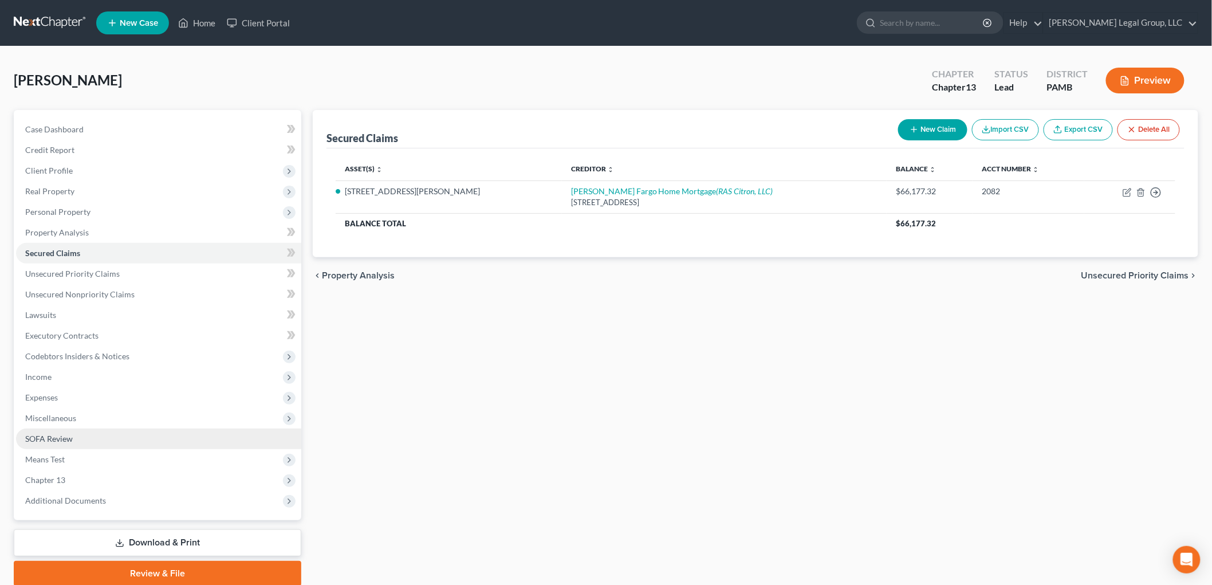
click at [122, 437] on link "SOFA Review" at bounding box center [158, 438] width 285 height 21
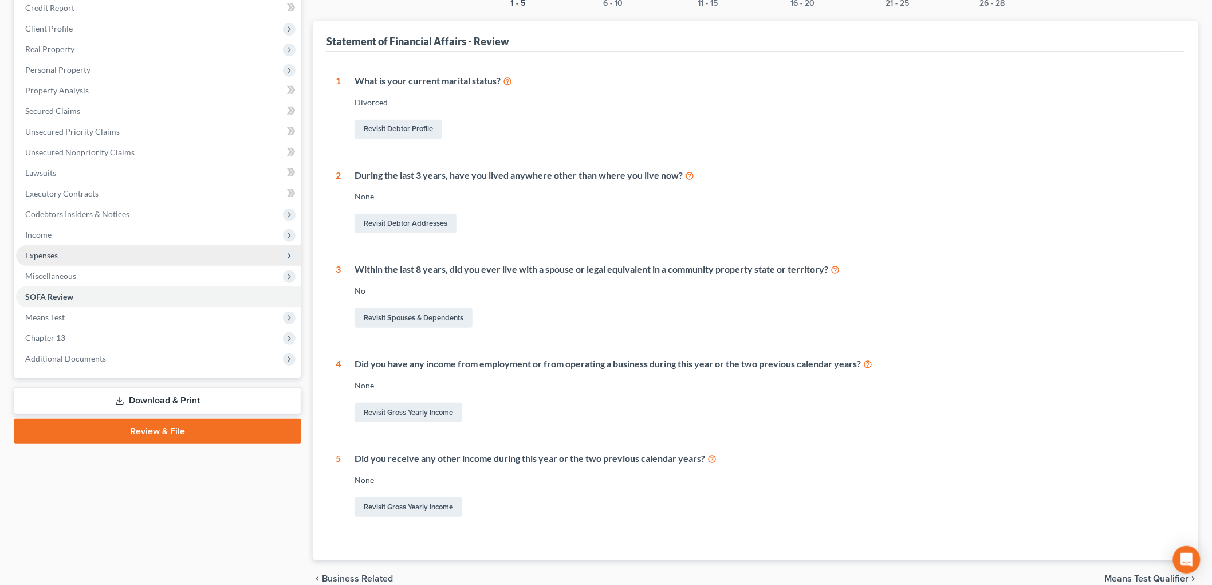
scroll to position [70, 0]
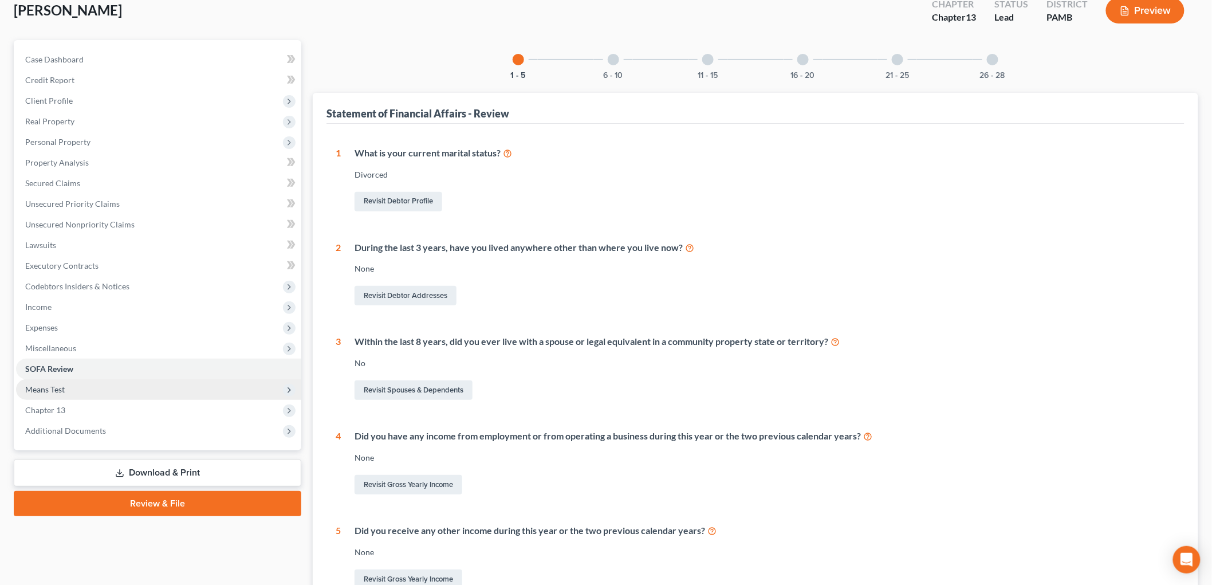
click at [77, 393] on span "Means Test" at bounding box center [158, 389] width 285 height 21
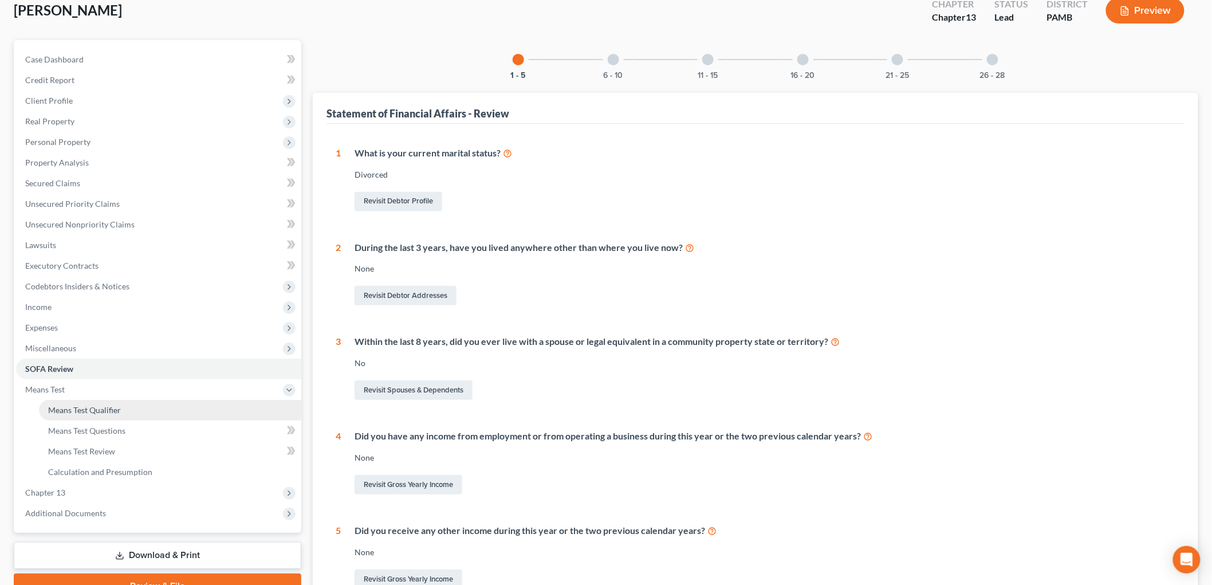
click at [117, 411] on span "Means Test Qualifier" at bounding box center [84, 410] width 73 height 10
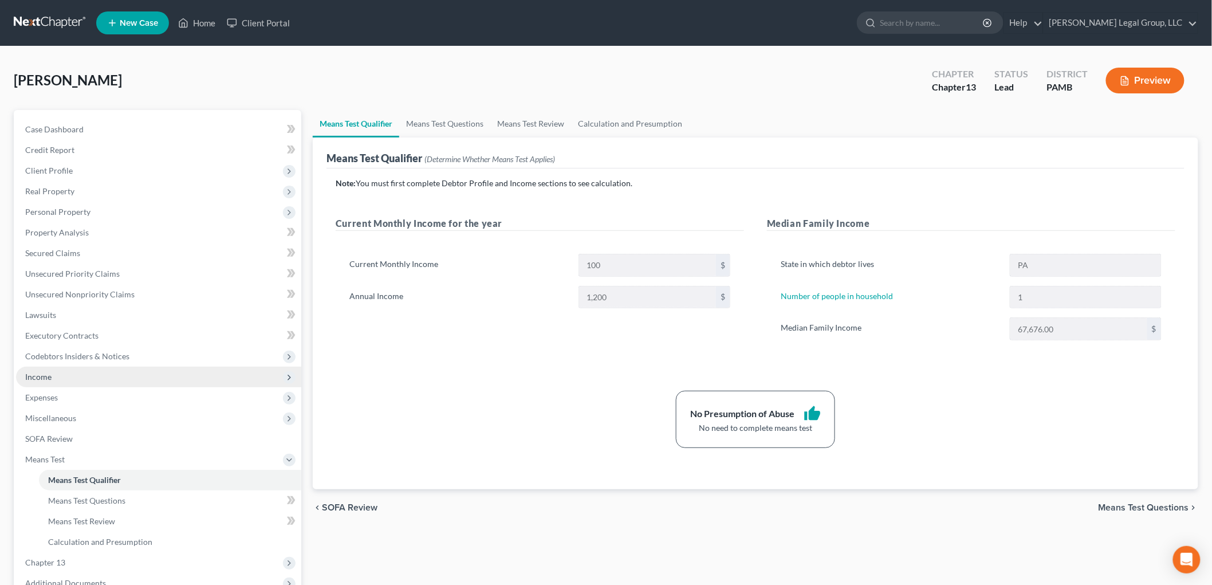
click at [45, 379] on span "Income" at bounding box center [38, 377] width 26 height 10
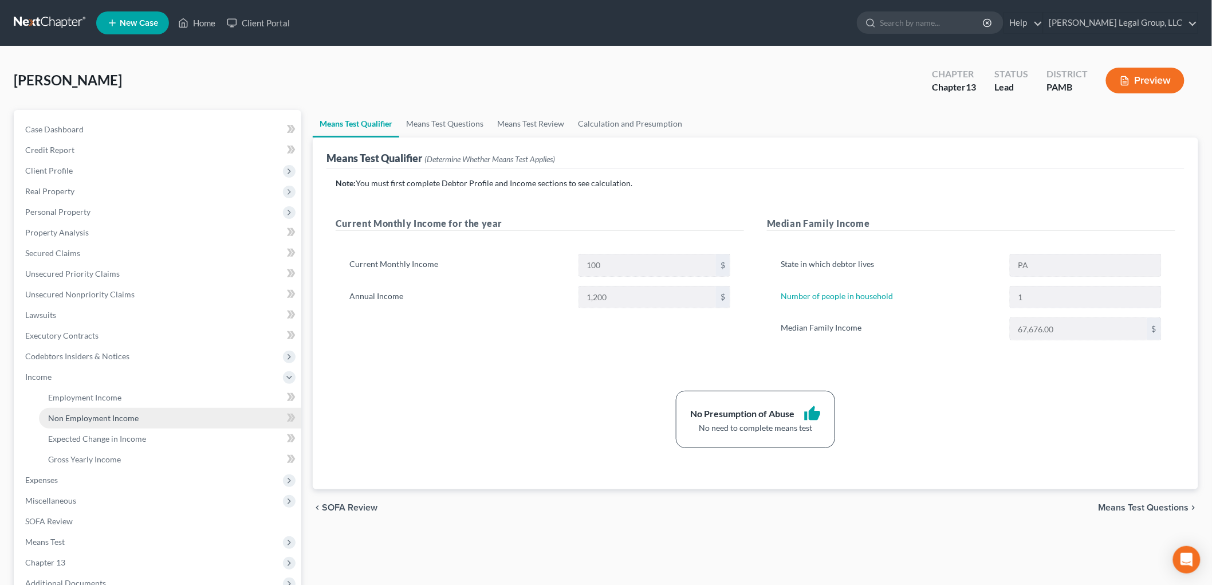
click at [107, 411] on link "Non Employment Income" at bounding box center [170, 418] width 262 height 21
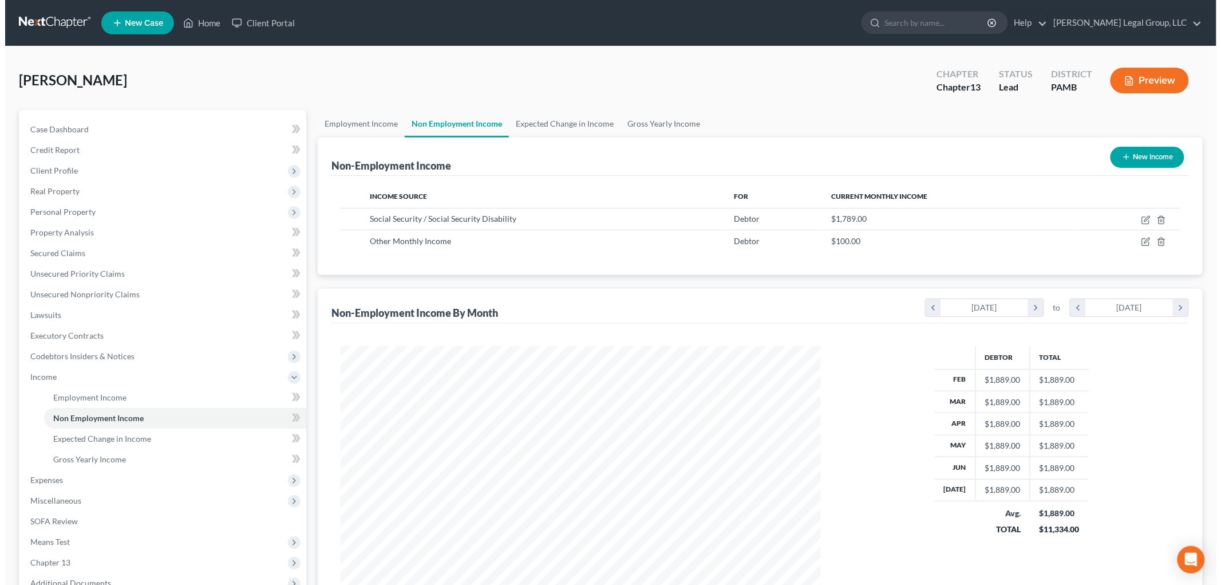
scroll to position [239, 503]
click at [1143, 220] on icon "button" at bounding box center [1141, 219] width 9 height 9
select select "4"
select select "0"
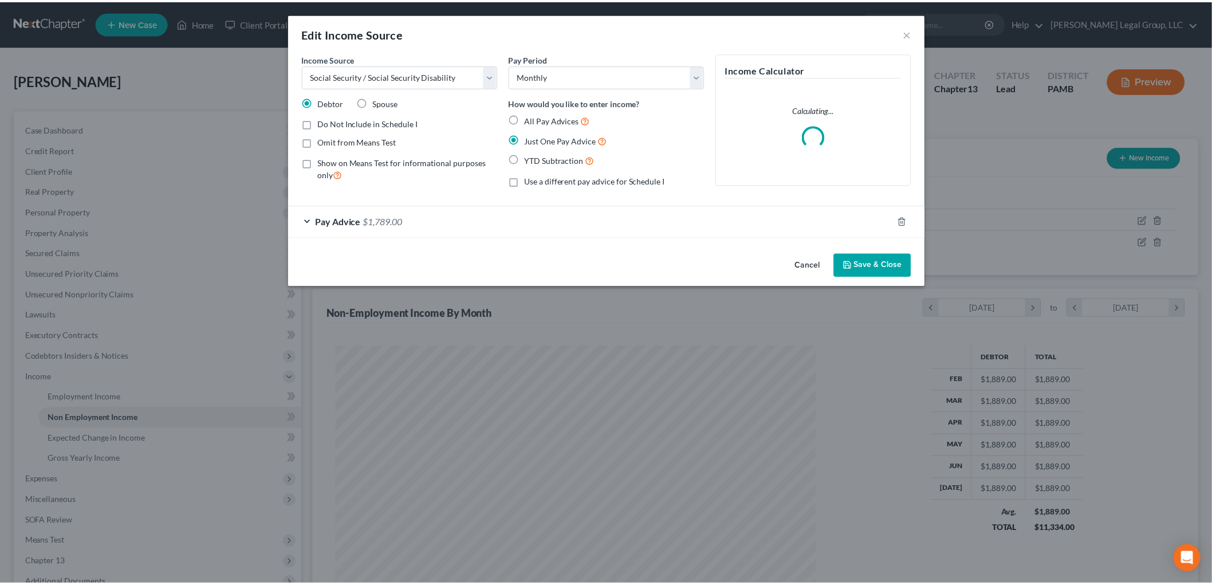
scroll to position [242, 507]
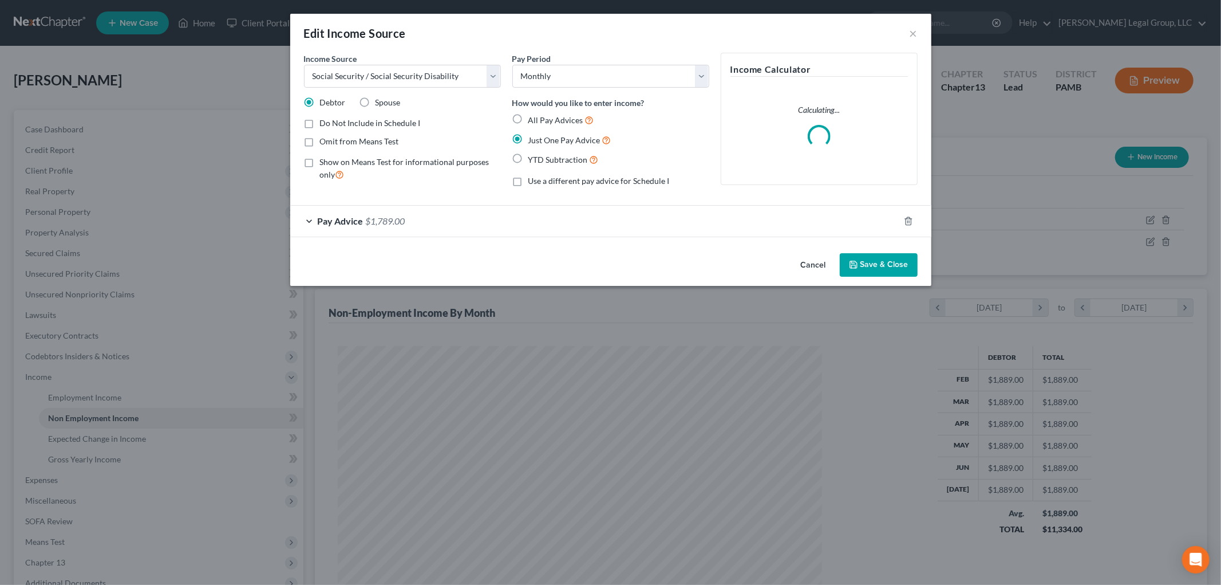
click at [361, 163] on span "Show on Means Test for informational purposes only" at bounding box center [404, 168] width 169 height 22
click at [332, 163] on input "Show on Means Test for informational purposes only" at bounding box center [328, 159] width 7 height 7
checkbox input "true"
click at [878, 275] on button "Save & Close" at bounding box center [879, 265] width 78 height 24
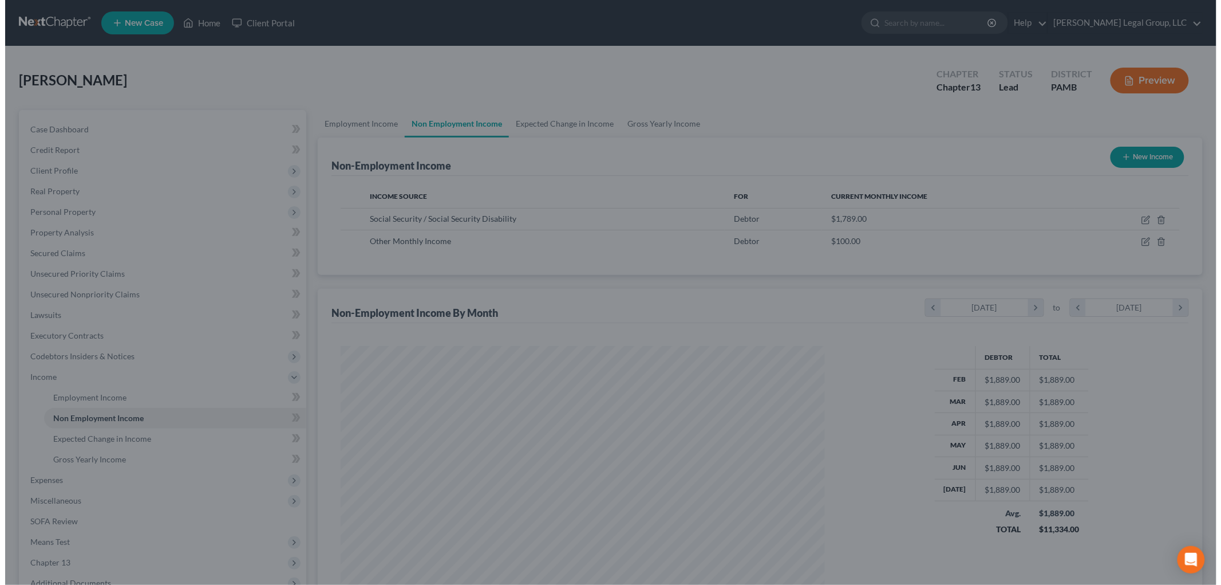
scroll to position [572320, 572056]
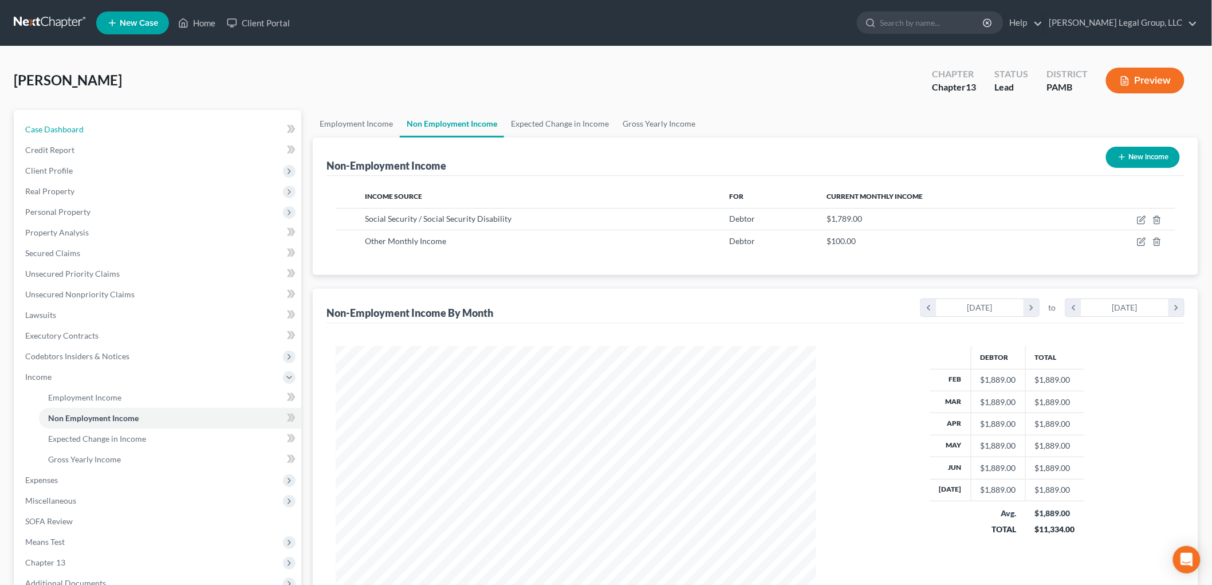
drag, startPoint x: 97, startPoint y: 132, endPoint x: 334, endPoint y: 200, distance: 246.8
click at [96, 131] on link "Case Dashboard" at bounding box center [158, 129] width 285 height 21
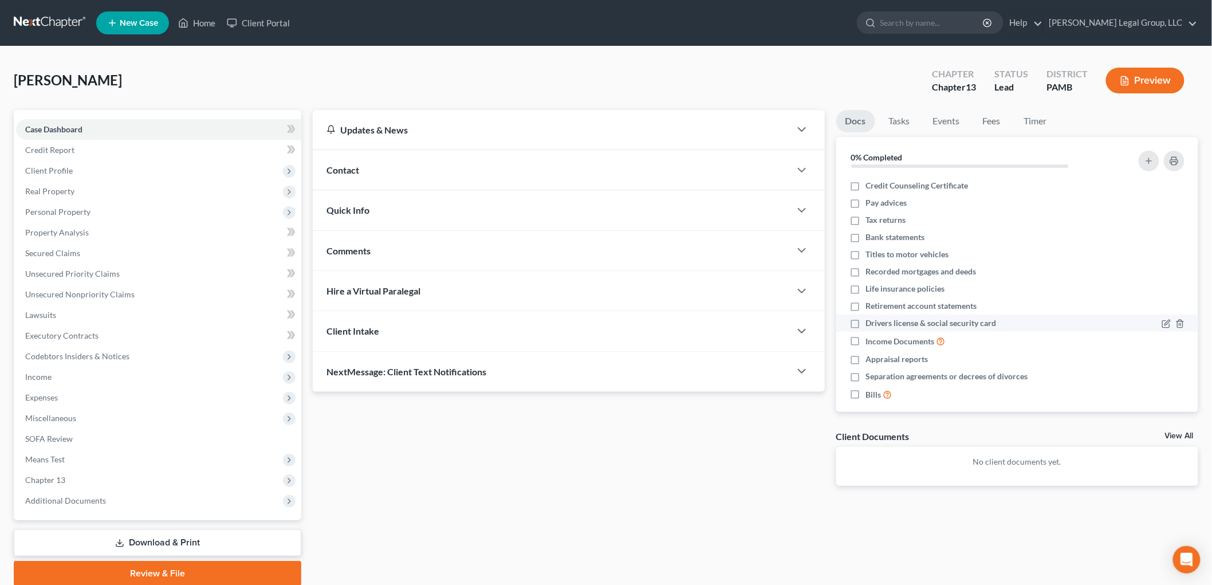
click at [894, 321] on span "Drivers license & social security card" at bounding box center [931, 322] width 131 height 11
click at [878, 321] on input "Drivers license & social security card" at bounding box center [873, 320] width 7 height 7
checkbox input "true"
click at [1028, 119] on link "Timer" at bounding box center [1035, 121] width 41 height 22
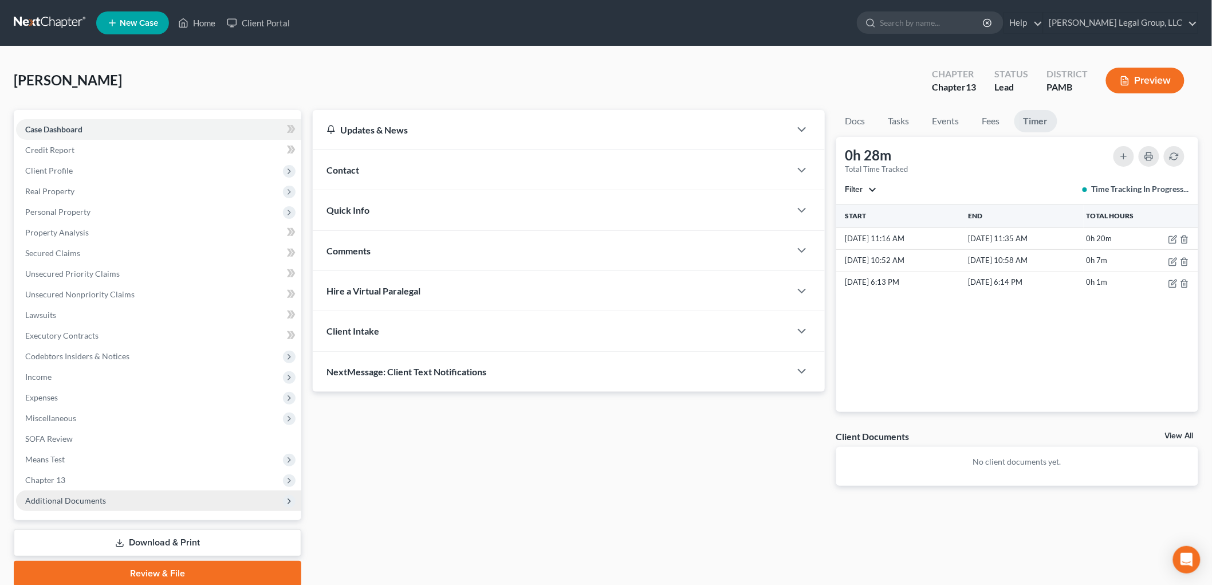
drag, startPoint x: 94, startPoint y: 479, endPoint x: 111, endPoint y: 493, distance: 21.9
click at [94, 479] on span "Chapter 13" at bounding box center [158, 479] width 285 height 21
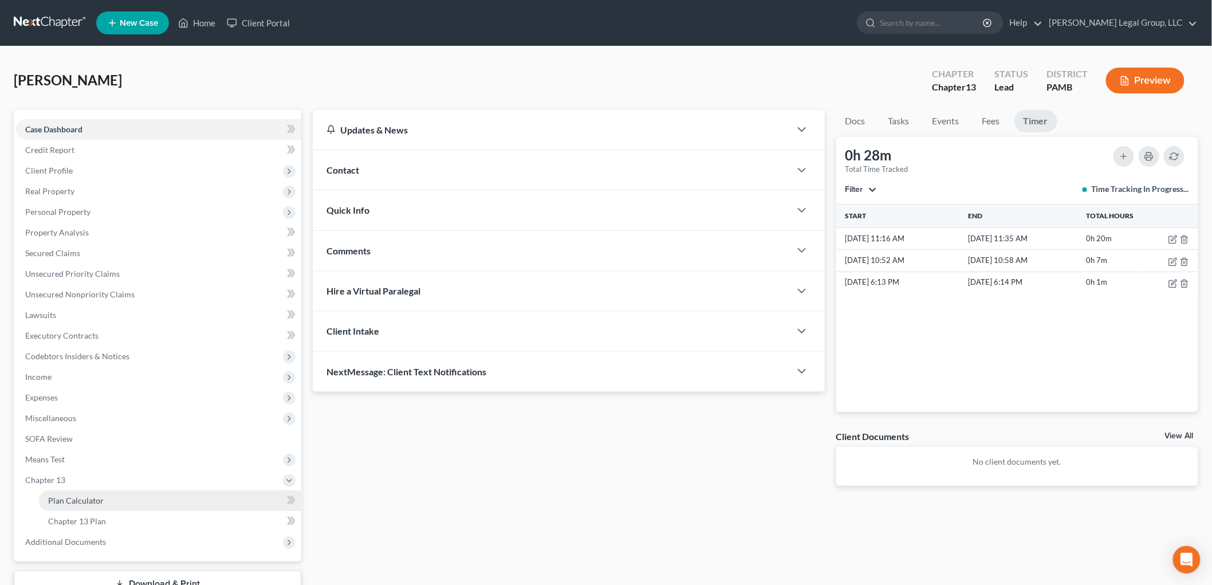
click at [116, 496] on link "Plan Calculator" at bounding box center [170, 500] width 262 height 21
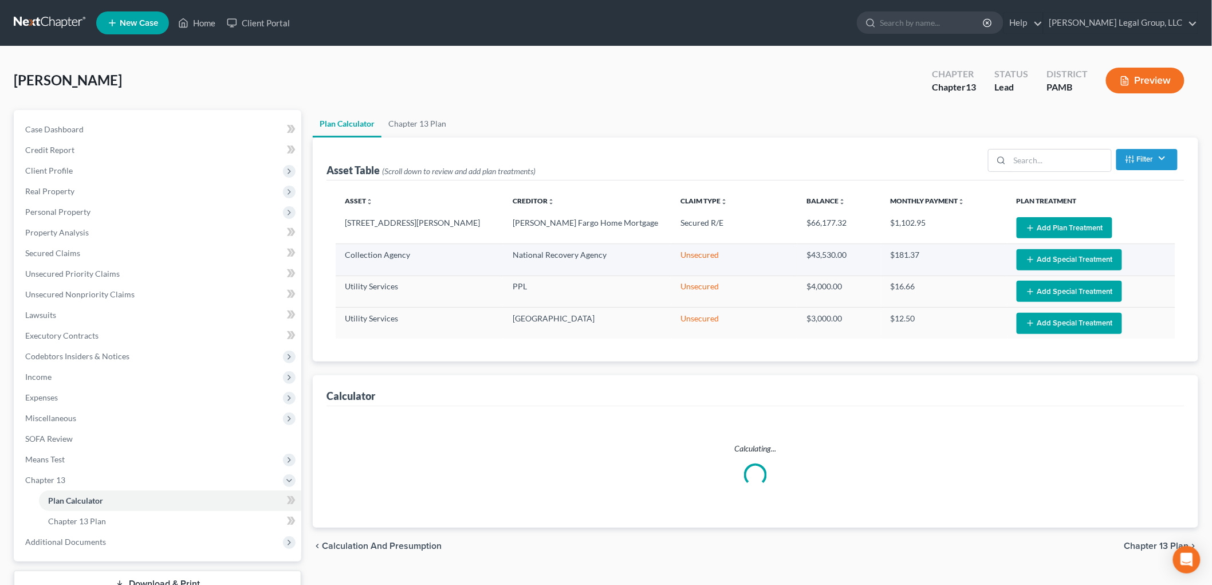
select select "59"
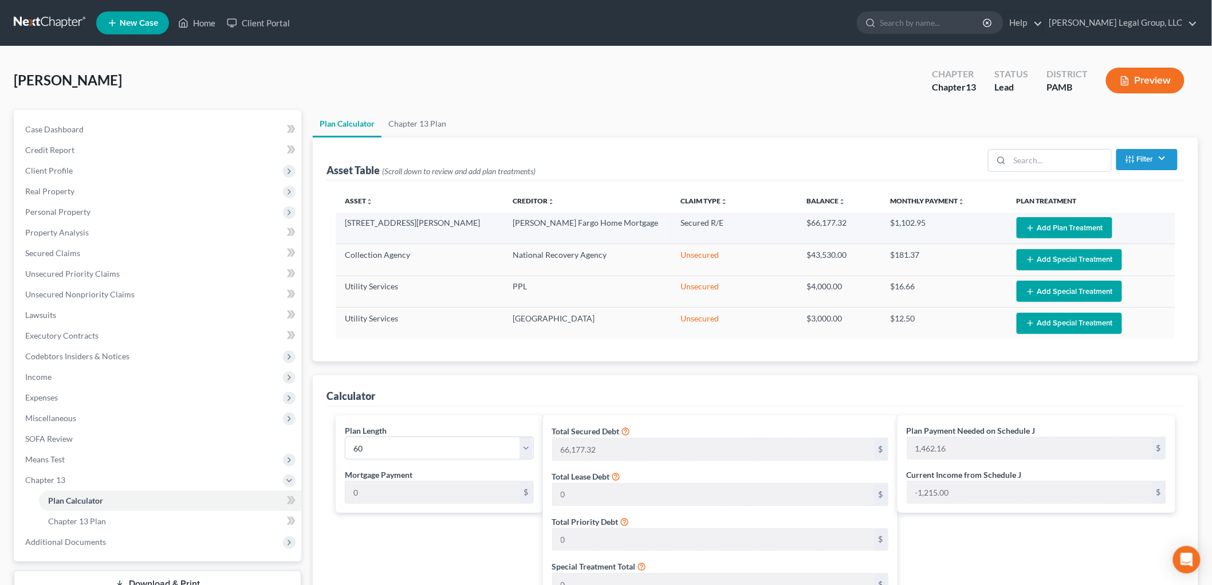
click at [1042, 223] on button "Add Plan Treatment" at bounding box center [1064, 227] width 96 height 21
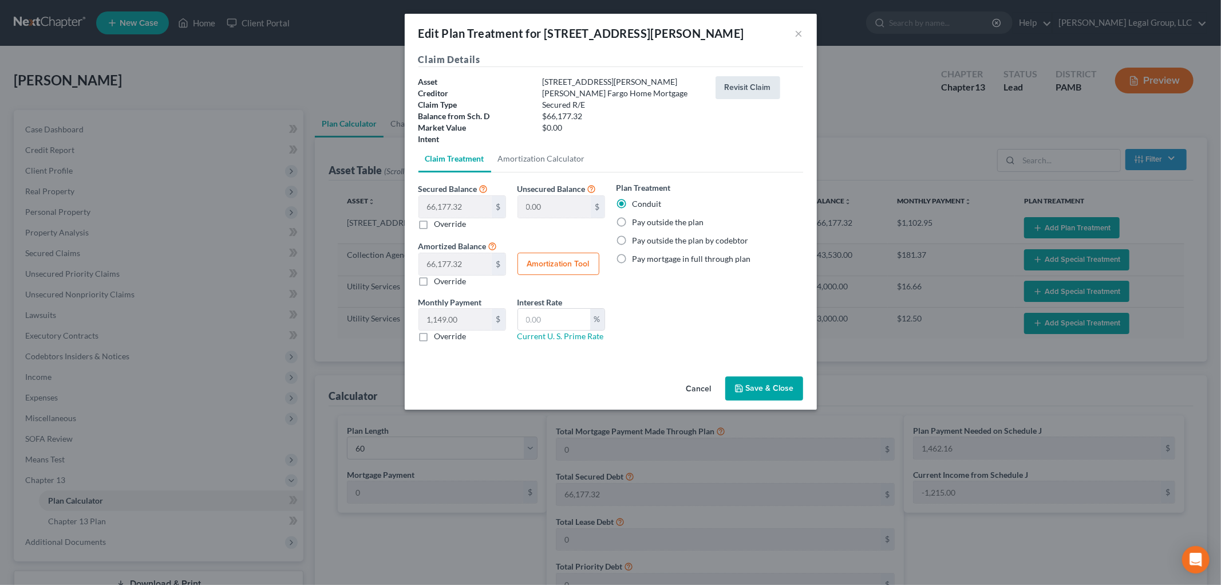
click at [736, 76] on button "Revisit Claim" at bounding box center [748, 87] width 65 height 23
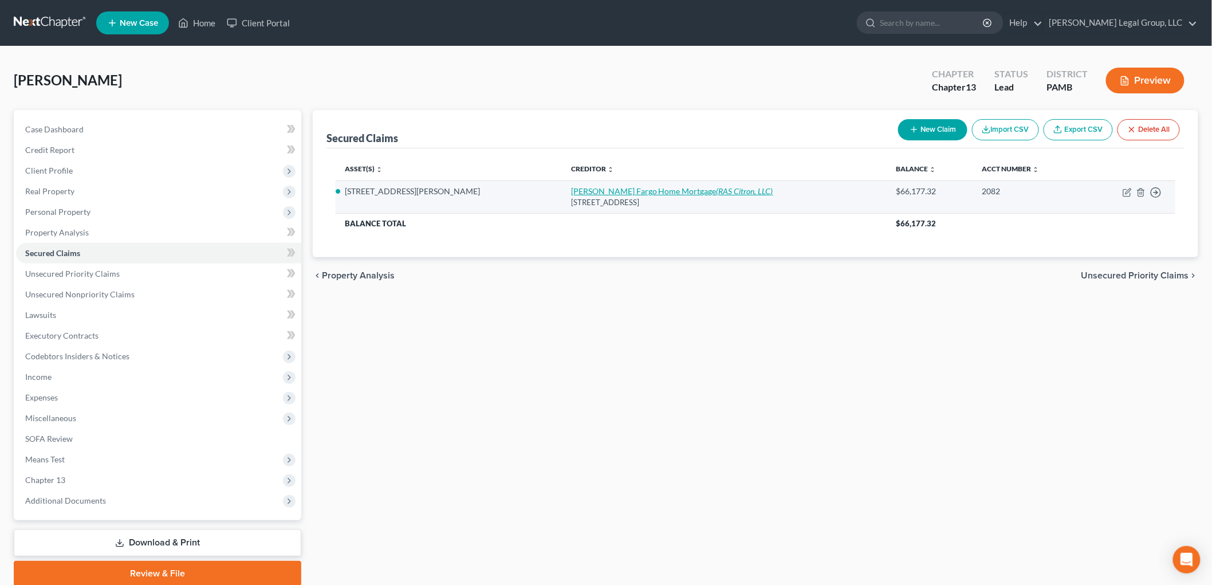
click at [620, 187] on link "[PERSON_NAME] Fargo Home Mortgage (RAS Citron, LLC)" at bounding box center [672, 191] width 202 height 10
select select "16"
select select "0"
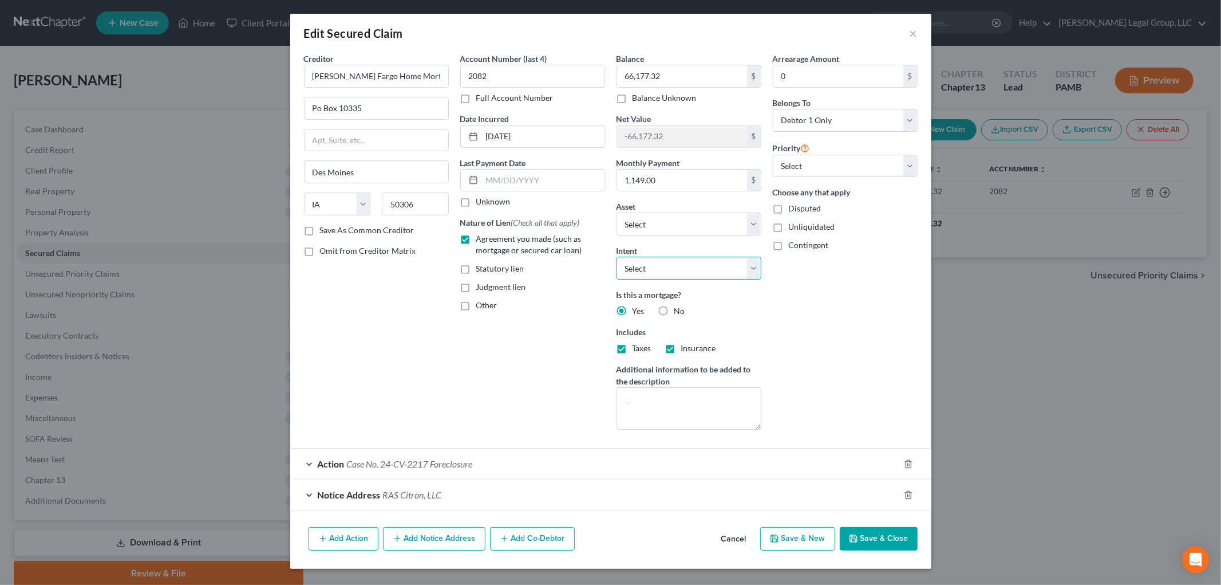
click at [721, 275] on select "Select Surrender Redeem Reaffirm Avoid Other" at bounding box center [689, 268] width 145 height 23
select select "4"
click at [617, 257] on select "Select Surrender Redeem Reaffirm Avoid Other" at bounding box center [689, 268] width 145 height 23
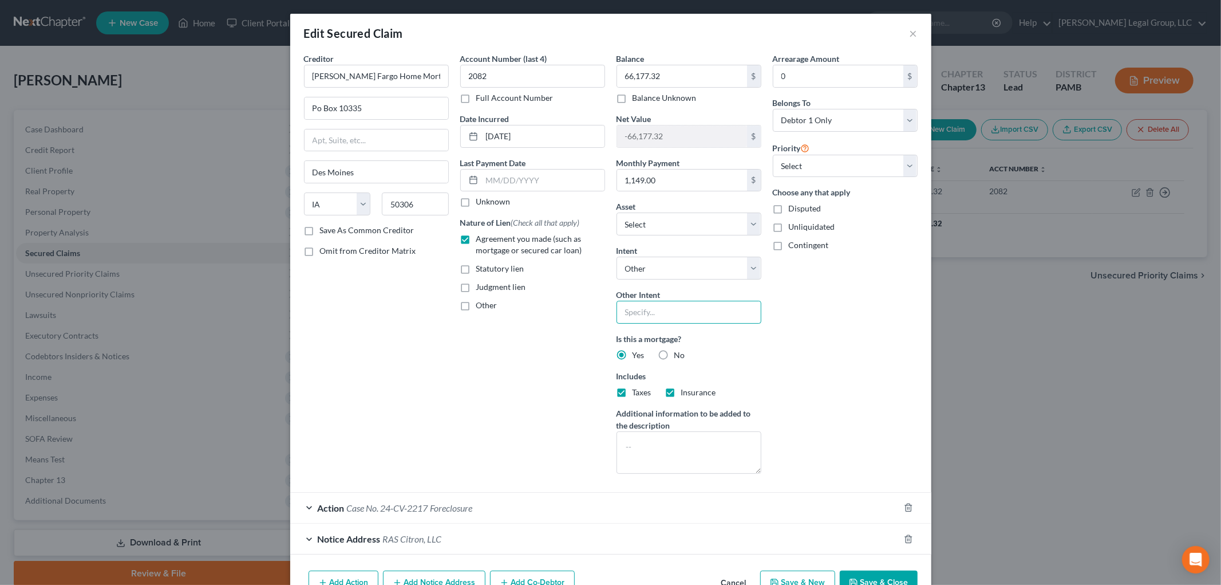
click at [682, 315] on input "text" at bounding box center [689, 312] width 145 height 23
type input "Sell property"
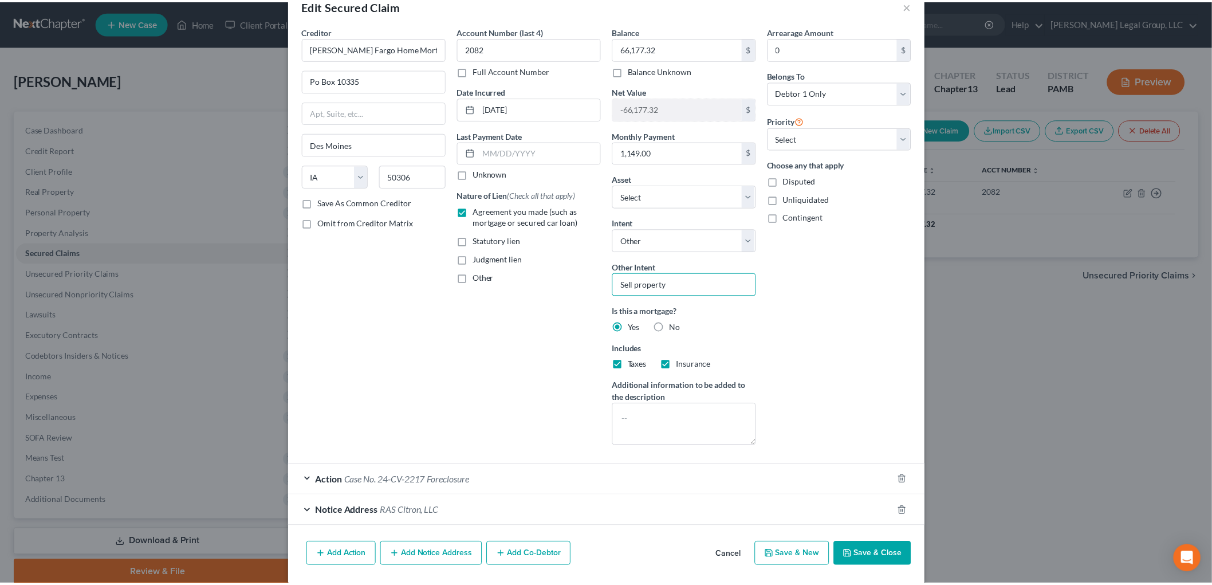
scroll to position [42, 0]
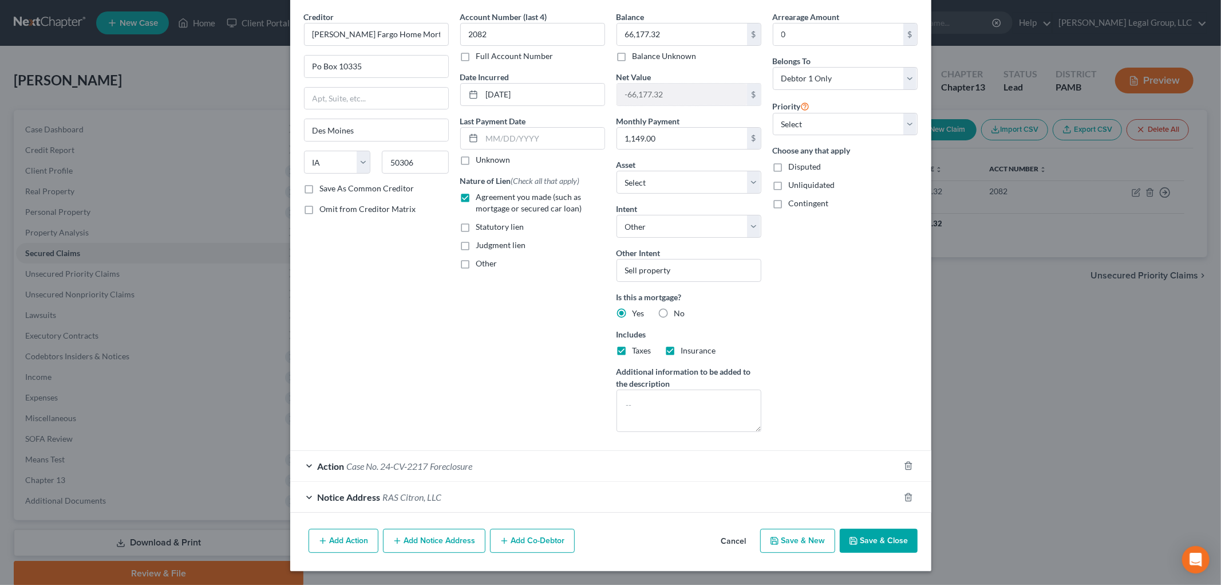
click at [857, 537] on button "Save & Close" at bounding box center [879, 540] width 78 height 24
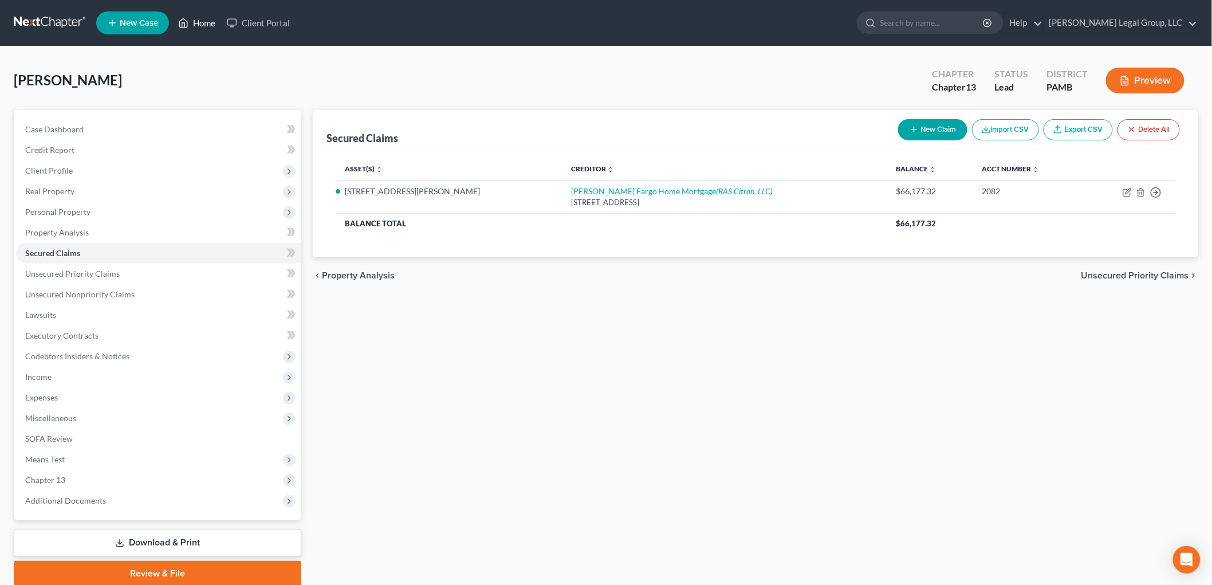
drag, startPoint x: 184, startPoint y: 29, endPoint x: 192, endPoint y: 33, distance: 8.2
click at [184, 29] on icon at bounding box center [183, 23] width 10 height 14
